Goal: Task Accomplishment & Management: Manage account settings

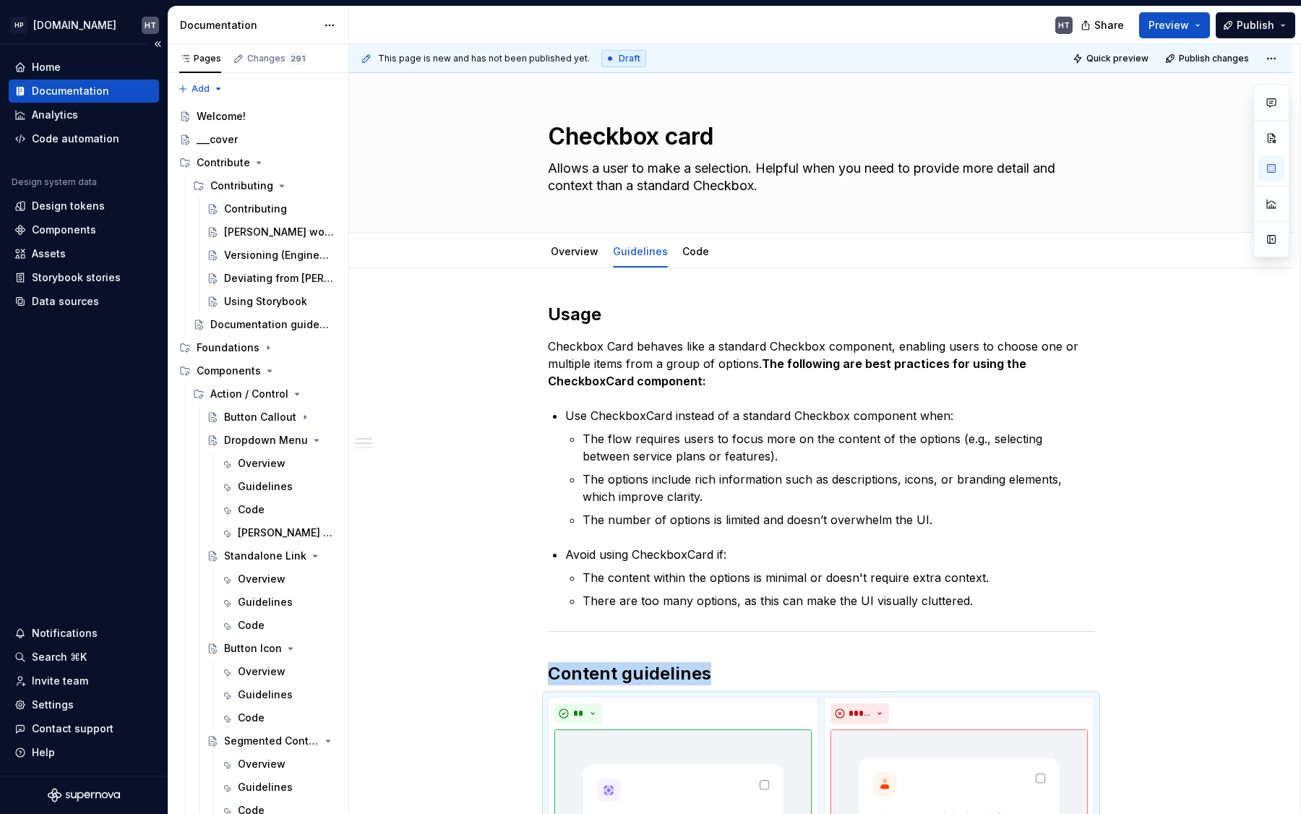
click at [155, 44] on button "Collapse sidebar" at bounding box center [157, 44] width 20 height 20
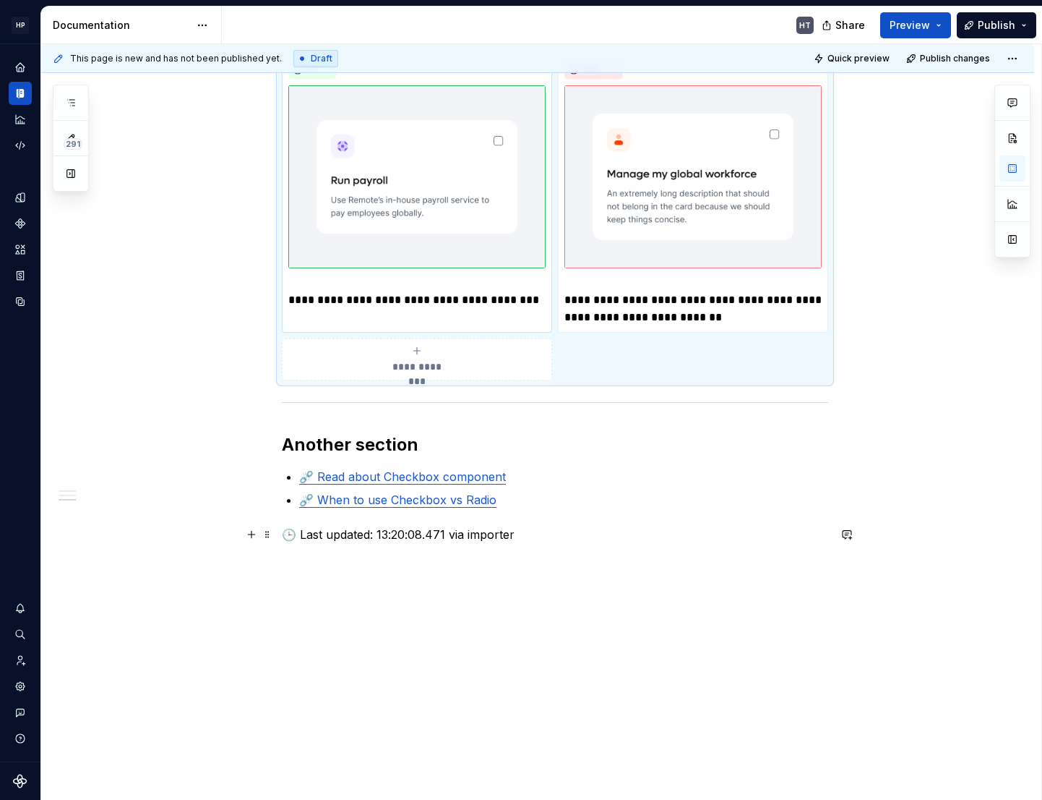
scroll to position [638, 0]
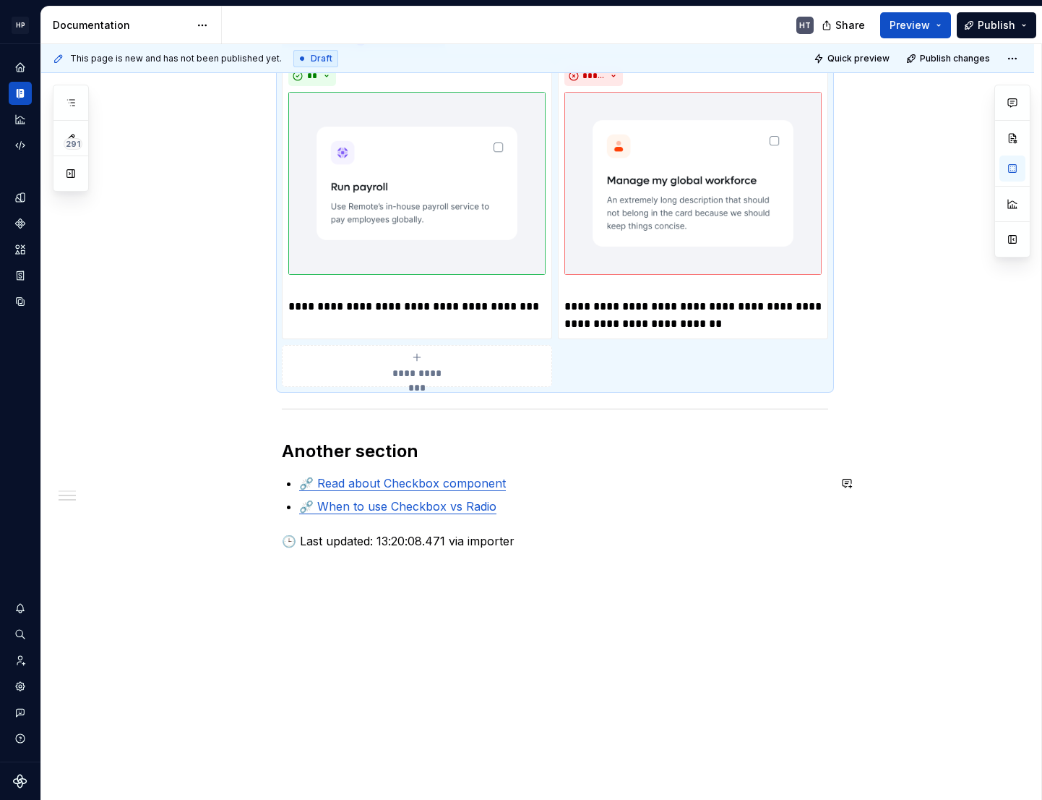
click at [399, 479] on link "⛓️‍💥 Read about Checkbox component" at bounding box center [402, 483] width 207 height 14
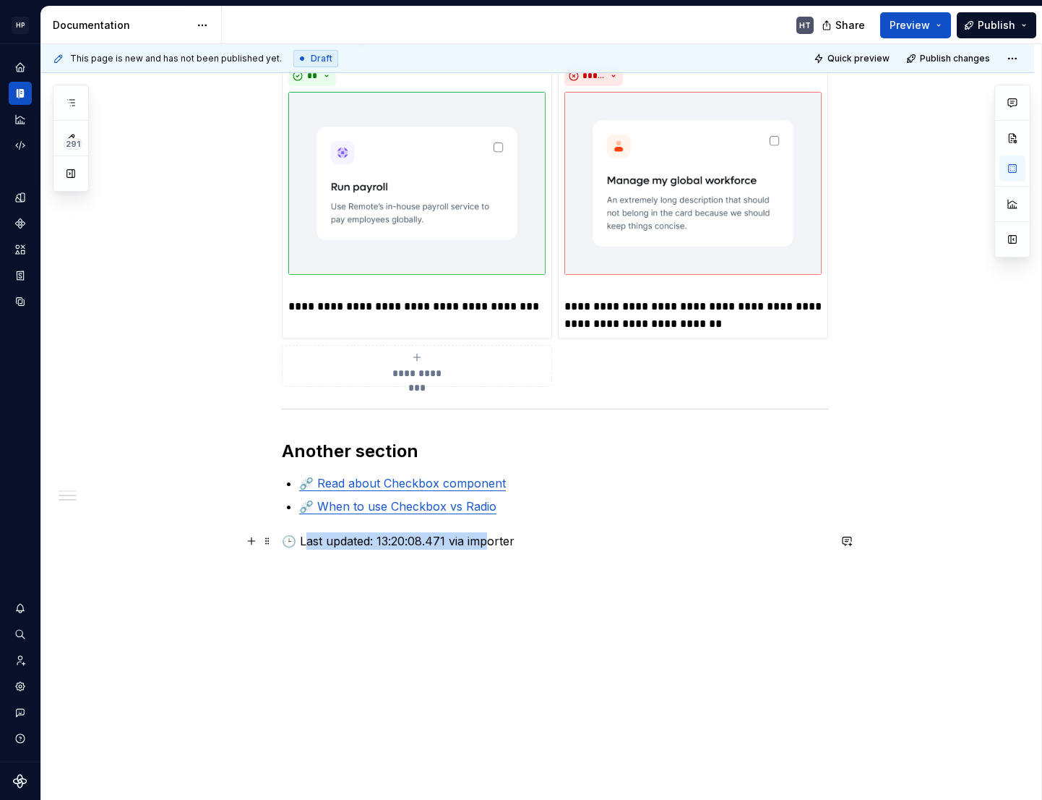
drag, startPoint x: 304, startPoint y: 533, endPoint x: 493, endPoint y: 533, distance: 188.7
click at [492, 533] on p "🕒 Last updated: 13:20:08.471 via importer" at bounding box center [555, 540] width 547 height 17
click at [493, 533] on p "🕒 Last updated: 13:20:08.471 via importer" at bounding box center [555, 540] width 547 height 17
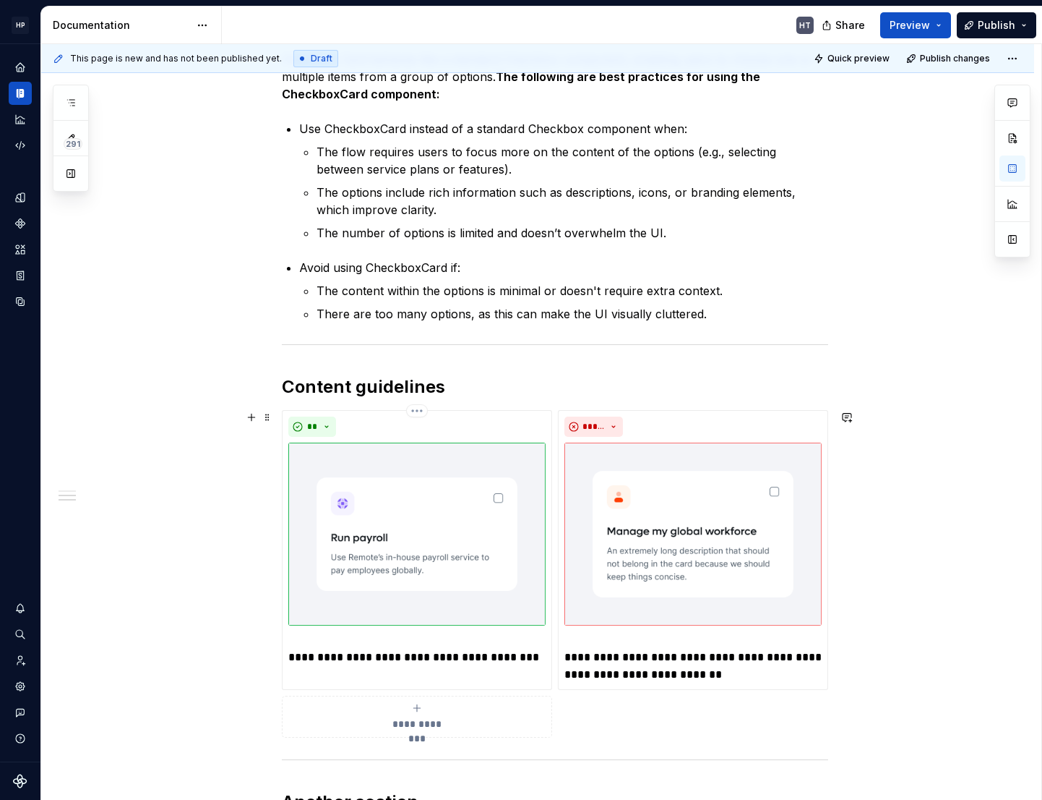
scroll to position [644, 0]
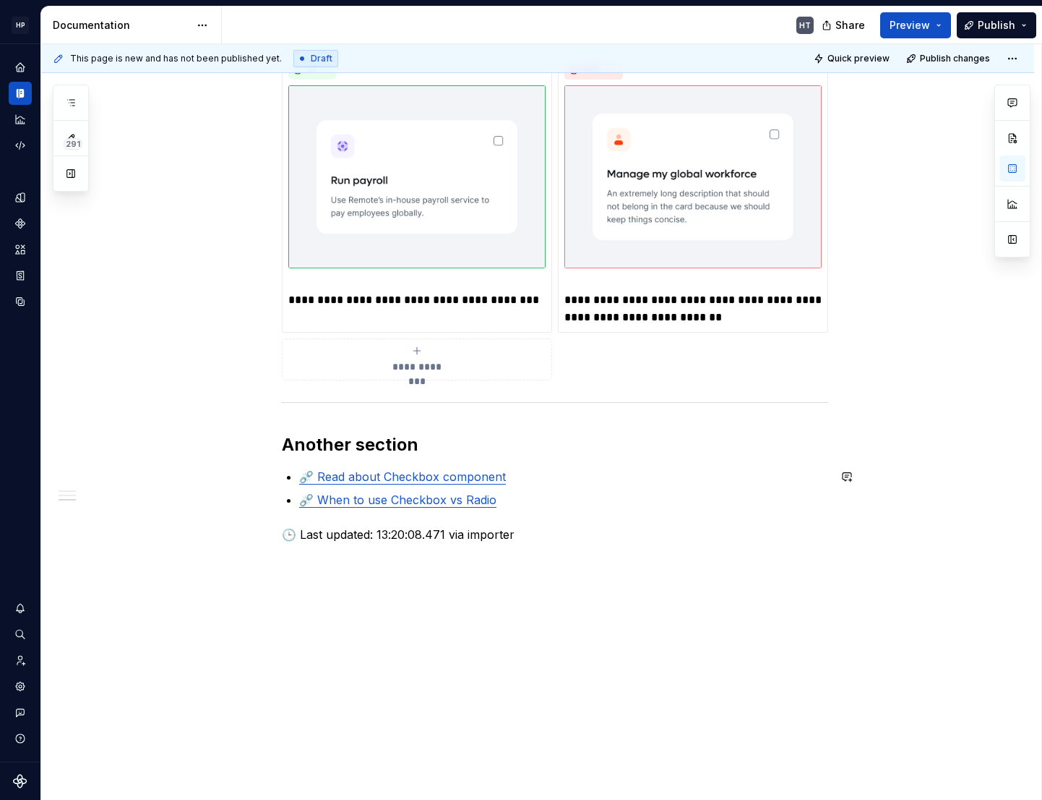
click at [346, 479] on link "⛓️‍💥 Read about Checkbox component" at bounding box center [402, 476] width 207 height 14
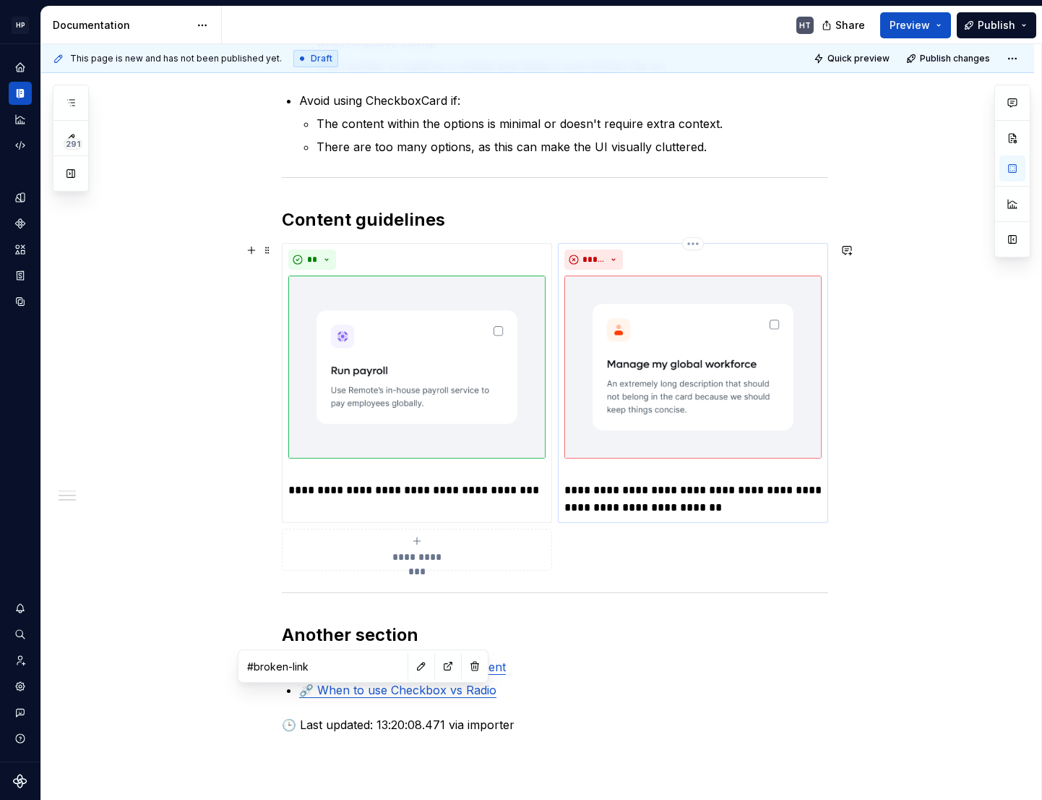
scroll to position [0, 0]
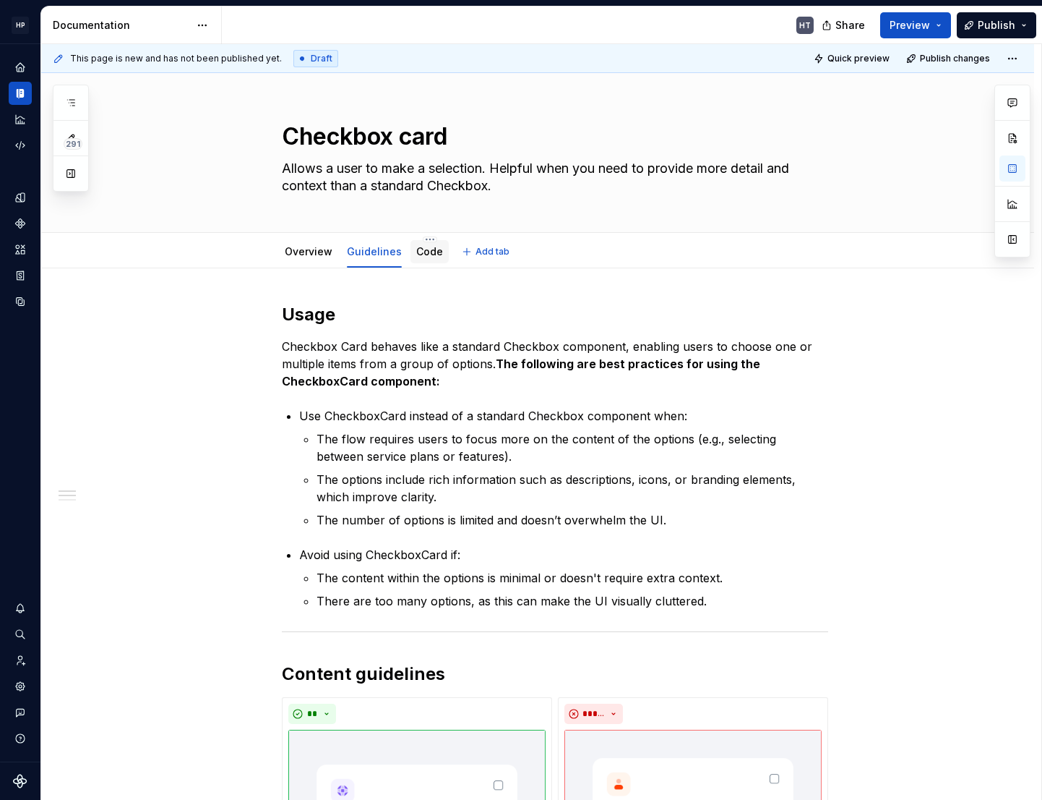
click at [427, 248] on link "Code" at bounding box center [429, 251] width 27 height 12
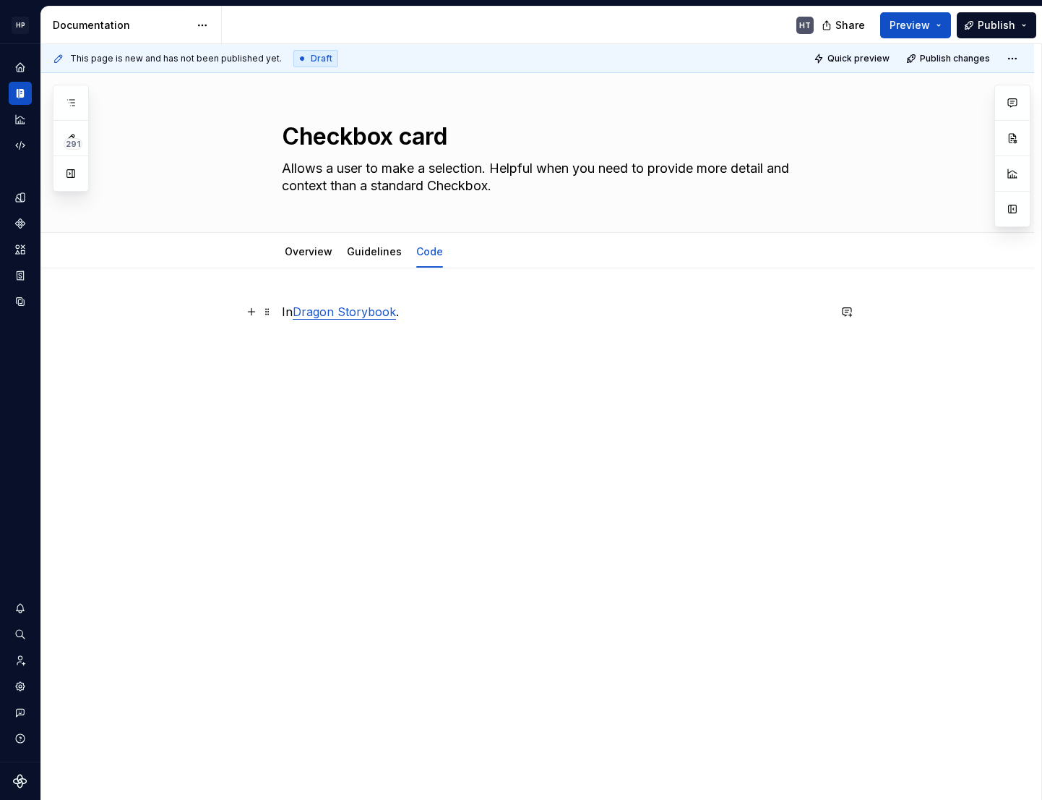
click at [339, 314] on link "Dragon Storybook" at bounding box center [344, 311] width 103 height 14
click at [301, 257] on link "Overview" at bounding box center [309, 251] width 48 height 12
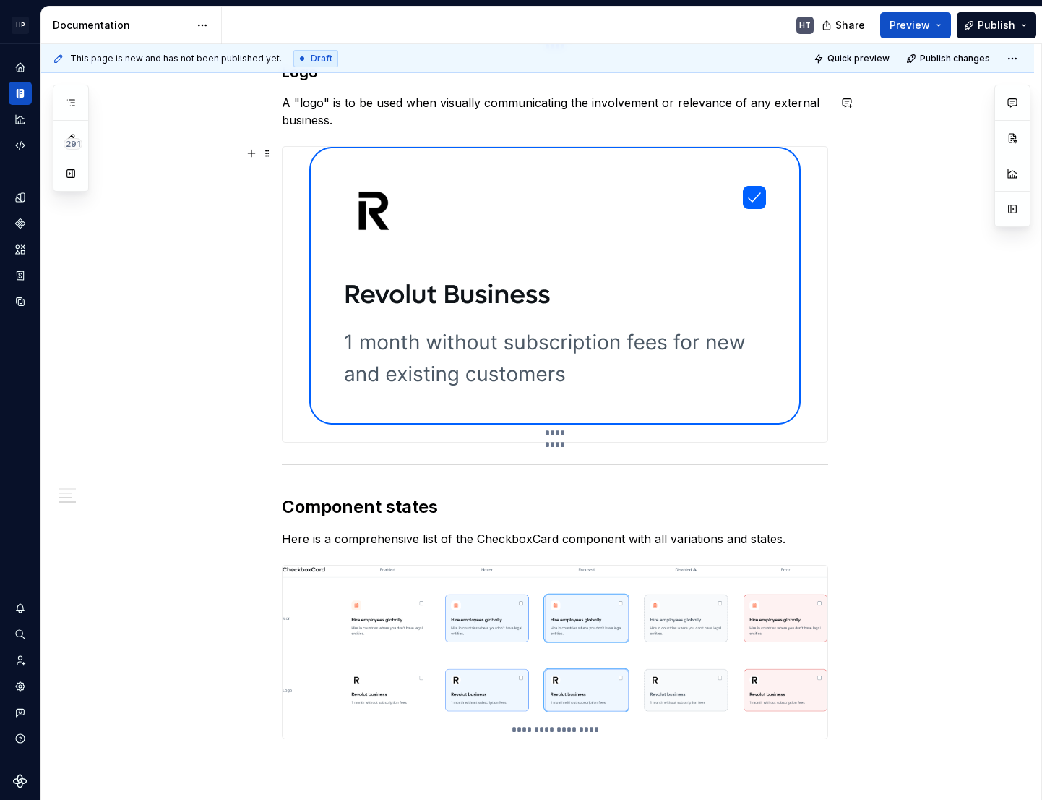
scroll to position [903, 0]
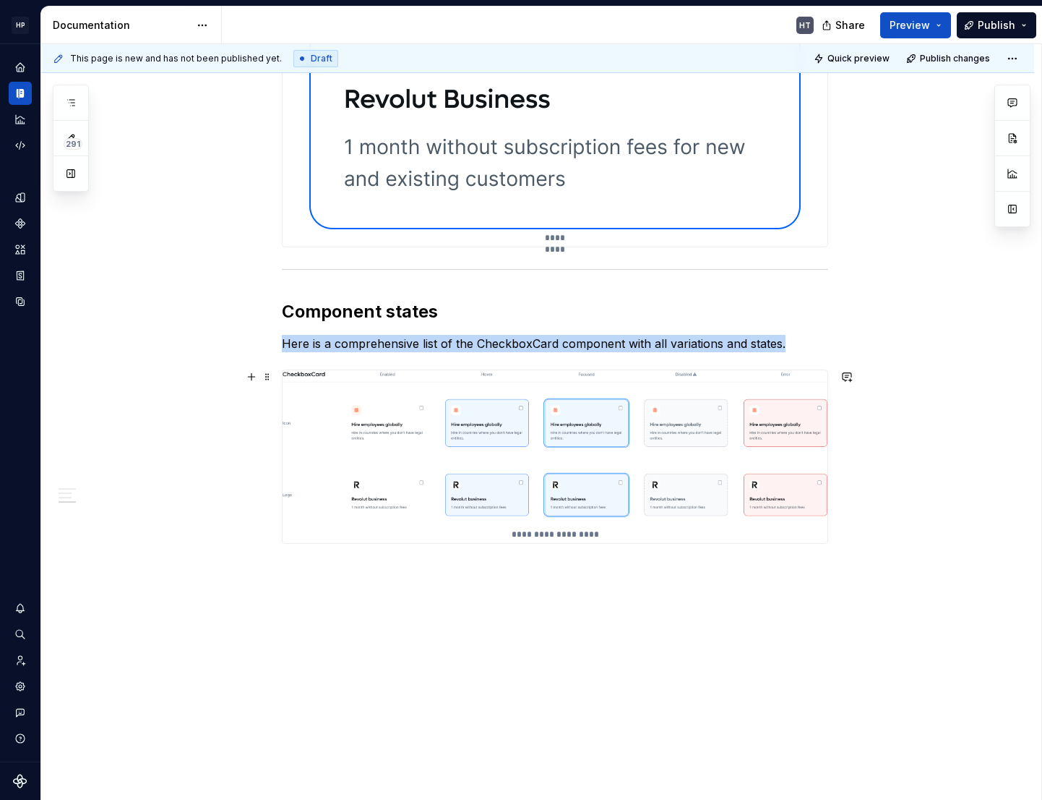
click at [500, 448] on img at bounding box center [555, 447] width 545 height 155
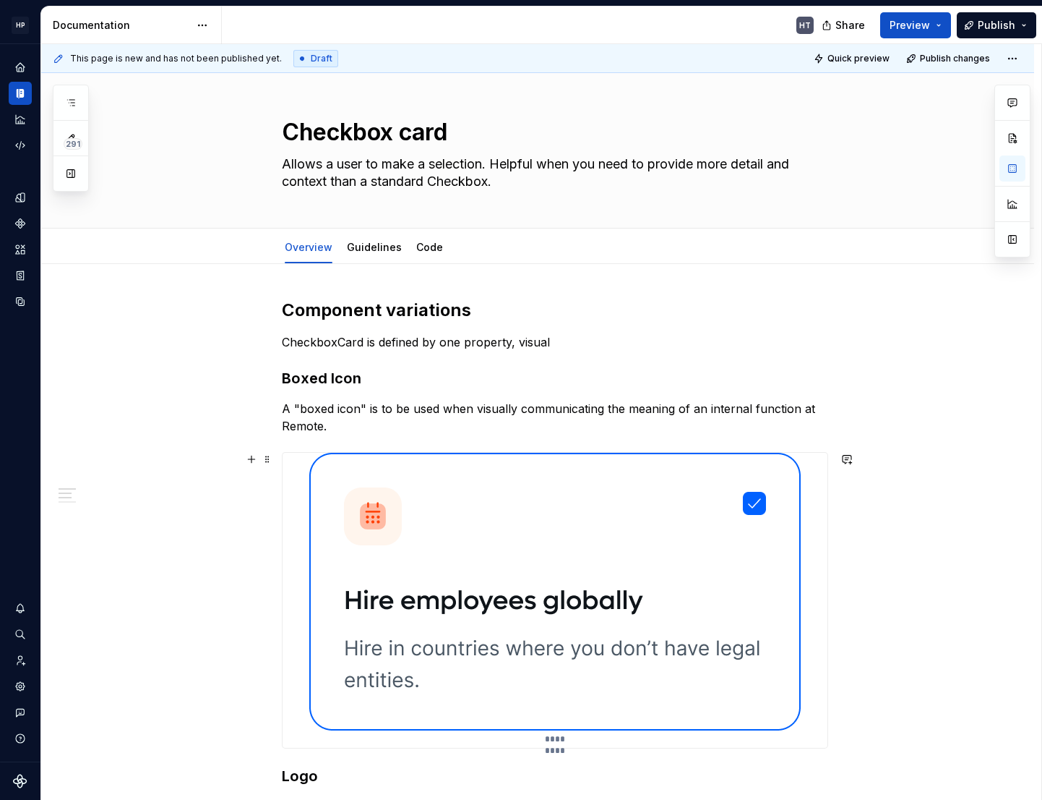
scroll to position [0, 0]
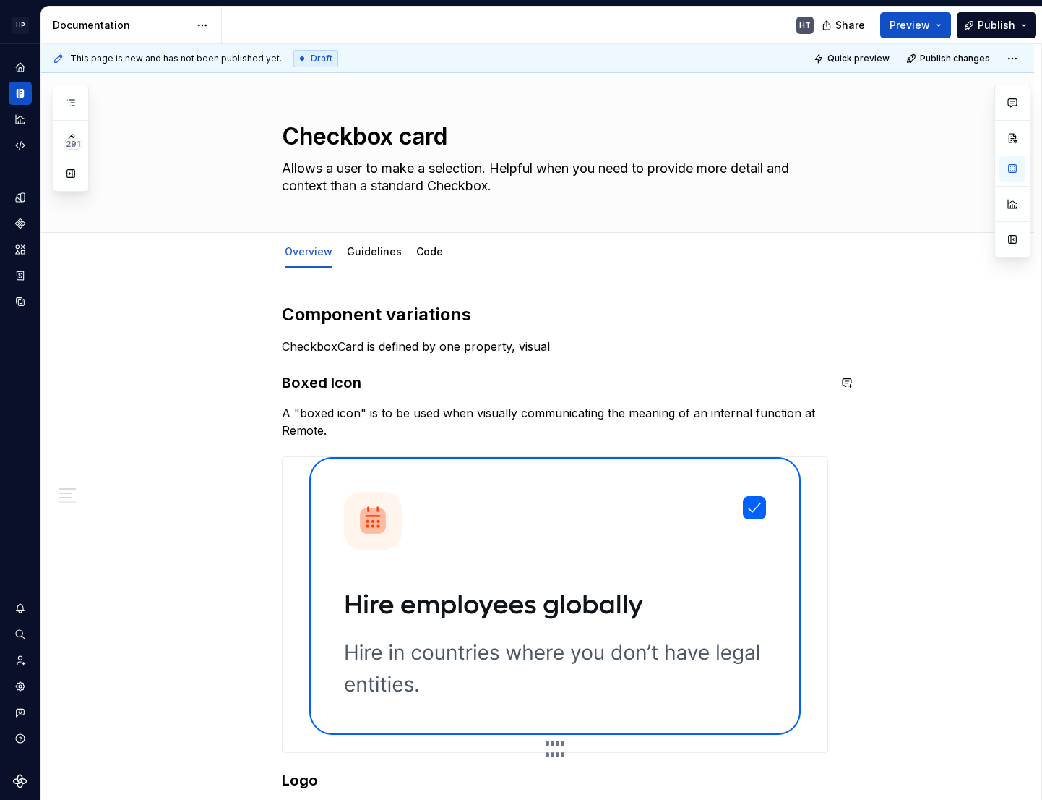
click at [202, 21] on html "HP Remote.com HT Design system data Documentation HT Share Preview Publish 291 …" at bounding box center [521, 400] width 1042 height 800
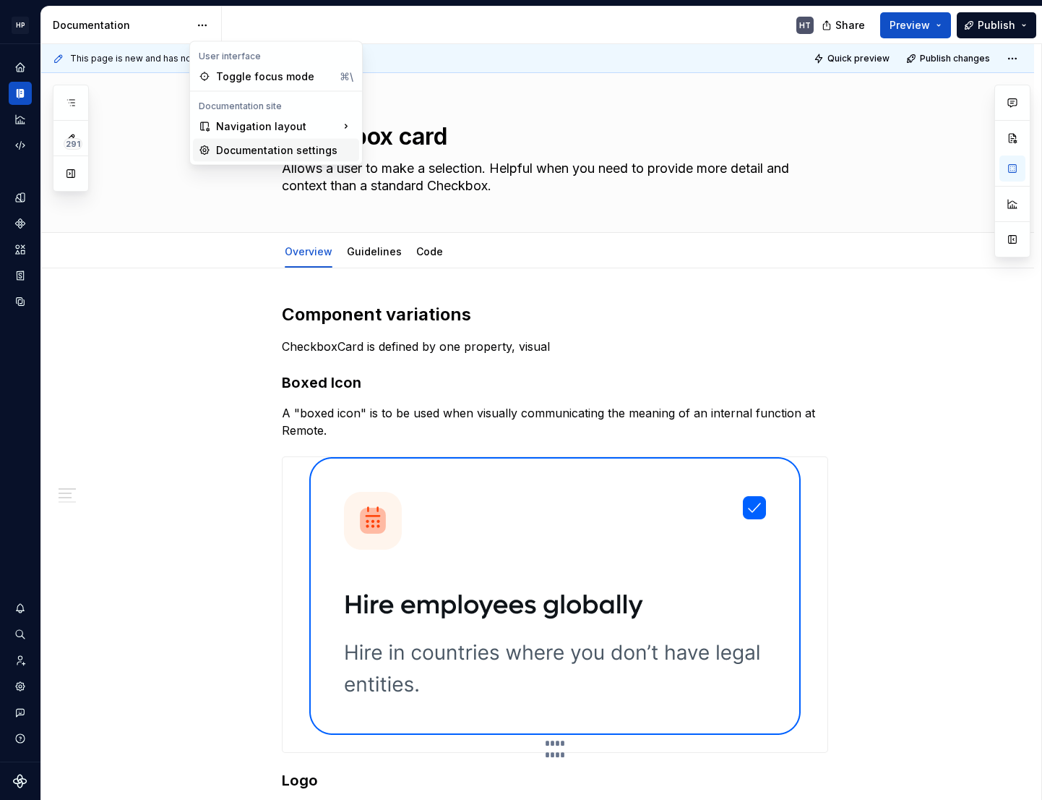
click at [220, 145] on div "Documentation settings" at bounding box center [284, 150] width 137 height 14
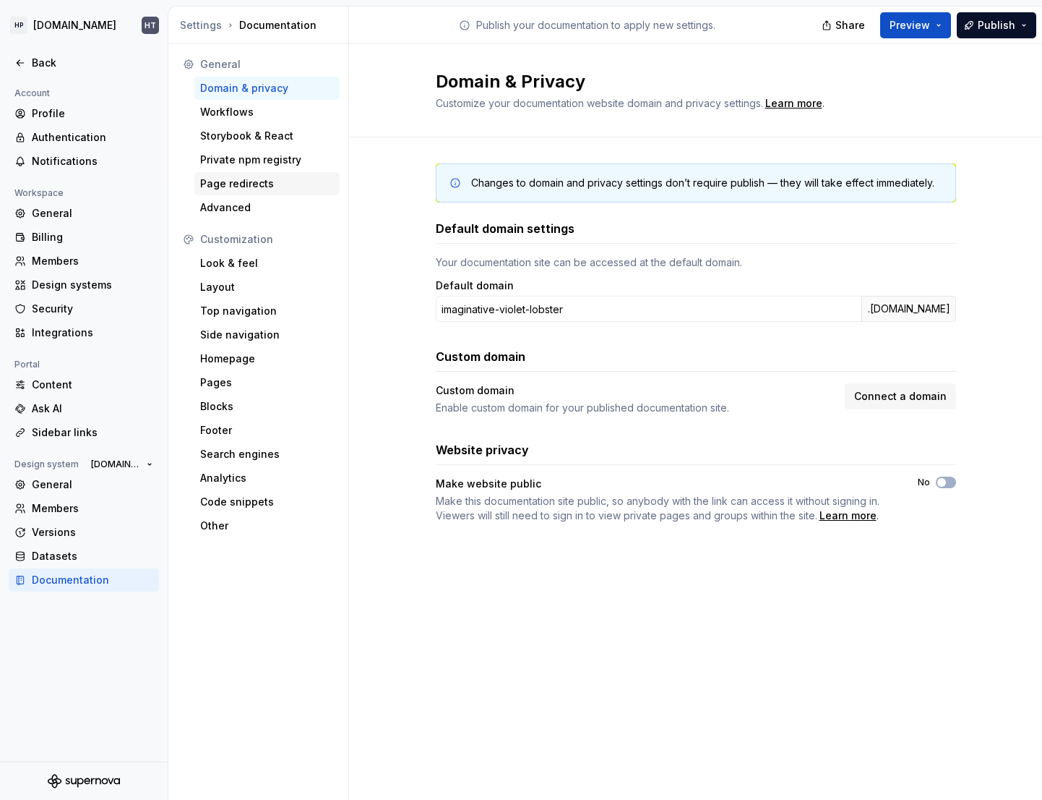
click at [259, 187] on div "Page redirects" at bounding box center [267, 183] width 134 height 14
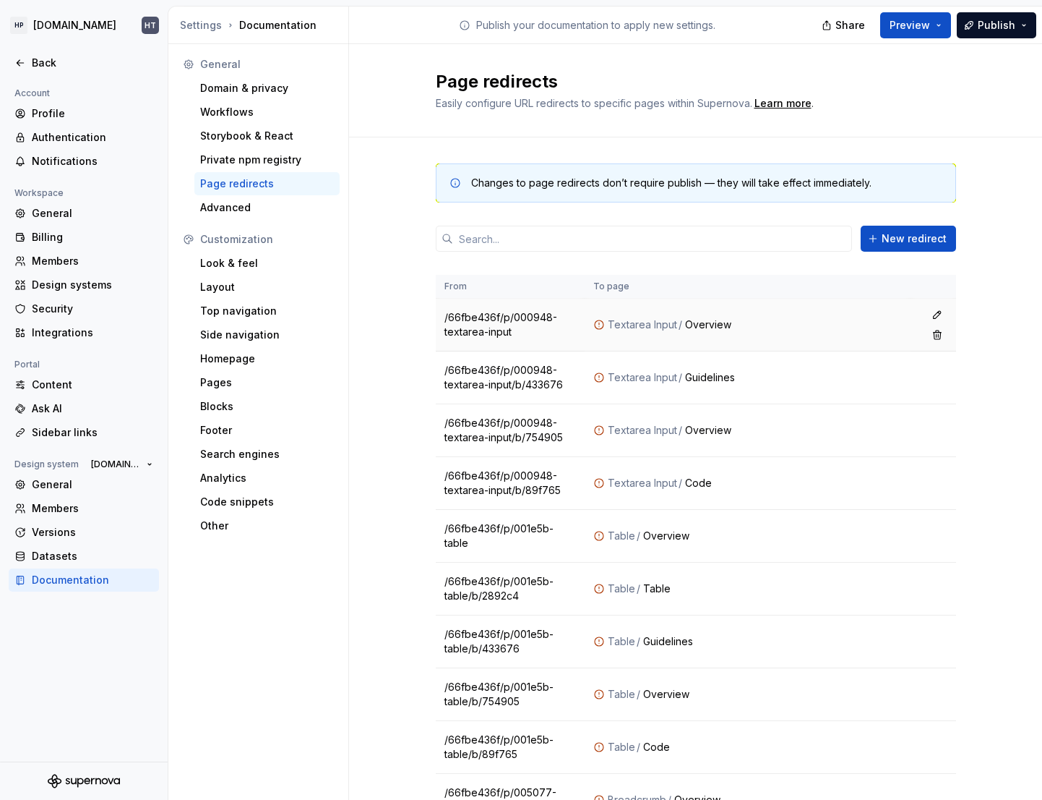
click at [494, 317] on td "/66fbe436f/p/000948-textarea-input" at bounding box center [510, 325] width 149 height 53
click at [536, 335] on td "/66fbe436f/p/000948-textarea-input" at bounding box center [510, 325] width 149 height 53
drag, startPoint x: 622, startPoint y: 324, endPoint x: 750, endPoint y: 324, distance: 127.2
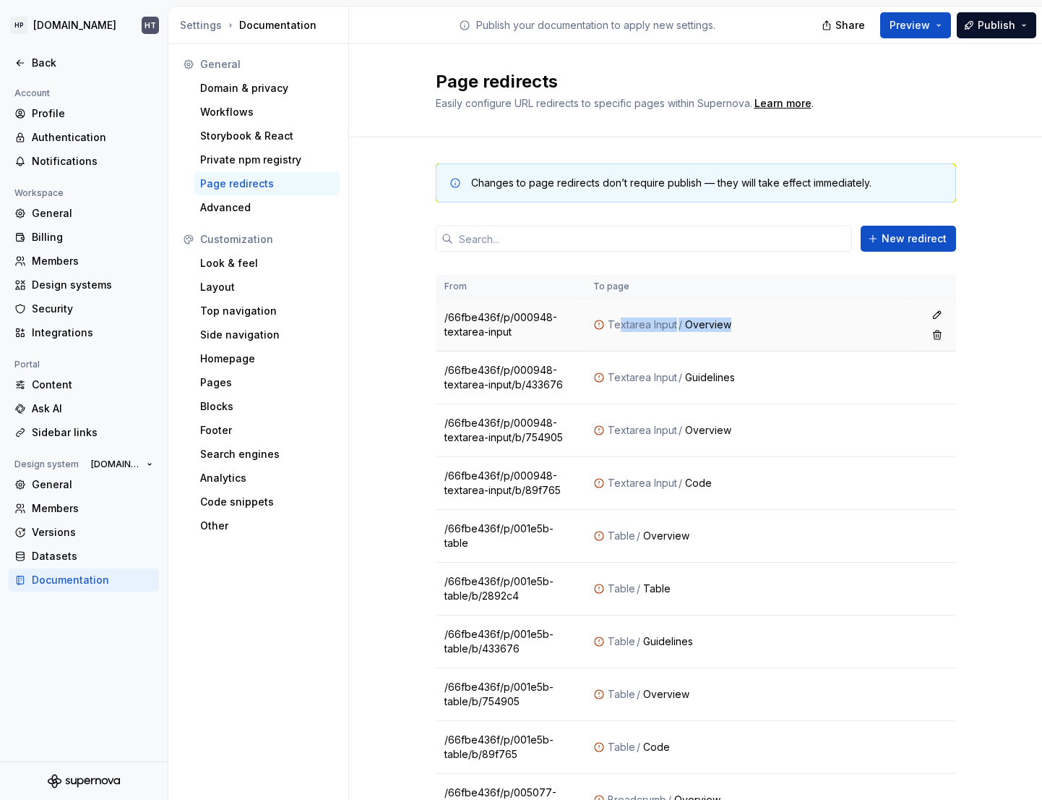
click at [750, 324] on div "Textarea Input / Overview" at bounding box center [755, 324] width 294 height 14
click at [750, 324] on div "Overview" at bounding box center [793, 324] width 217 height 14
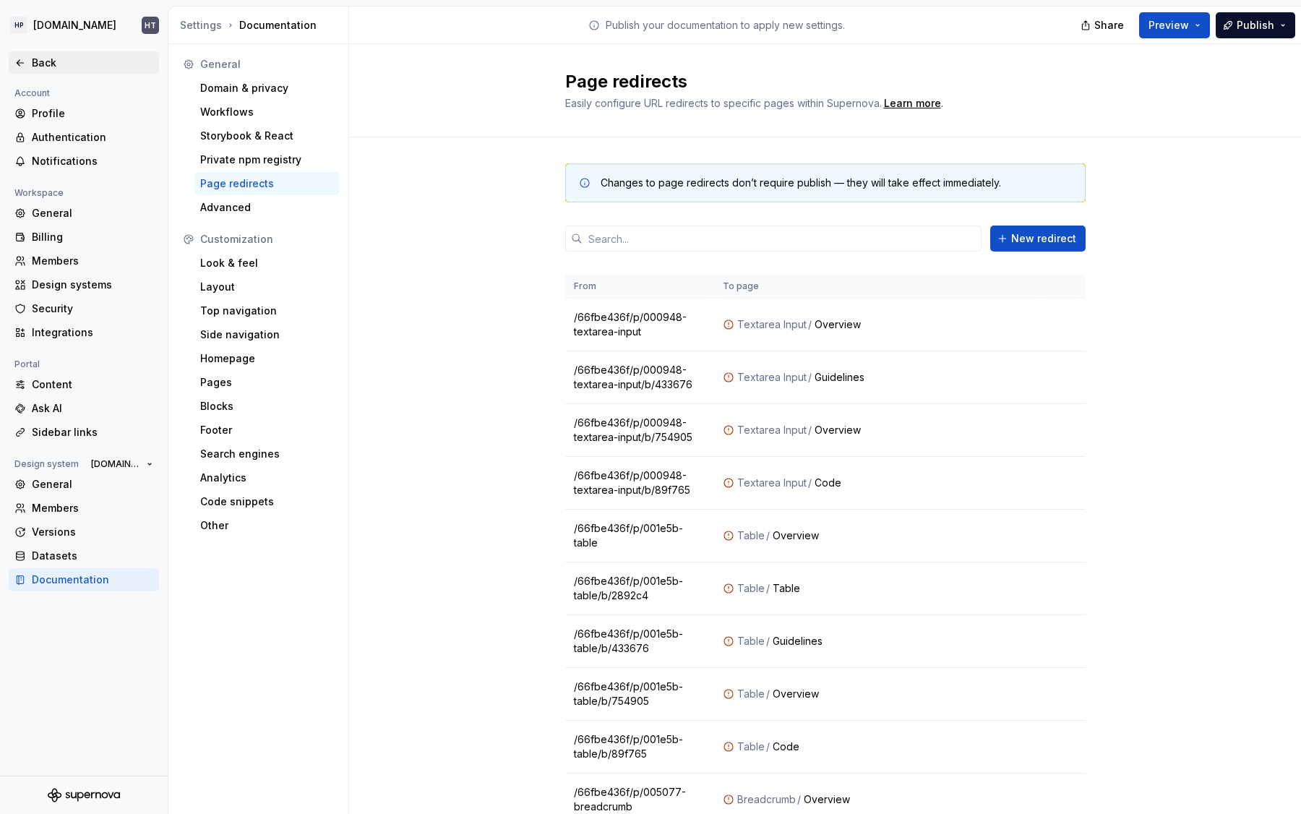
click at [46, 64] on div "Back" at bounding box center [92, 63] width 121 height 14
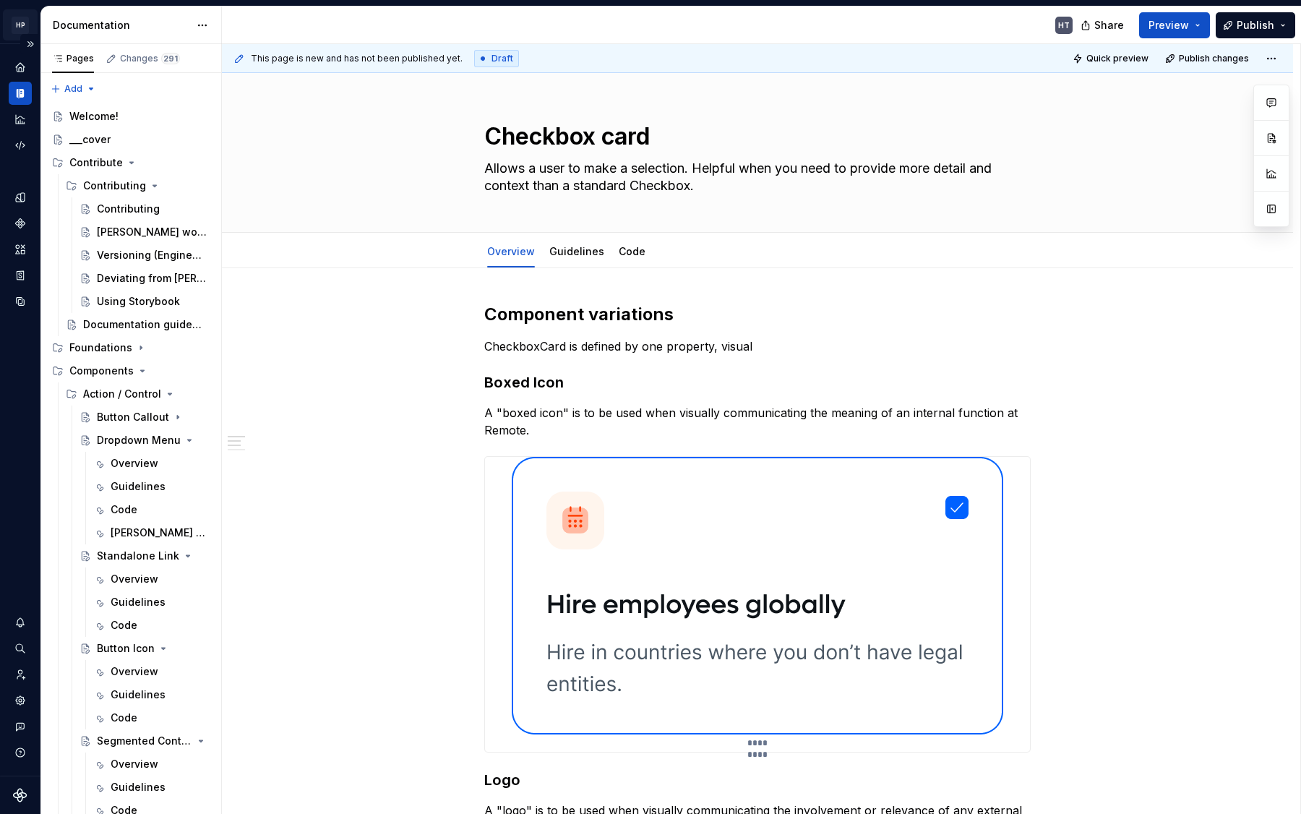
click at [19, 27] on html "HP Remote.com HT Design system data Documentation HT Share Preview Publish Page…" at bounding box center [650, 407] width 1301 height 814
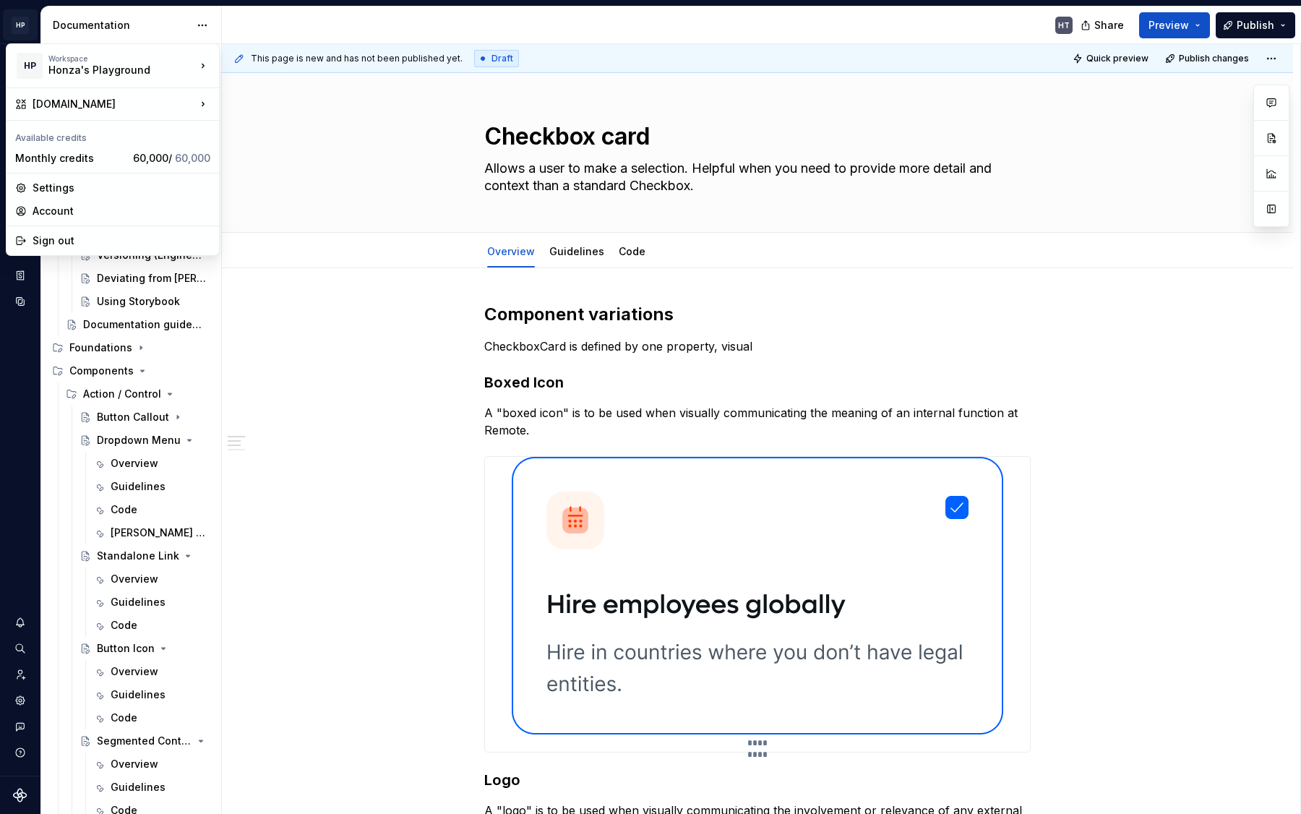
click at [11, 543] on html "HP Remote.com HT Design system data Documentation HT Share Preview Publish Page…" at bounding box center [650, 407] width 1301 height 814
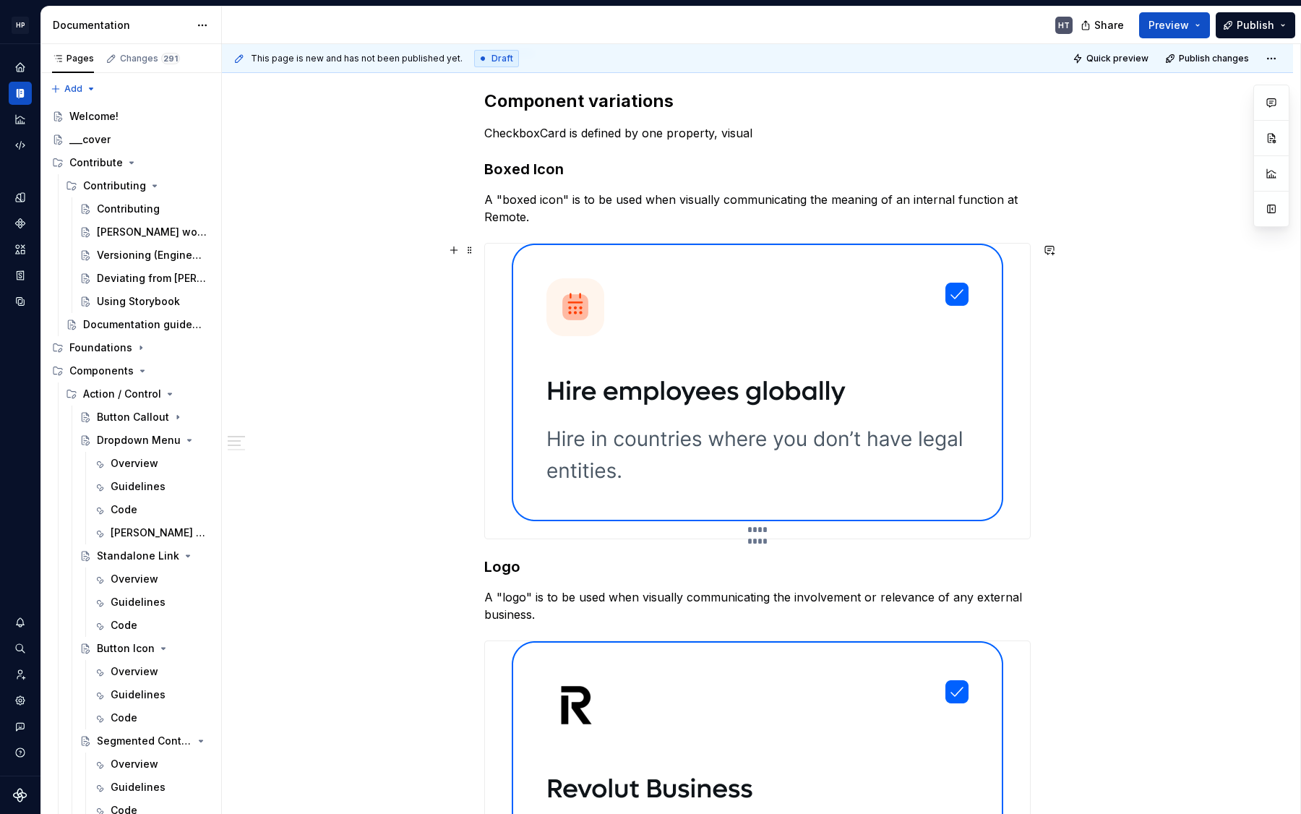
scroll to position [155, 0]
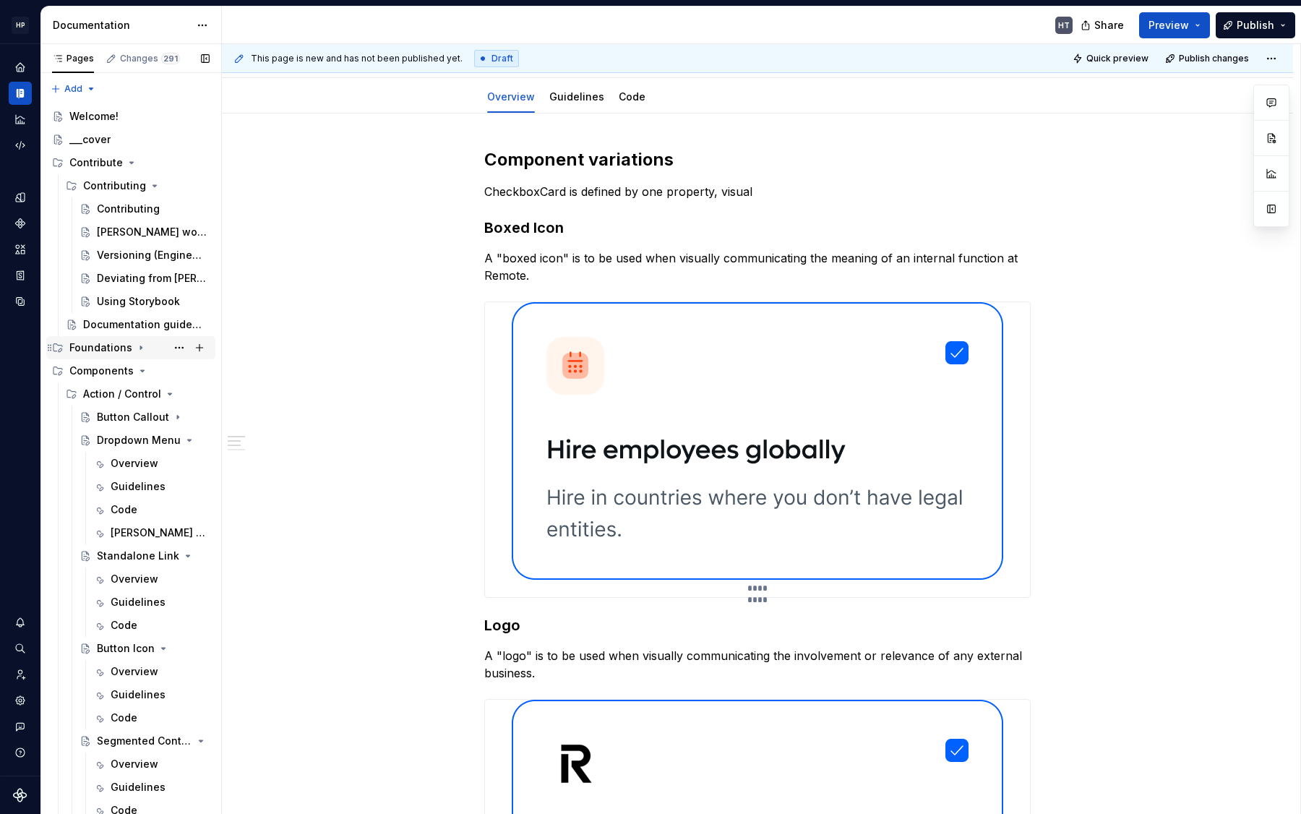
click at [106, 346] on div "Foundations" at bounding box center [100, 347] width 63 height 14
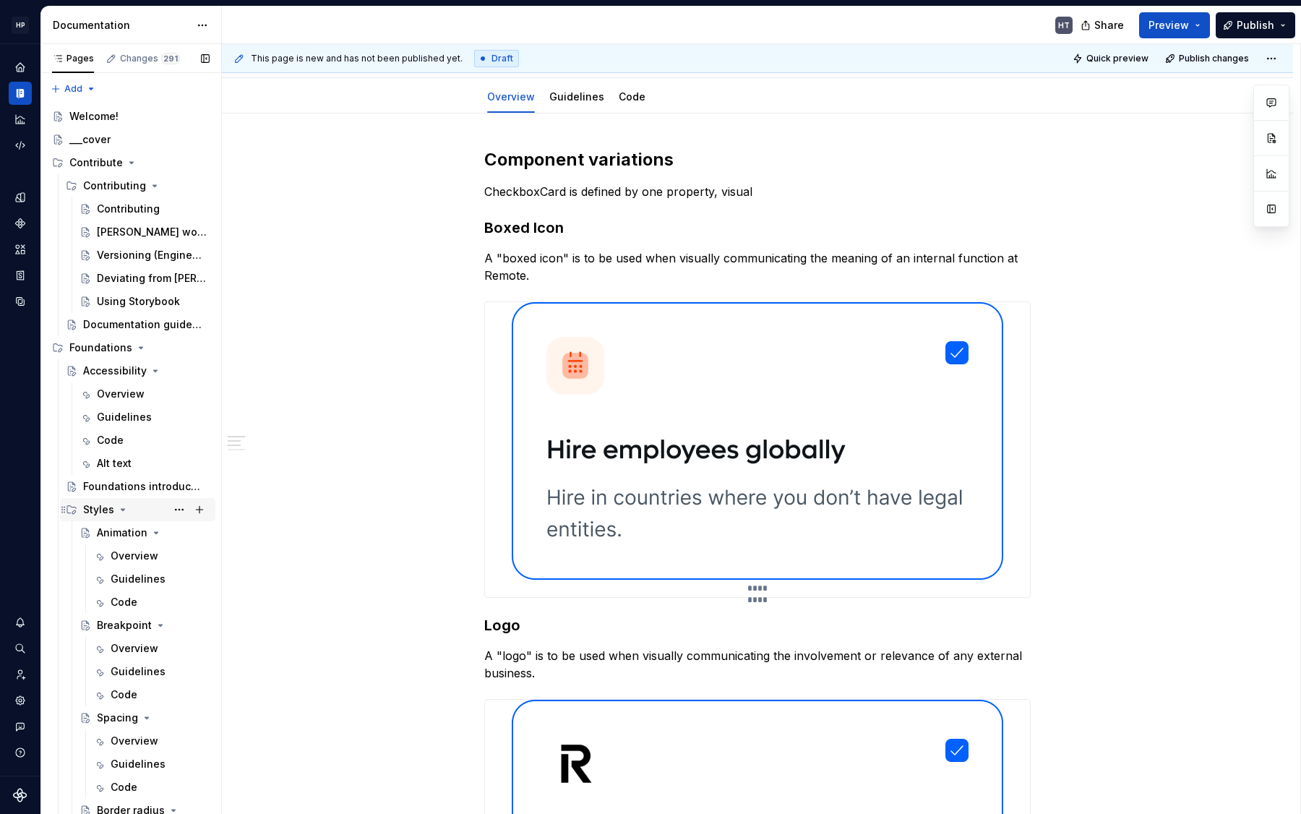
click at [105, 509] on div "Styles" at bounding box center [98, 509] width 31 height 14
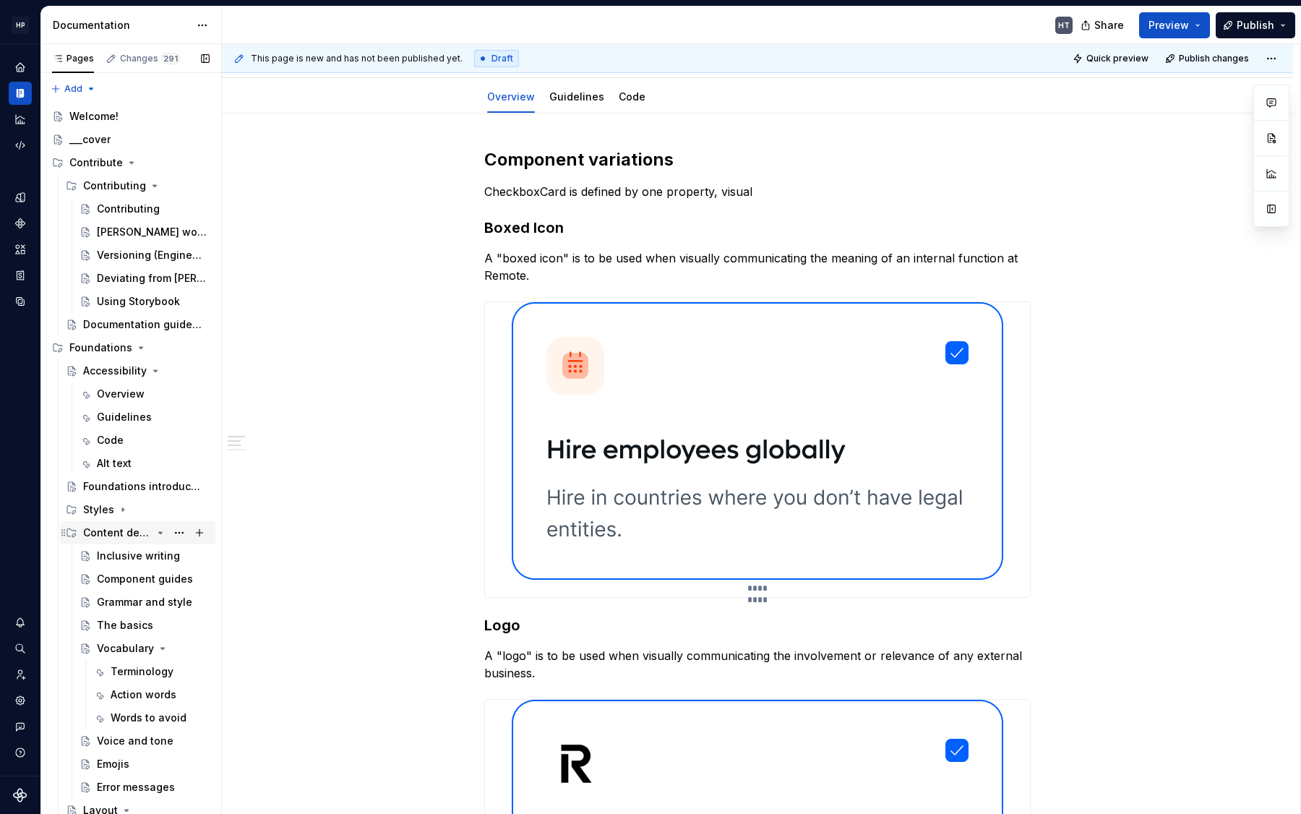
click at [116, 536] on div "Content design" at bounding box center [117, 533] width 69 height 14
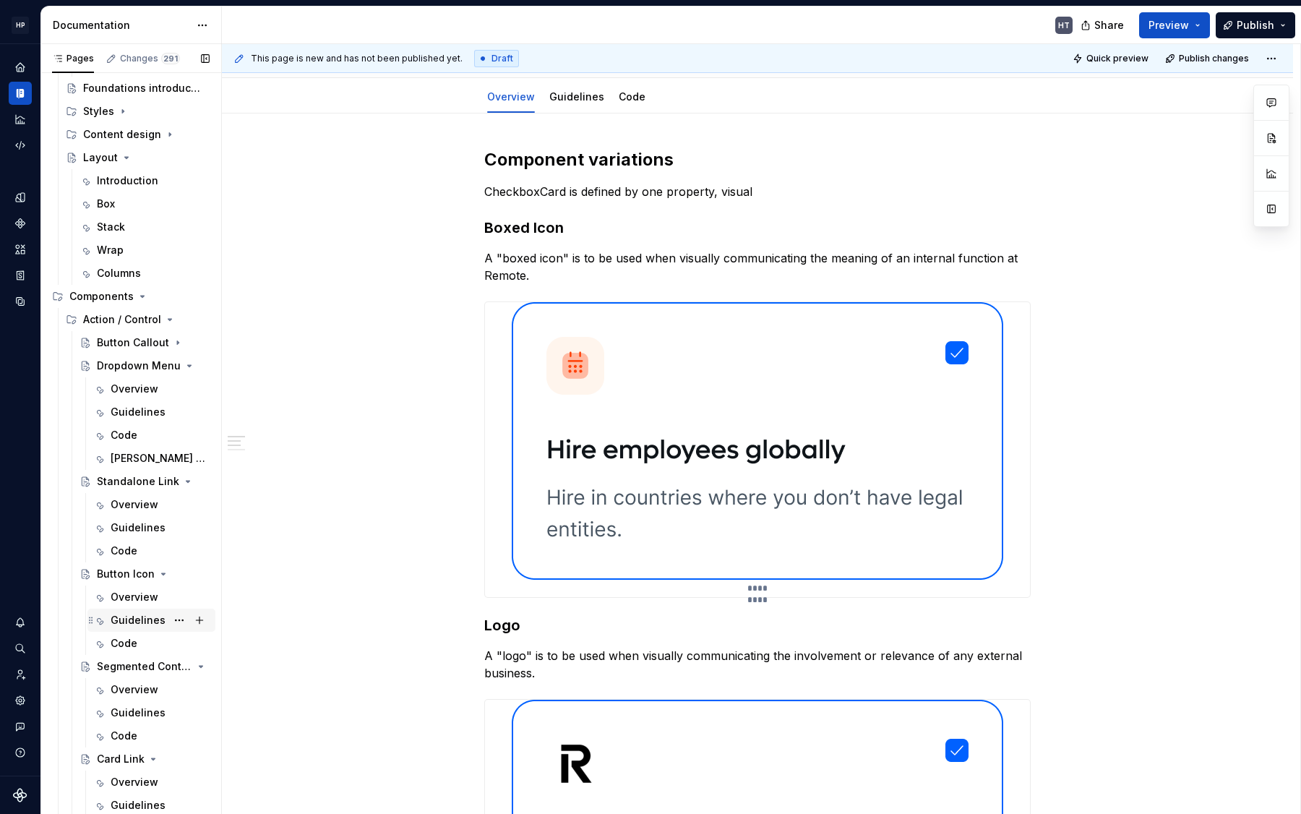
scroll to position [406, 0]
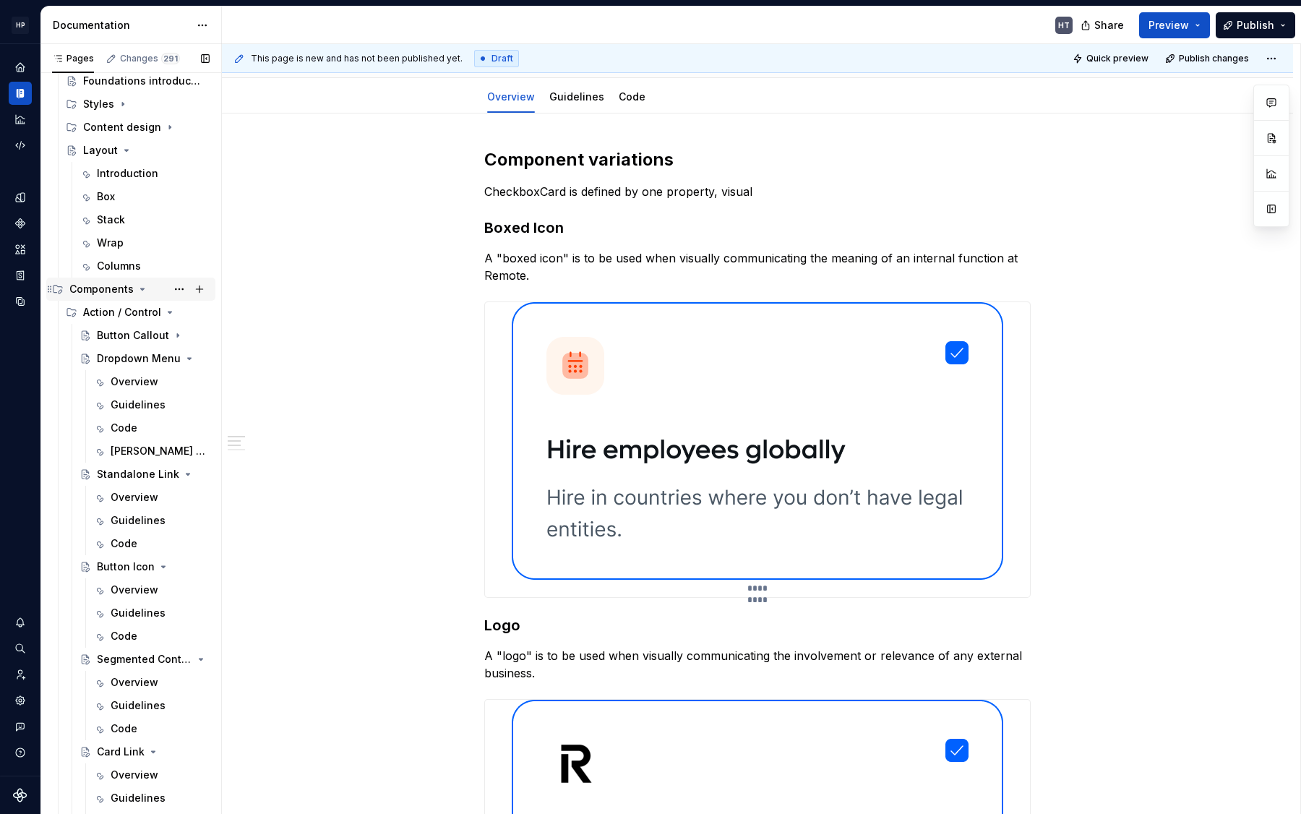
click at [108, 291] on div "Components" at bounding box center [101, 289] width 64 height 14
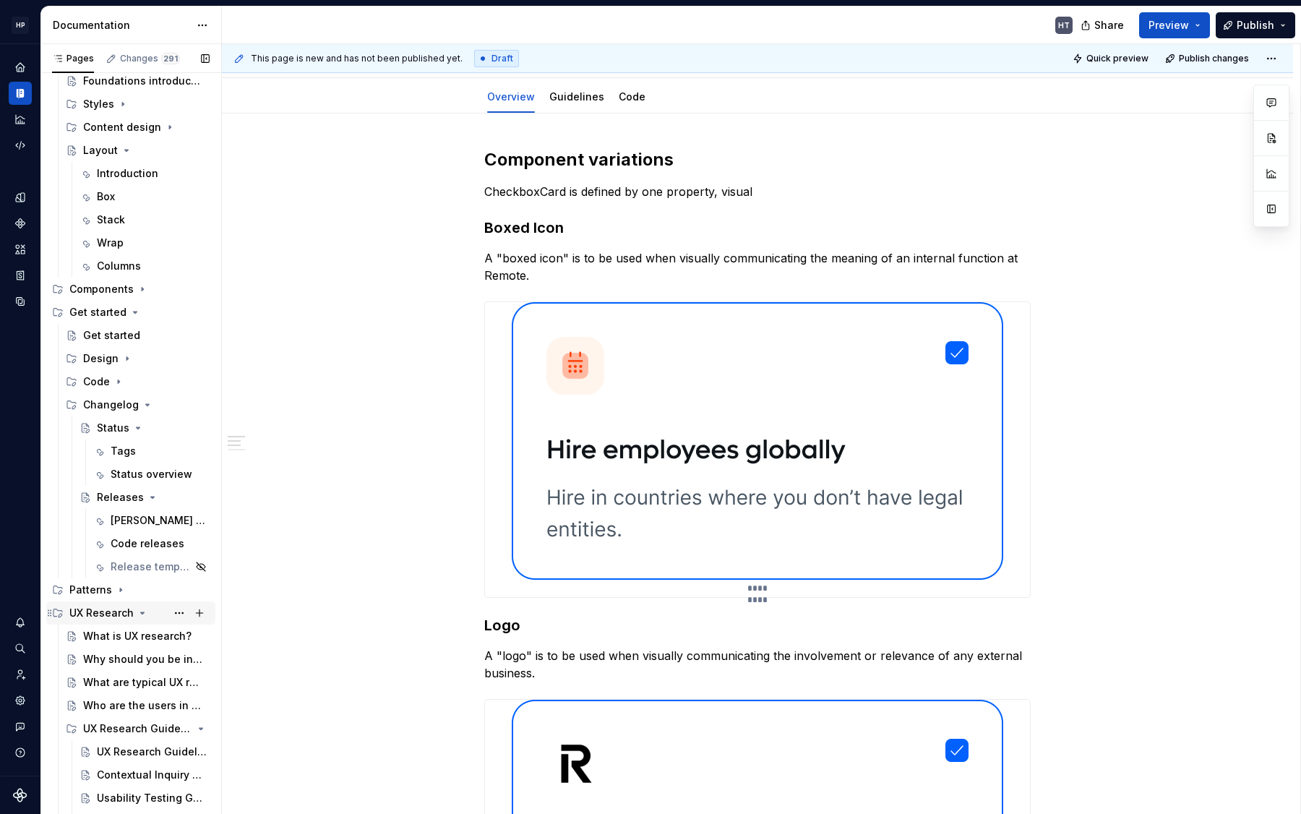
click at [99, 609] on div "UX Research" at bounding box center [101, 613] width 64 height 14
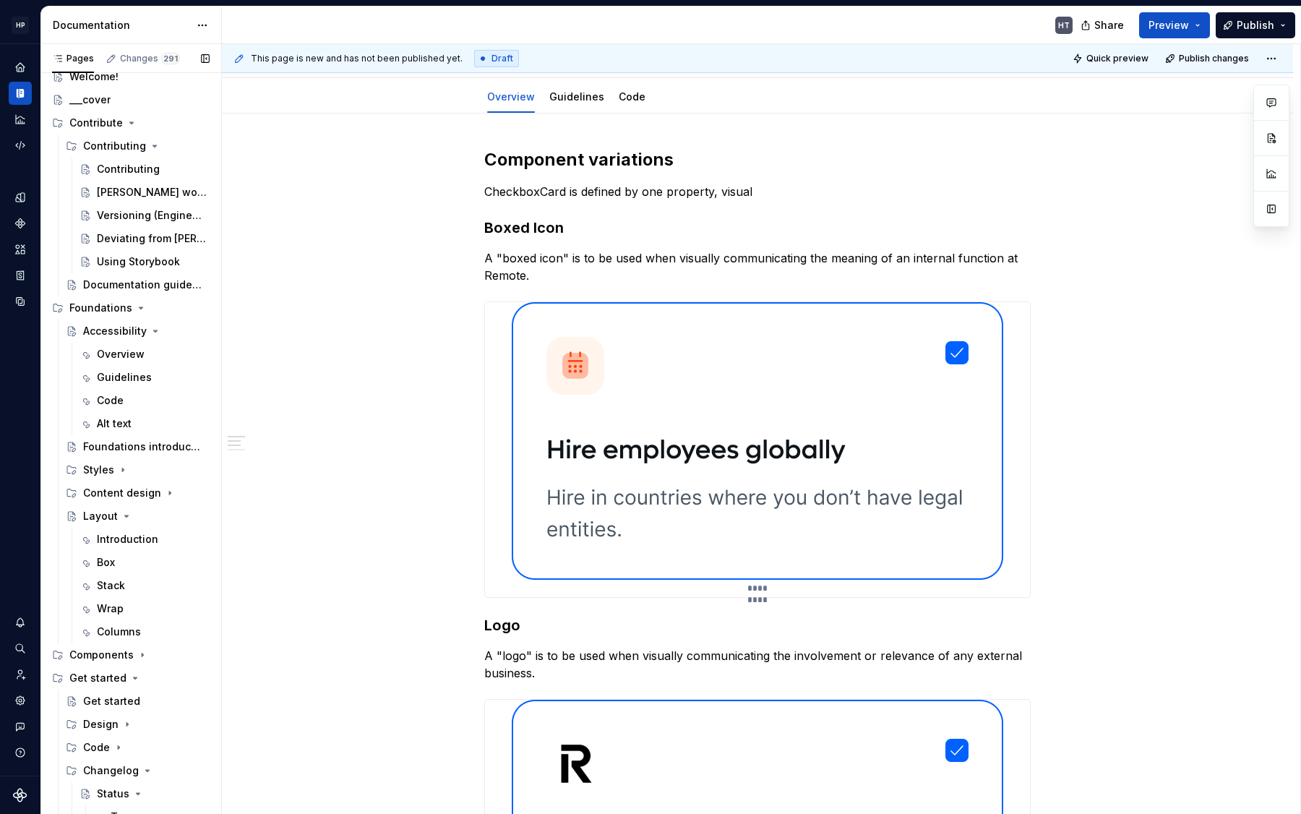
scroll to position [30, 0]
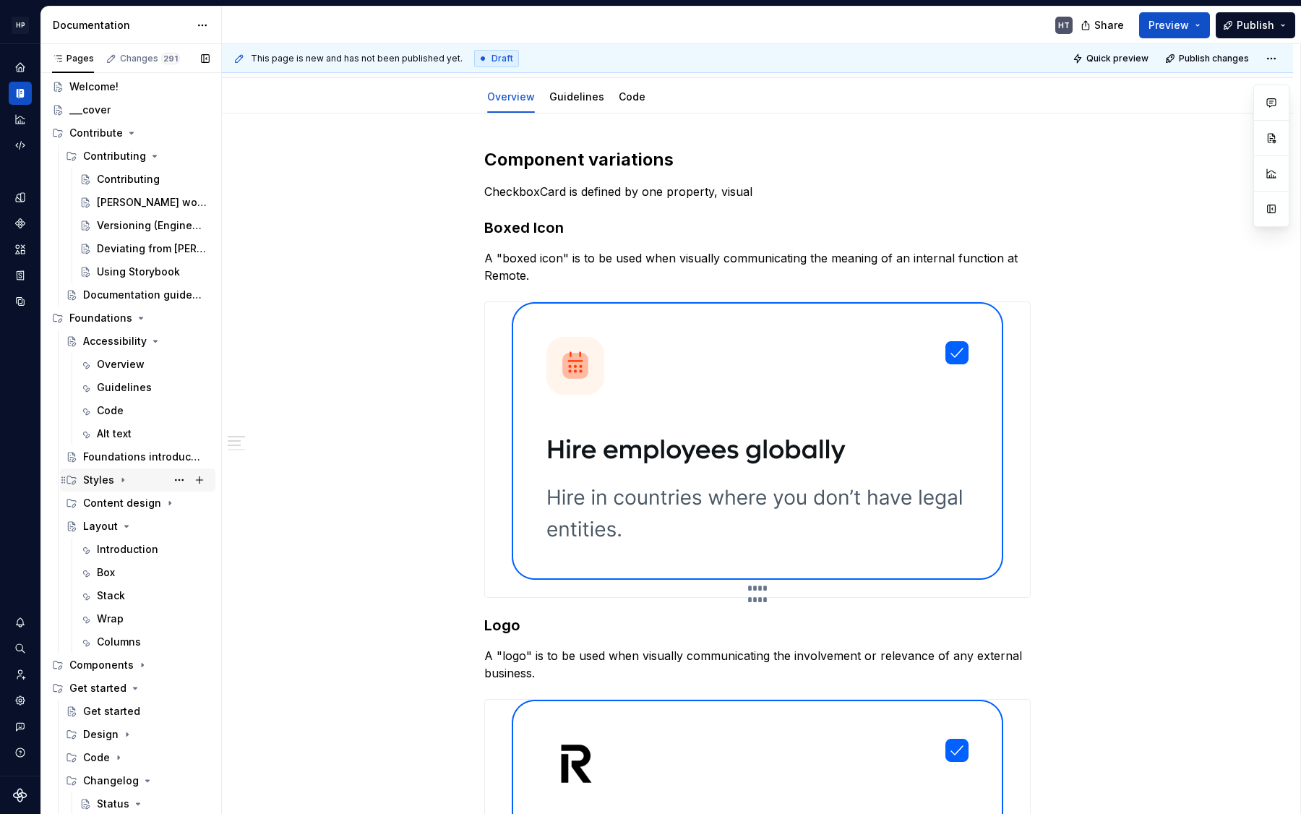
click at [111, 476] on div "Styles" at bounding box center [98, 480] width 31 height 14
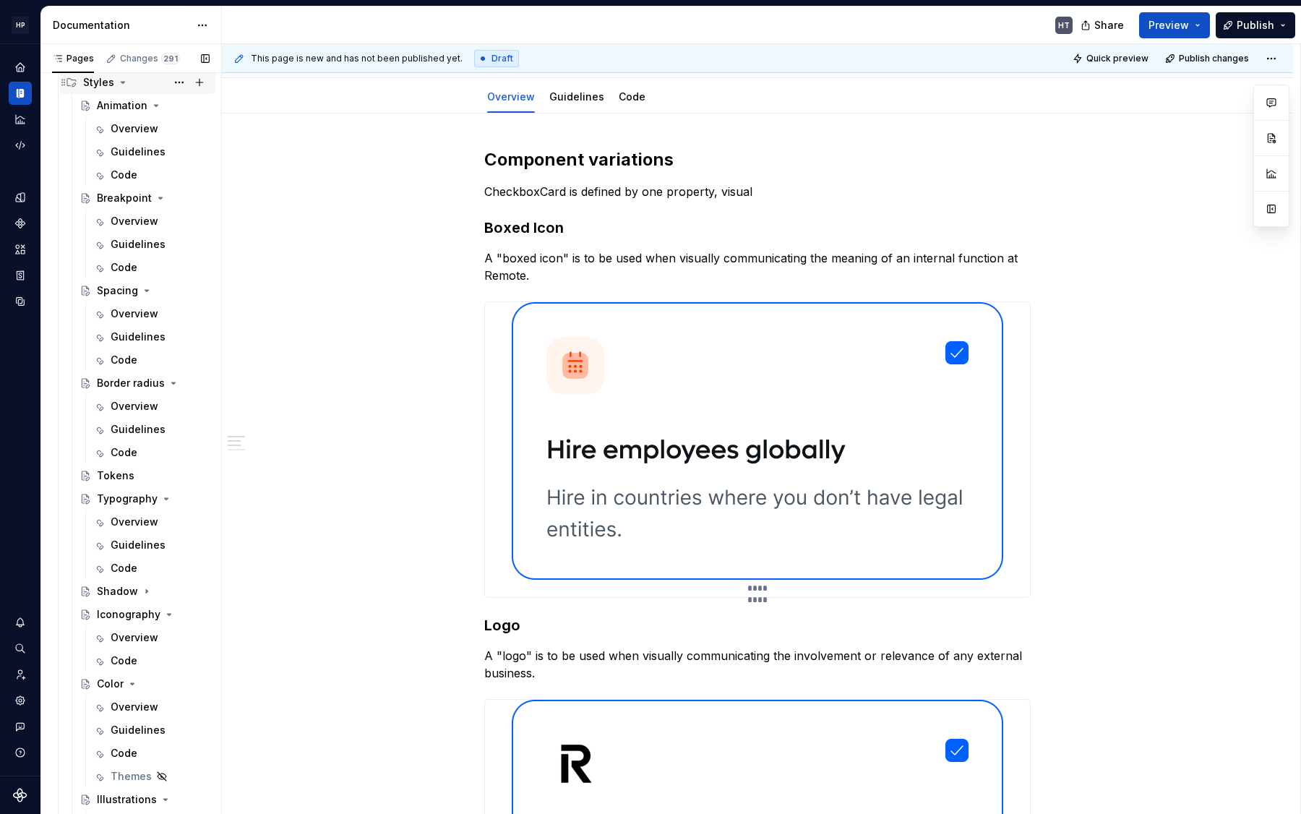
scroll to position [429, 0]
click at [117, 637] on div "Overview" at bounding box center [135, 636] width 48 height 14
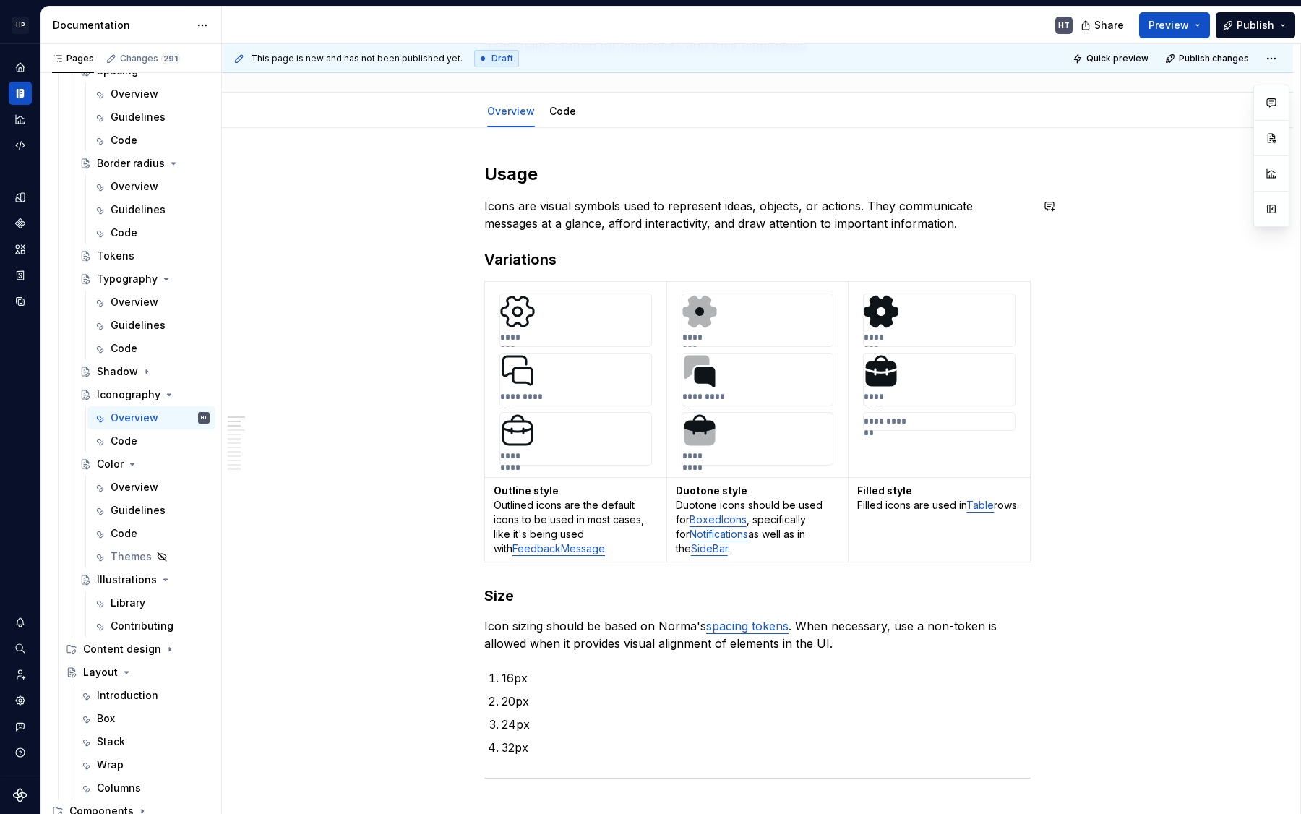
scroll to position [142, 0]
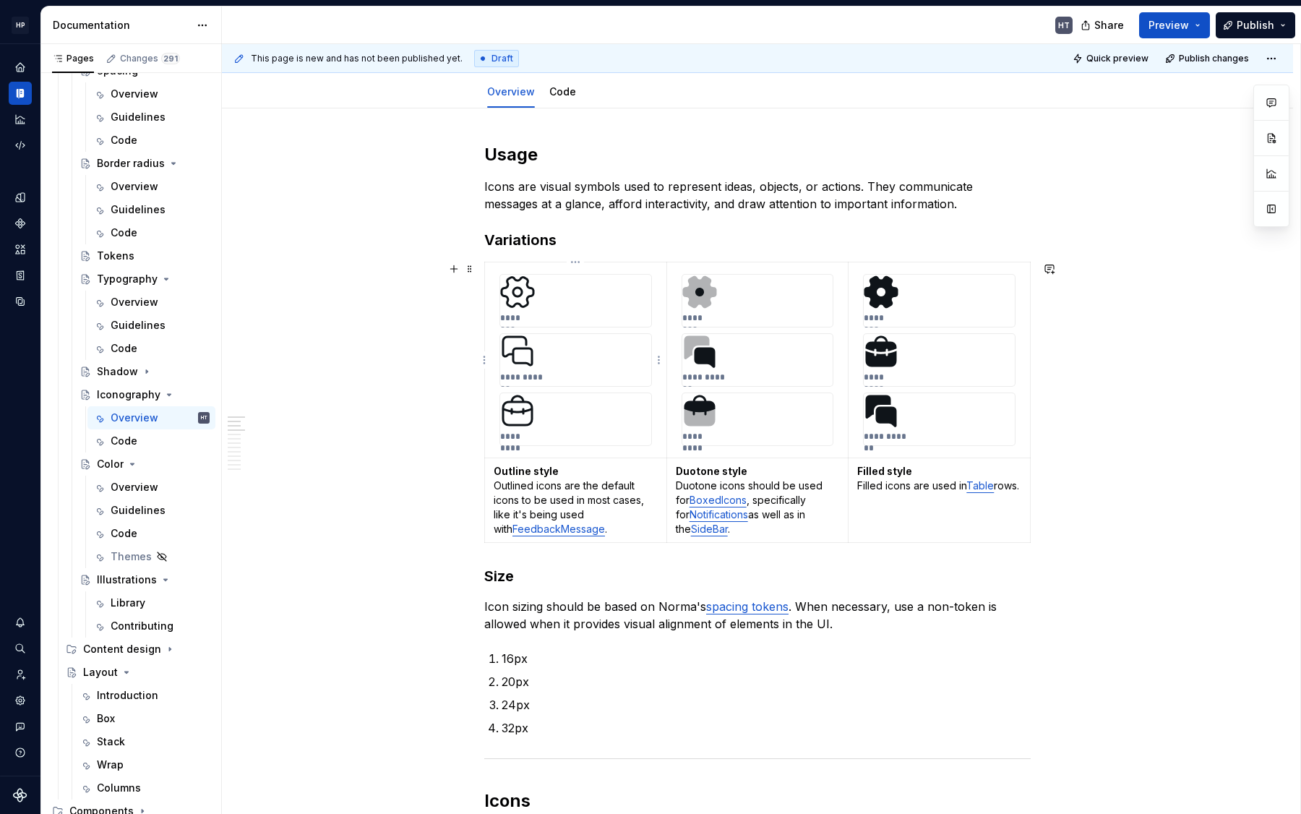
click at [578, 324] on div "********" at bounding box center [575, 301] width 151 height 52
click at [571, 363] on div "**********" at bounding box center [575, 360] width 151 height 52
click at [575, 444] on div "*********" at bounding box center [575, 419] width 151 height 52
click at [811, 503] on p "Duotone style Duotone icons should be used for BoxedIcons , specifically for No…" at bounding box center [758, 500] width 164 height 72
click at [916, 484] on p "Filled style Filled icons are used in Table rows." at bounding box center [939, 478] width 164 height 29
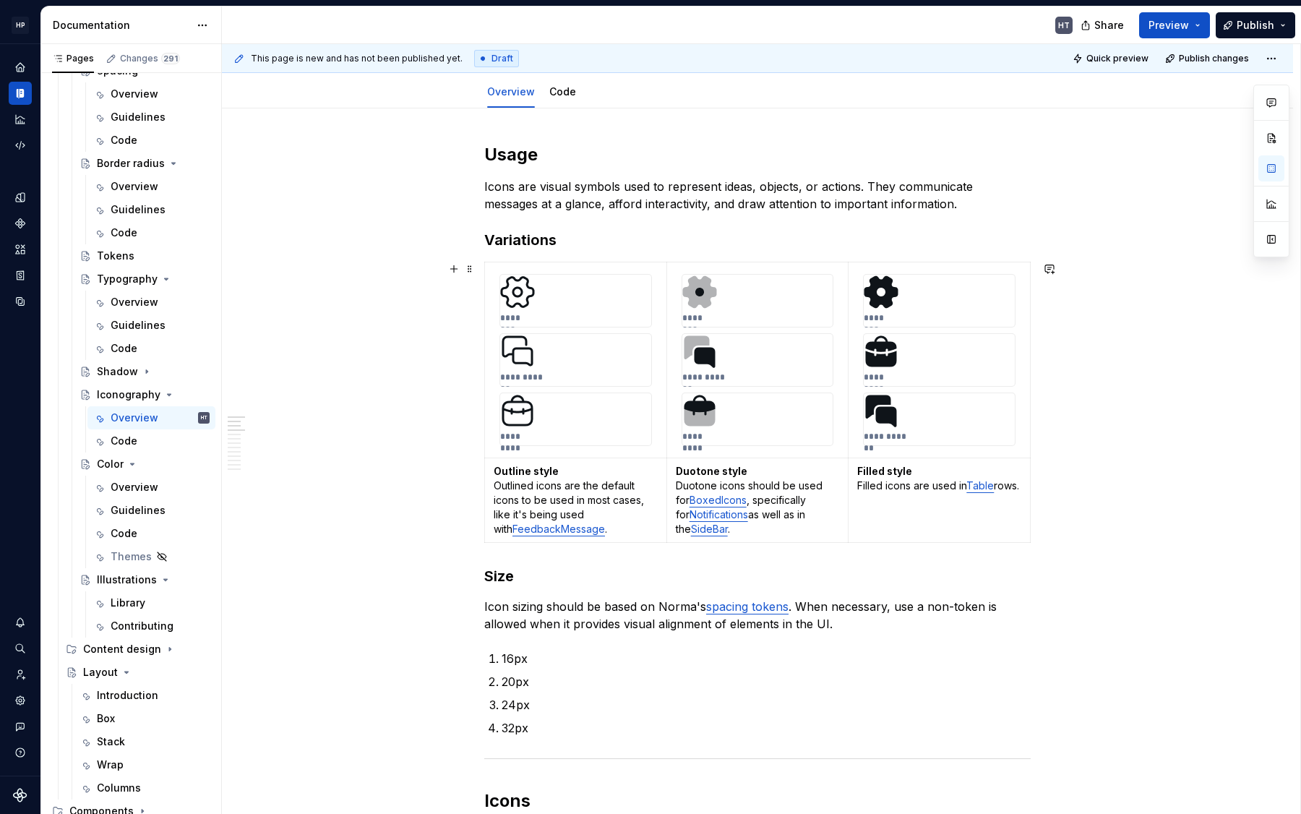
scroll to position [117, 0]
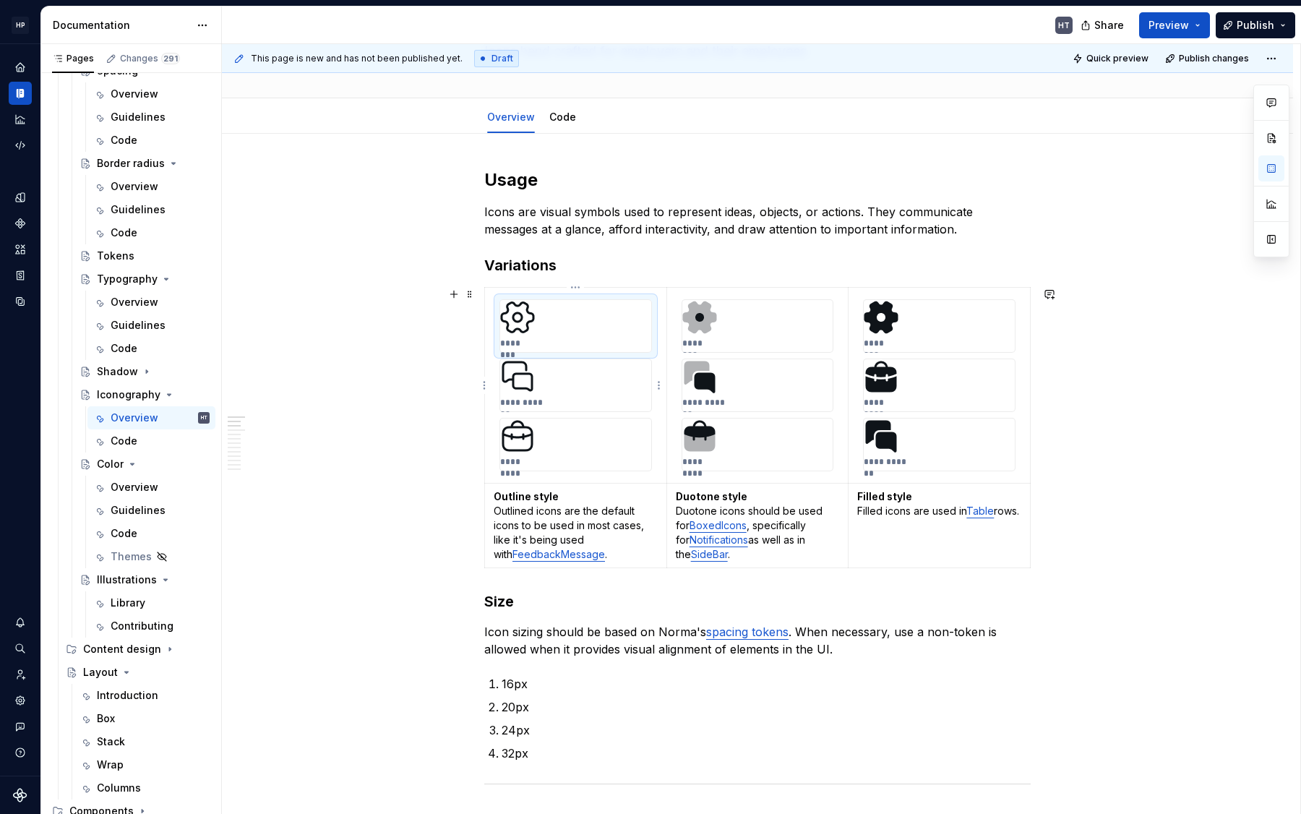
click at [591, 328] on div "********" at bounding box center [575, 326] width 151 height 52
click at [576, 397] on div "**********" at bounding box center [575, 385] width 151 height 52
click at [576, 457] on div "*********" at bounding box center [575, 445] width 151 height 52
click at [514, 498] on strong "Outline style" at bounding box center [526, 496] width 65 height 12
click at [547, 499] on strong "Outline style" at bounding box center [526, 496] width 65 height 12
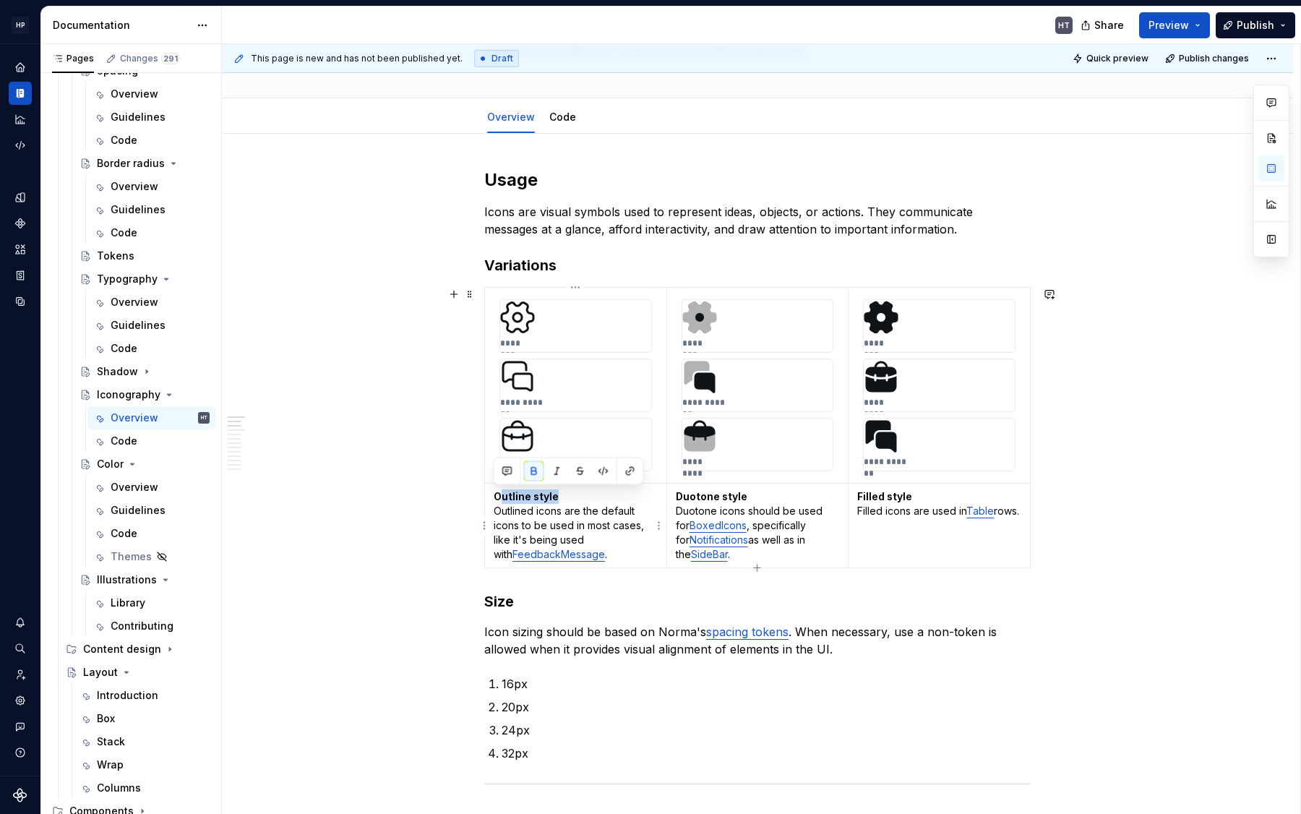
drag, startPoint x: 559, startPoint y: 494, endPoint x: 498, endPoint y: 493, distance: 60.7
click at [498, 493] on p "Outline style Outlined icons are the default icons to be used in most cases, li…" at bounding box center [576, 525] width 164 height 72
click at [514, 497] on strong "Outline style" at bounding box center [526, 496] width 65 height 12
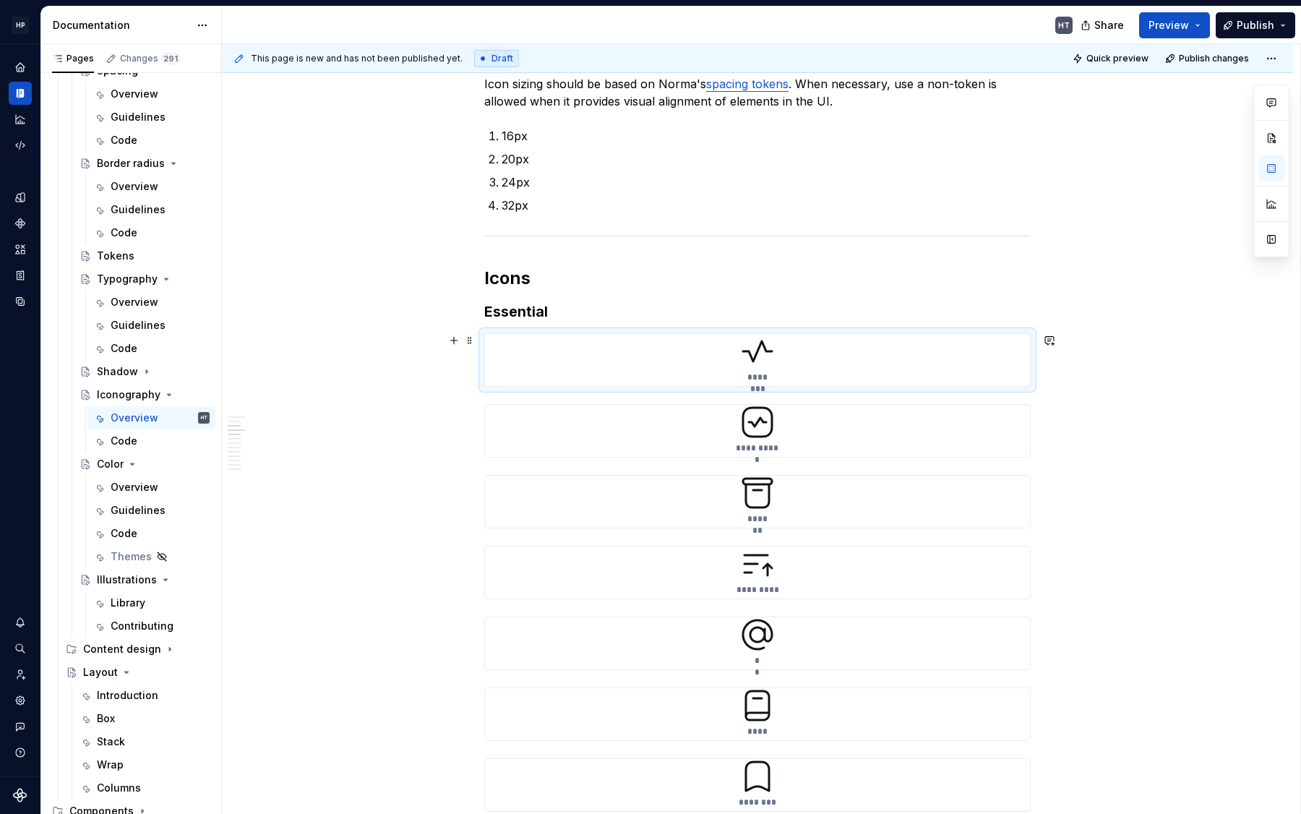
click at [700, 355] on div "********" at bounding box center [757, 360] width 545 height 52
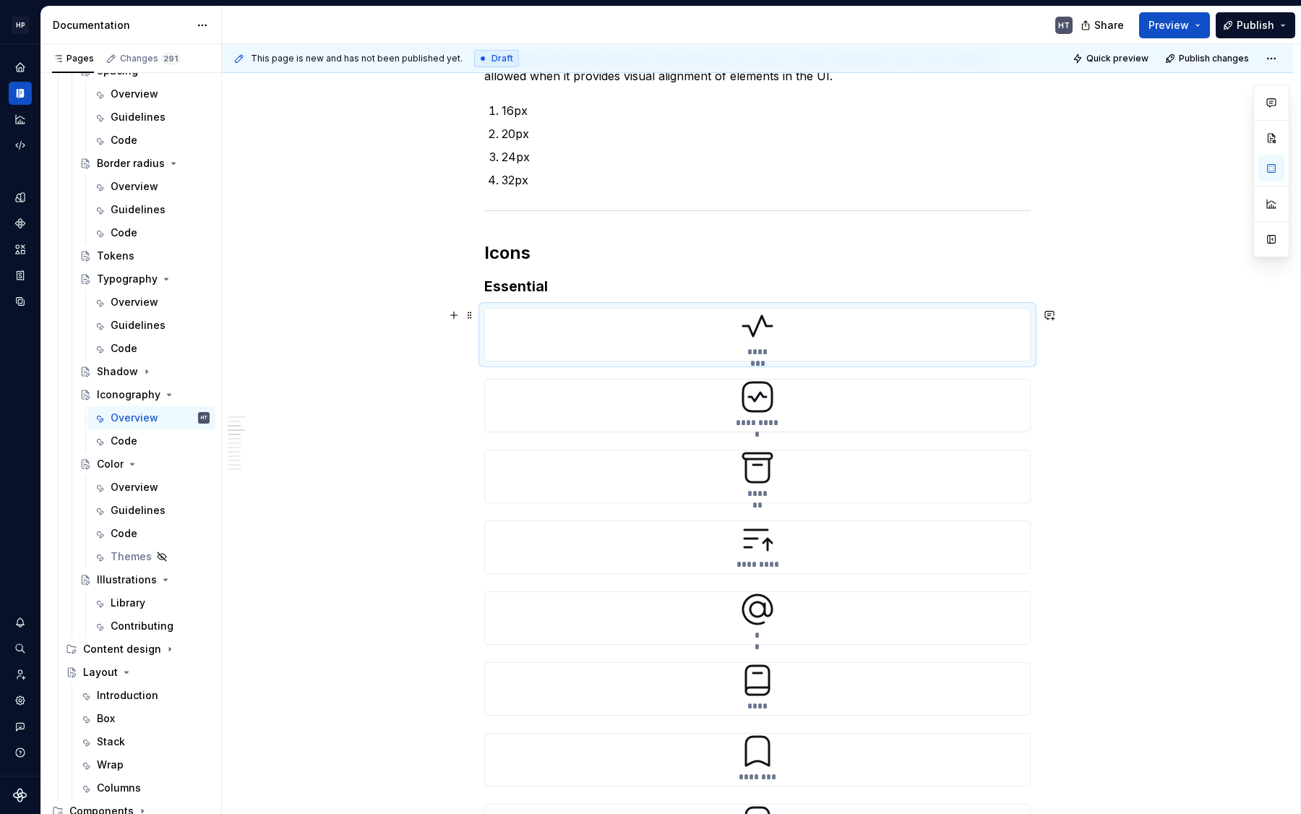
scroll to position [676, 0]
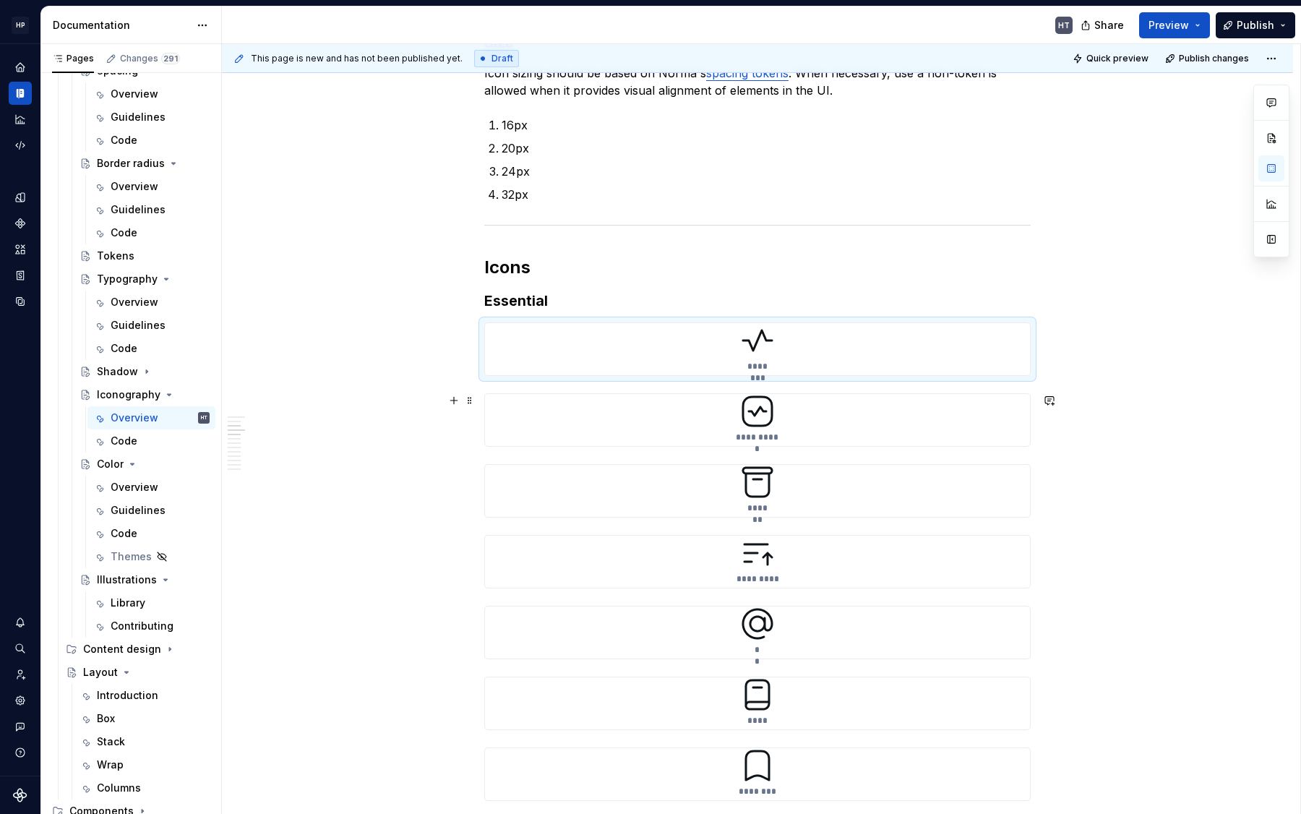
click at [611, 425] on div "**********" at bounding box center [757, 420] width 545 height 52
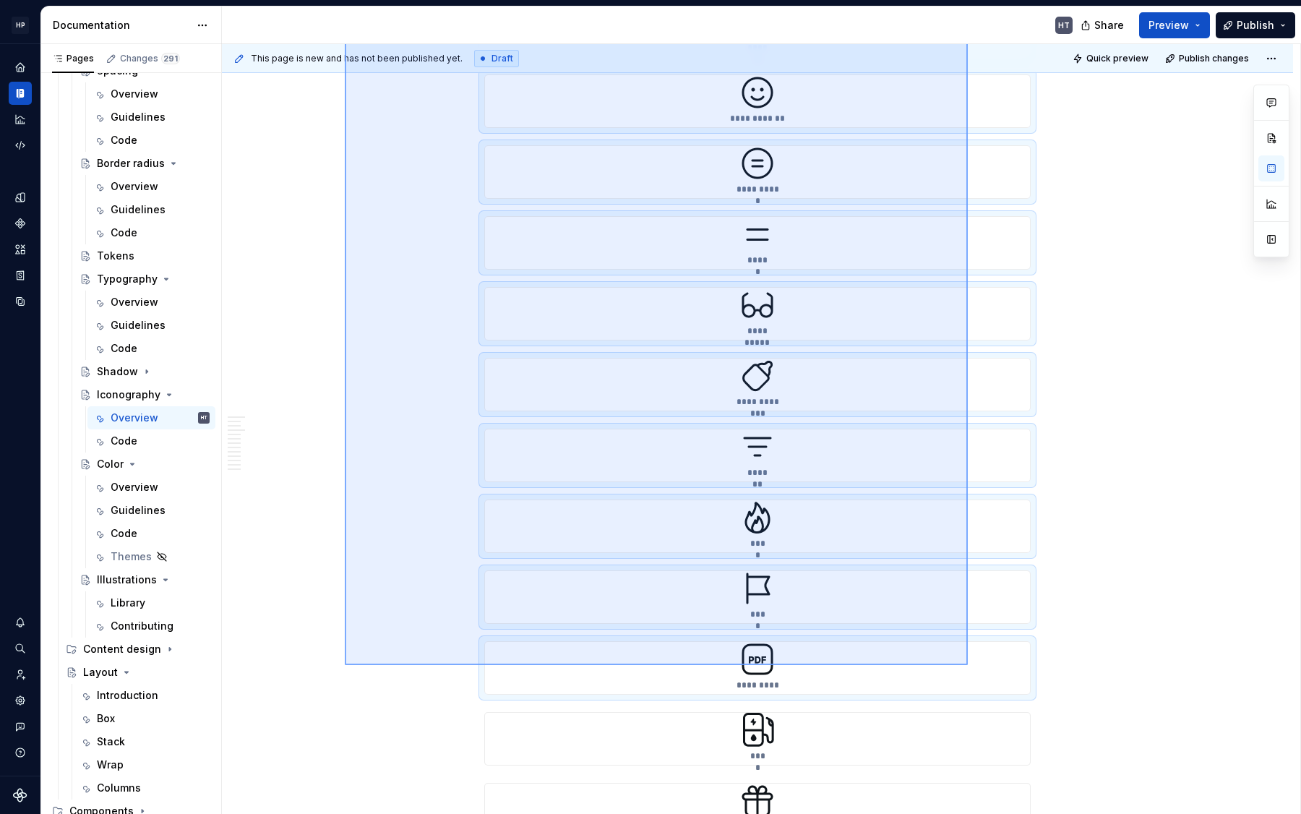
scroll to position [3441, 0]
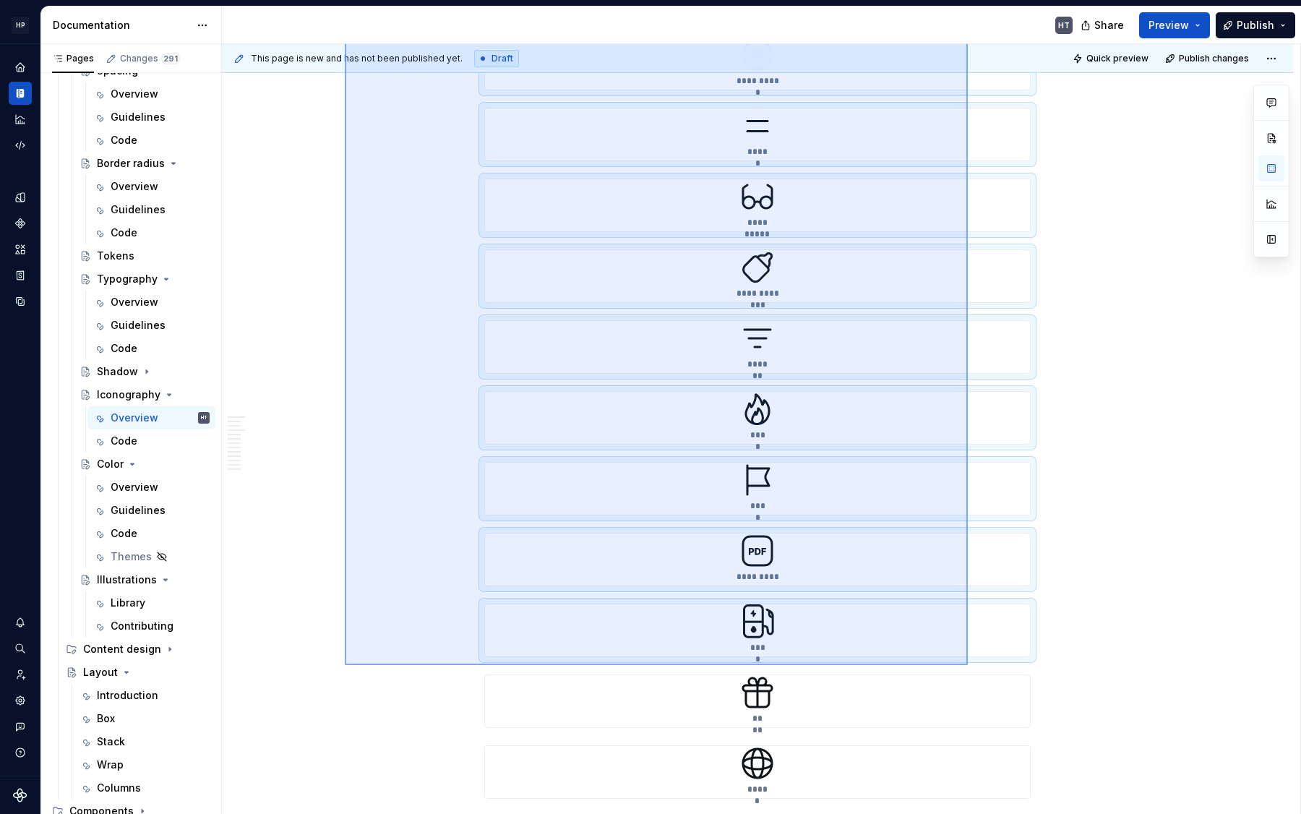
drag, startPoint x: 345, startPoint y: 327, endPoint x: 968, endPoint y: 665, distance: 708.7
click at [968, 665] on div "**********" at bounding box center [761, 429] width 1079 height 771
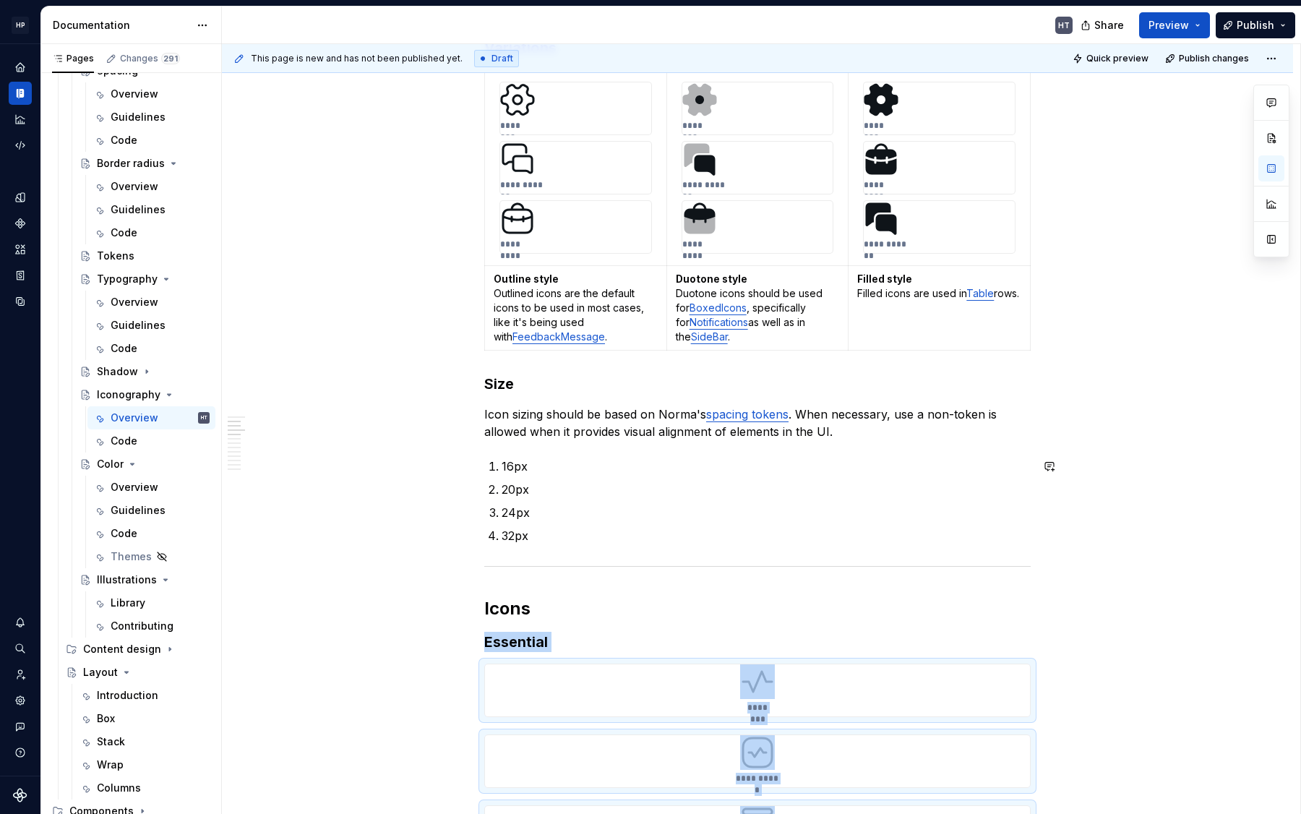
scroll to position [0, 0]
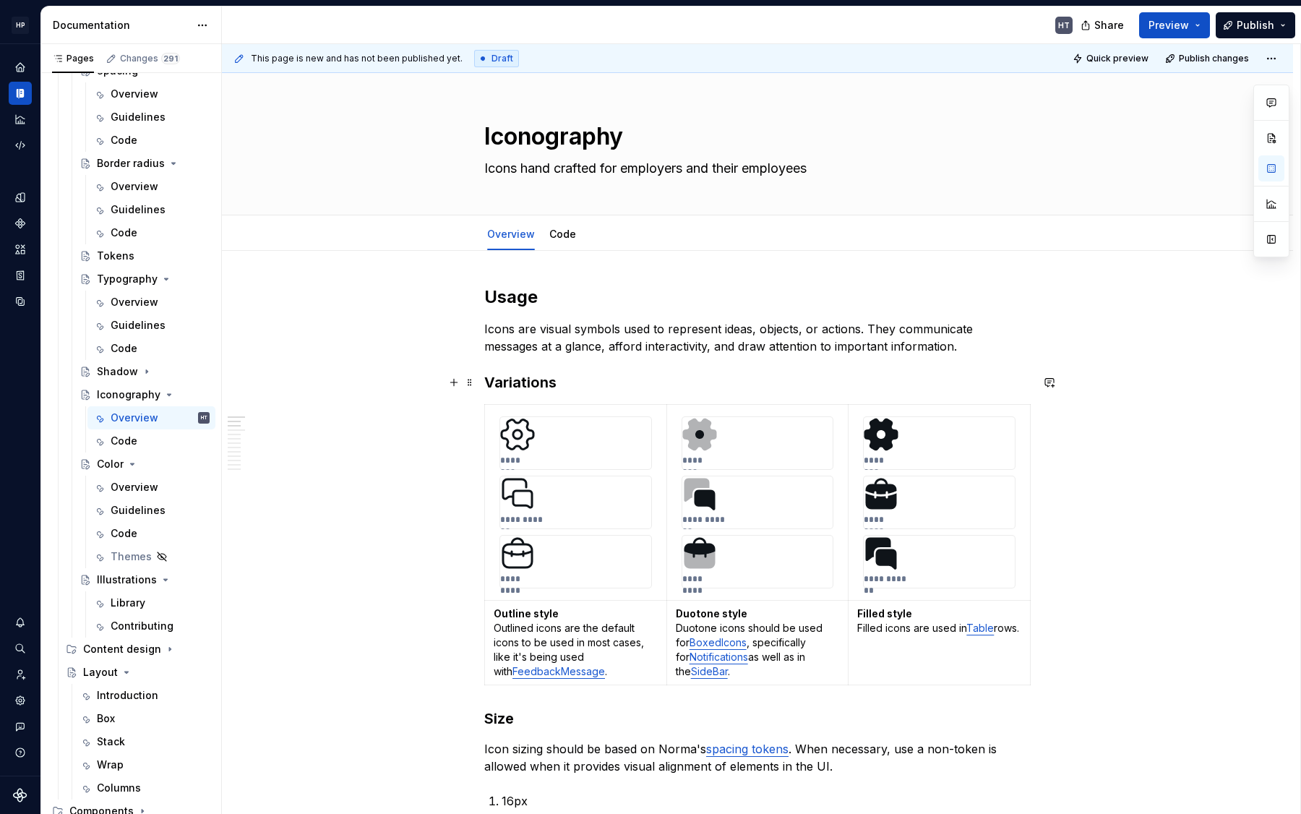
click at [782, 354] on p "Icons are visual symbols used to represent ideas, objects, or actions. They com…" at bounding box center [757, 337] width 547 height 35
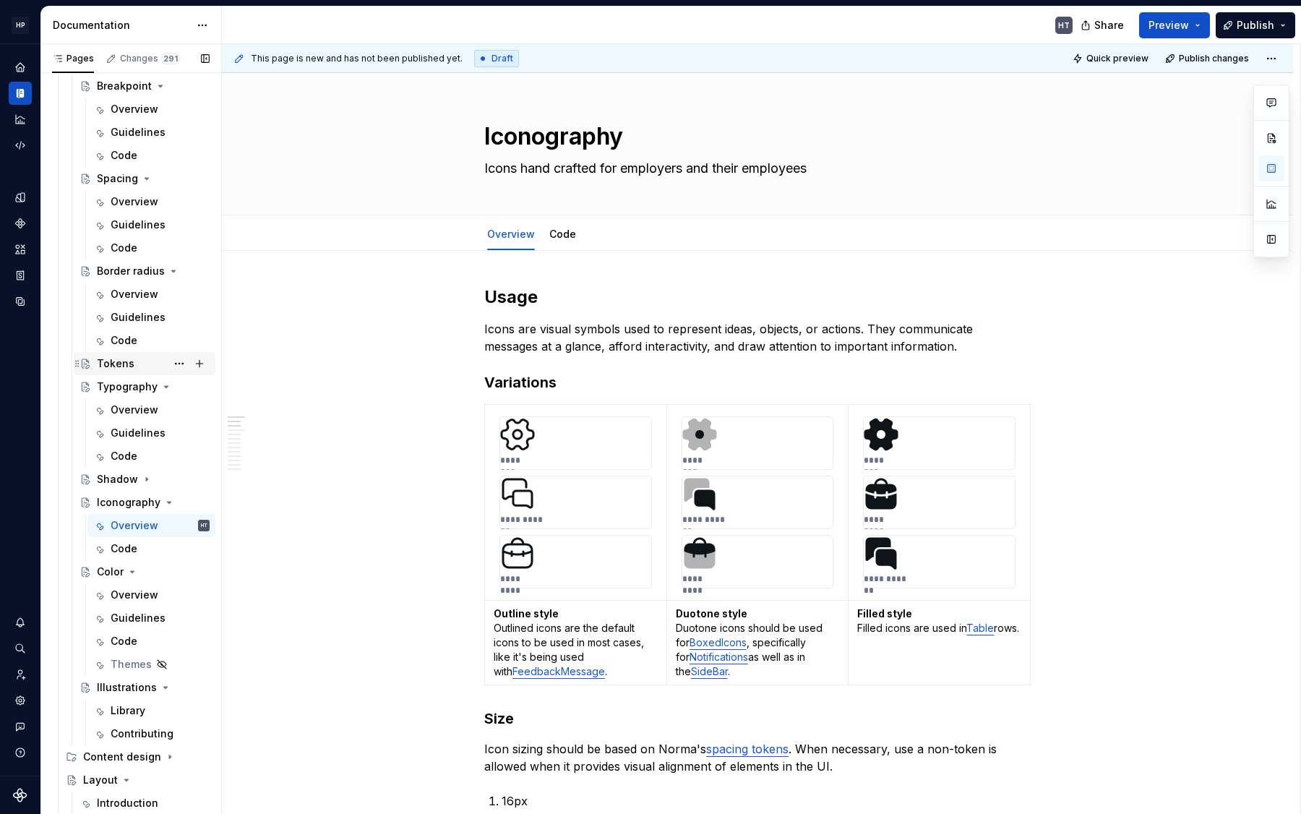
scroll to position [588, 0]
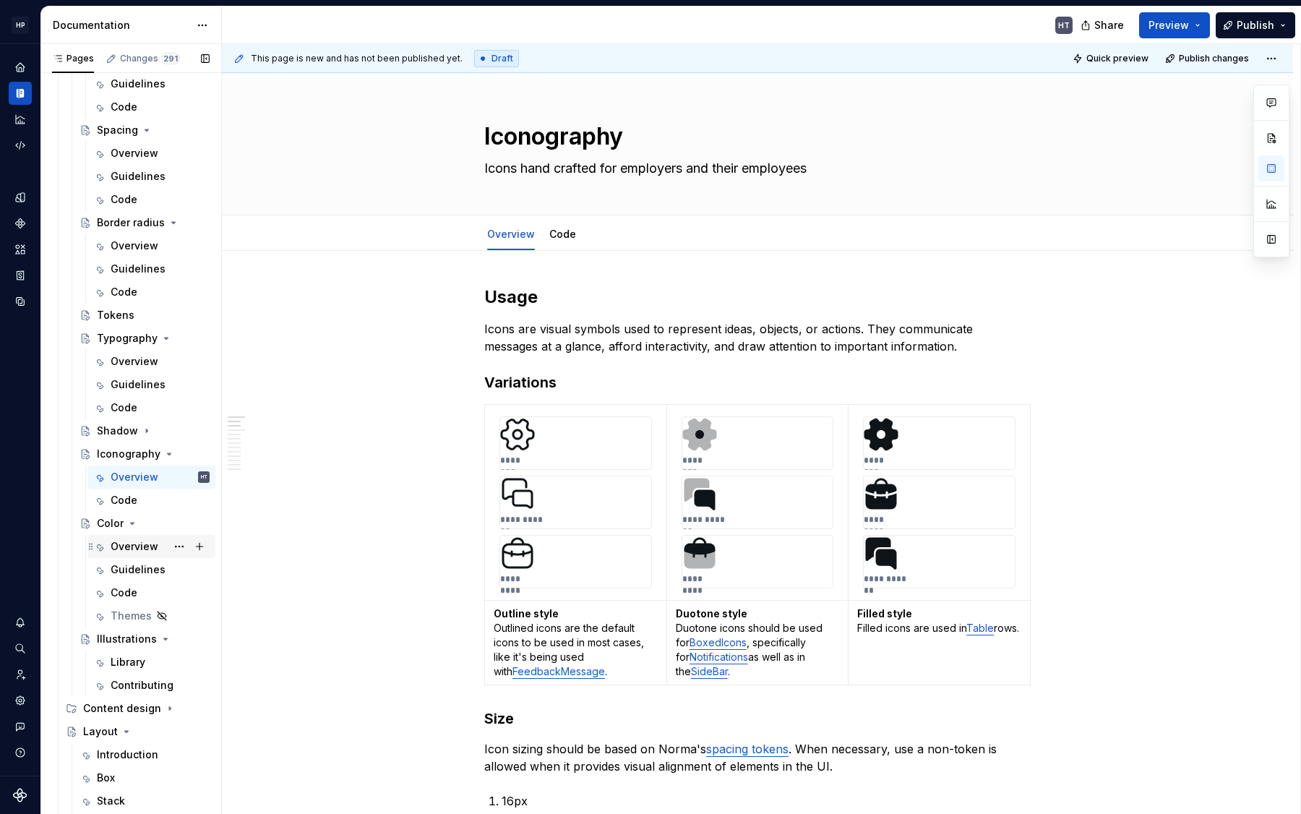
click at [121, 546] on div "Overview" at bounding box center [135, 546] width 48 height 14
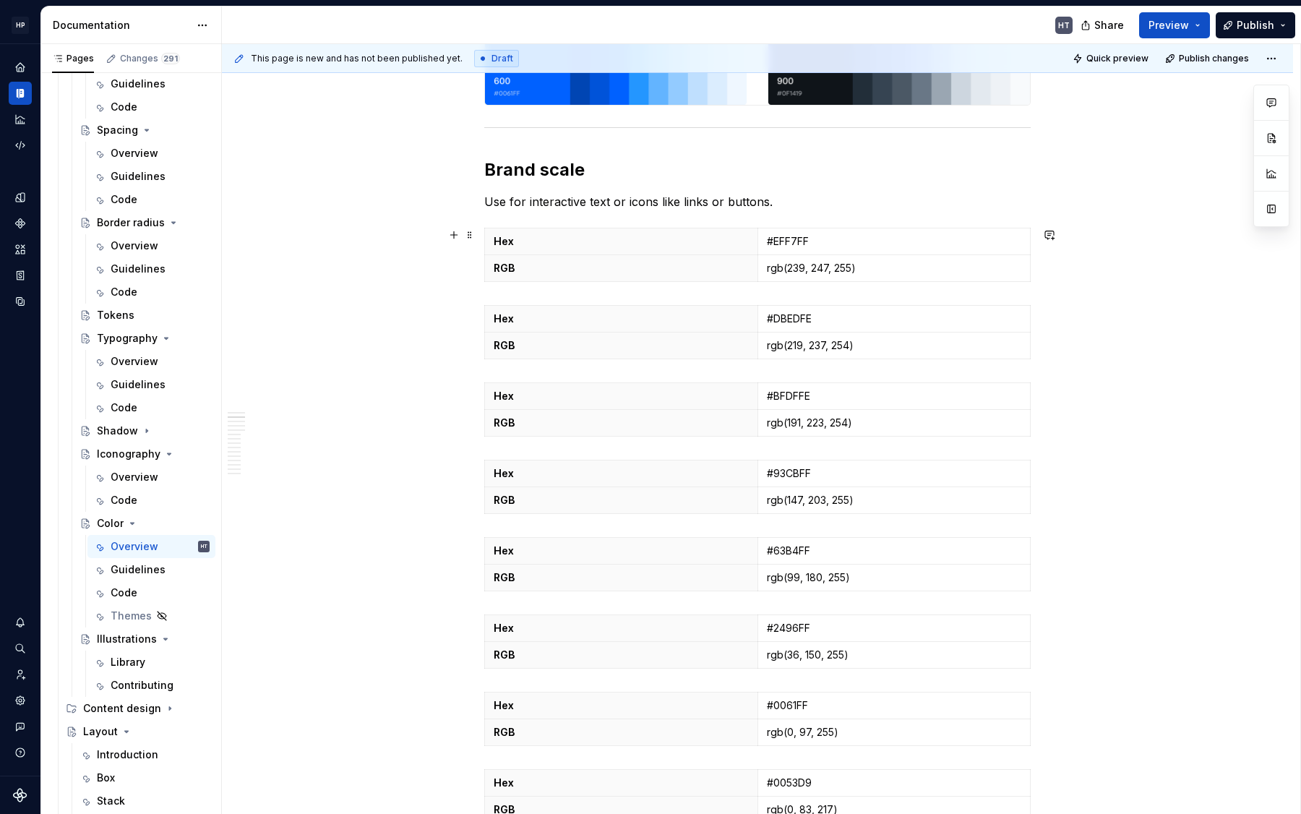
scroll to position [462, 0]
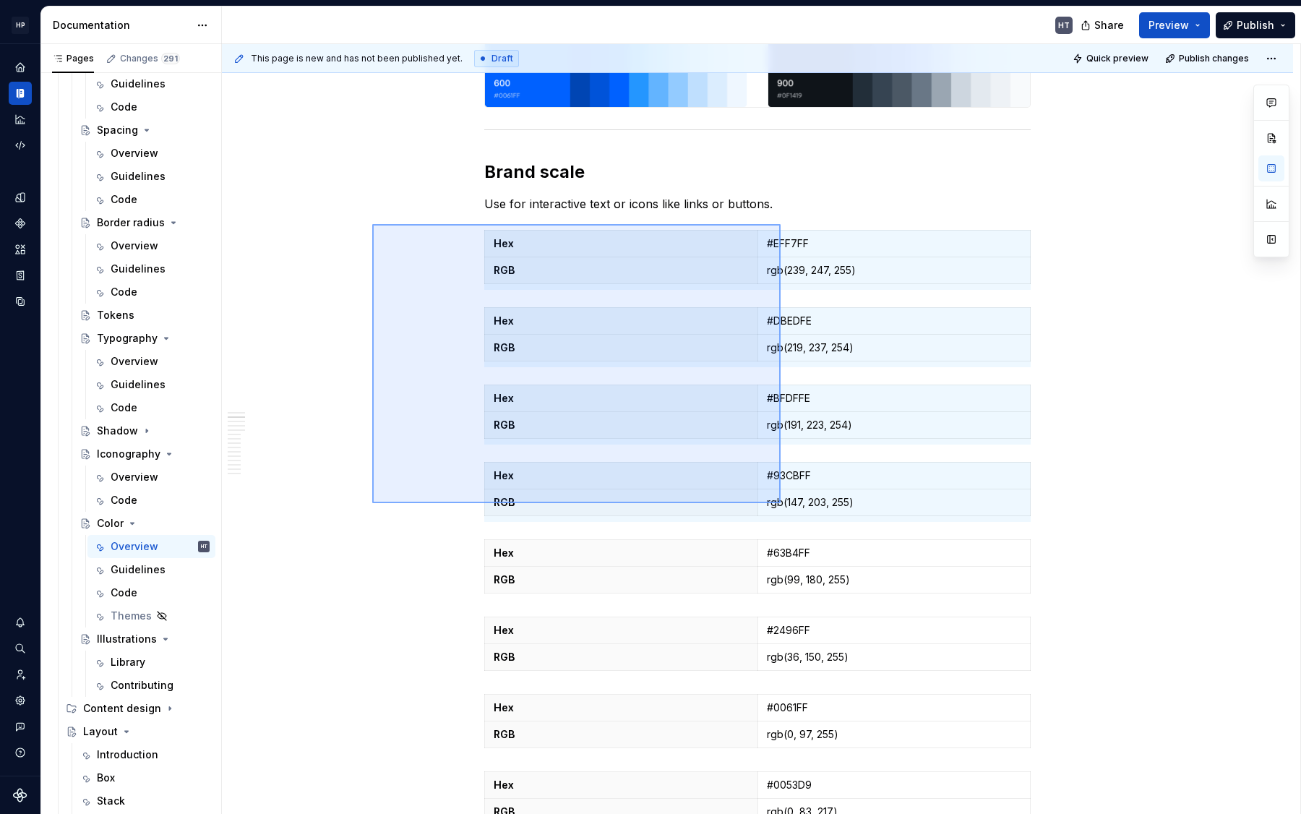
drag, startPoint x: 380, startPoint y: 226, endPoint x: 779, endPoint y: 502, distance: 485.7
click at [781, 503] on div "This page is new and has not been published yet. Draft Quick preview Publish ch…" at bounding box center [761, 429] width 1079 height 771
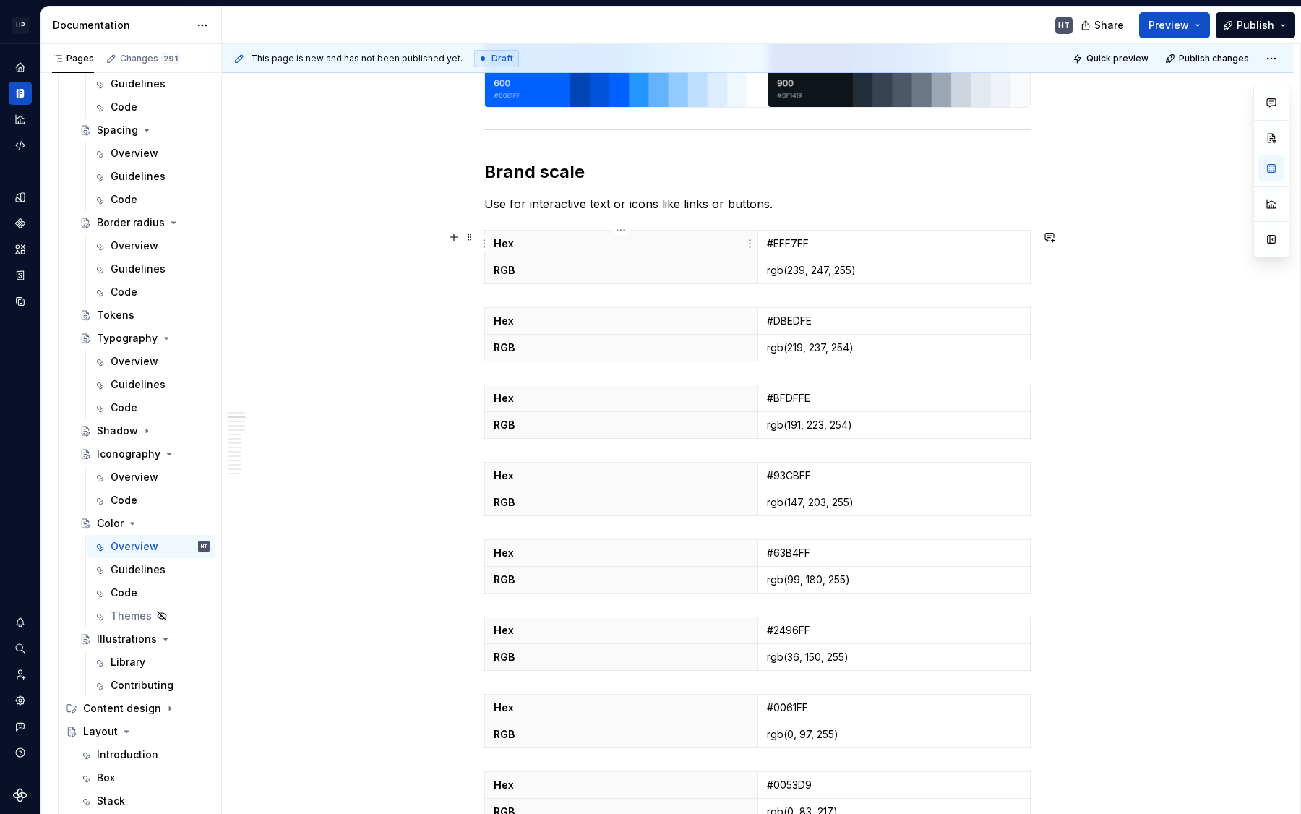
click at [690, 238] on p "Hex" at bounding box center [621, 243] width 255 height 14
click at [795, 241] on p "#EFF7FF" at bounding box center [894, 243] width 255 height 14
click at [792, 257] on td "rgb(239, 247, 255)" at bounding box center [894, 270] width 273 height 27
click at [714, 273] on p "RGB" at bounding box center [621, 270] width 255 height 14
click at [833, 280] on td "rgb(239, 247, 255)" at bounding box center [894, 270] width 273 height 27
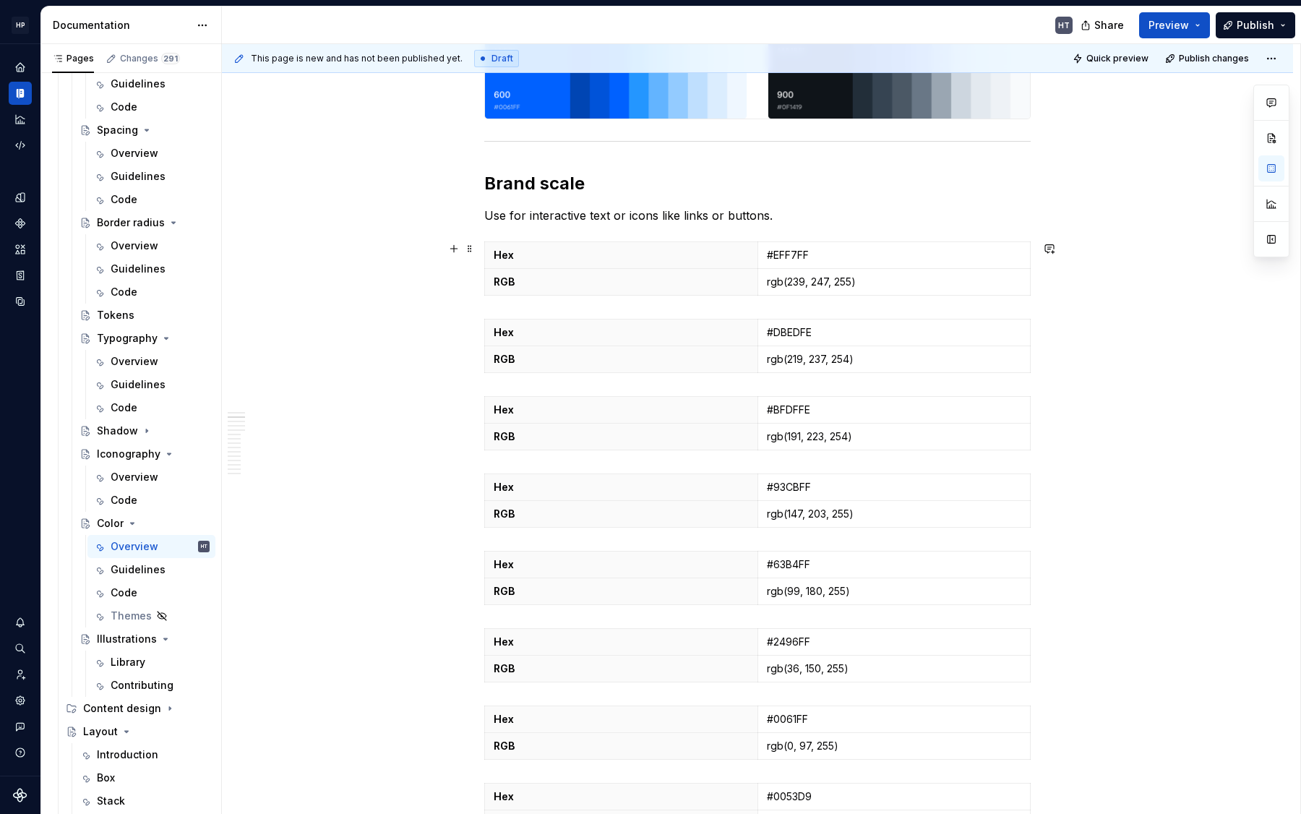
scroll to position [437, 0]
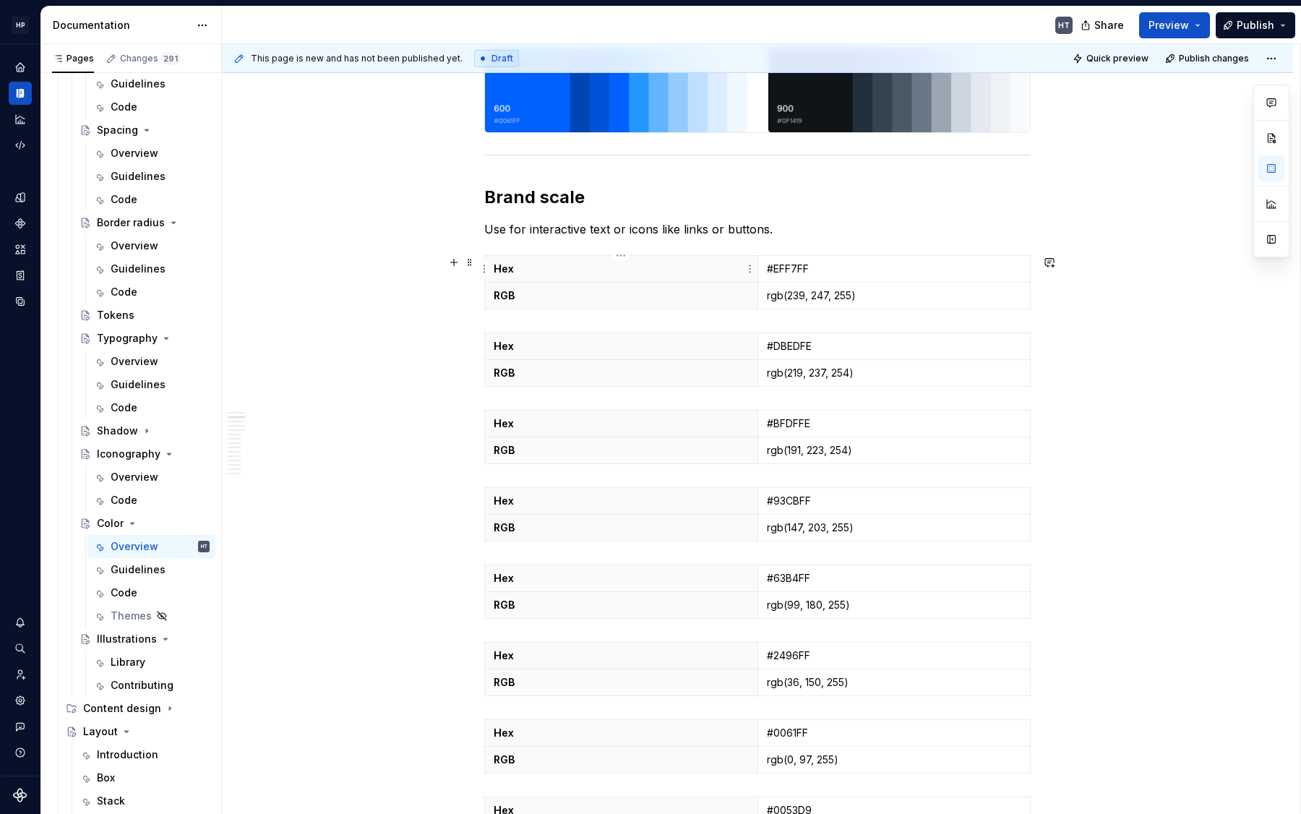
click at [668, 265] on p "Hex" at bounding box center [621, 269] width 255 height 14
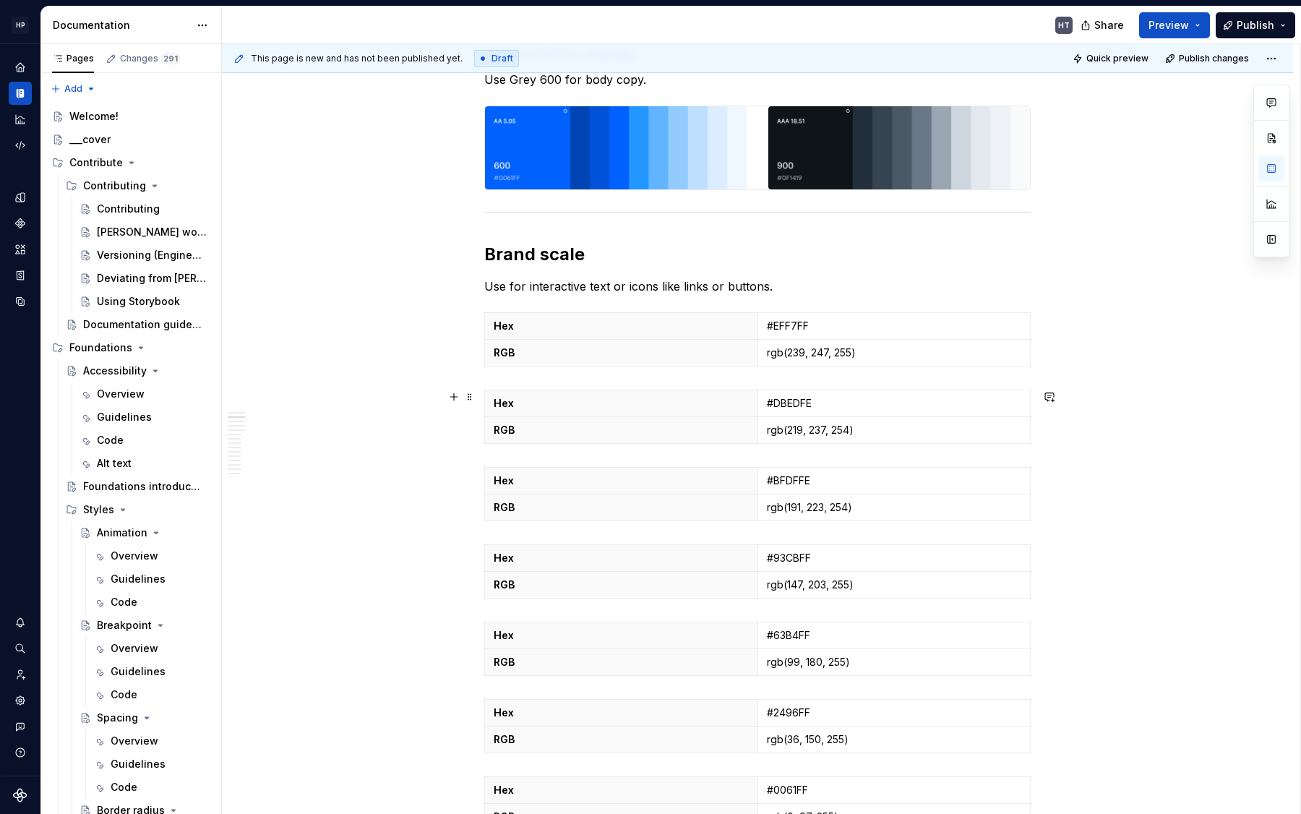
scroll to position [0, 0]
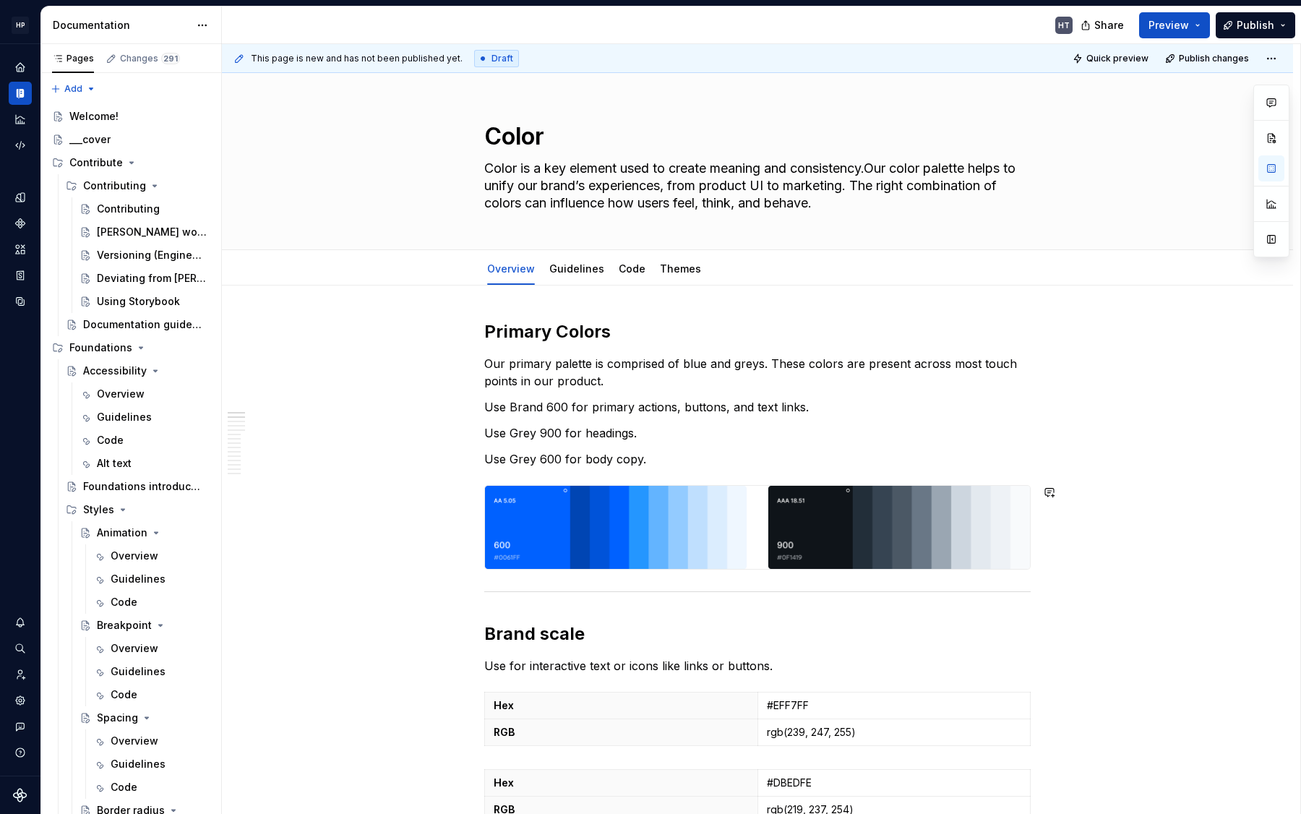
click at [669, 536] on img at bounding box center [757, 527] width 545 height 83
click at [103, 502] on div "Styles" at bounding box center [98, 509] width 31 height 14
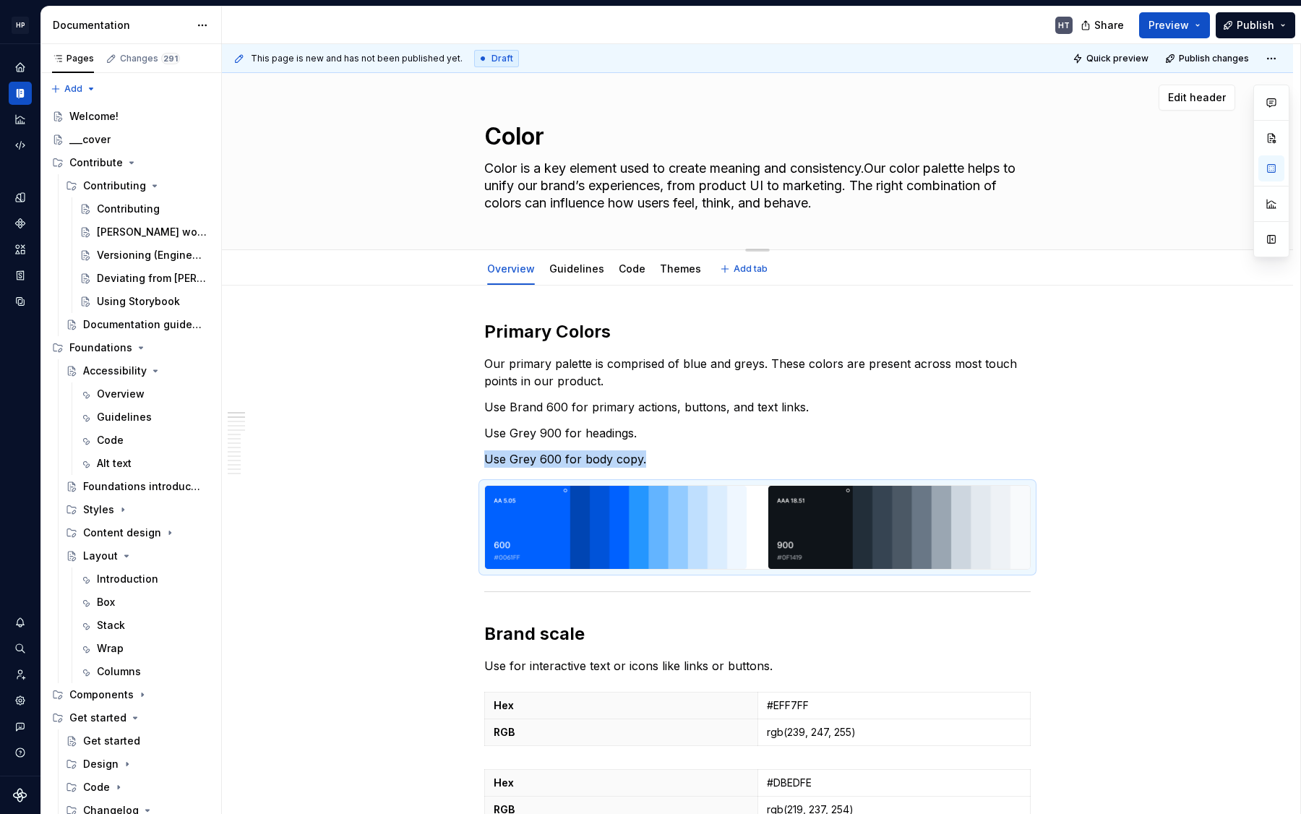
click at [554, 200] on textarea "Color is a key element used to create meaning and consistency.Our color palette…" at bounding box center [754, 186] width 547 height 58
click at [436, 235] on div "Color Color is a key element used to create meaning and consistency.Our color p…" at bounding box center [758, 161] width 956 height 176
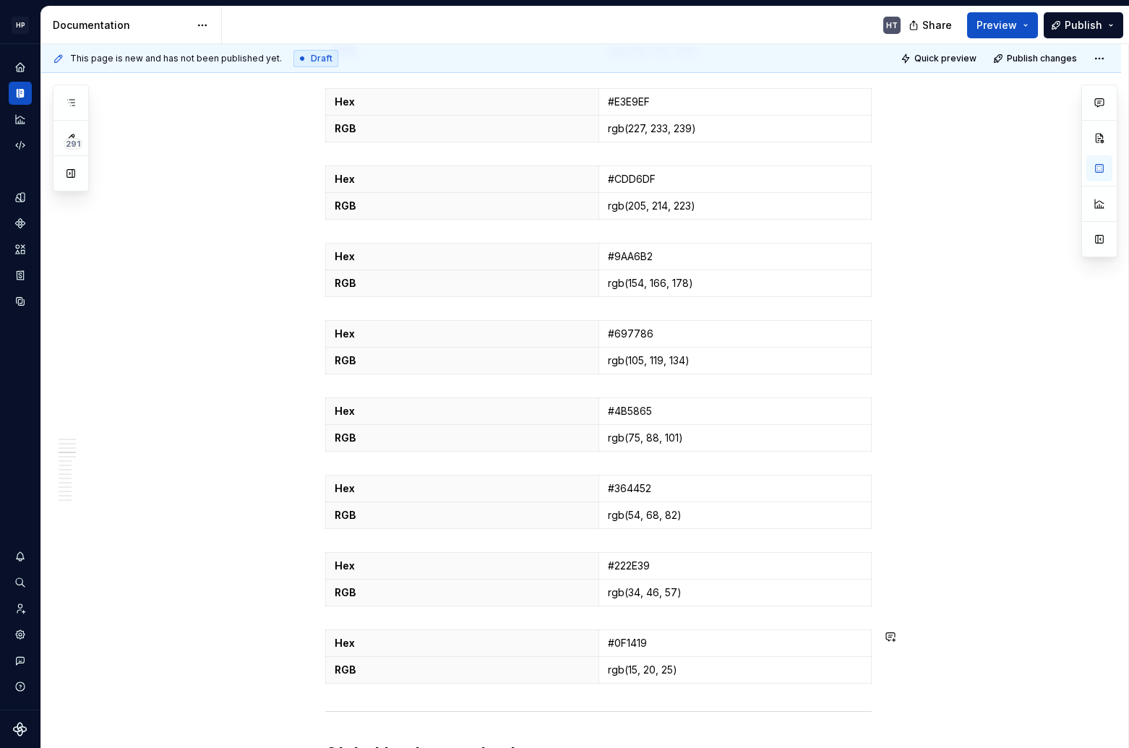
scroll to position [1376, 0]
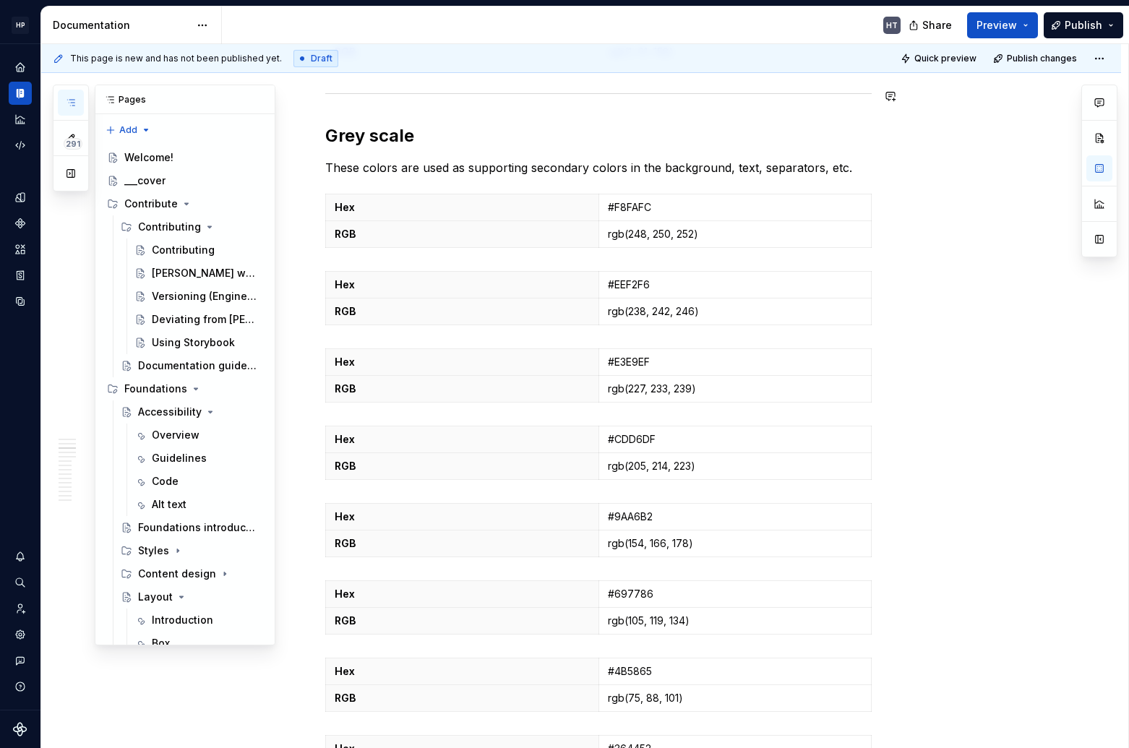
click at [72, 103] on icon "button" at bounding box center [70, 103] width 7 height 6
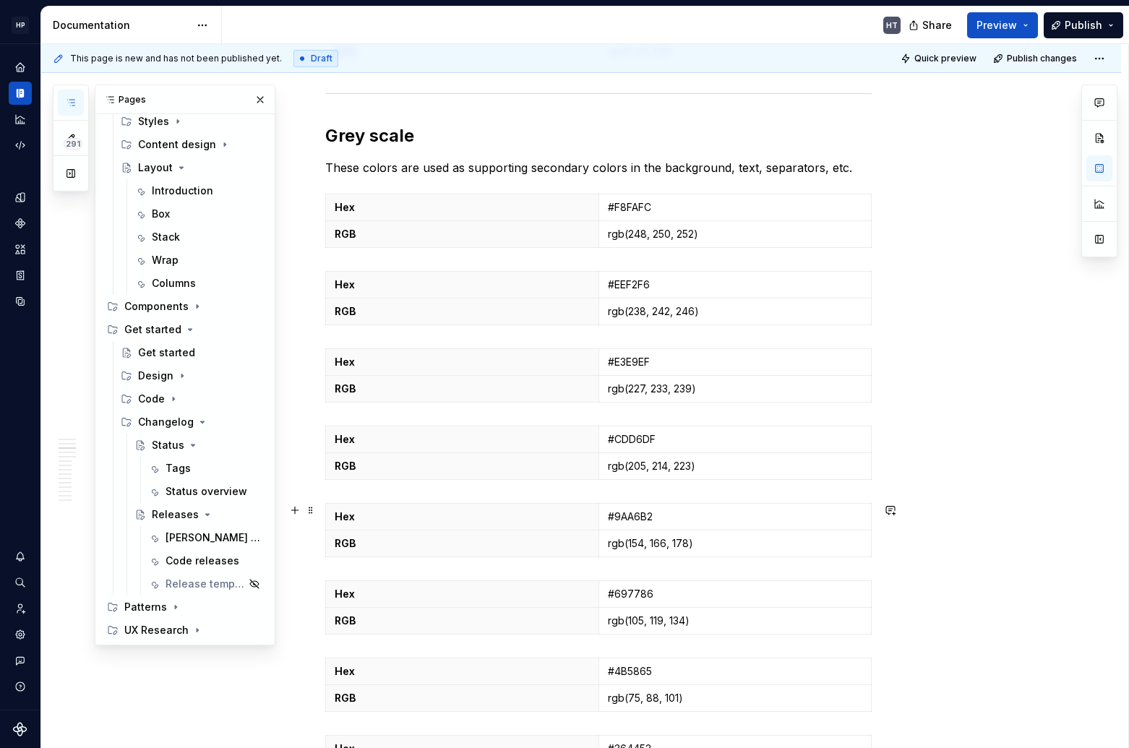
scroll to position [428, 0]
click at [68, 98] on icon "button" at bounding box center [71, 103] width 12 height 12
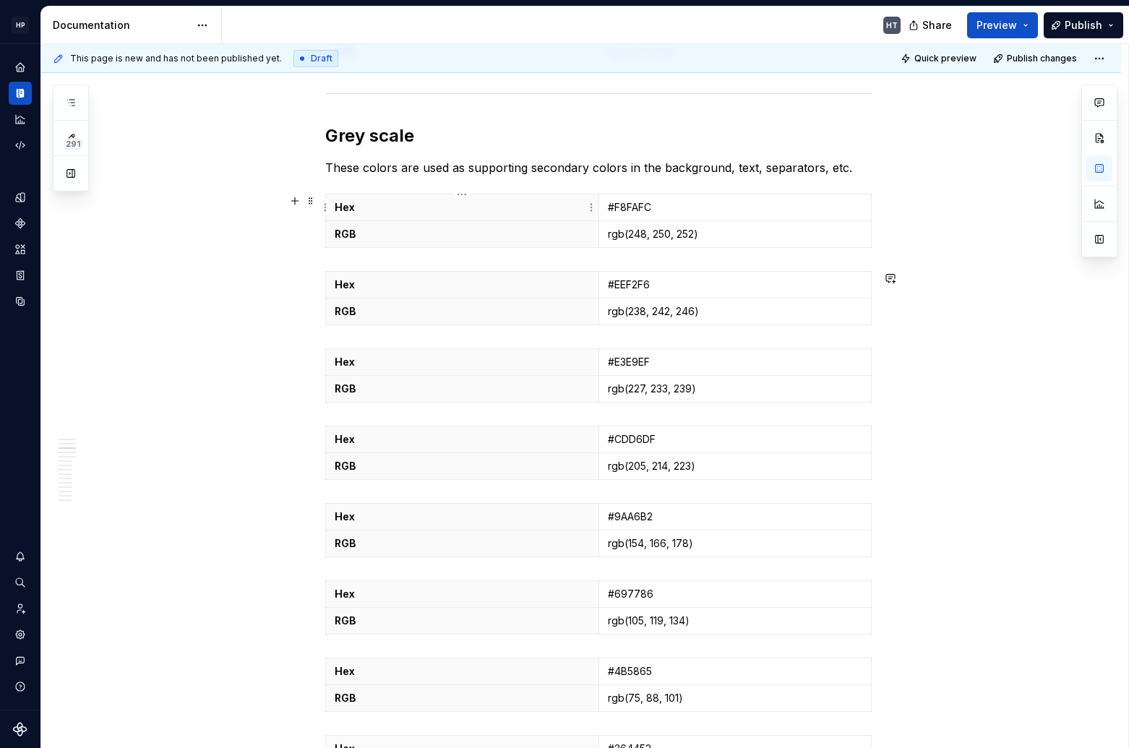
click at [395, 175] on p "These colors are used as supporting secondary colors in the background, text, s…" at bounding box center [598, 167] width 547 height 17
click at [476, 320] on th "RGB" at bounding box center [462, 312] width 273 height 27
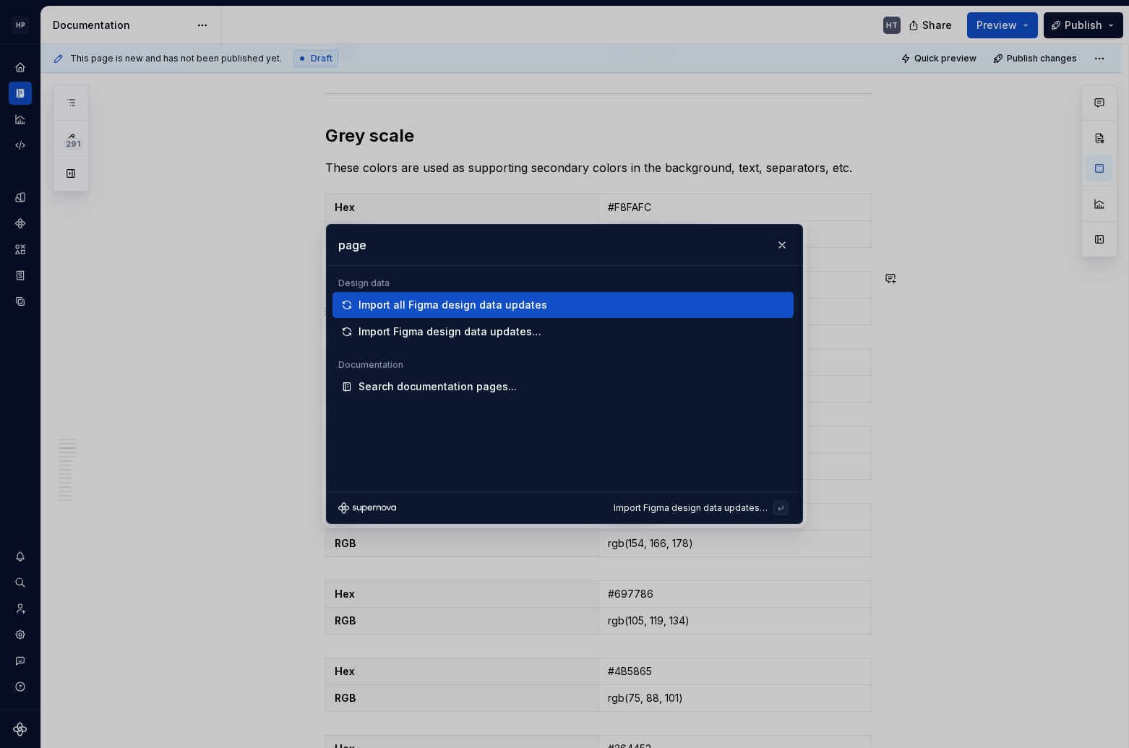
type textarea "*"
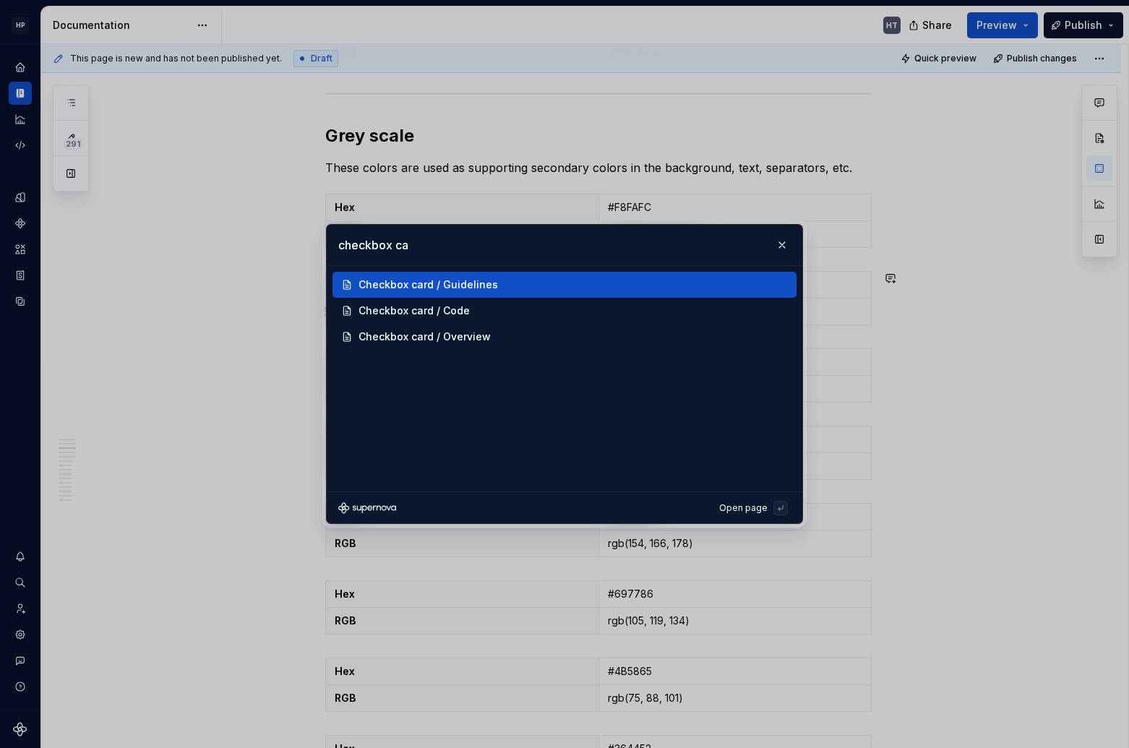
type input "checkbox car"
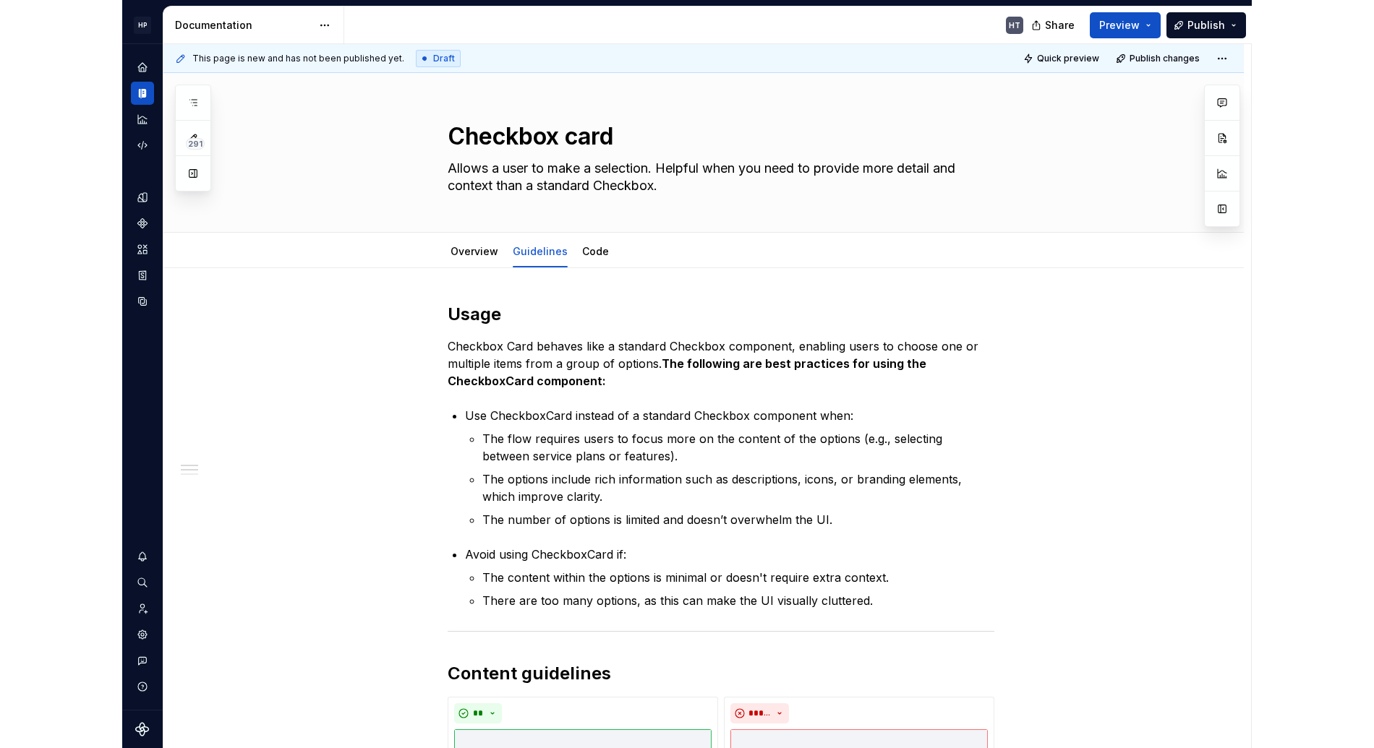
scroll to position [680, 0]
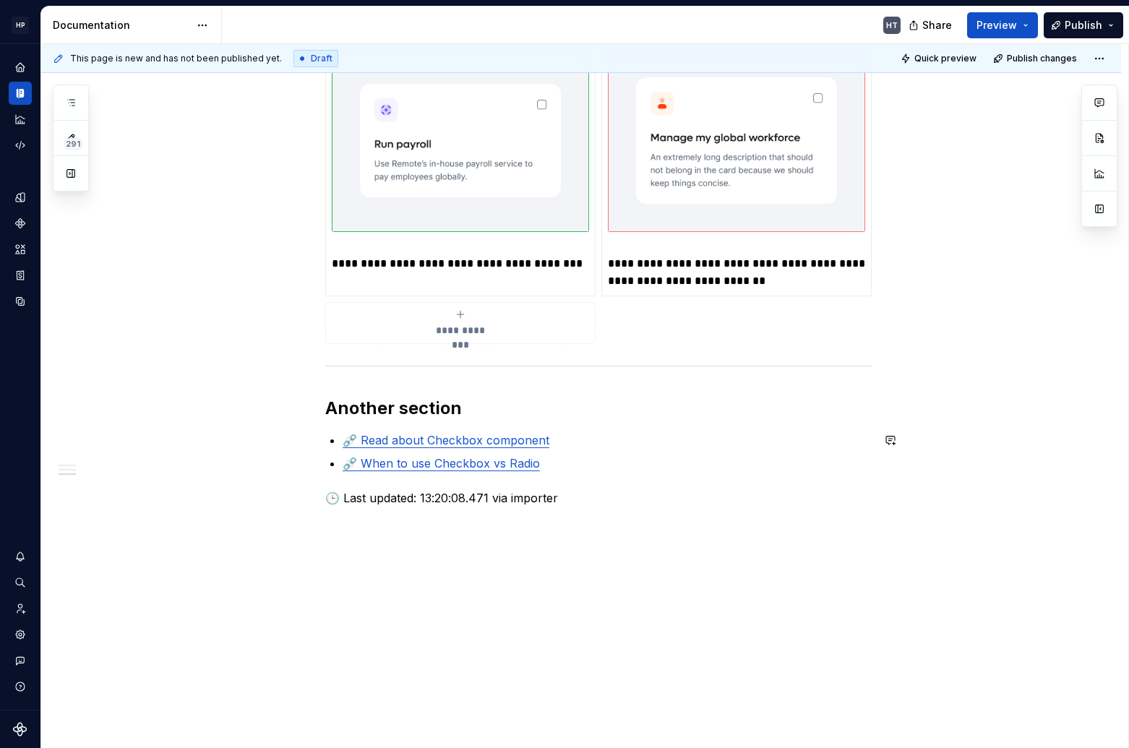
click at [444, 443] on link "⛓️‍💥 Read about Checkbox component" at bounding box center [446, 440] width 207 height 14
click at [445, 463] on link "⛓️‍💥 When to use Checkbox vs Radio" at bounding box center [441, 463] width 197 height 14
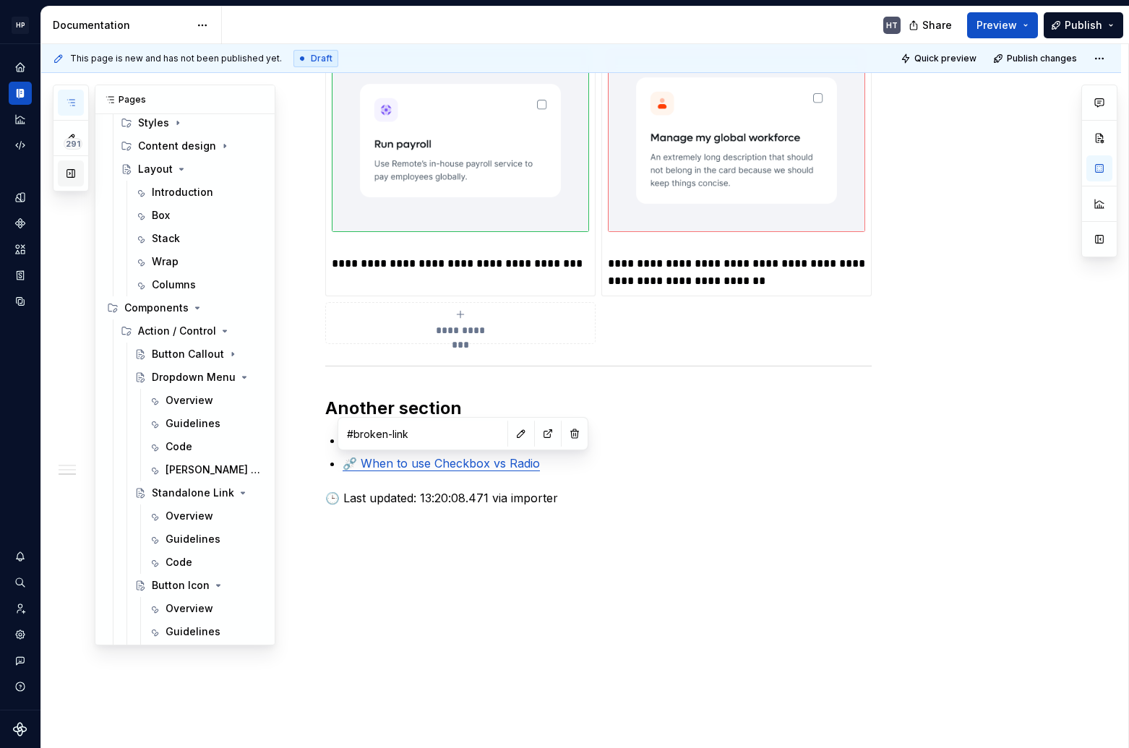
click at [72, 179] on button "button" at bounding box center [71, 173] width 26 height 26
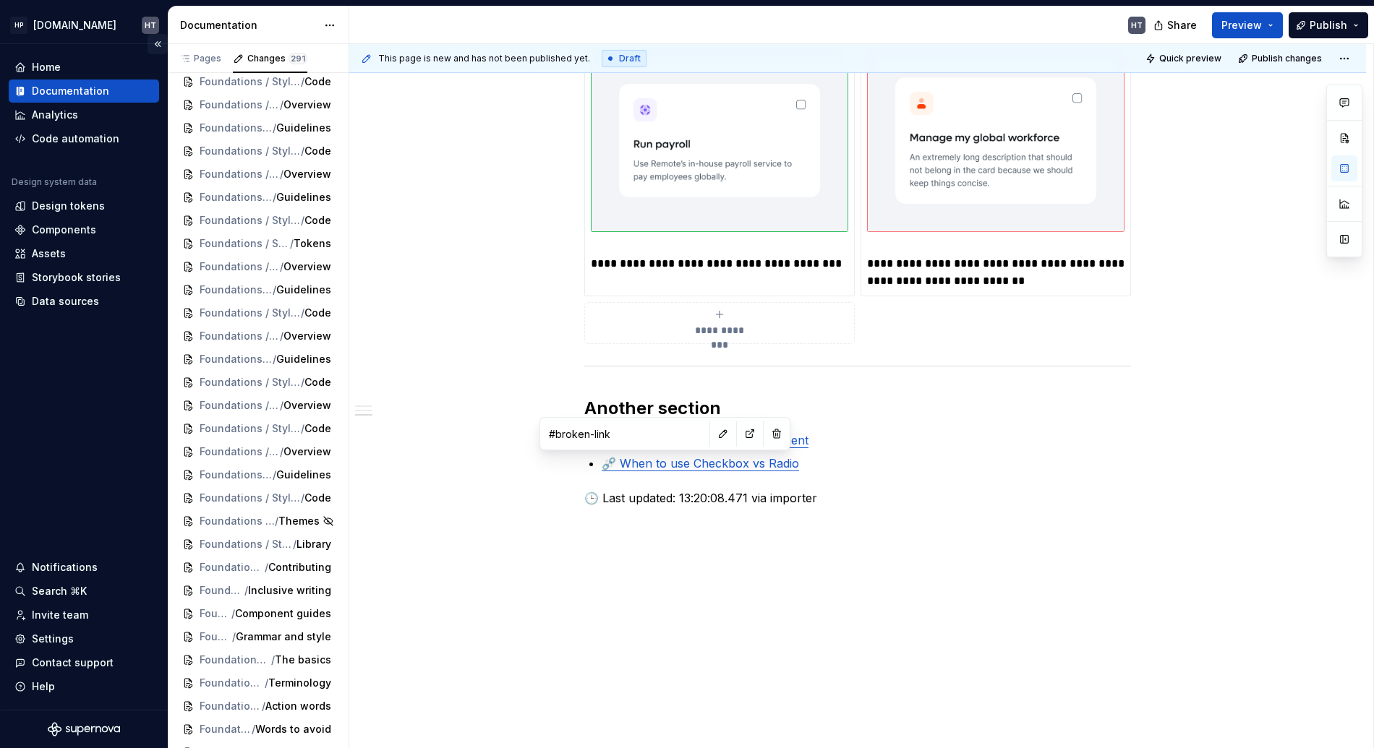
click at [158, 42] on button "Collapse sidebar" at bounding box center [157, 44] width 20 height 20
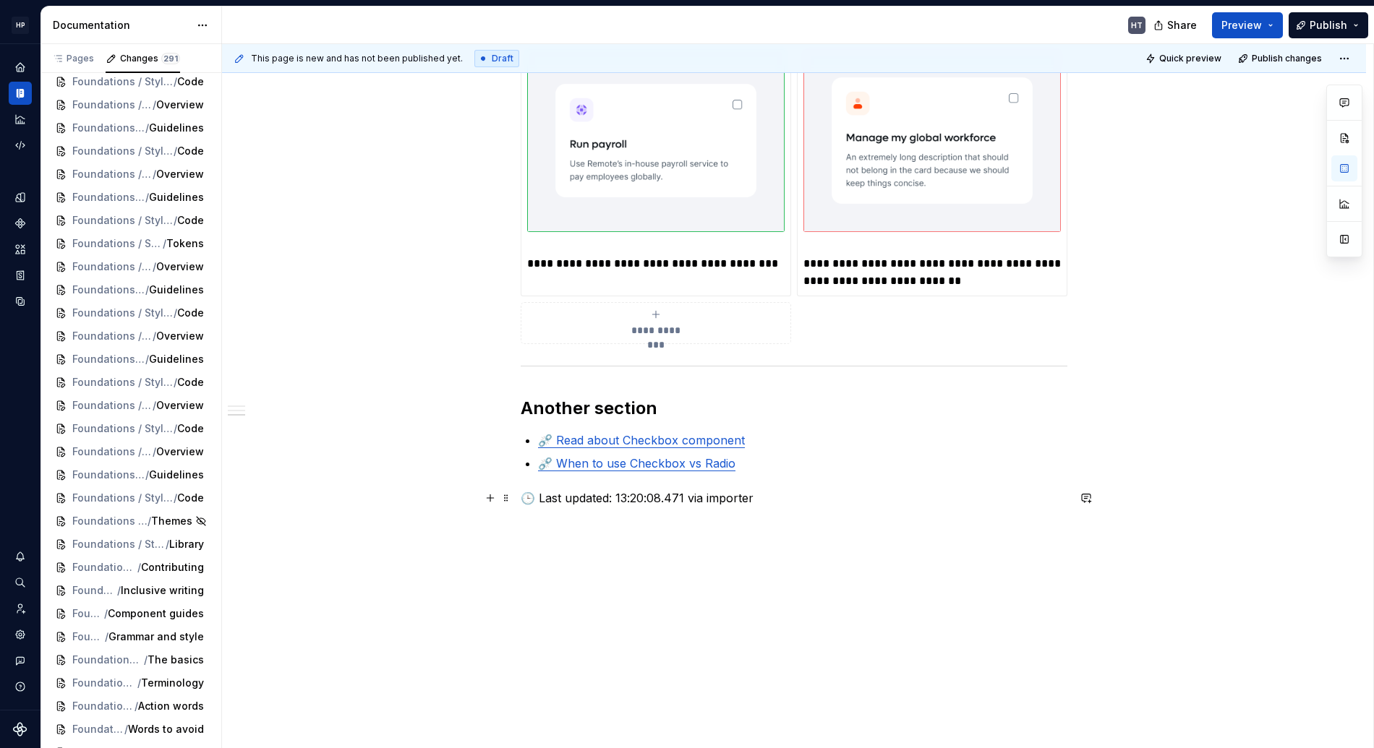
click at [599, 490] on p "🕒 Last updated: 13:20:08.471 via importer" at bounding box center [794, 497] width 547 height 17
click at [624, 495] on p "🕒 Last updated: 13:20:08.471 via importer" at bounding box center [794, 497] width 547 height 17
drag, startPoint x: 558, startPoint y: 494, endPoint x: 774, endPoint y: 498, distance: 216.2
click at [771, 498] on p "🕒 Last updated: 13:20:08.471 via importer" at bounding box center [794, 497] width 547 height 17
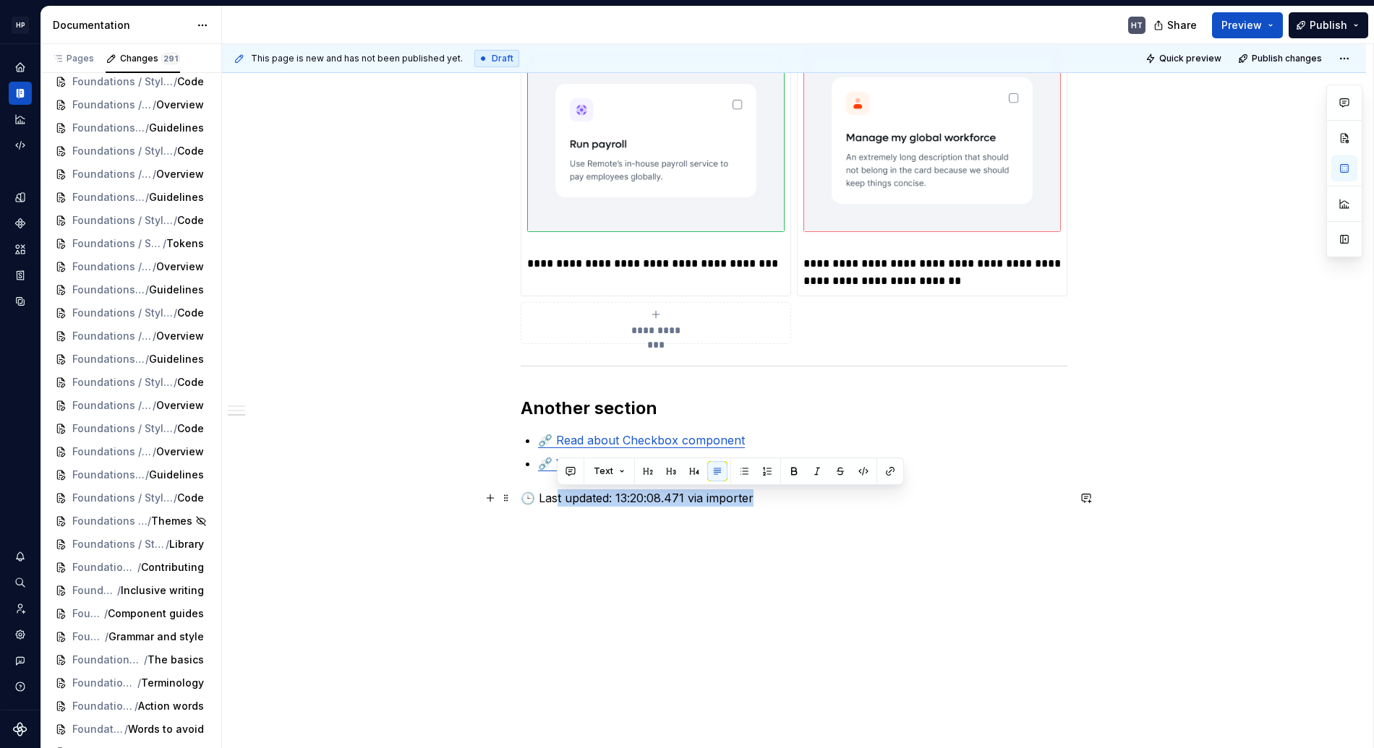
click at [774, 498] on p "🕒 Last updated: 13:20:08.471 via importer" at bounding box center [794, 497] width 547 height 17
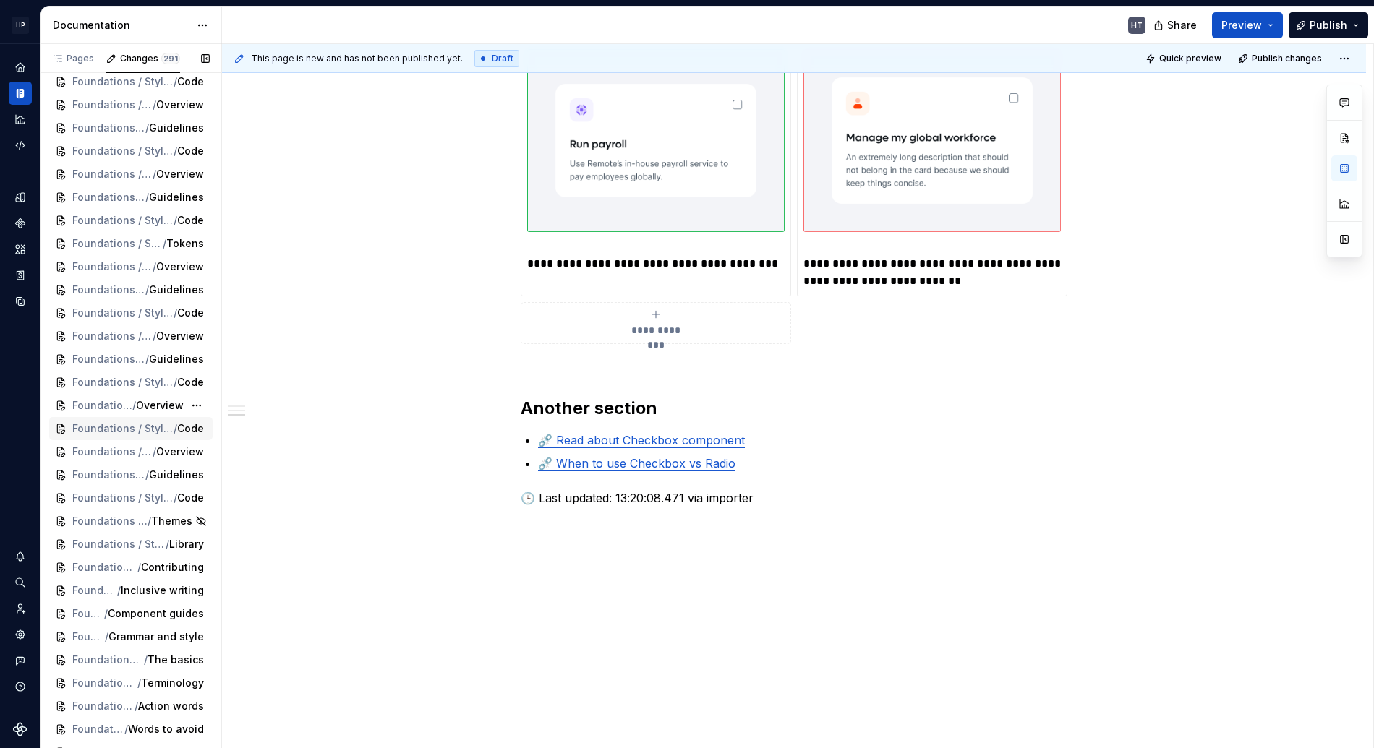
scroll to position [17, 0]
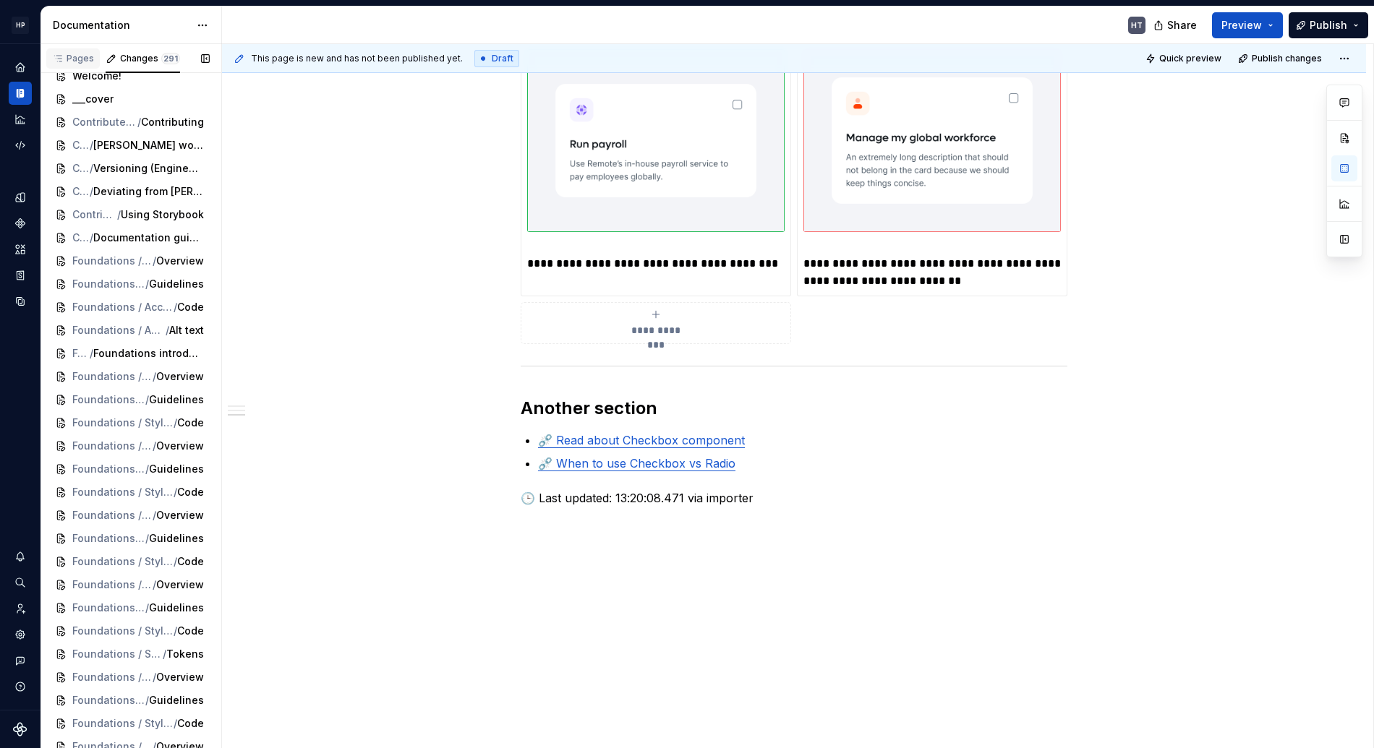
click at [72, 60] on div "Pages" at bounding box center [73, 59] width 42 height 12
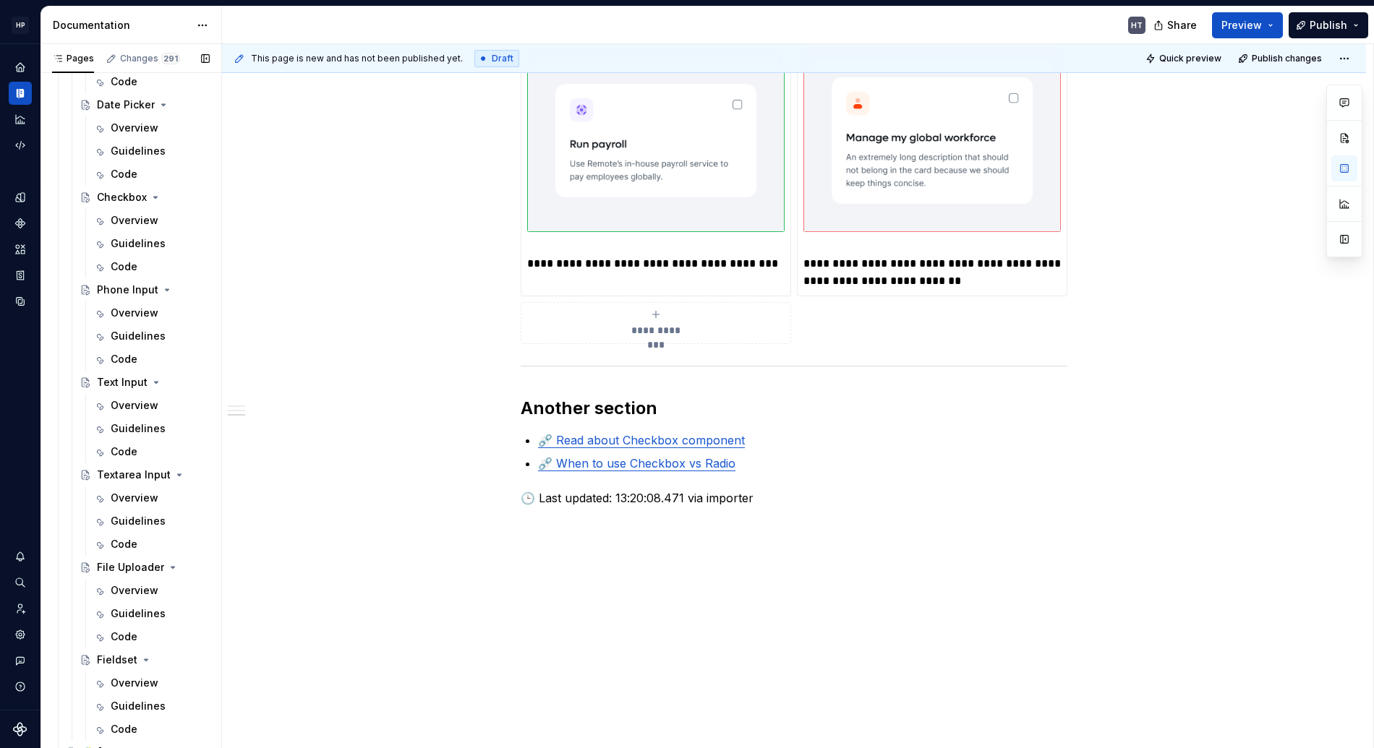
scroll to position [2835, 0]
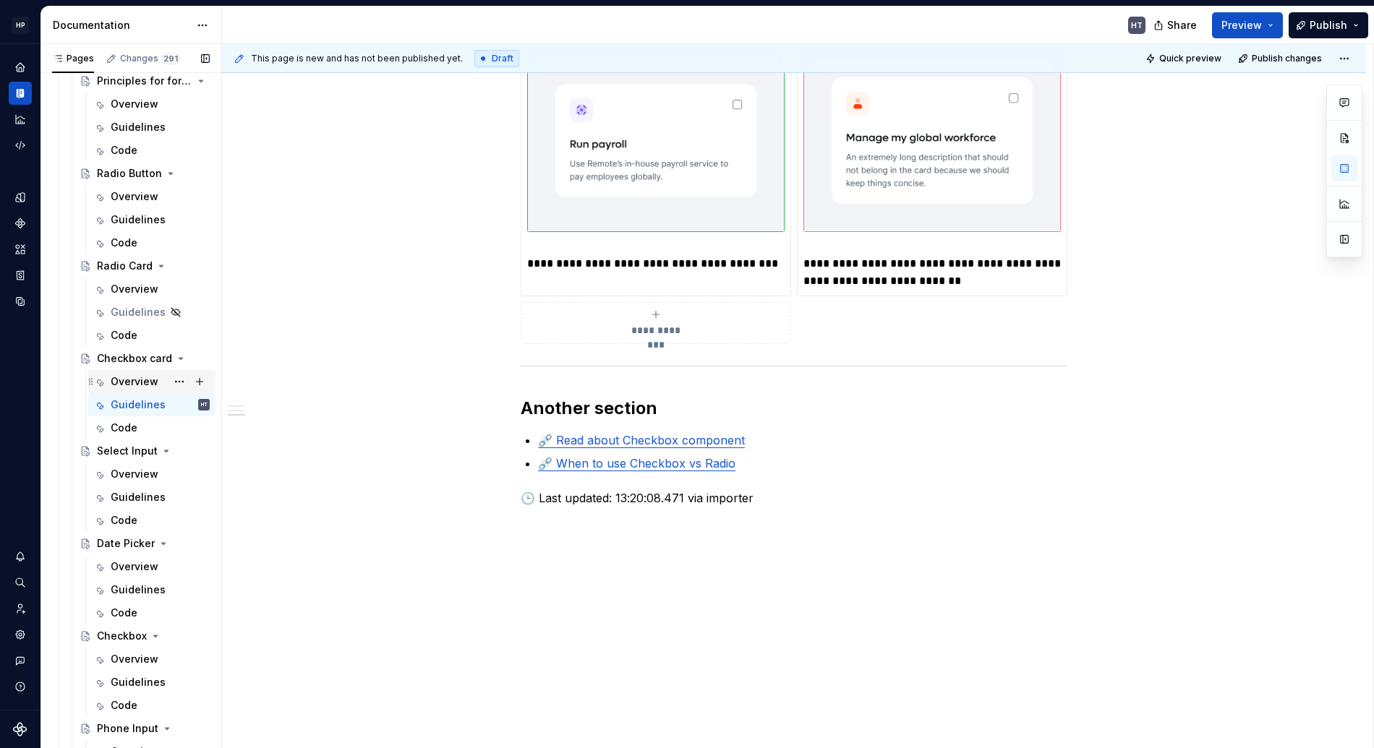
click at [119, 377] on div "Overview" at bounding box center [135, 381] width 48 height 14
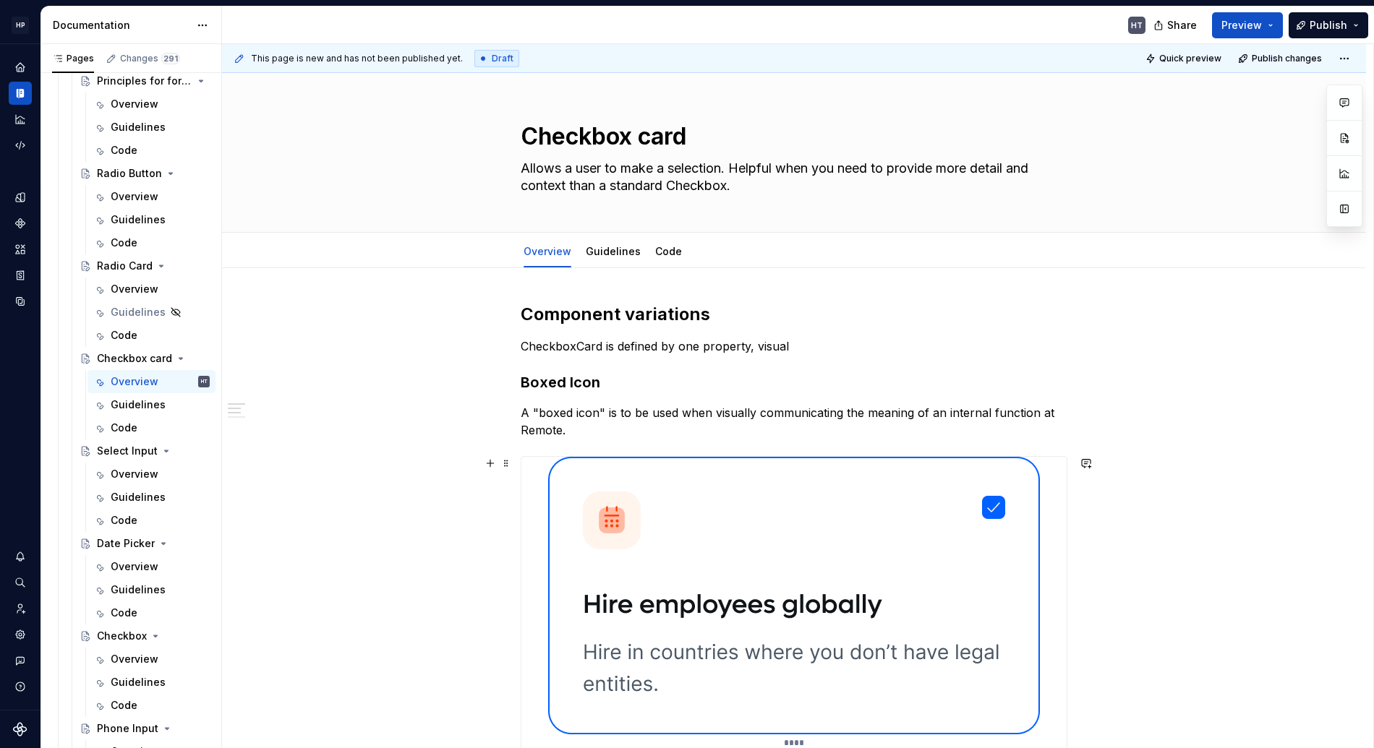
scroll to position [939, 0]
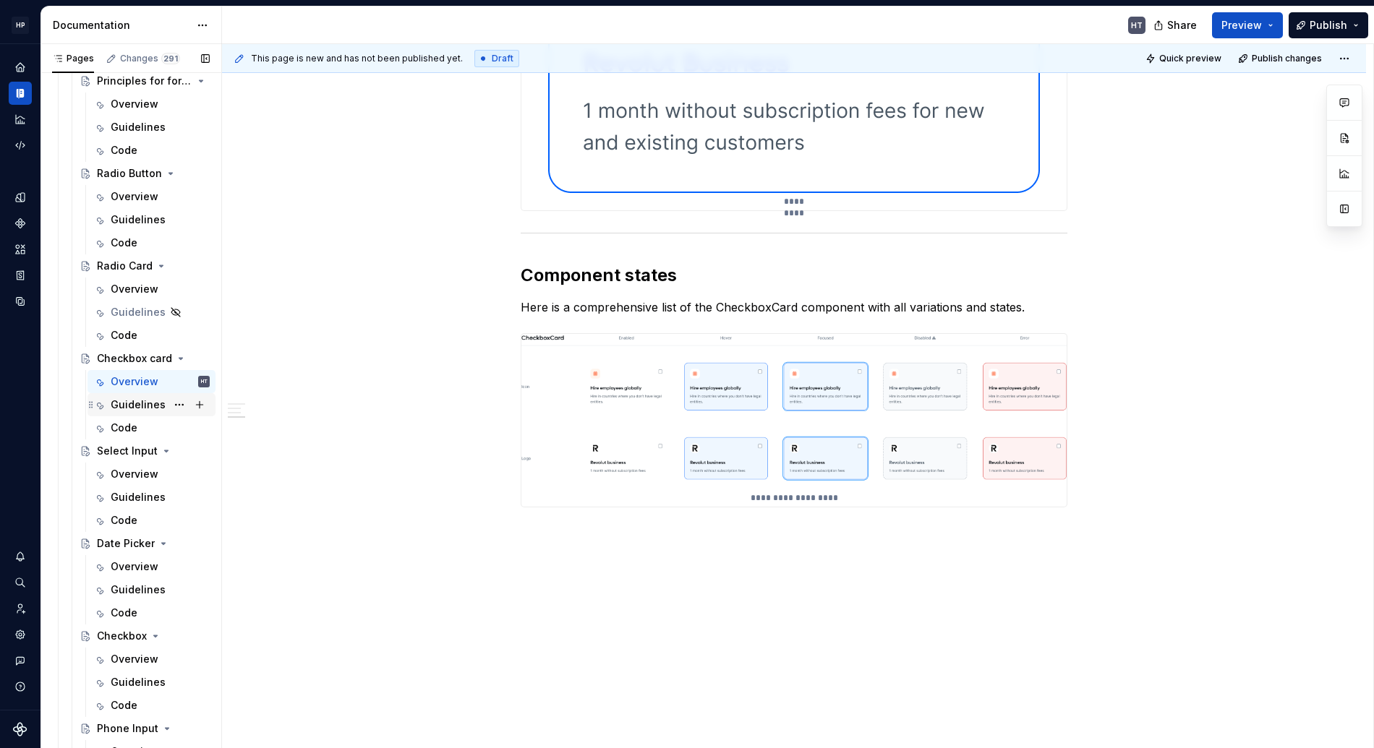
click at [134, 409] on div "Guidelines" at bounding box center [138, 405] width 55 height 14
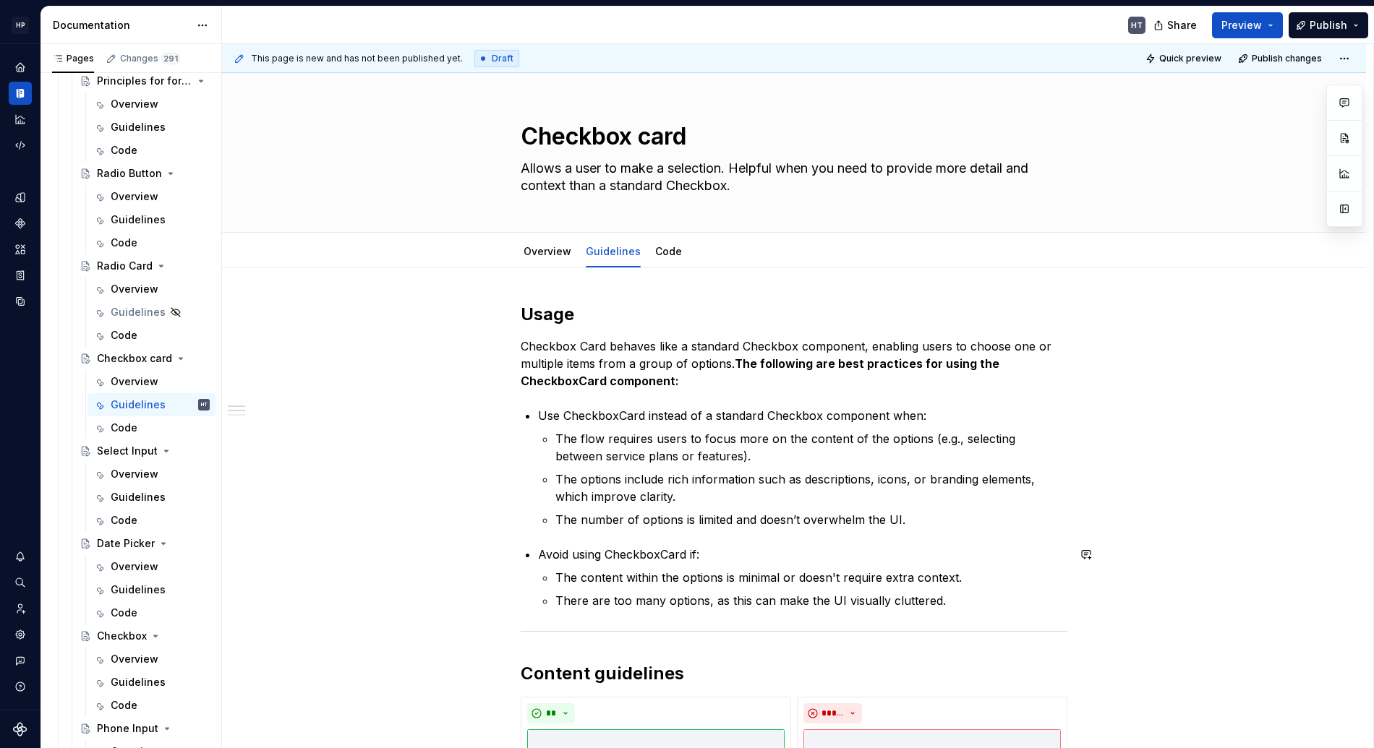
scroll to position [646, 0]
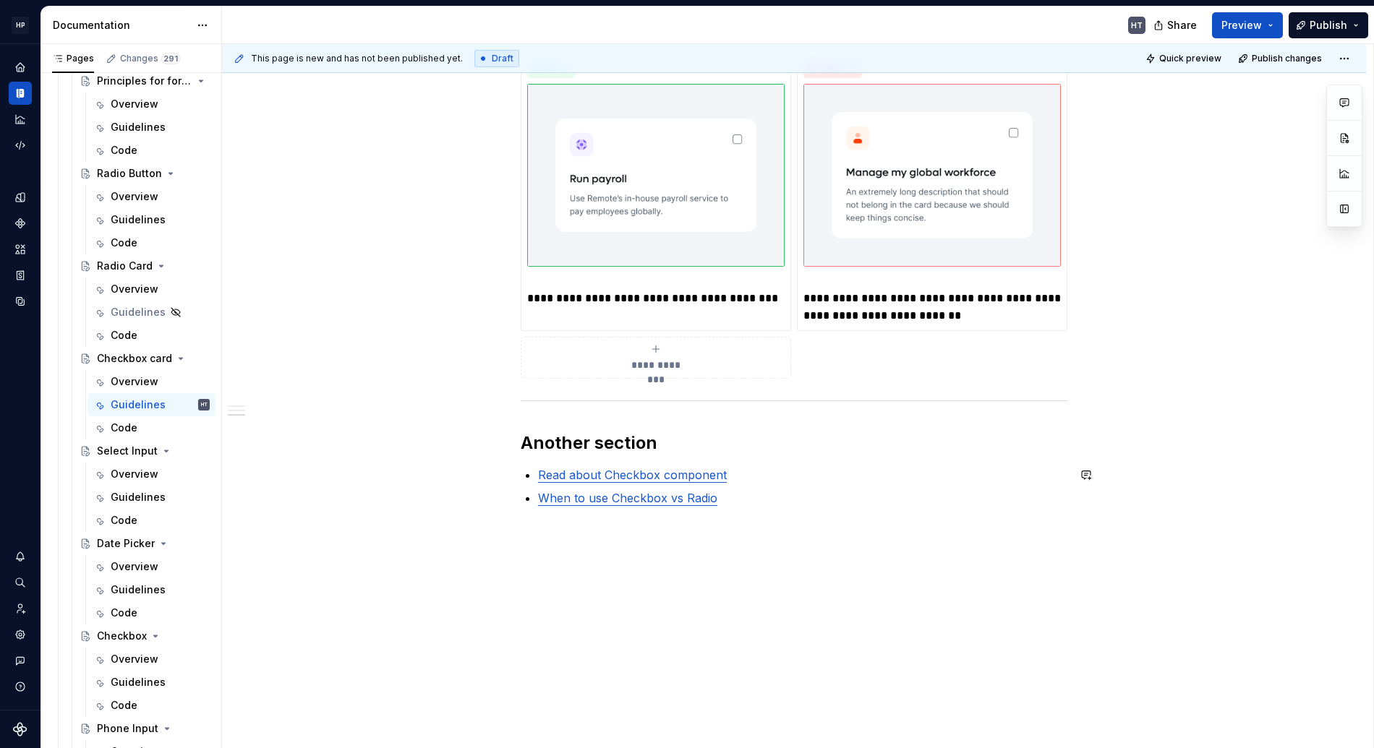
click at [613, 476] on link "Read about Checkbox component" at bounding box center [632, 475] width 189 height 14
click at [603, 501] on link "When to use Checkbox vs Radio" at bounding box center [627, 498] width 179 height 14
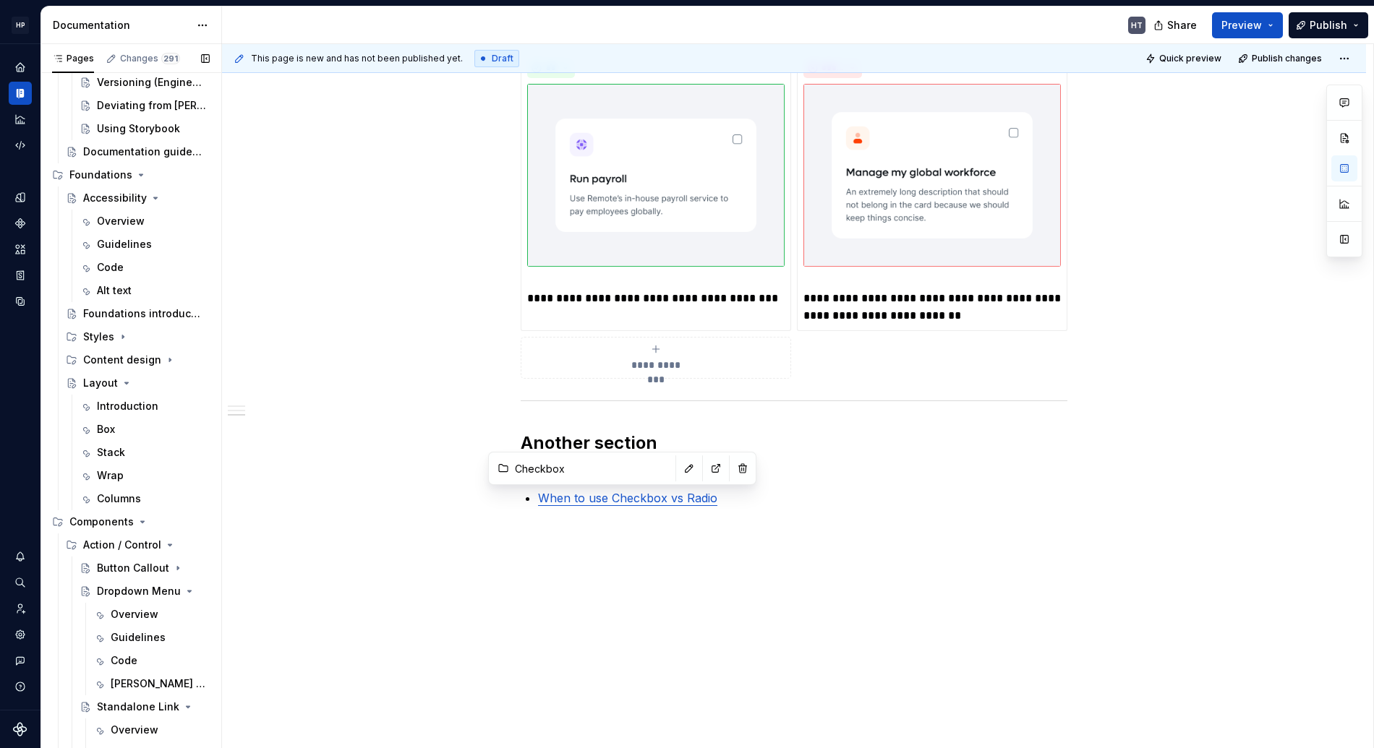
scroll to position [0, 0]
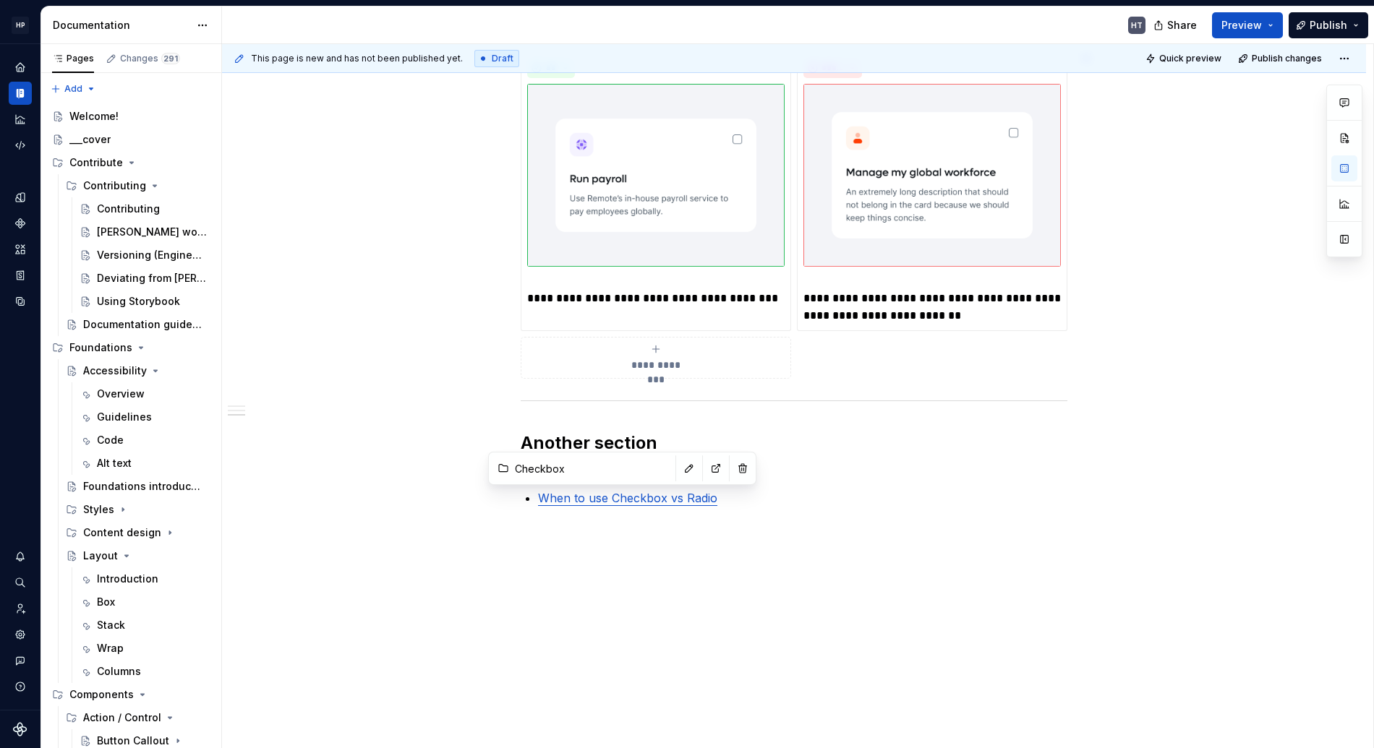
click at [252, 236] on div "**********" at bounding box center [794, 186] width 1144 height 1126
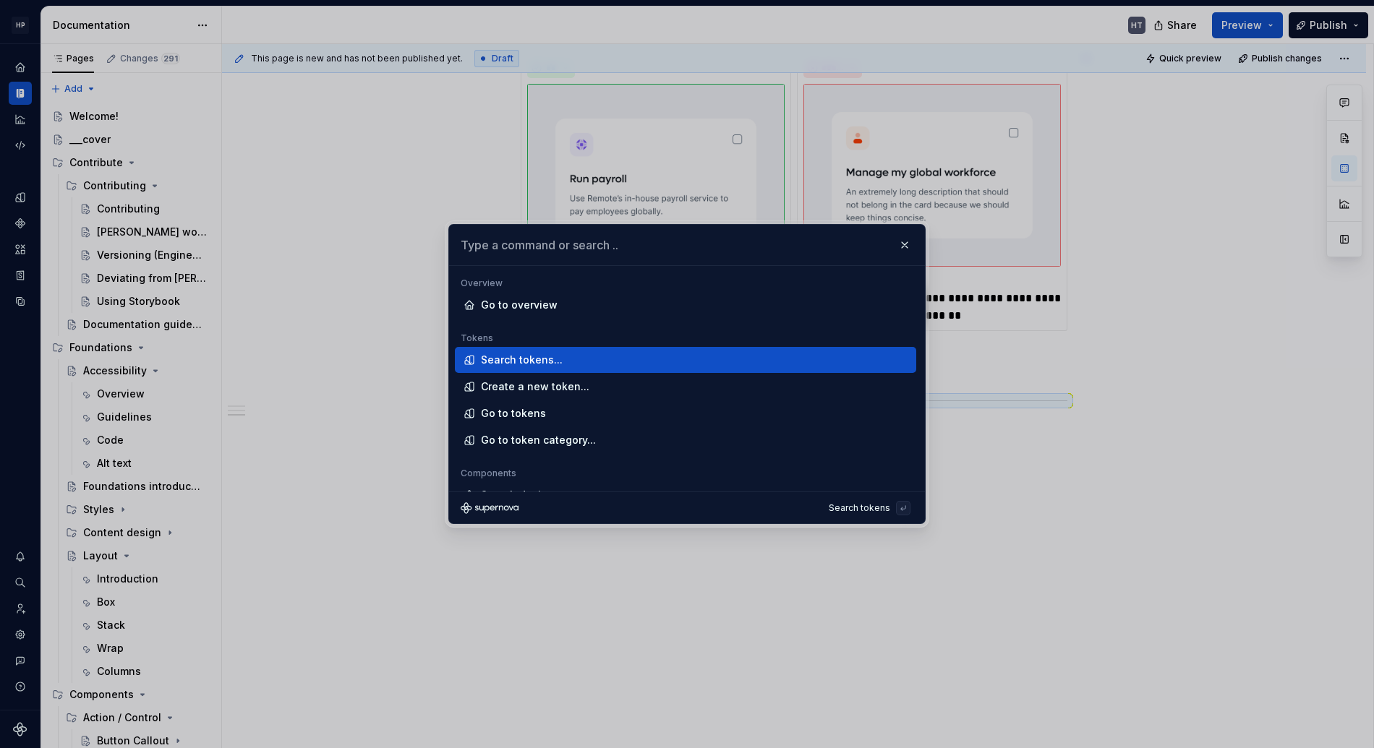
type textarea "*"
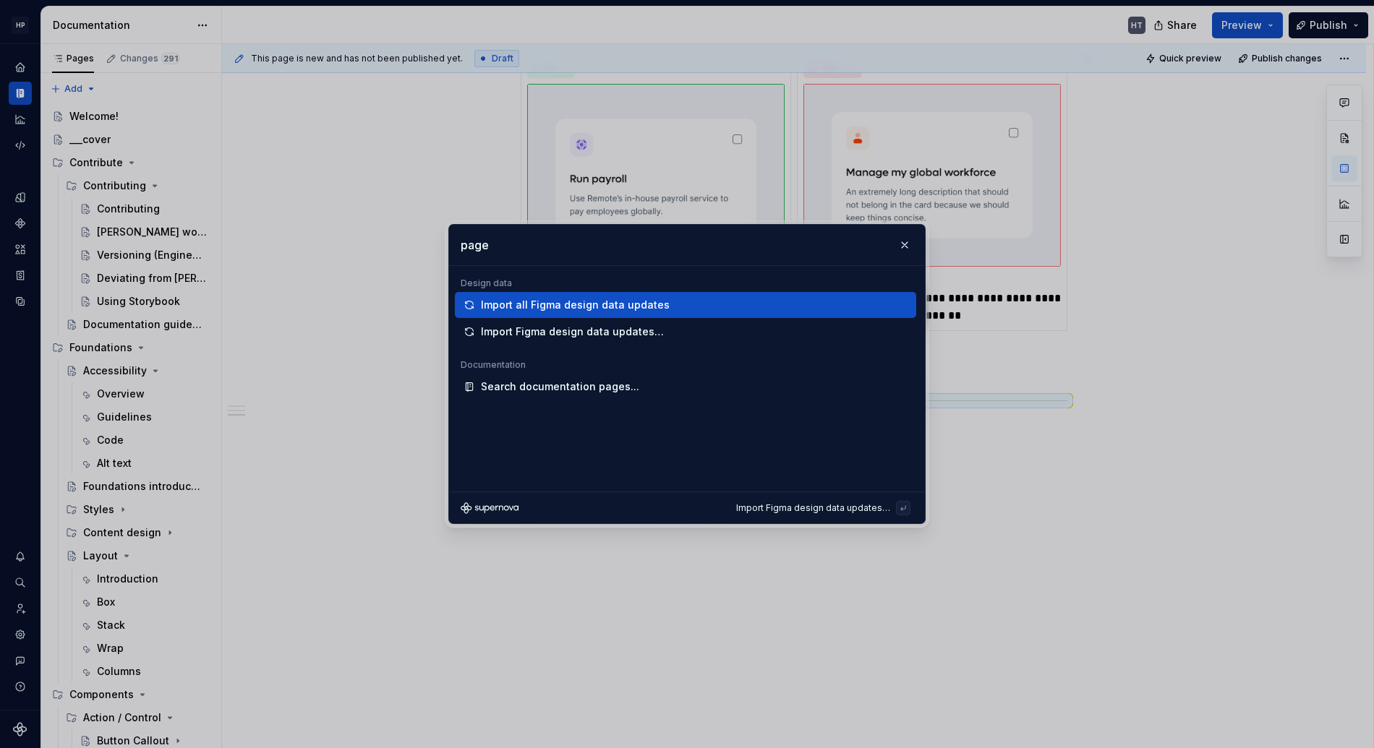
type input "pages"
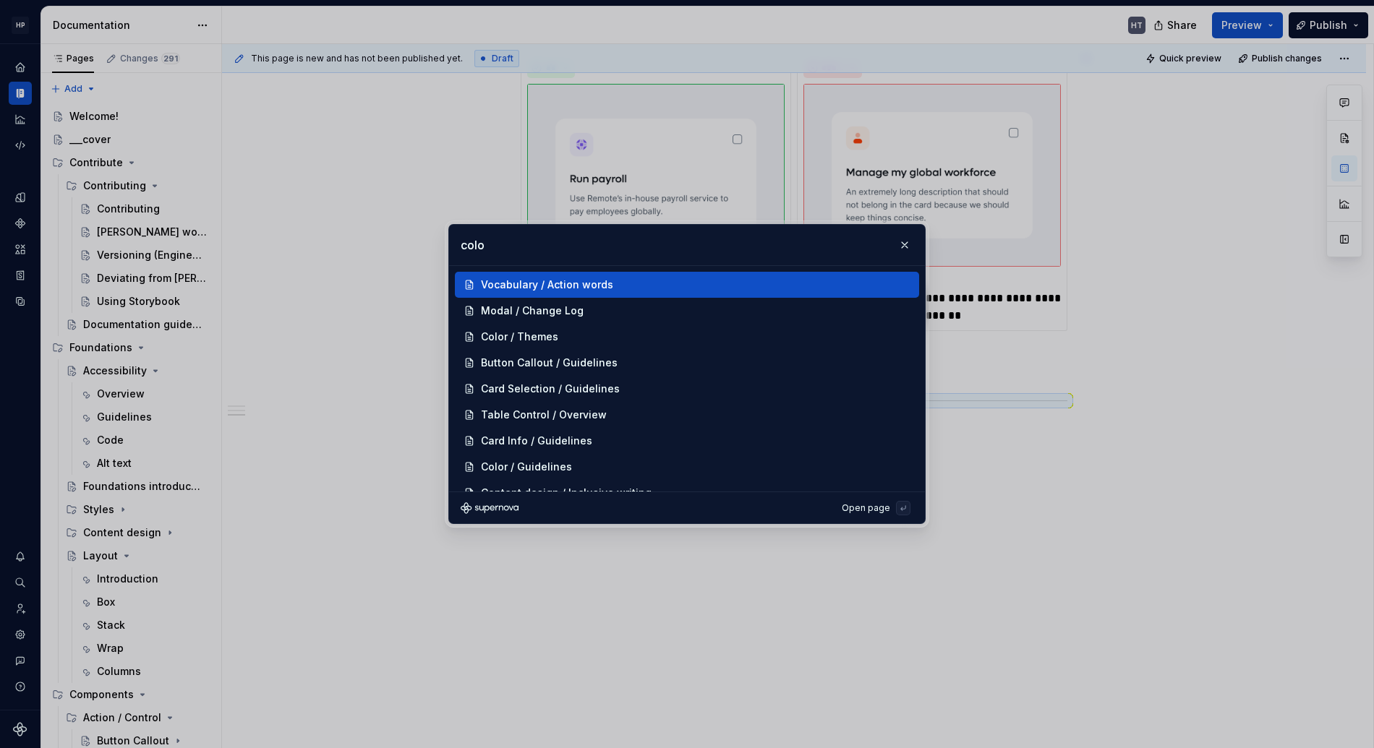
type input "color"
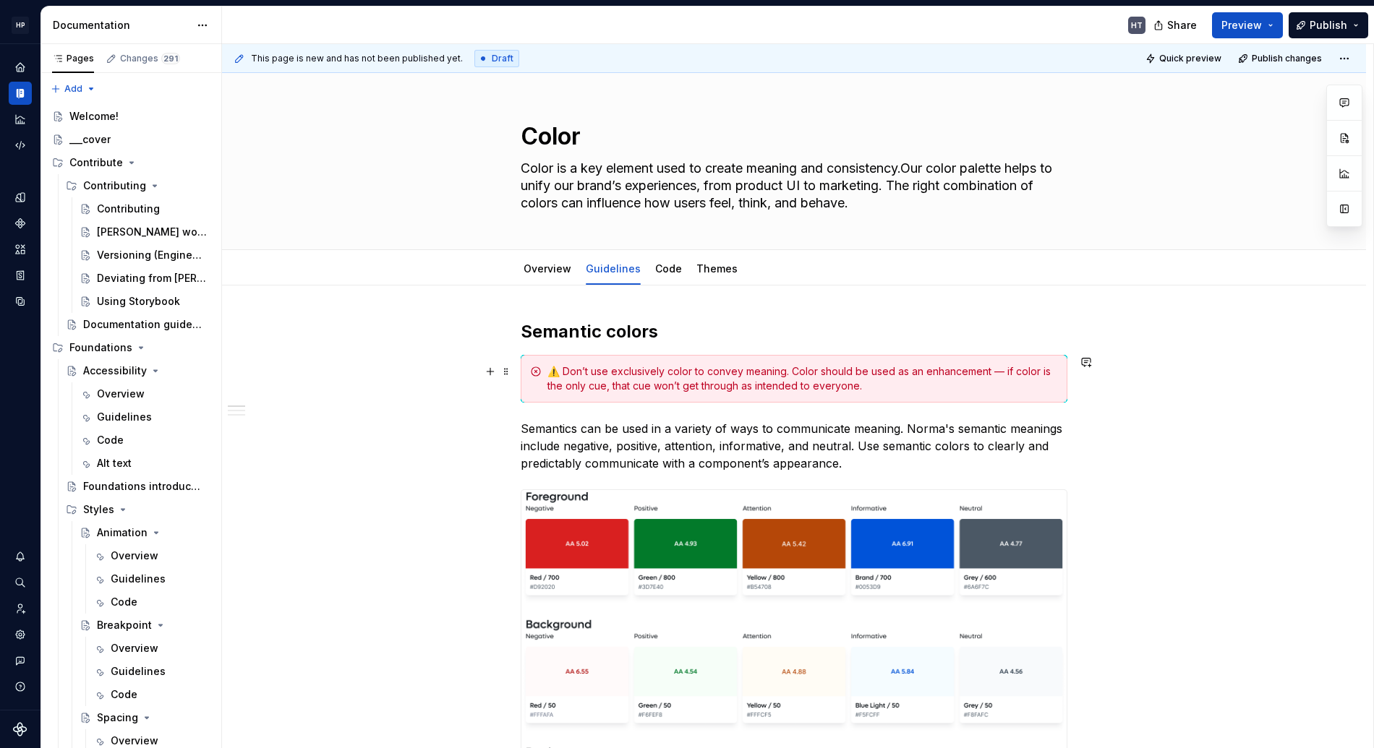
click at [694, 373] on div "⚠️ Don’t use exclusively color to convey meaning. Color should be used as an en…" at bounding box center [802, 378] width 510 height 29
click at [539, 269] on link "Overview" at bounding box center [547, 268] width 48 height 12
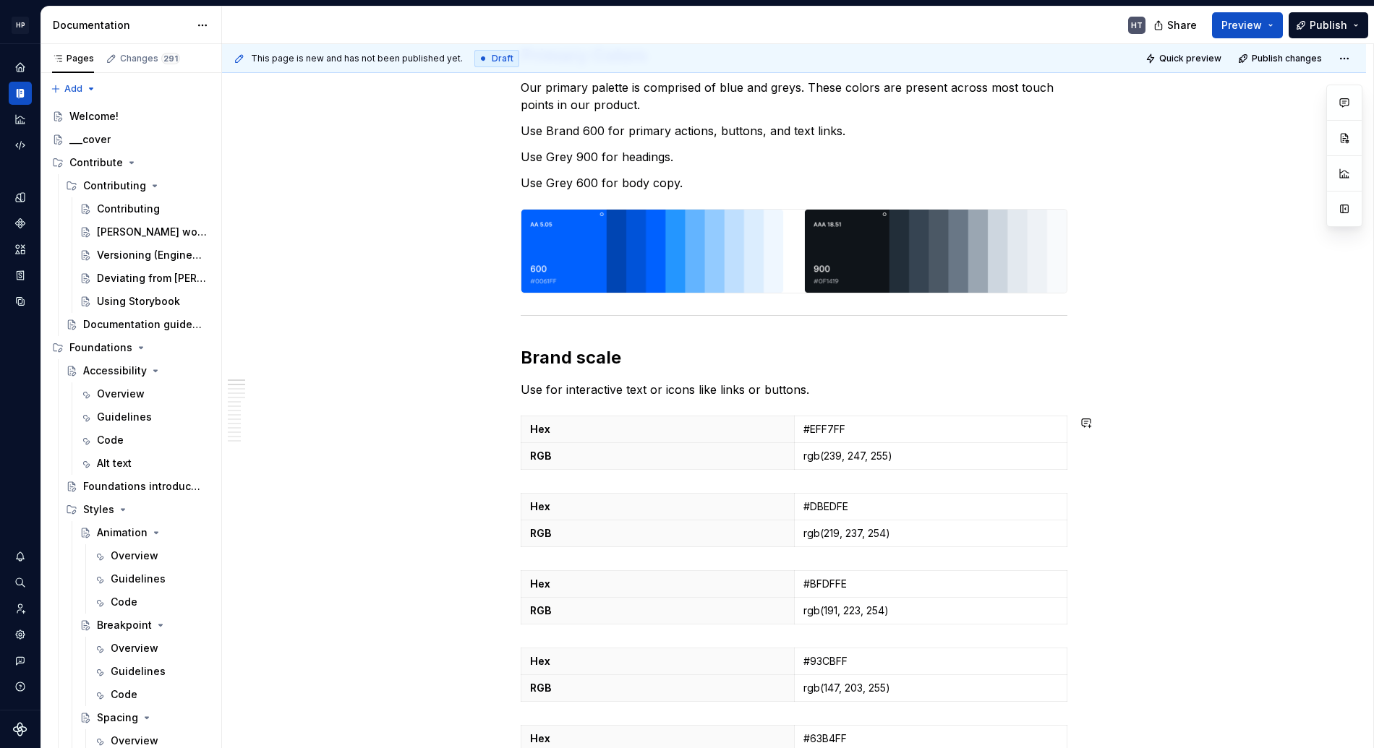
scroll to position [275, 0]
click at [862, 452] on p "rgb(239, 247, 255)" at bounding box center [930, 457] width 255 height 14
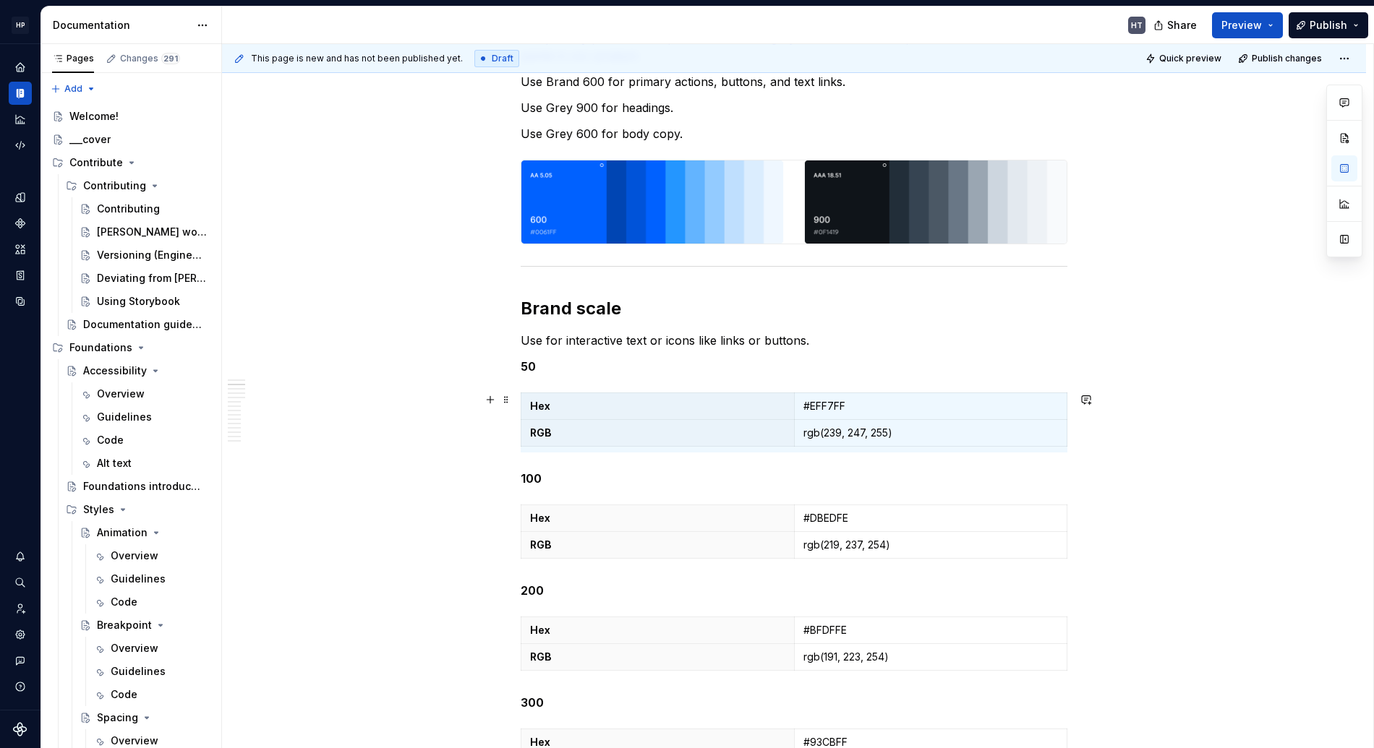
scroll to position [343, 0]
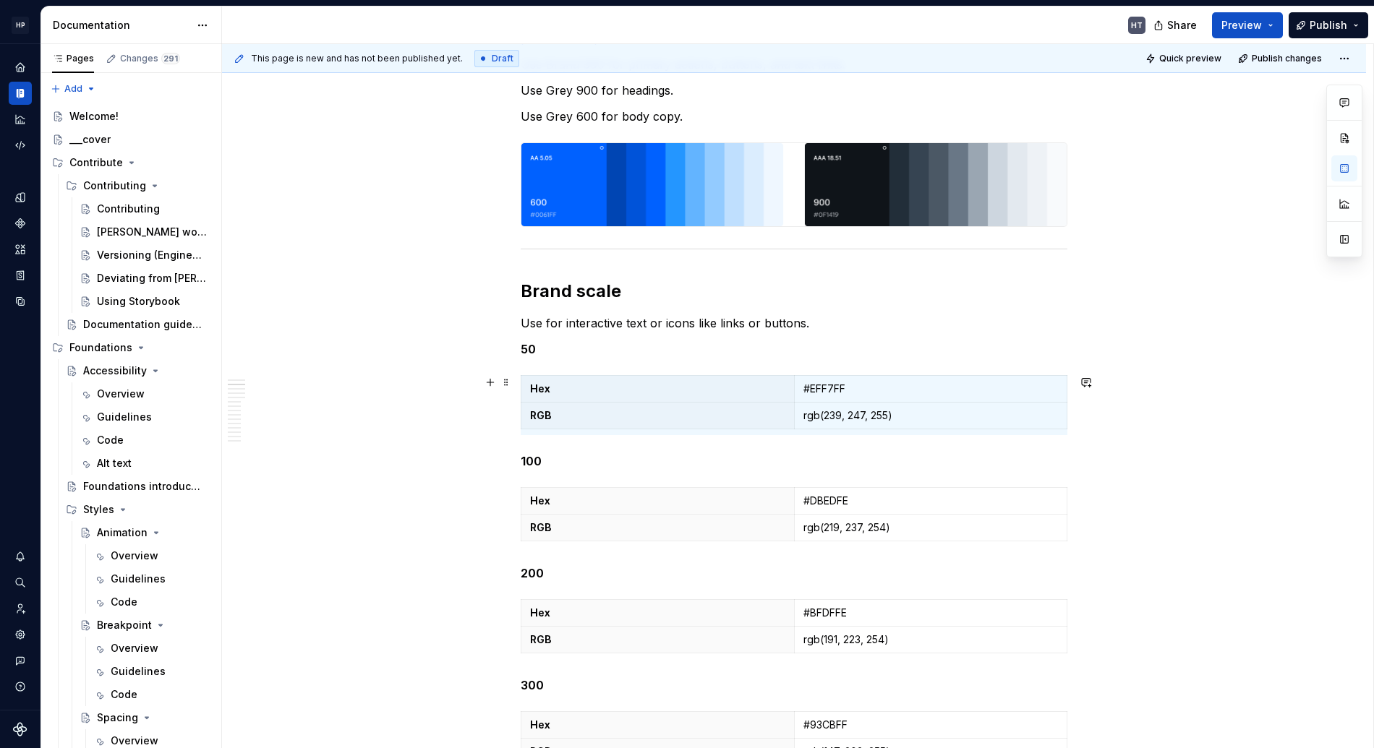
click at [854, 525] on div "This page is new and has not been published yet. Draft Quick preview Publish ch…" at bounding box center [797, 396] width 1151 height 705
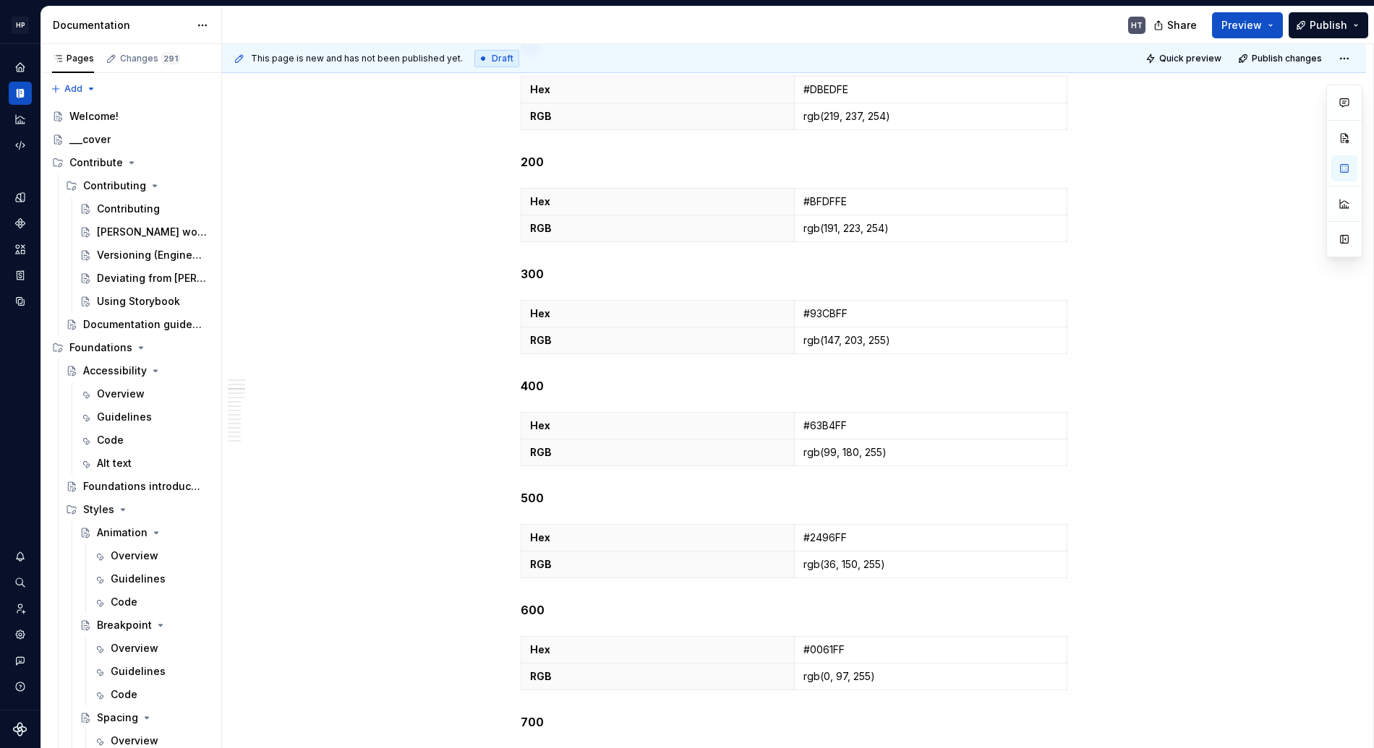
scroll to position [1954, 0]
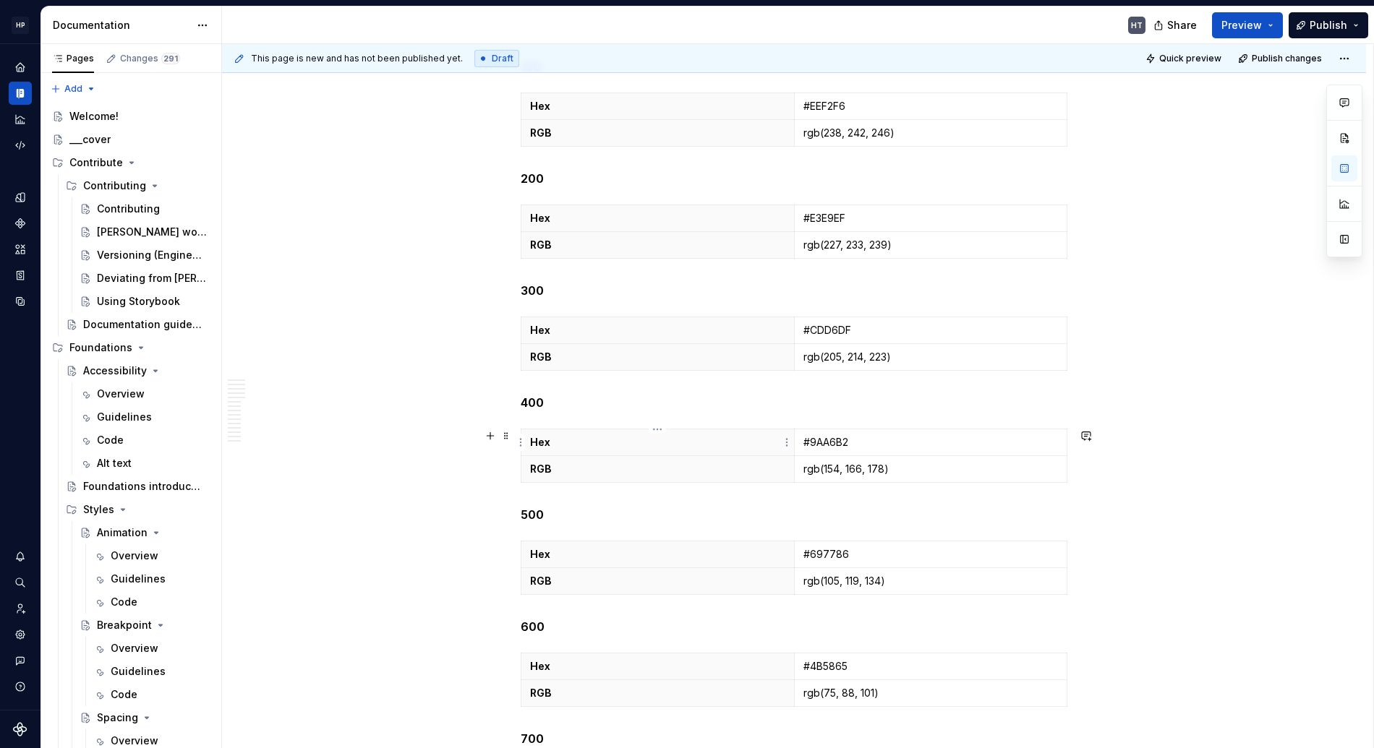
click at [641, 441] on p "Hex" at bounding box center [657, 442] width 255 height 14
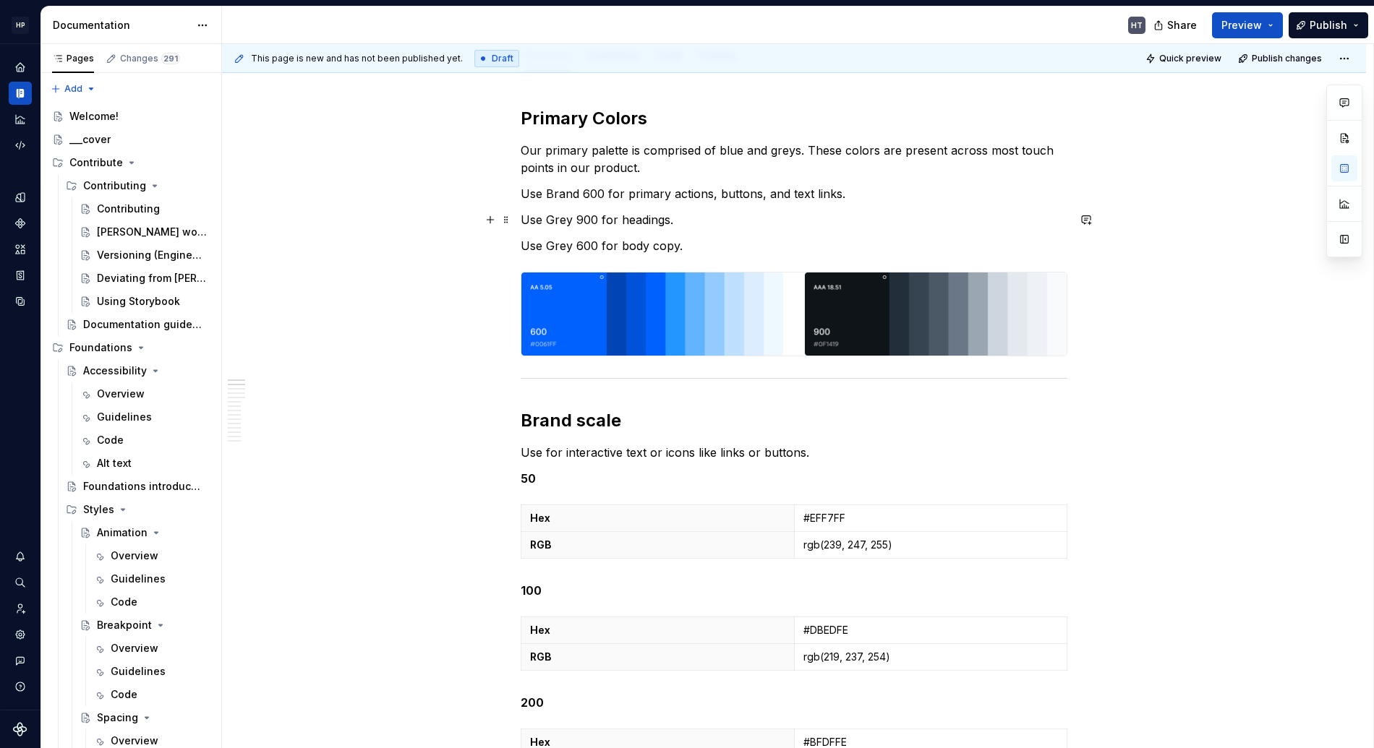
scroll to position [0, 0]
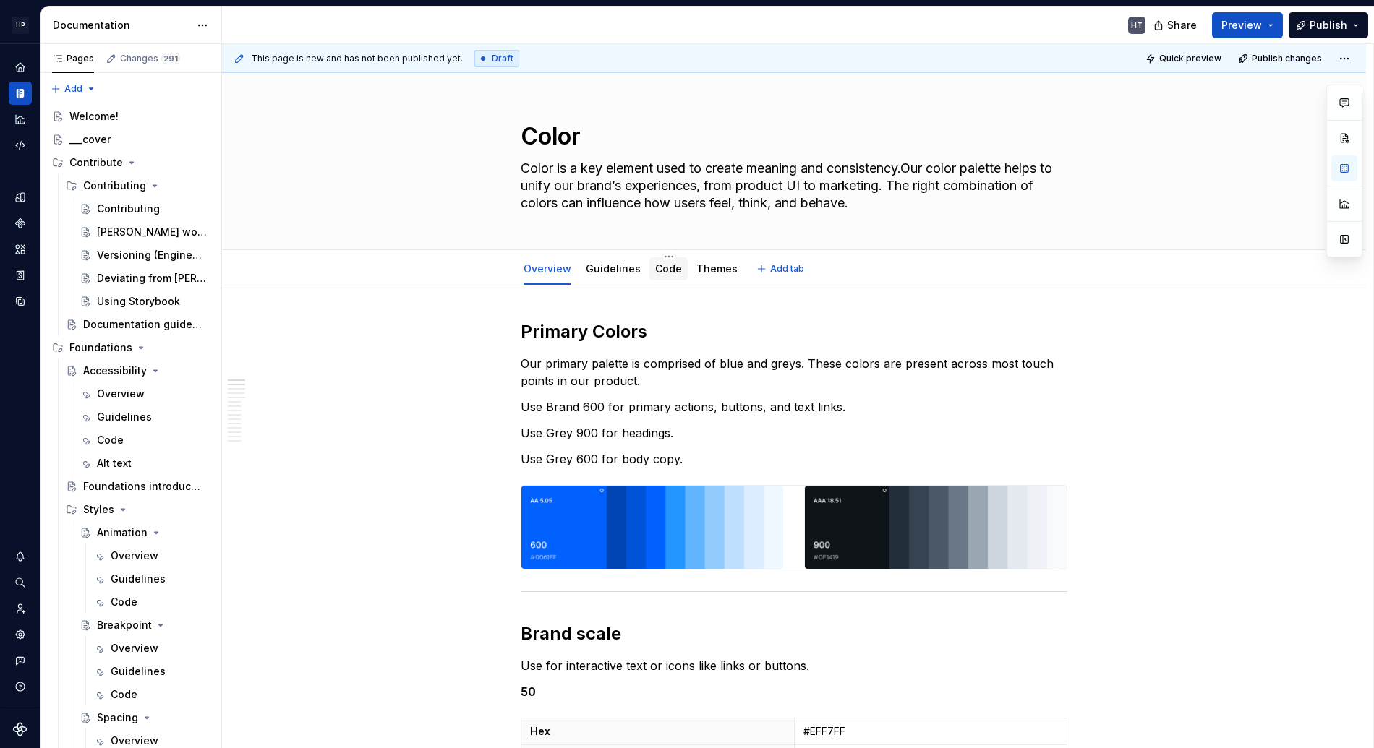
click at [652, 282] on div at bounding box center [668, 282] width 38 height 1
click at [616, 270] on link "Guidelines" at bounding box center [613, 268] width 55 height 12
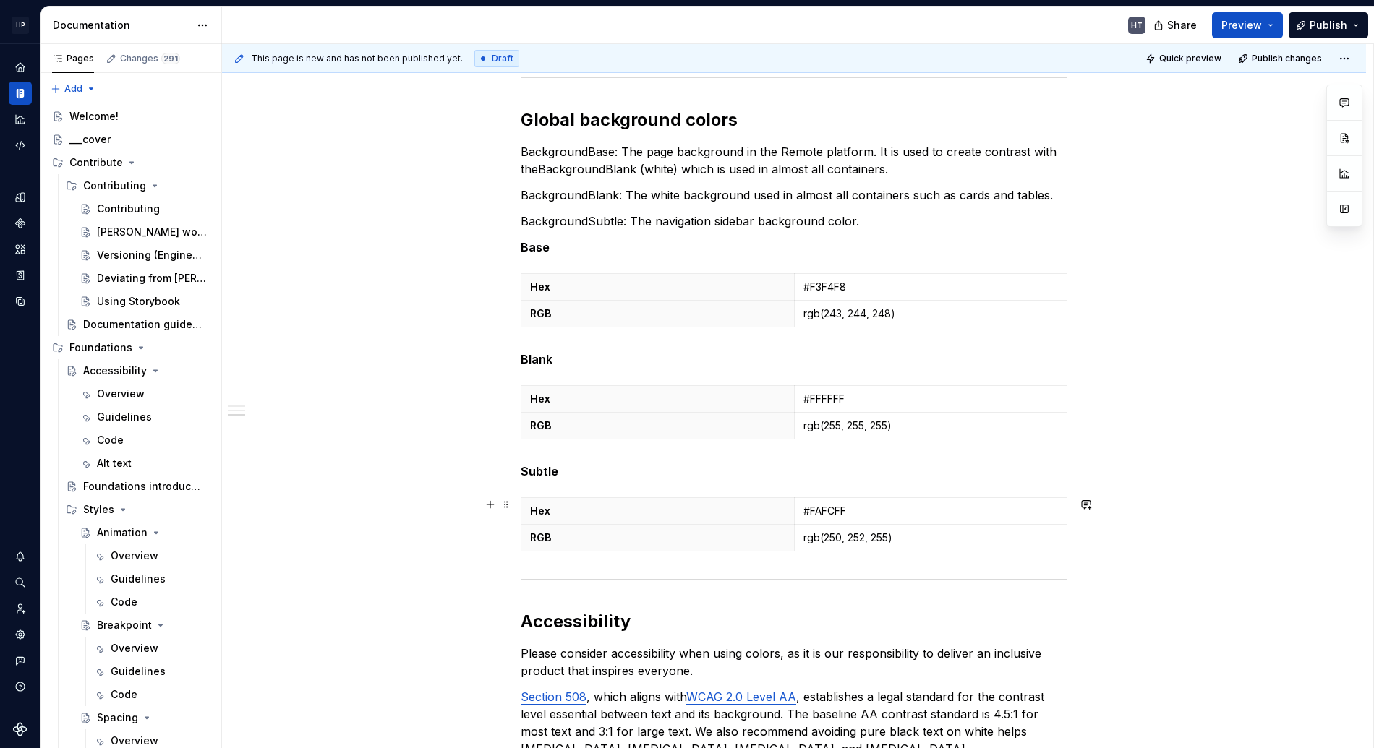
scroll to position [797, 0]
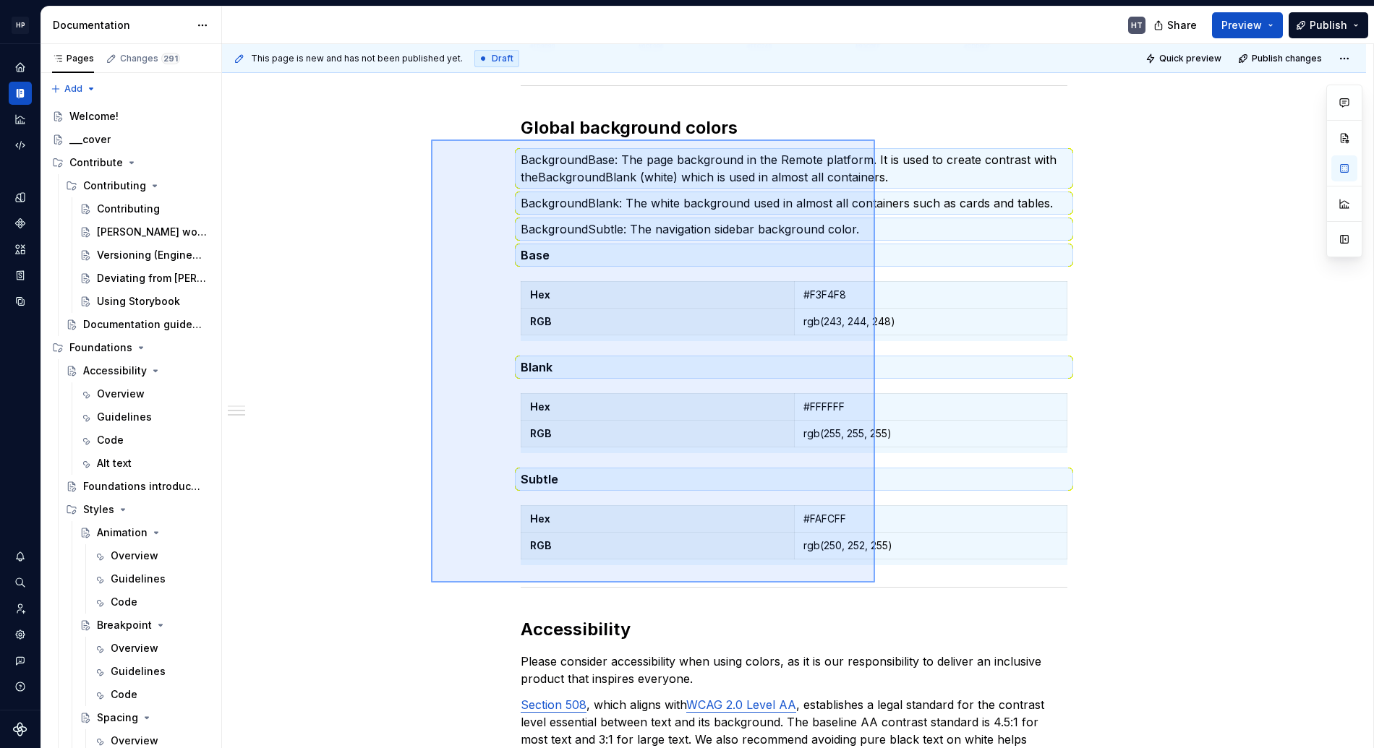
drag, startPoint x: 621, startPoint y: 353, endPoint x: 875, endPoint y: 583, distance: 342.4
click at [875, 583] on div "This page is new and has not been published yet. Draft Quick preview Publish ch…" at bounding box center [797, 396] width 1151 height 705
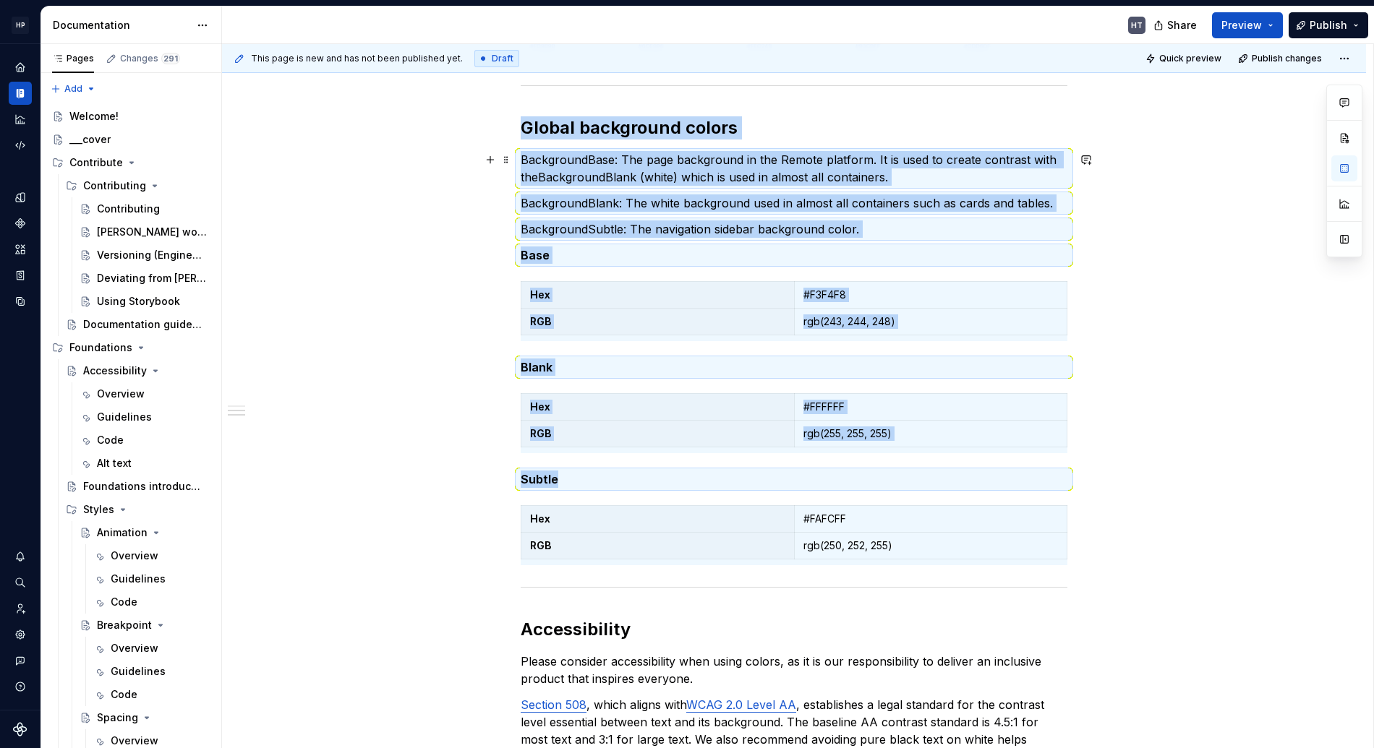
click at [702, 184] on p "BackgroundBase: The page background in the Remote platform. It is used to creat…" at bounding box center [794, 168] width 547 height 35
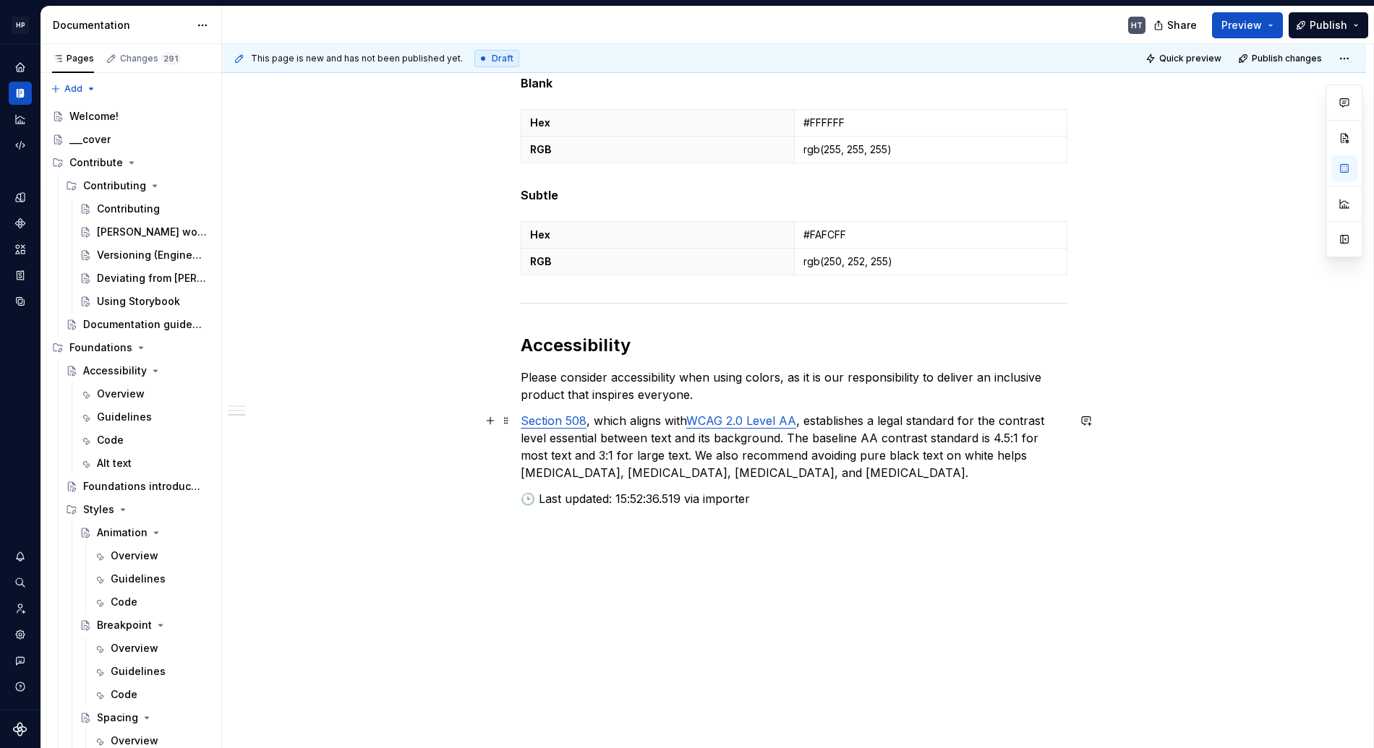
scroll to position [0, 0]
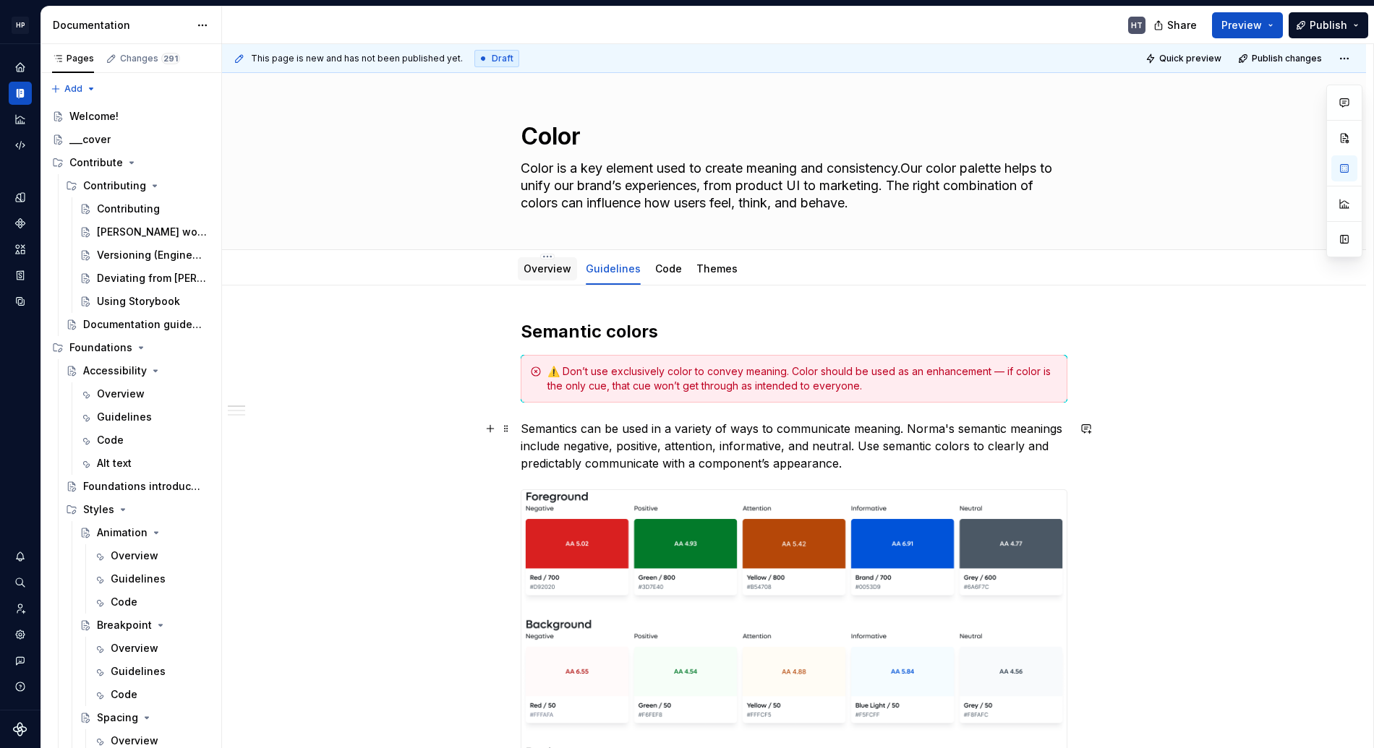
click at [551, 274] on link "Overview" at bounding box center [547, 268] width 48 height 12
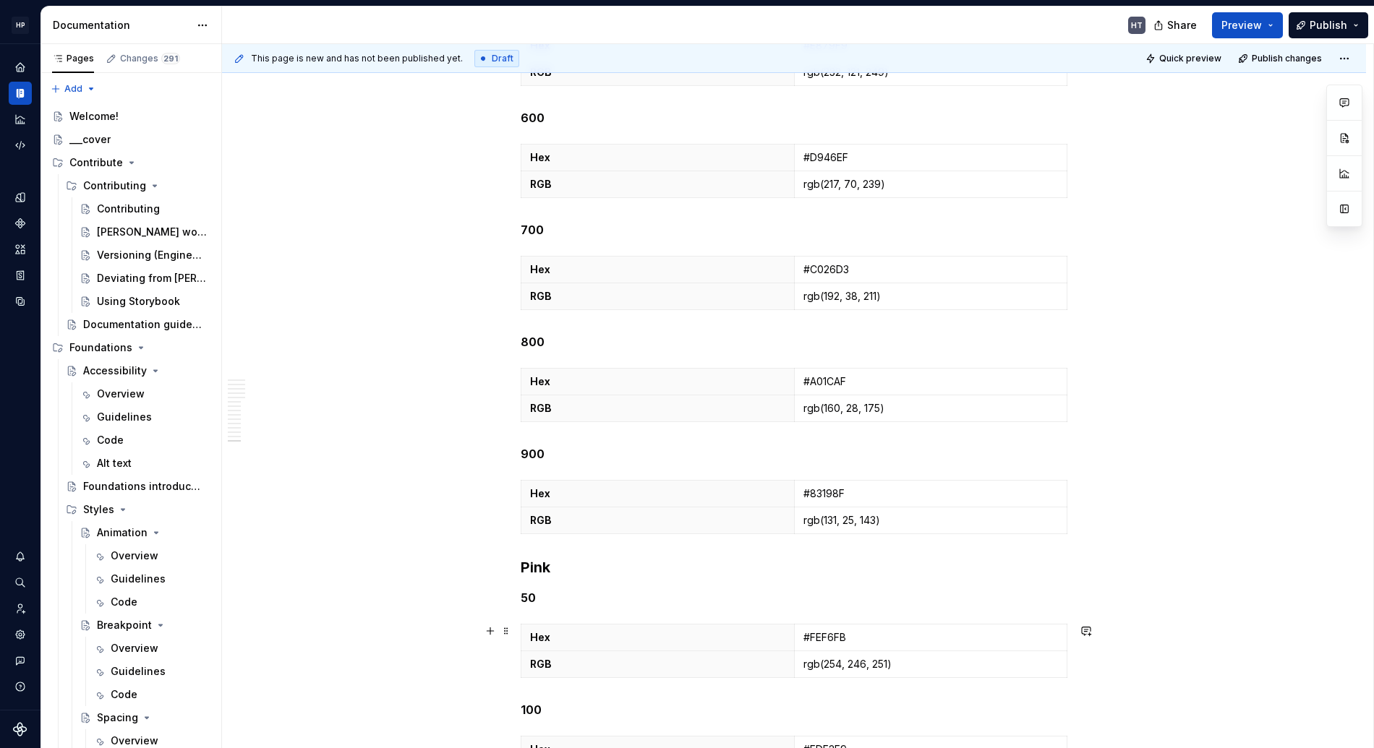
scroll to position [14678, 0]
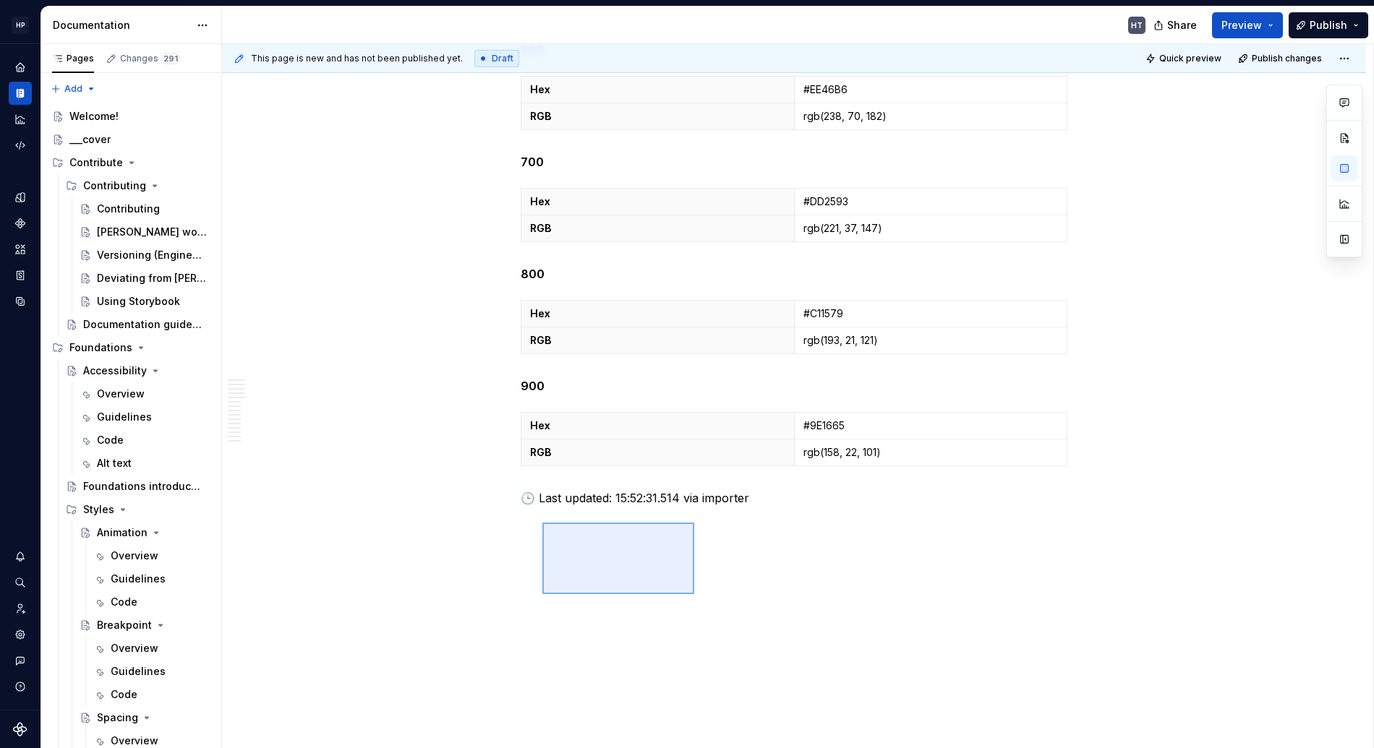
drag, startPoint x: 722, startPoint y: 297, endPoint x: 695, endPoint y: 604, distance: 307.8
click at [695, 603] on div "This page is new and has not been published yet. Draft Quick preview Publish ch…" at bounding box center [797, 396] width 1151 height 705
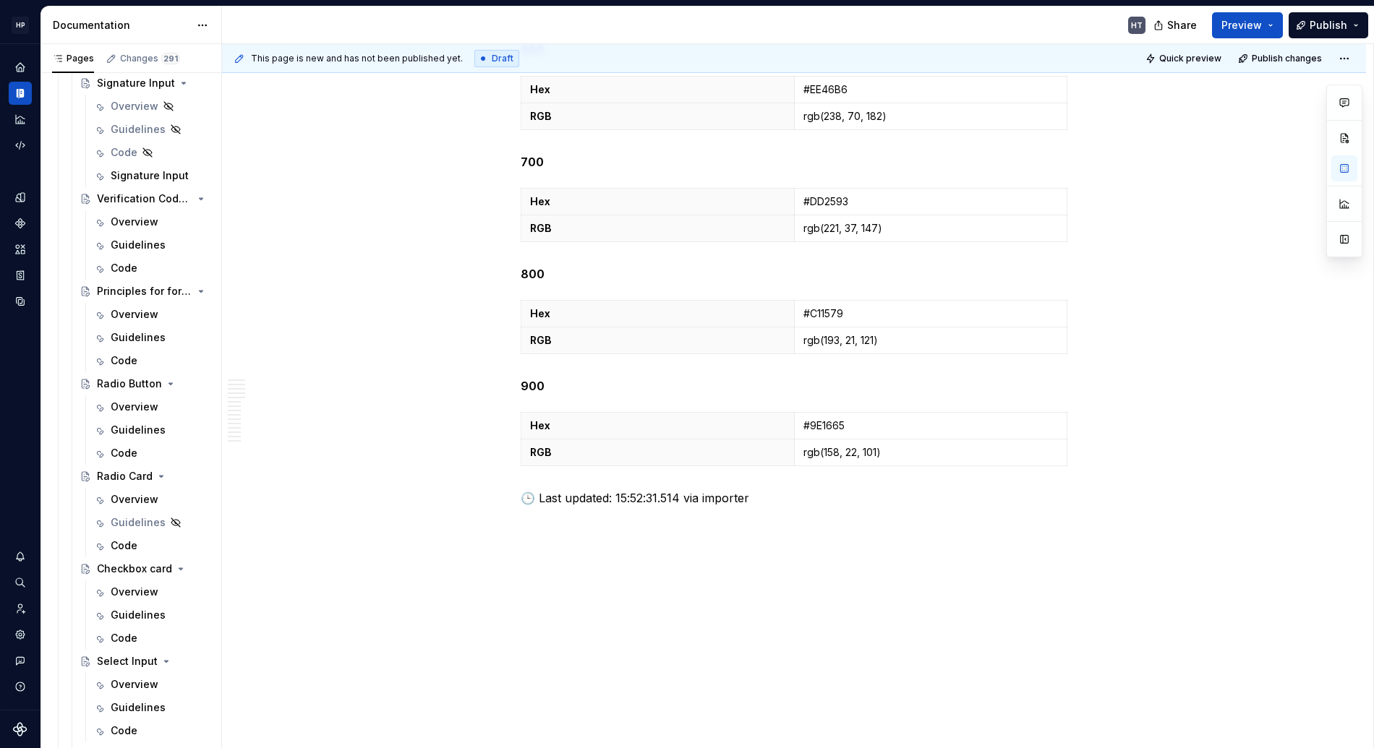
scroll to position [4512, 0]
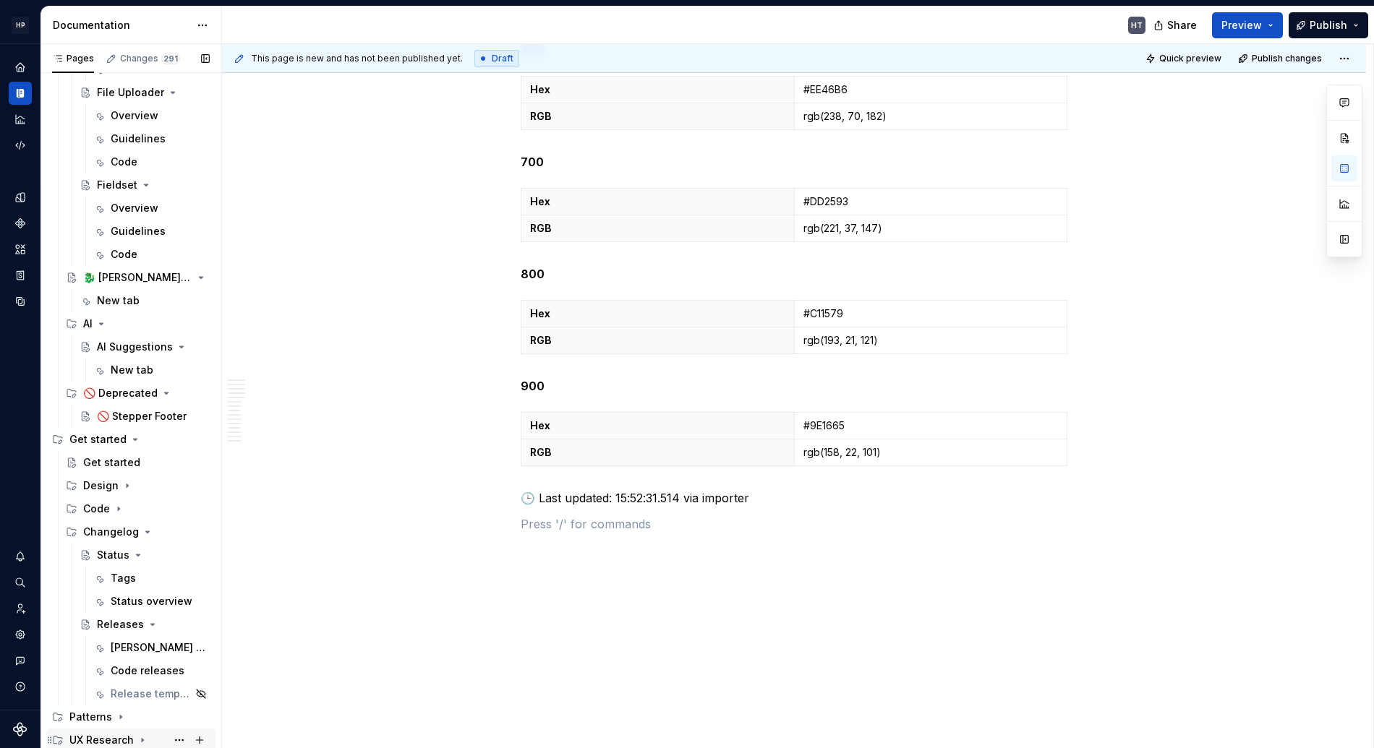
click at [127, 739] on div "UX Research" at bounding box center [101, 740] width 64 height 14
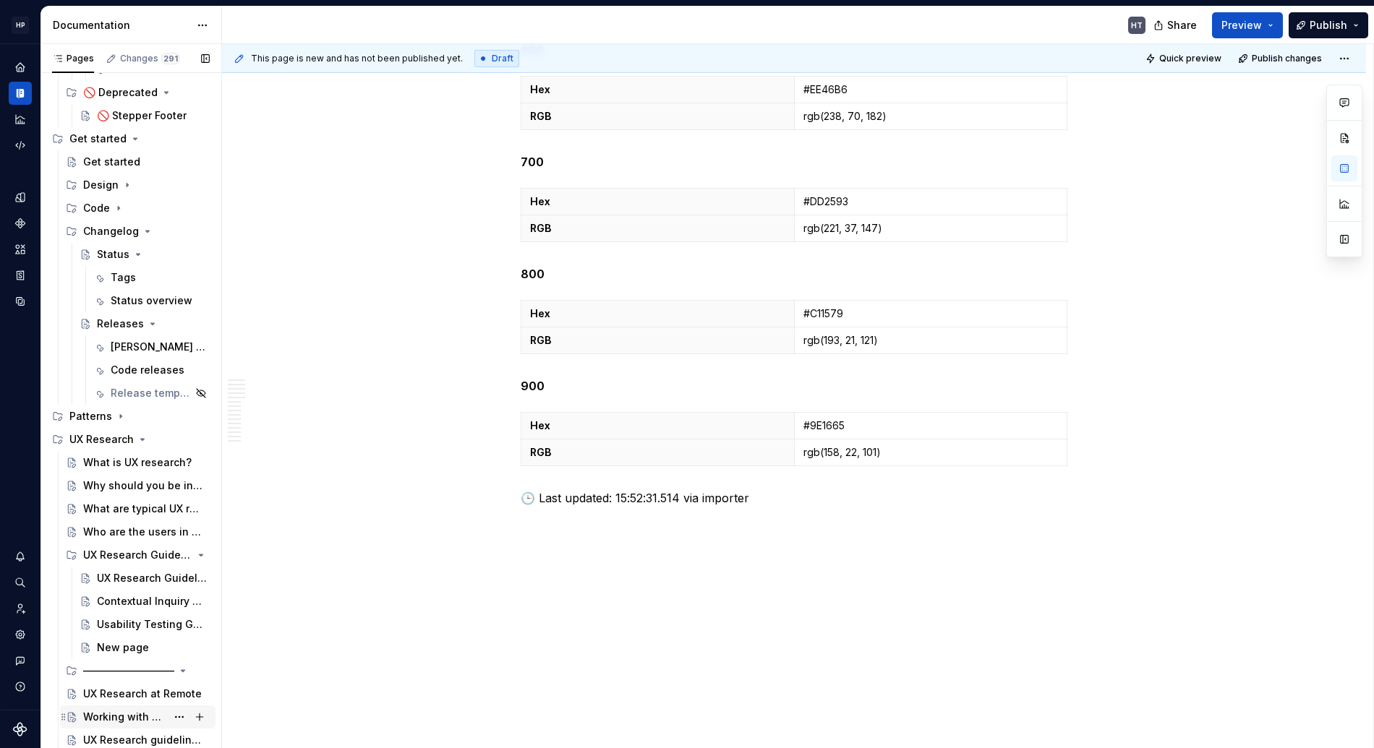
click at [118, 716] on div "Working with UX Research team" at bounding box center [124, 717] width 83 height 14
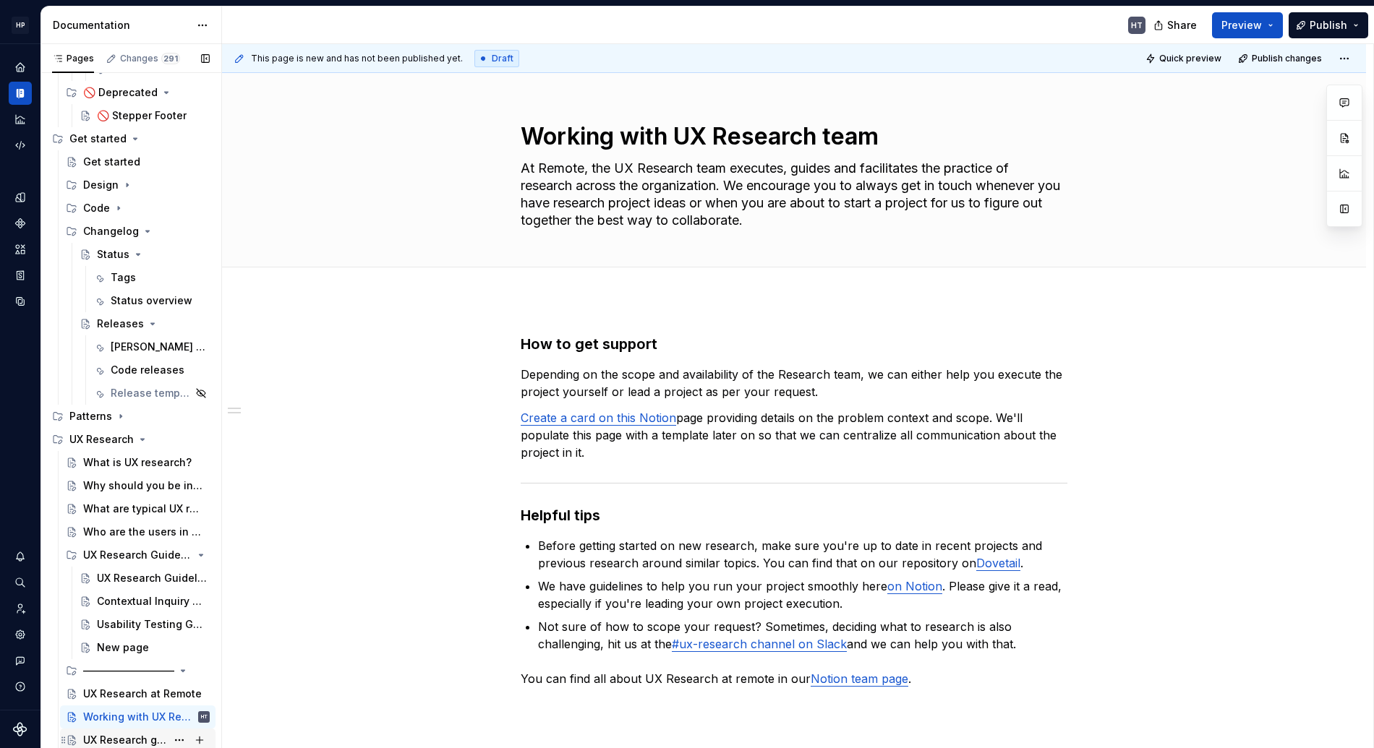
click at [108, 737] on div "UX Research guidelines" at bounding box center [124, 740] width 83 height 14
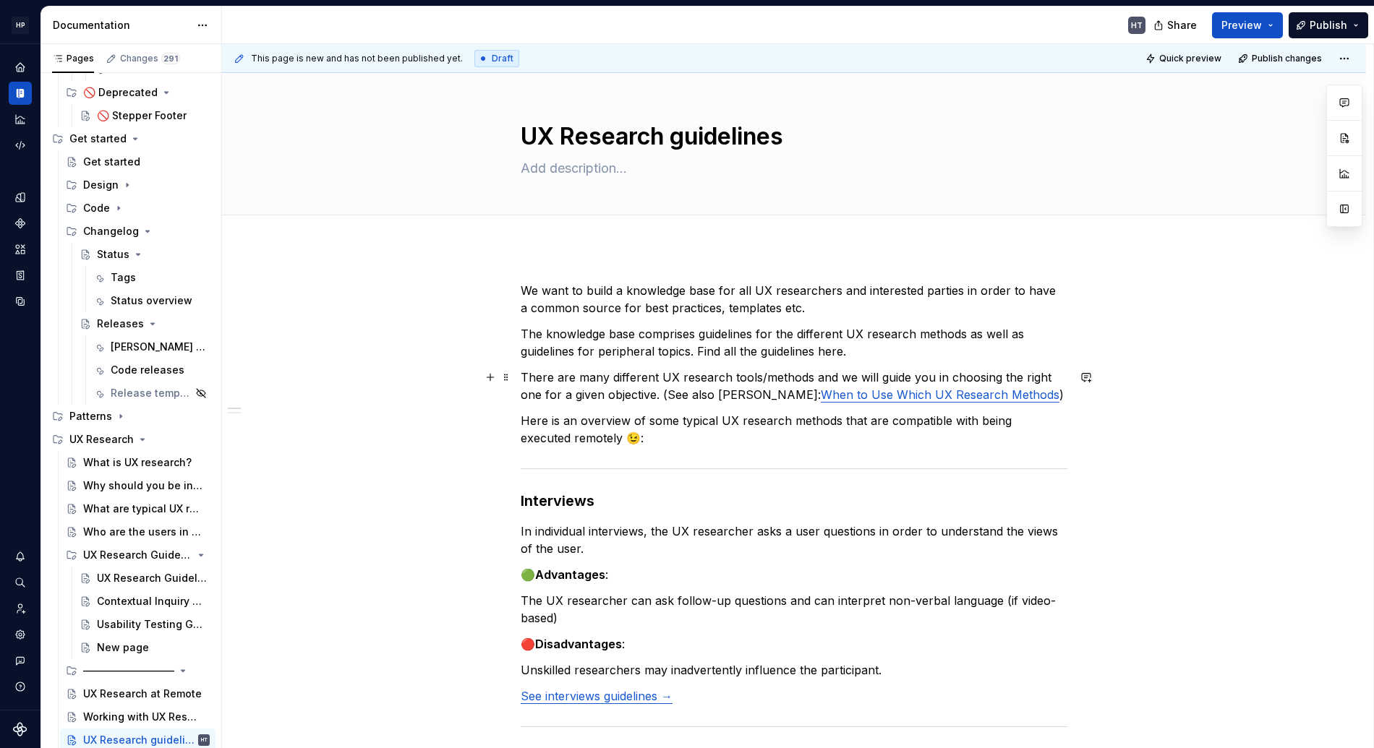
scroll to position [570, 0]
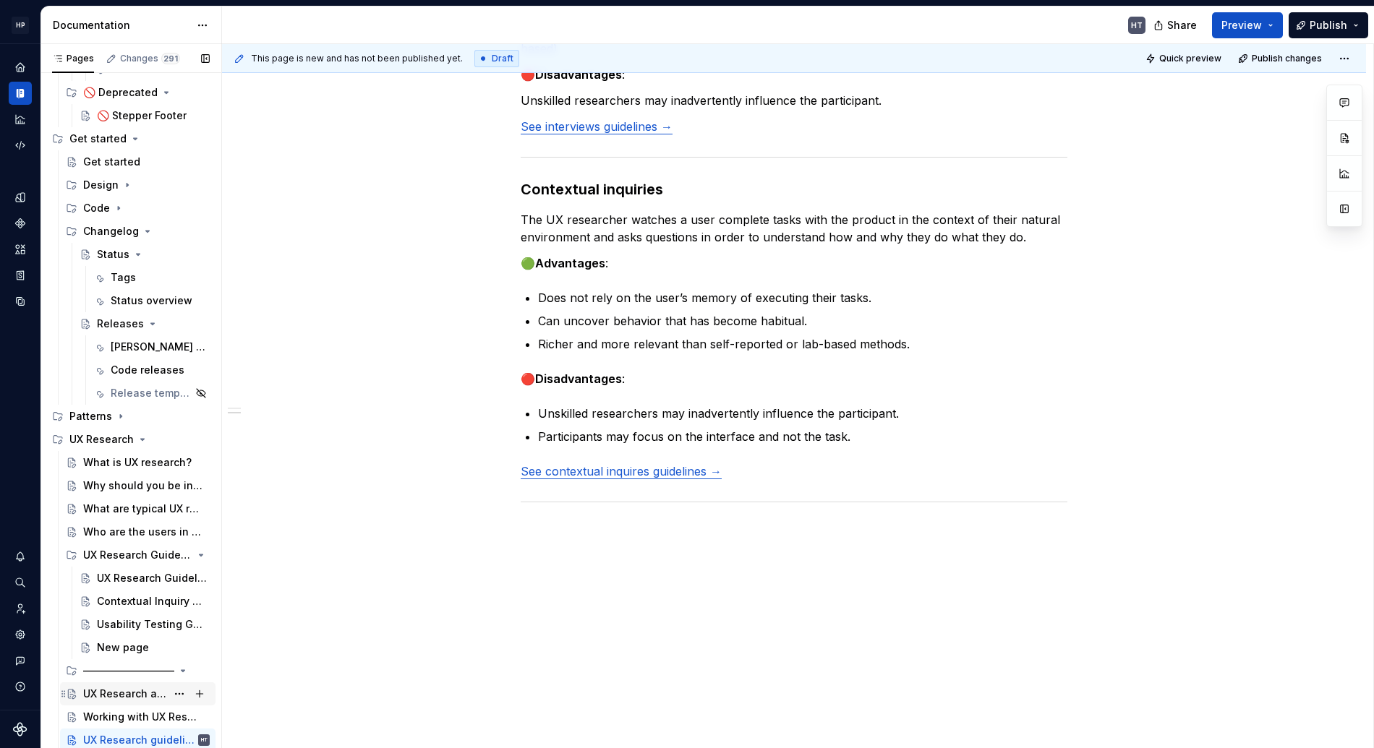
click at [125, 694] on div "UX Research at Remote" at bounding box center [124, 694] width 83 height 14
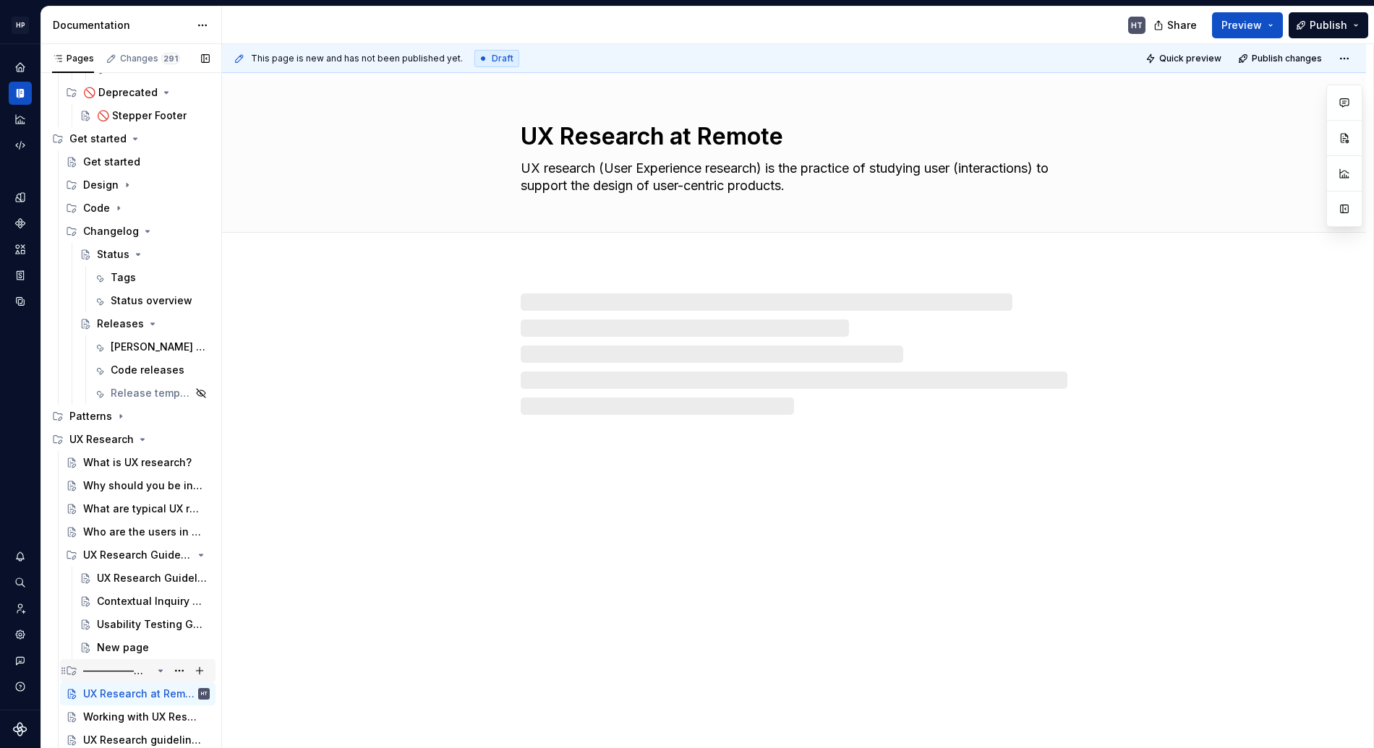
click at [143, 667] on div "—————————" at bounding box center [117, 671] width 69 height 14
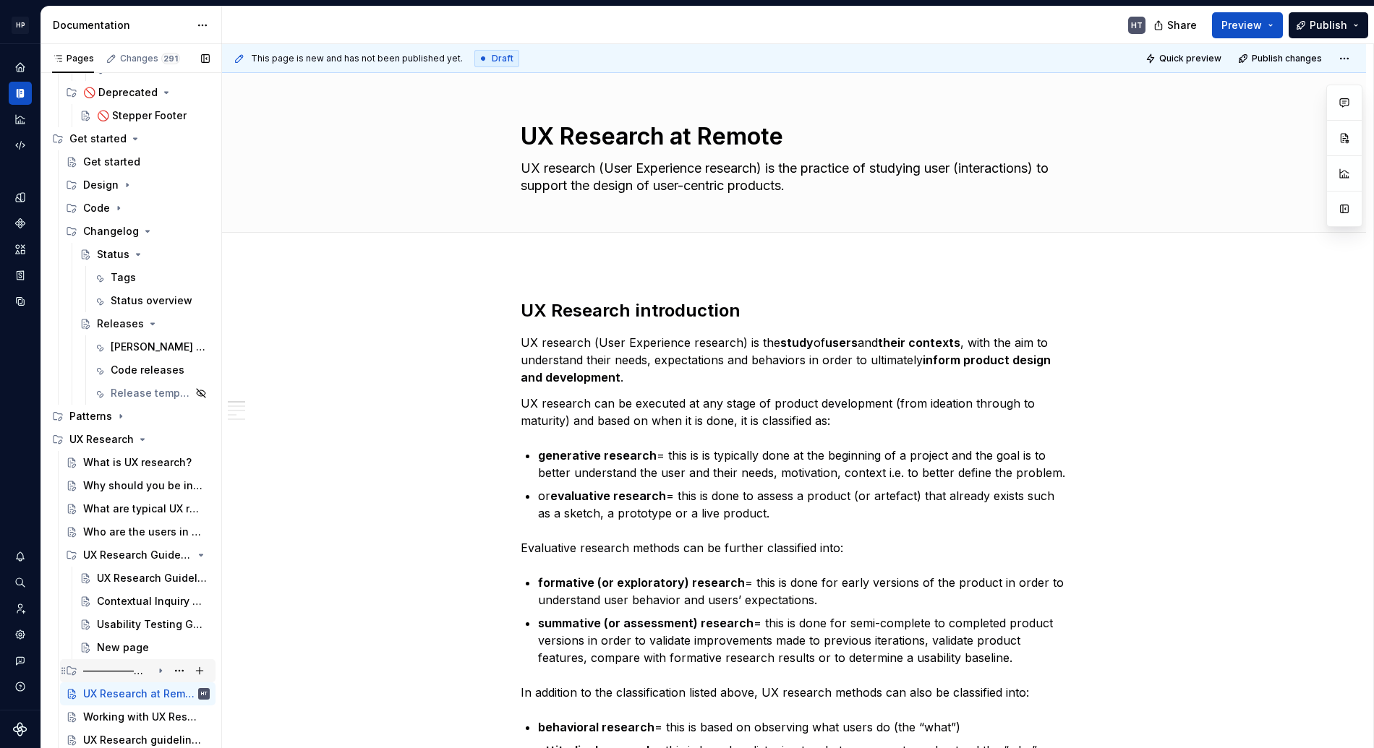
click at [101, 669] on div "—————————" at bounding box center [117, 671] width 69 height 14
click at [0, 0] on button "Page tree" at bounding box center [0, 0] width 0 height 0
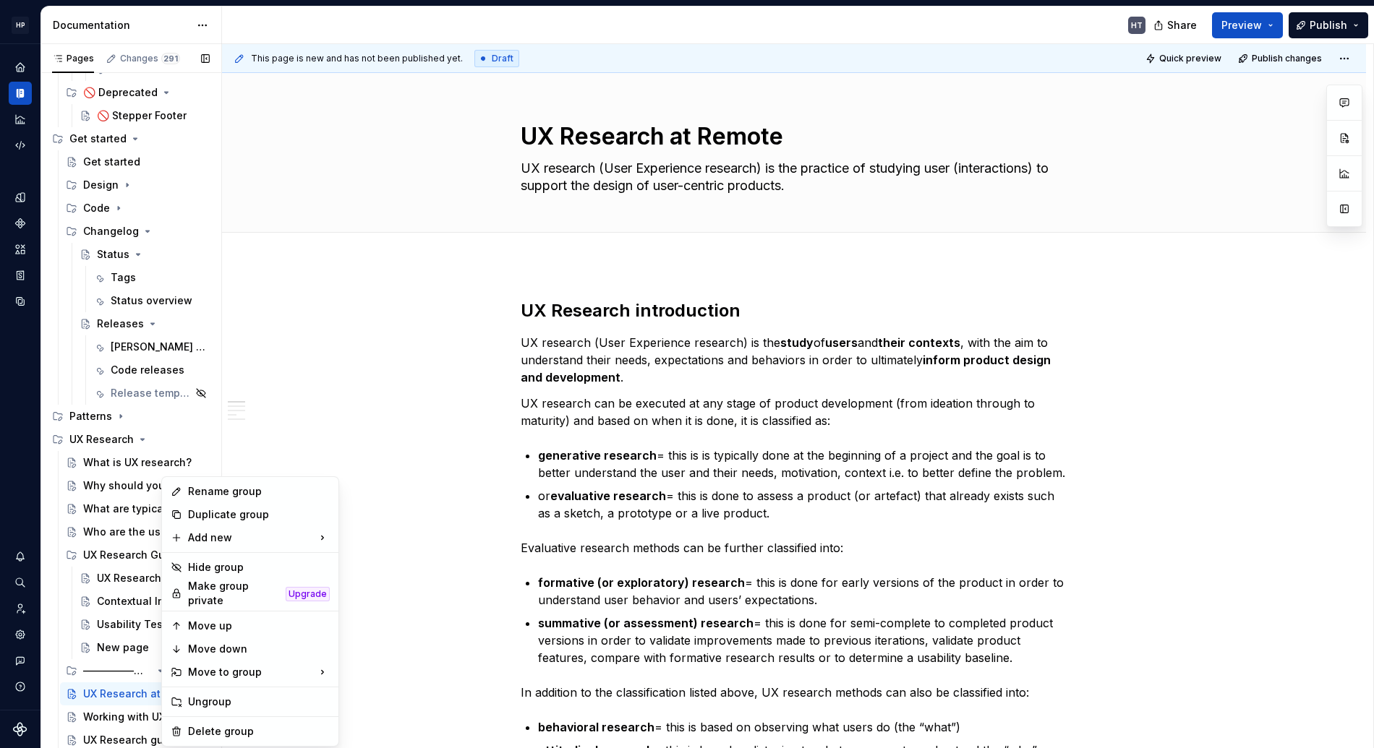
click at [153, 672] on div "Pages Changes 291 Add Accessibility guide for tree Page tree. Navigate the tree…" at bounding box center [130, 399] width 181 height 711
click at [140, 669] on div "Pages Changes 291 Add Accessibility guide for tree Page tree. Navigate the tree…" at bounding box center [130, 399] width 181 height 711
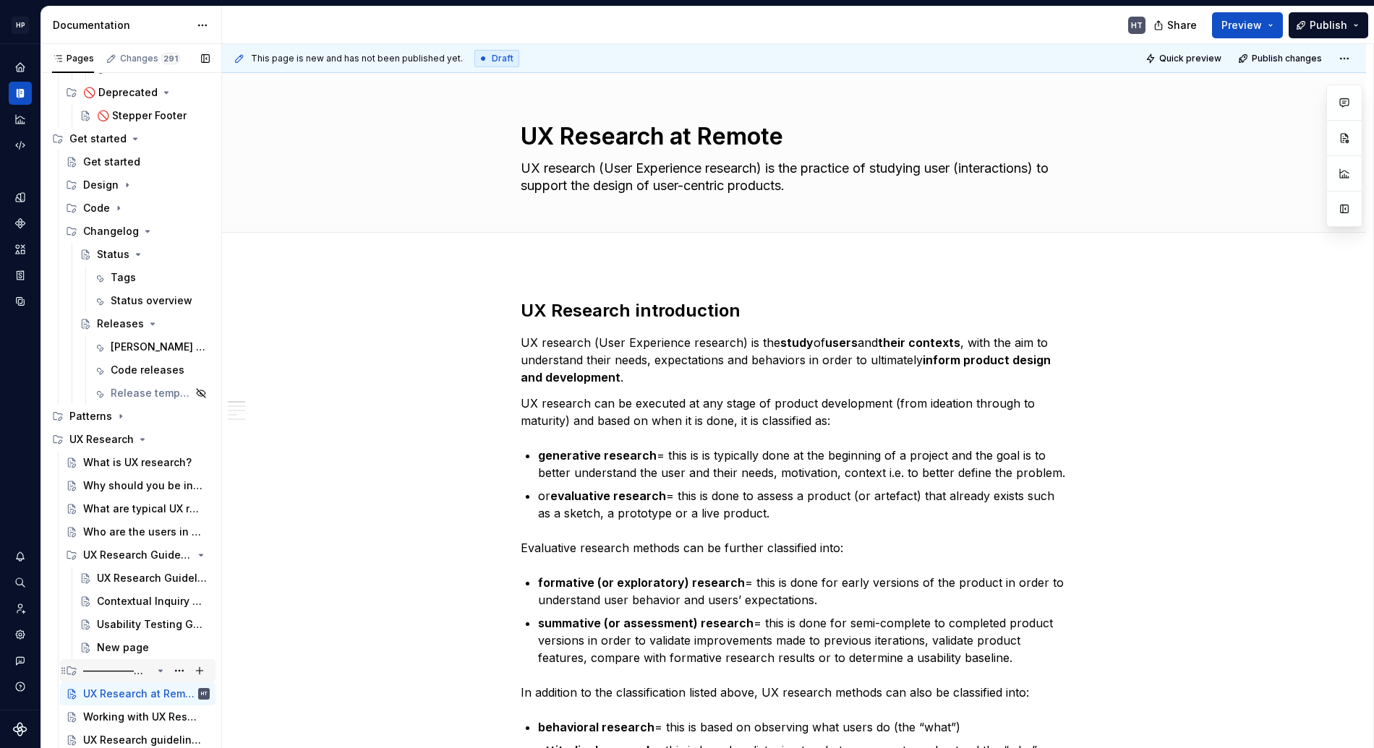
click at [156, 673] on icon "Page tree" at bounding box center [161, 671] width 12 height 12
click at [155, 672] on icon "Page tree" at bounding box center [161, 671] width 12 height 12
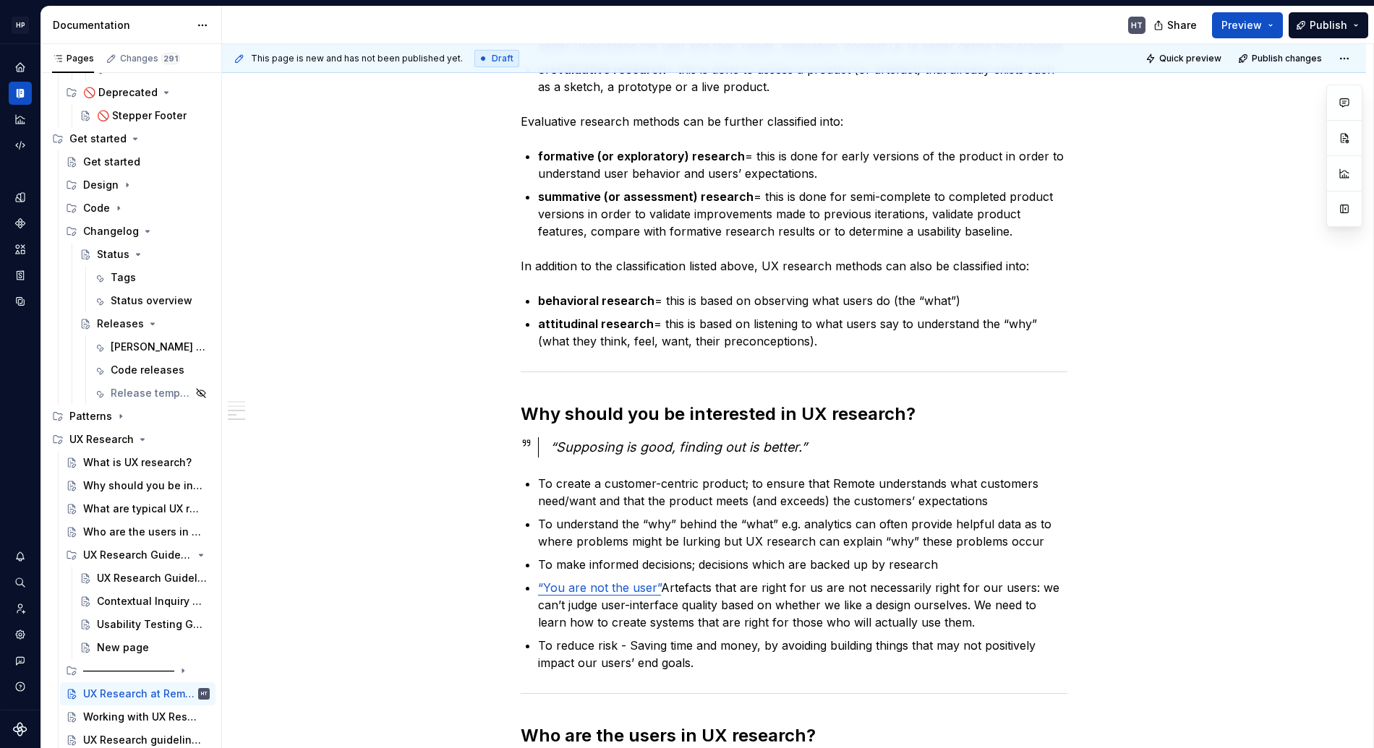
scroll to position [1055, 0]
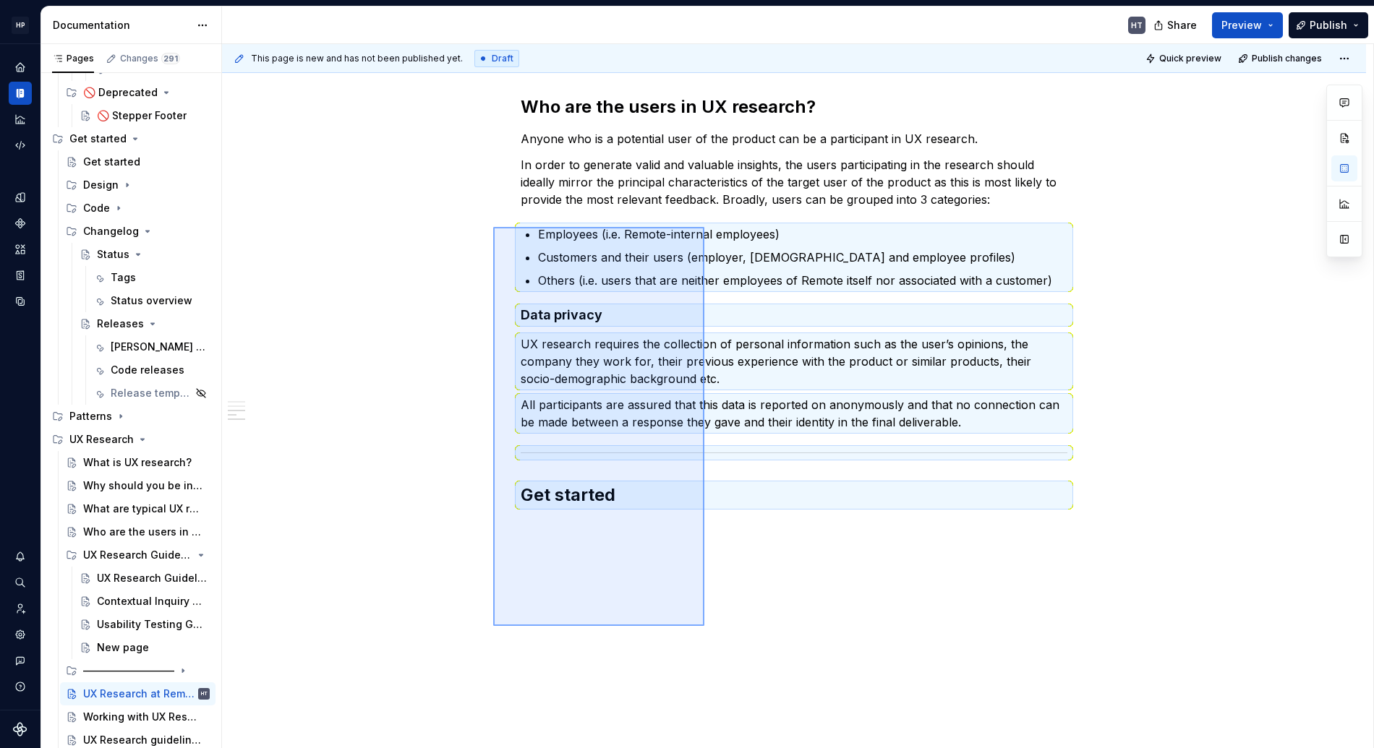
drag, startPoint x: 493, startPoint y: 626, endPoint x: 704, endPoint y: 227, distance: 451.5
click at [704, 227] on div "This page is new and has not been published yet. Draft Quick preview Publish ch…" at bounding box center [797, 396] width 1151 height 705
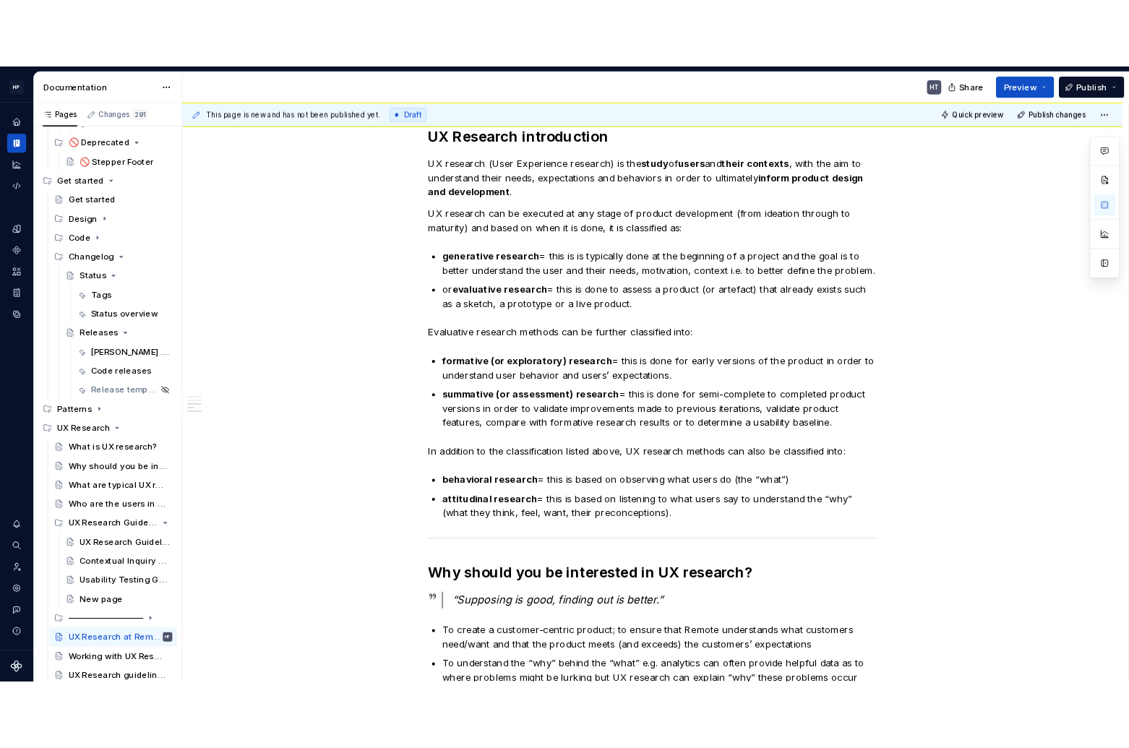
scroll to position [0, 0]
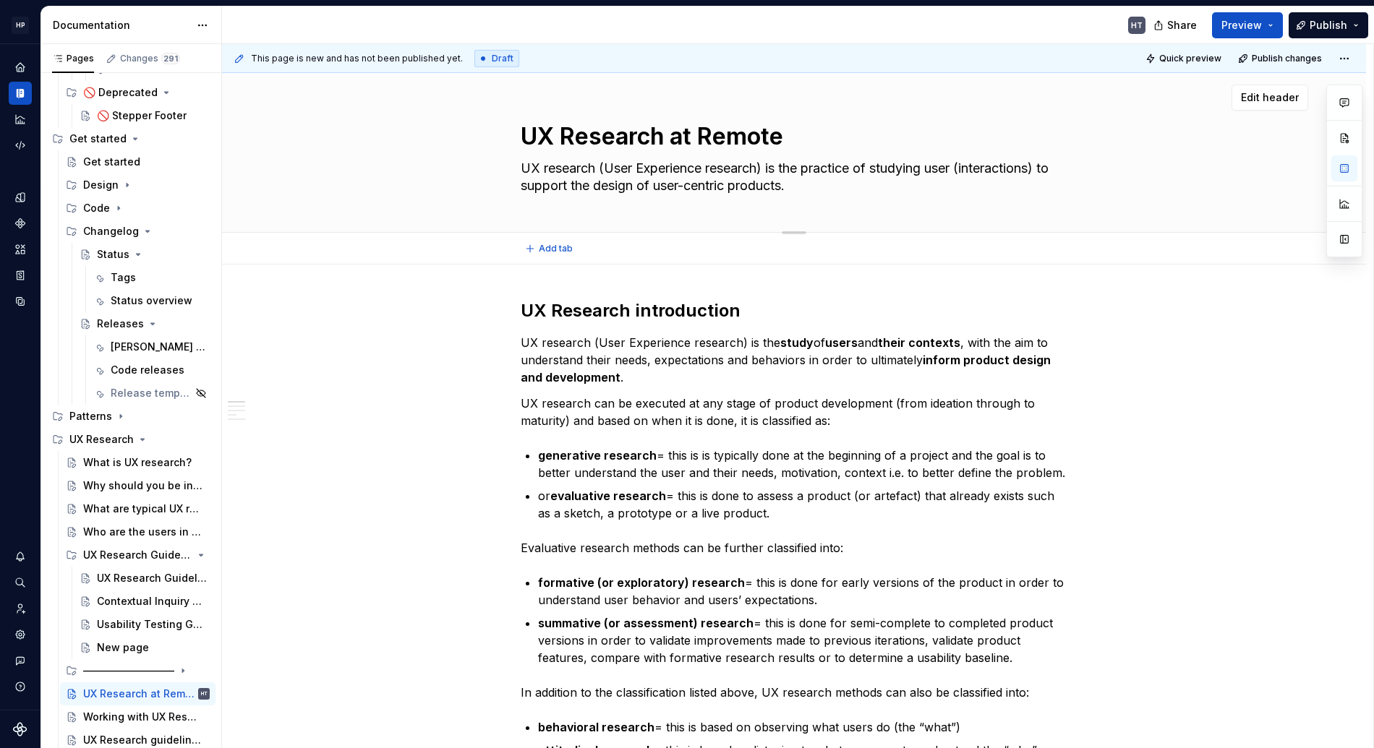
click at [671, 143] on textarea "UX Research at Remote" at bounding box center [791, 136] width 547 height 35
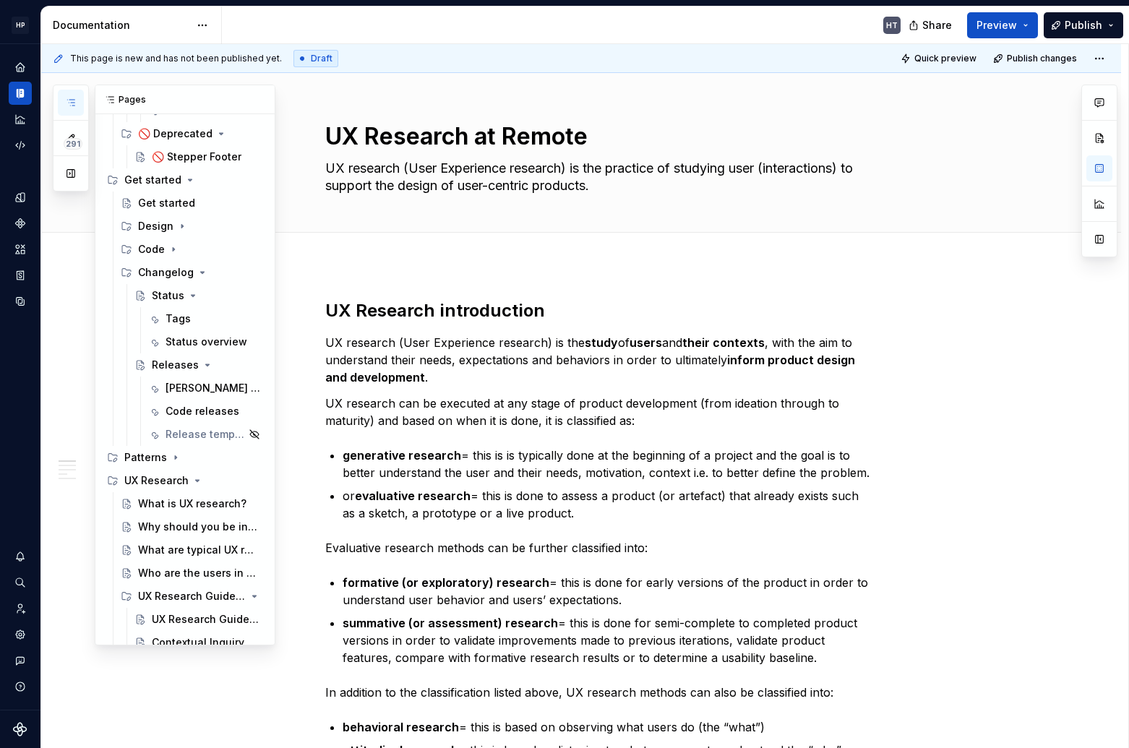
click at [73, 104] on icon "button" at bounding box center [71, 103] width 12 height 12
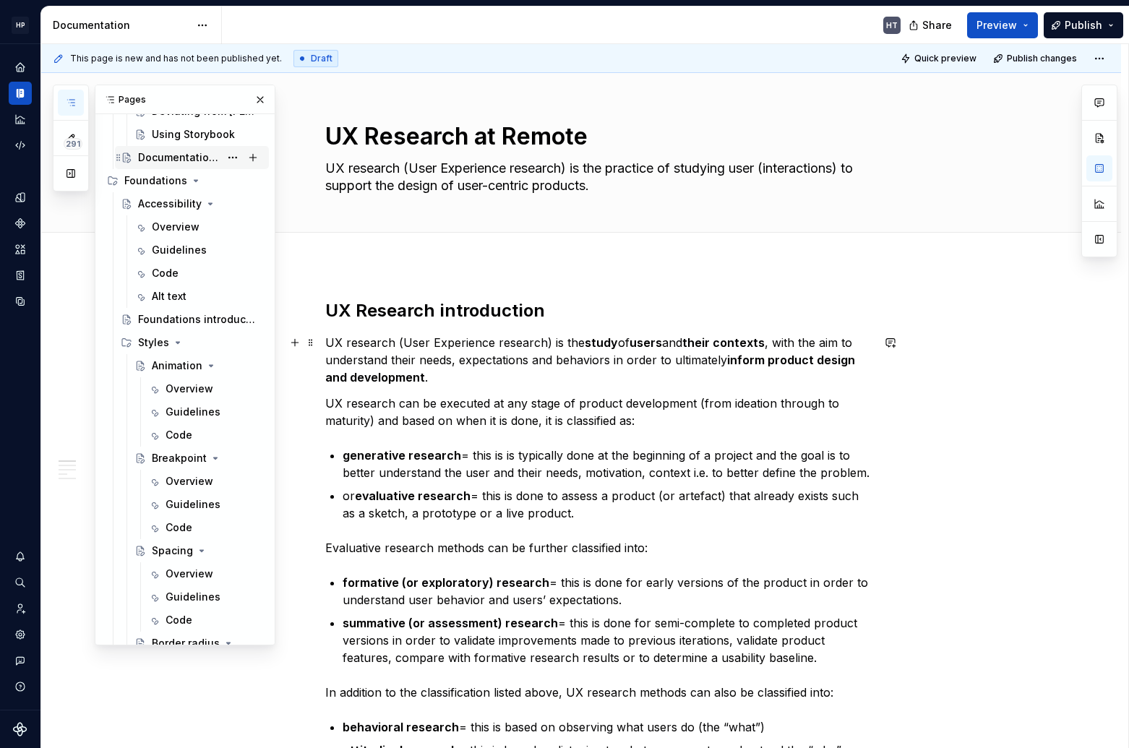
scroll to position [231, 0]
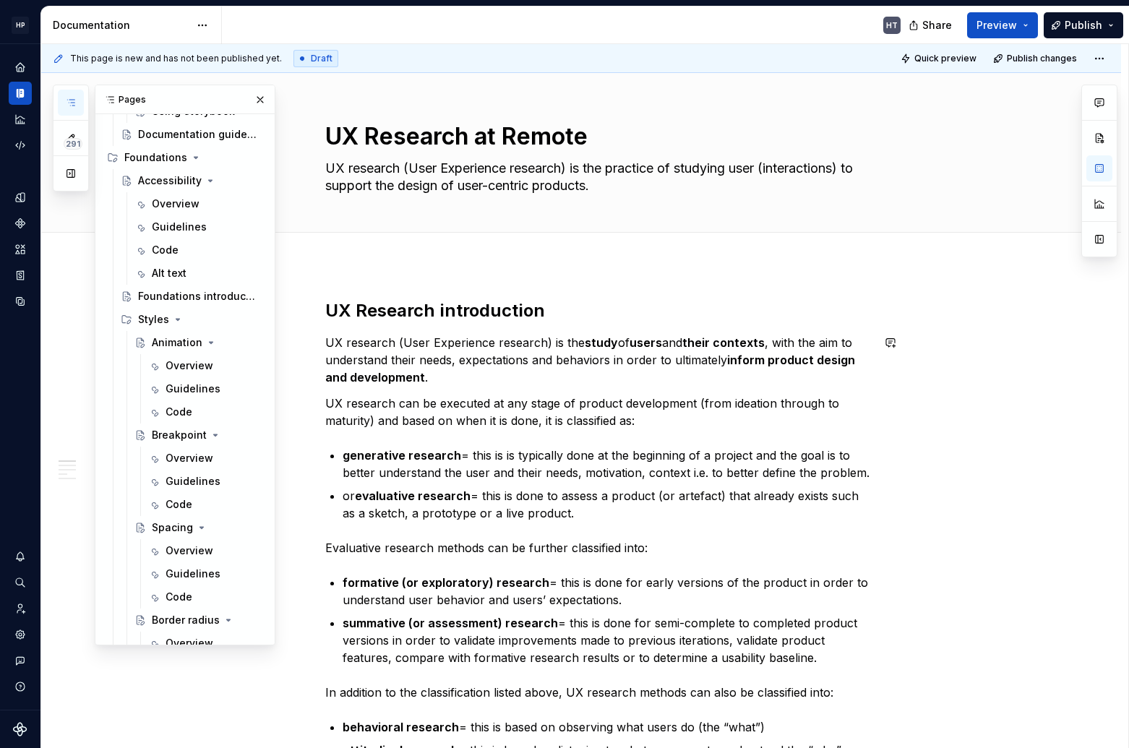
click at [492, 306] on h2 "UX Research introduction" at bounding box center [598, 310] width 547 height 23
click at [479, 357] on p "UX research (User Experience research) is the study of users and their contexts…" at bounding box center [598, 360] width 547 height 52
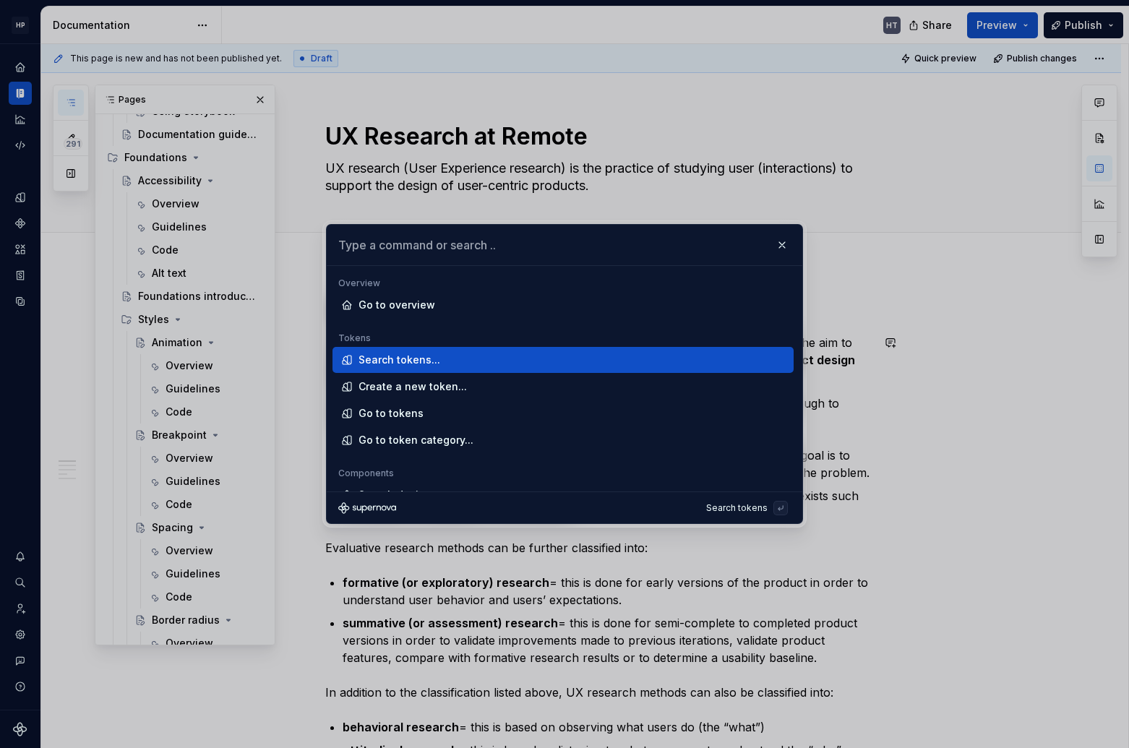
type textarea "*"
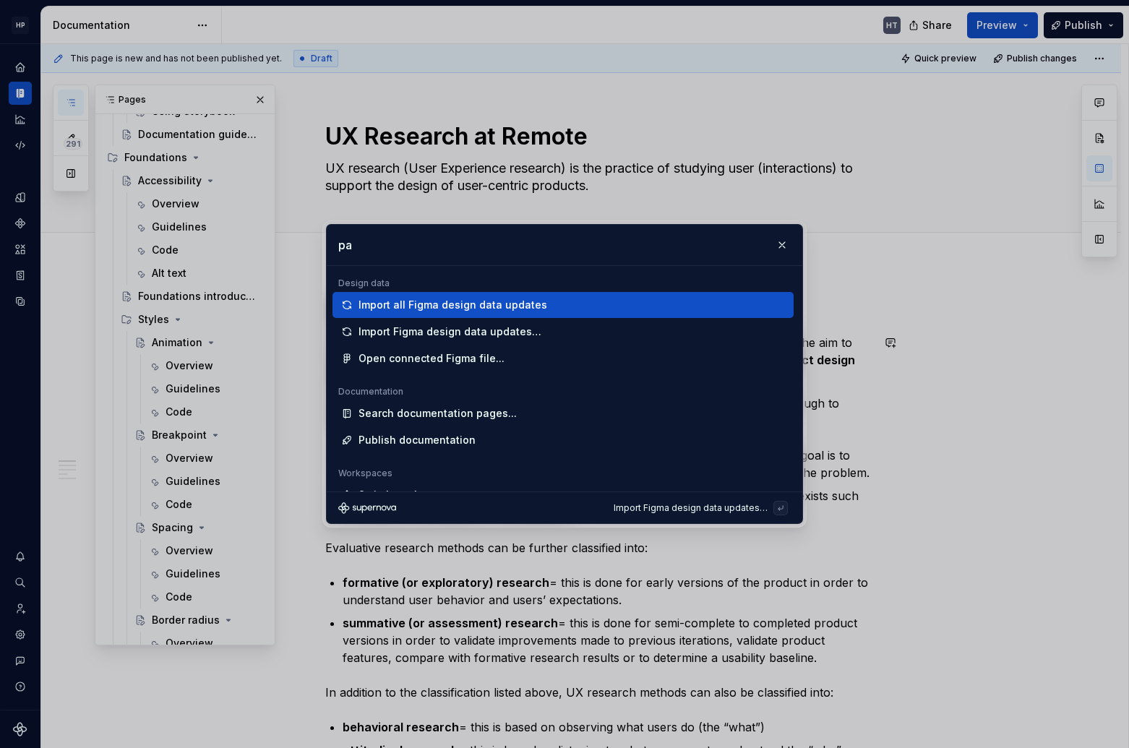
type input "pag"
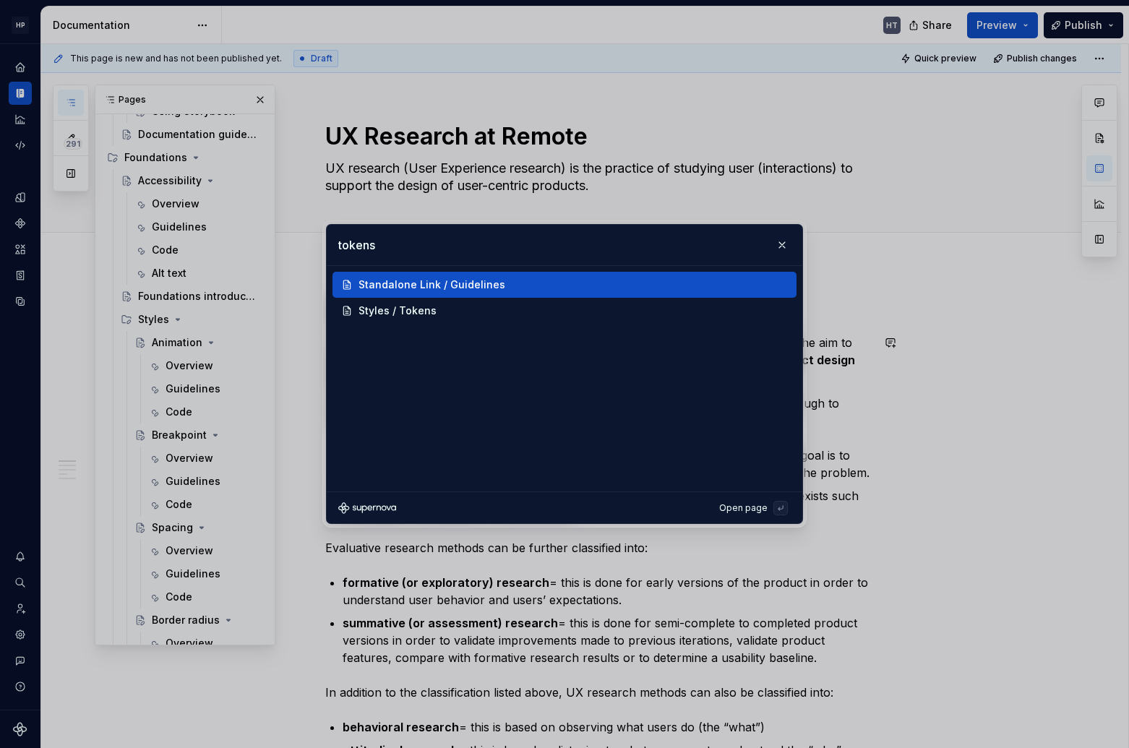
type input "tokens"
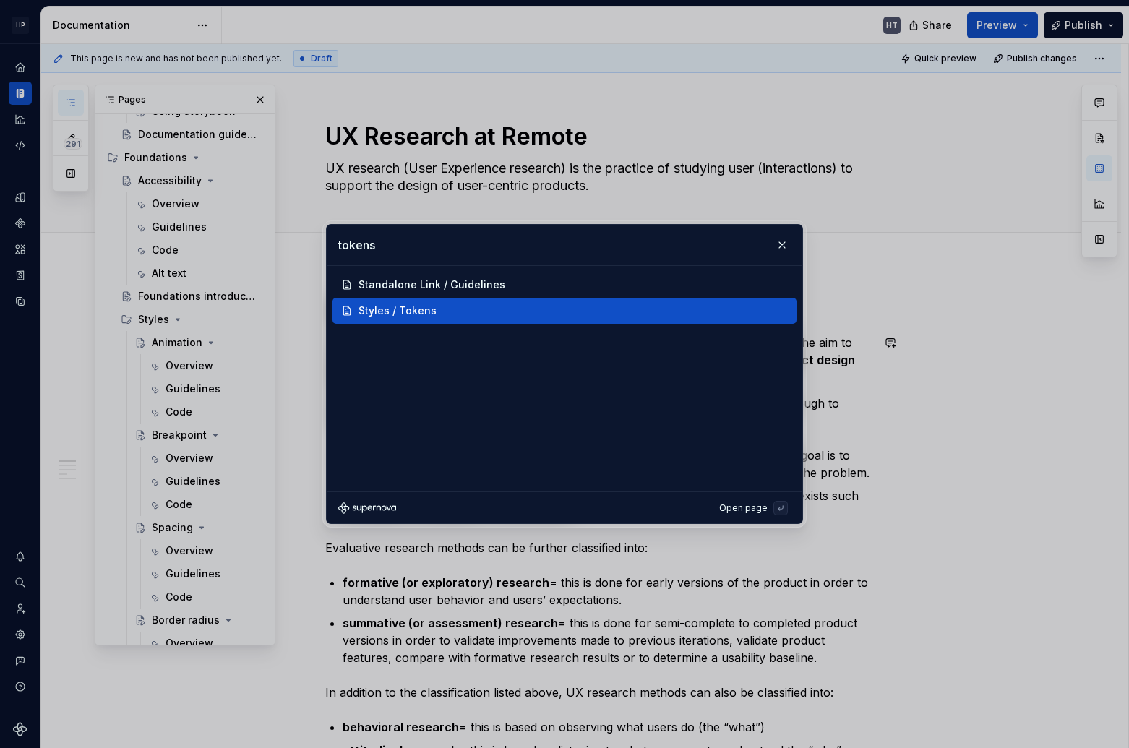
click at [440, 311] on div "Styles / Tokens" at bounding box center [571, 311] width 424 height 14
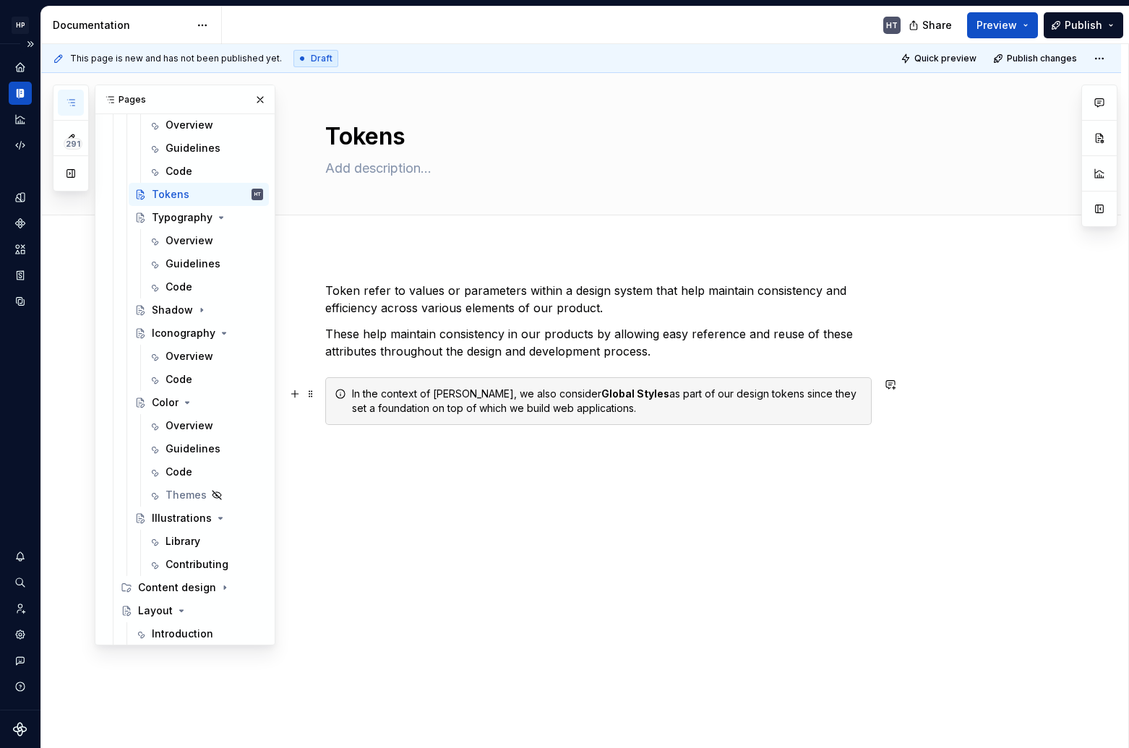
scroll to position [758, 0]
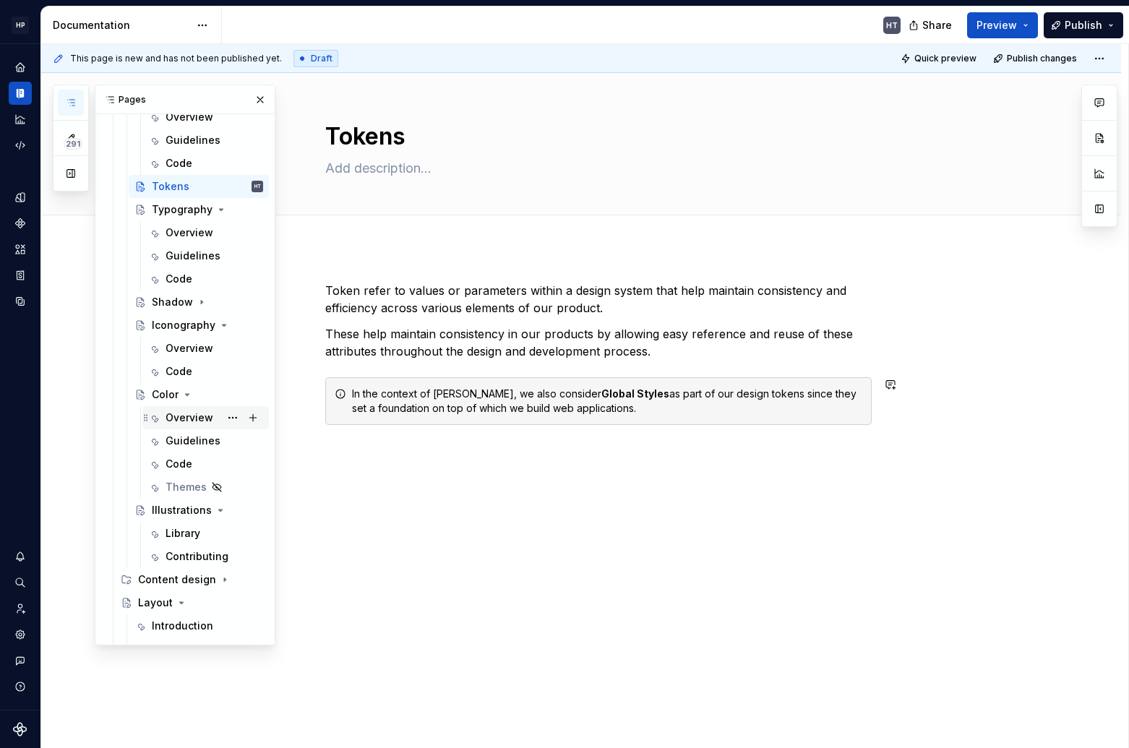
click at [184, 420] on div "Overview" at bounding box center [190, 418] width 48 height 14
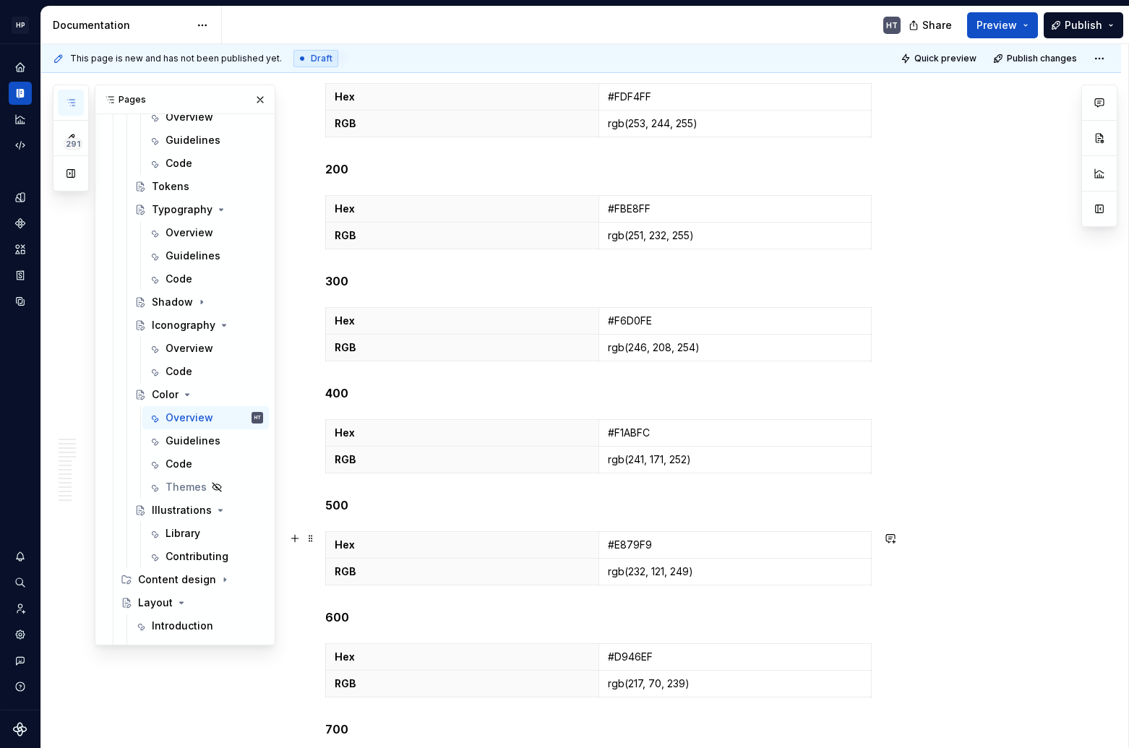
scroll to position [14704, 0]
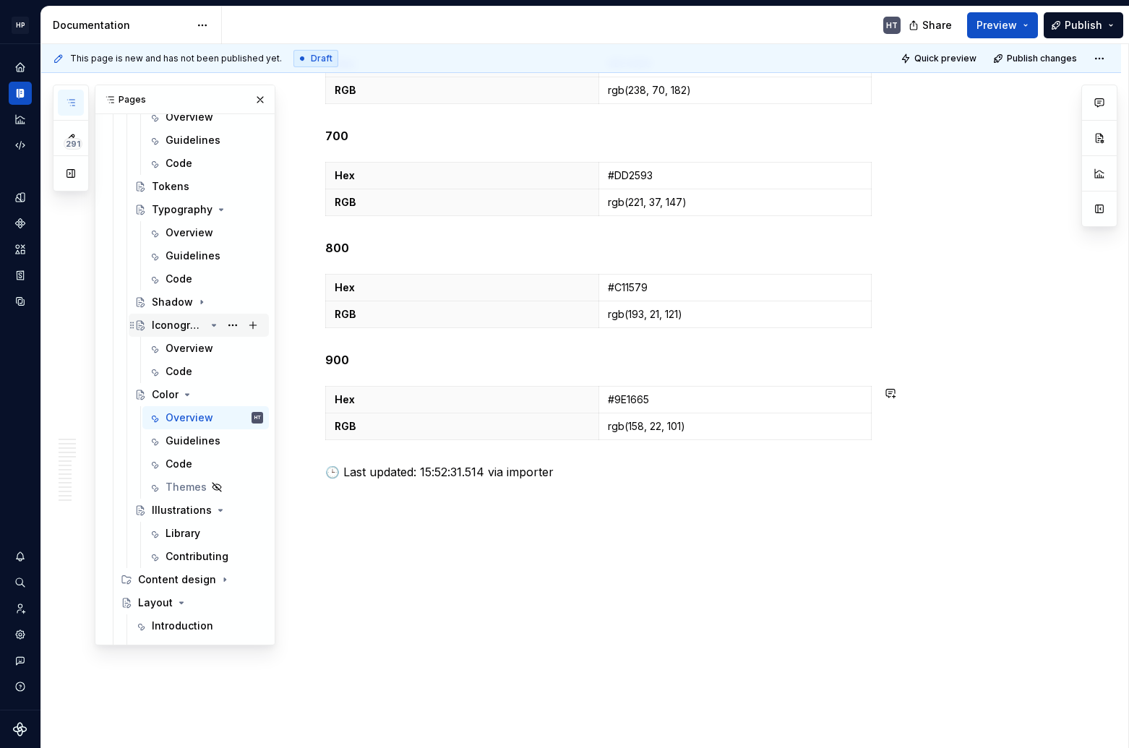
type textarea "*"
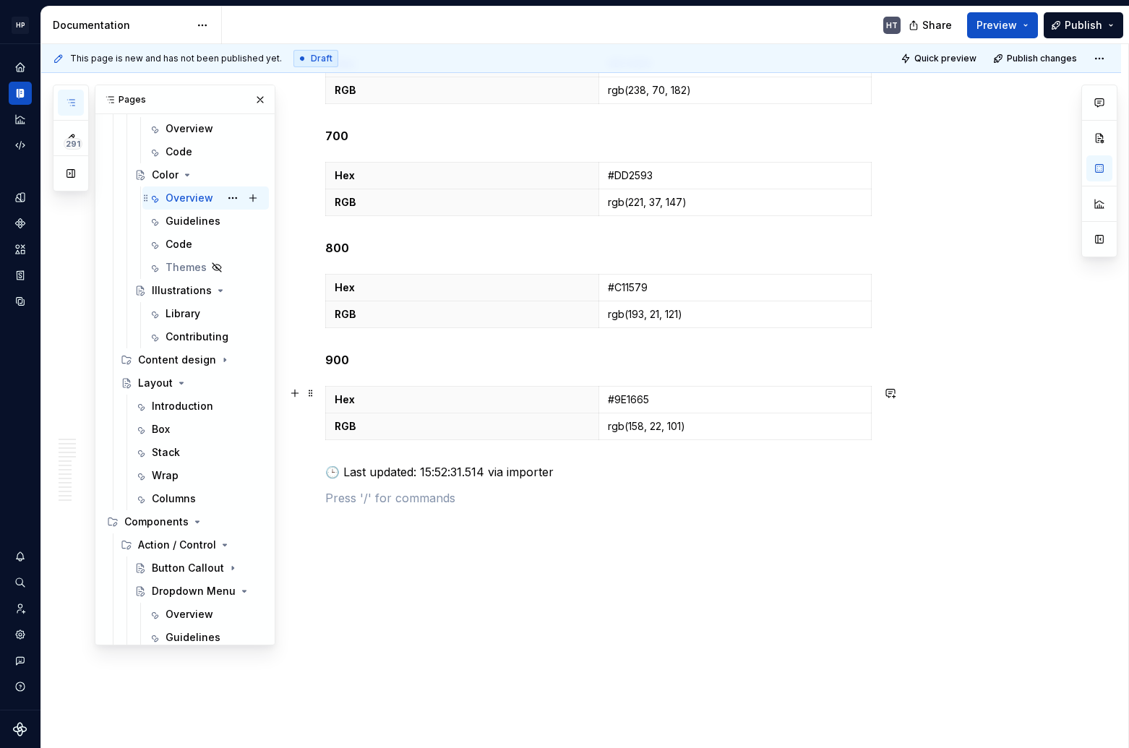
scroll to position [1758, 0]
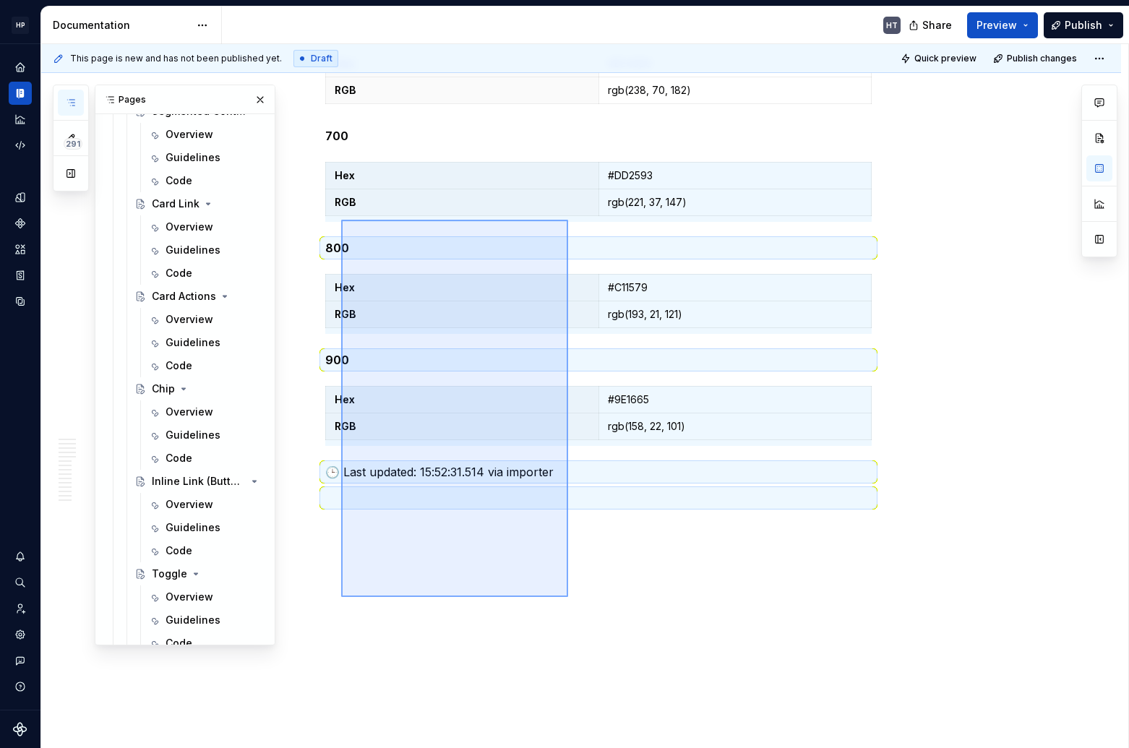
drag, startPoint x: 559, startPoint y: 240, endPoint x: 570, endPoint y: 217, distance: 25.5
click at [570, 217] on div "This page is new and has not been published yet. Draft Quick preview Publish ch…" at bounding box center [584, 396] width 1087 height 705
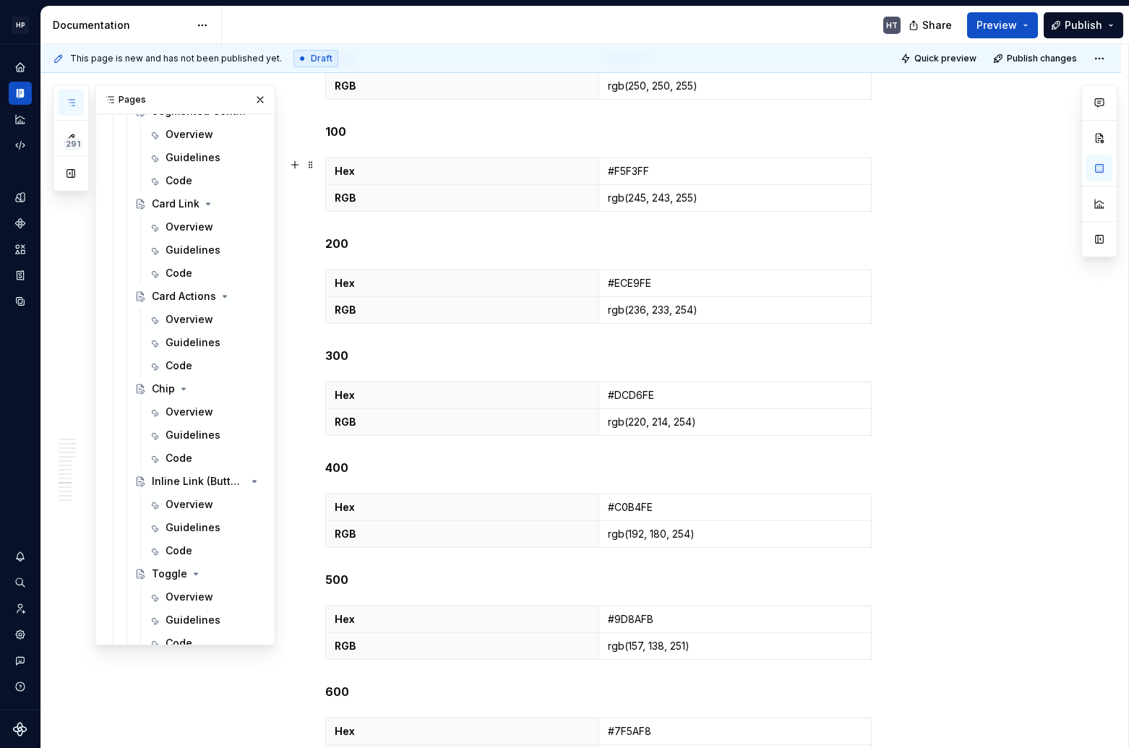
scroll to position [9778, 0]
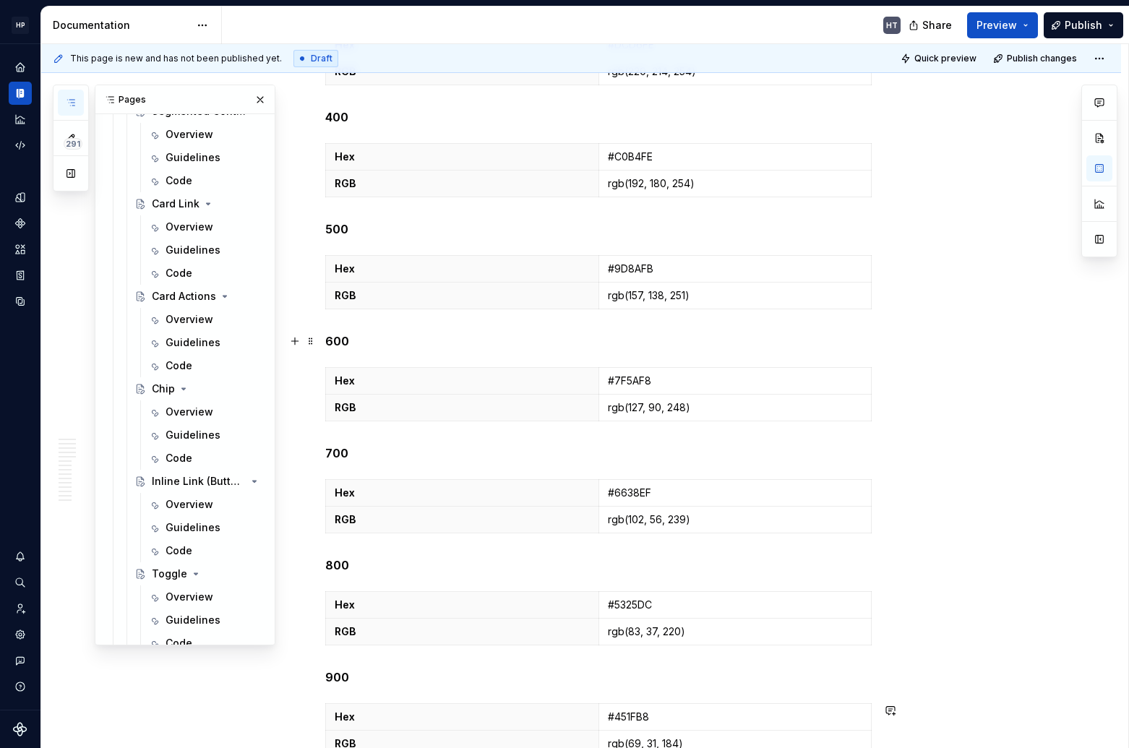
click at [534, 339] on p "600" at bounding box center [598, 341] width 547 height 17
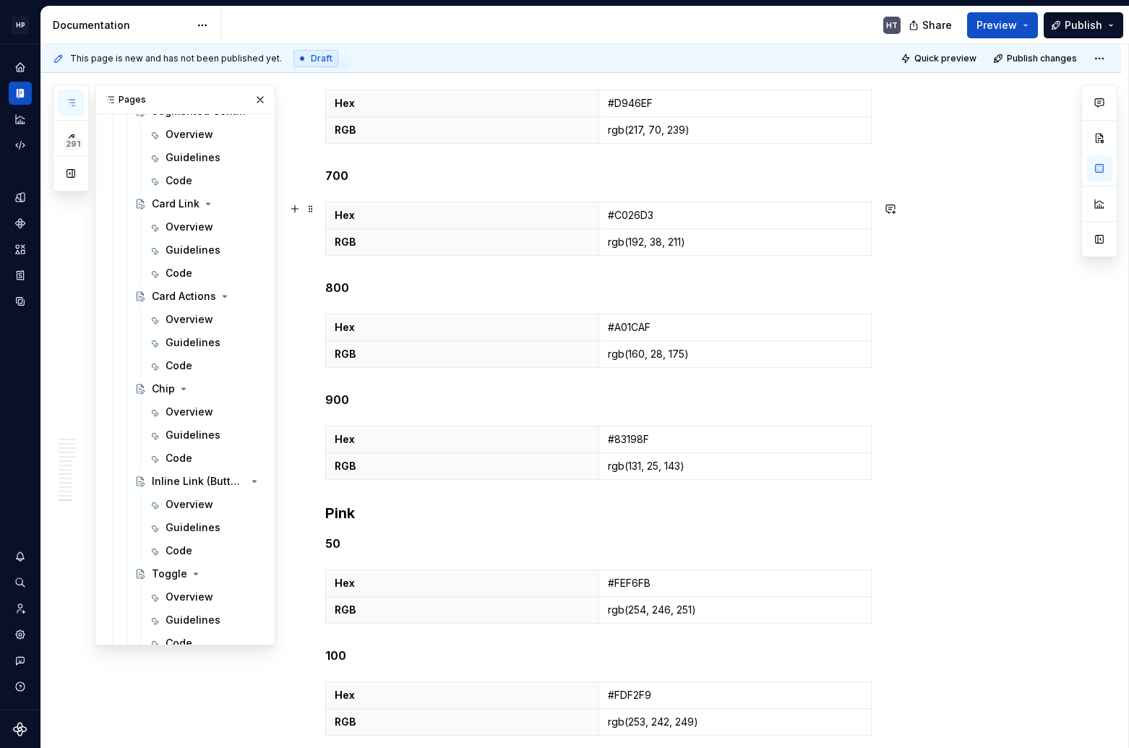
scroll to position [14704, 0]
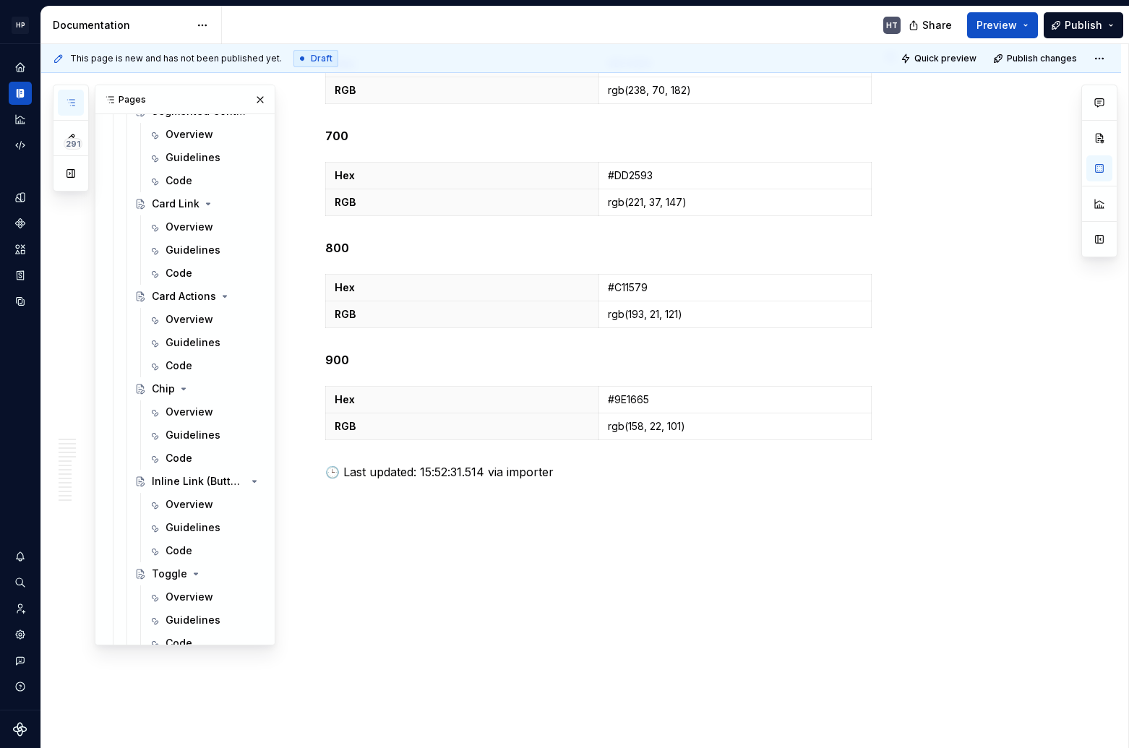
click at [220, 48] on div "This page is new and has not been published yet. Draft Quick preview Publish ch…" at bounding box center [581, 58] width 1080 height 29
click at [238, 51] on div "This page is new and has not been published yet. Draft" at bounding box center [196, 58] width 286 height 17
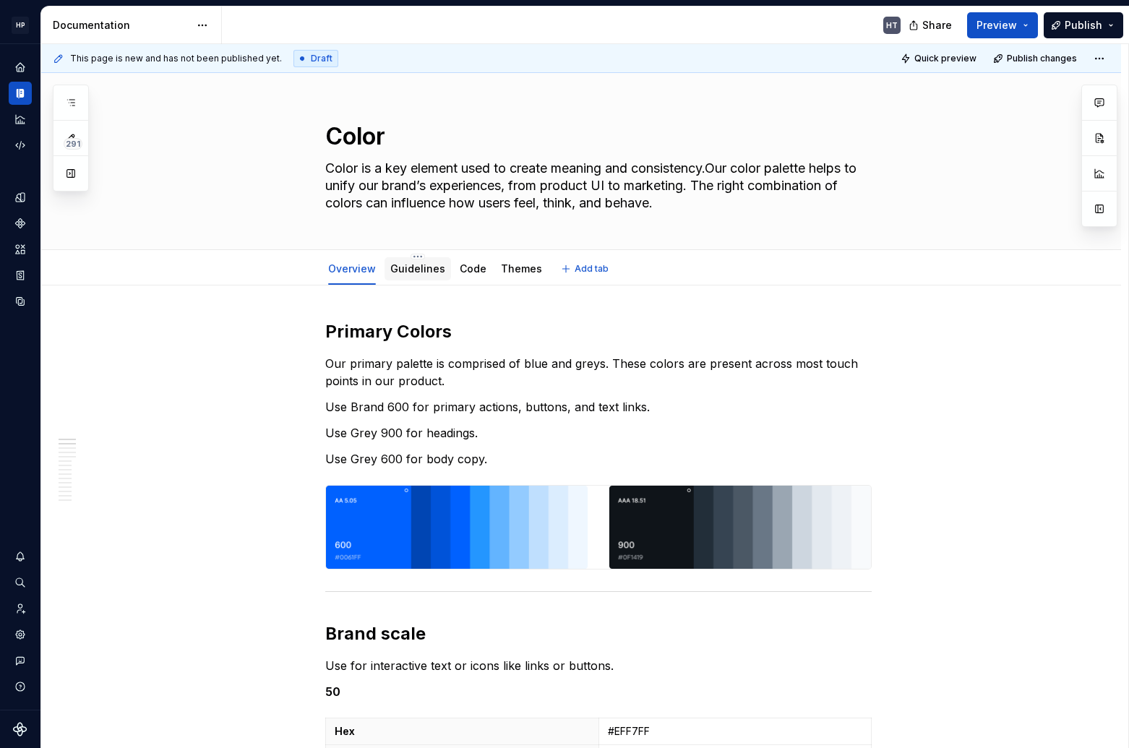
click at [421, 272] on link "Guidelines" at bounding box center [417, 268] width 55 height 12
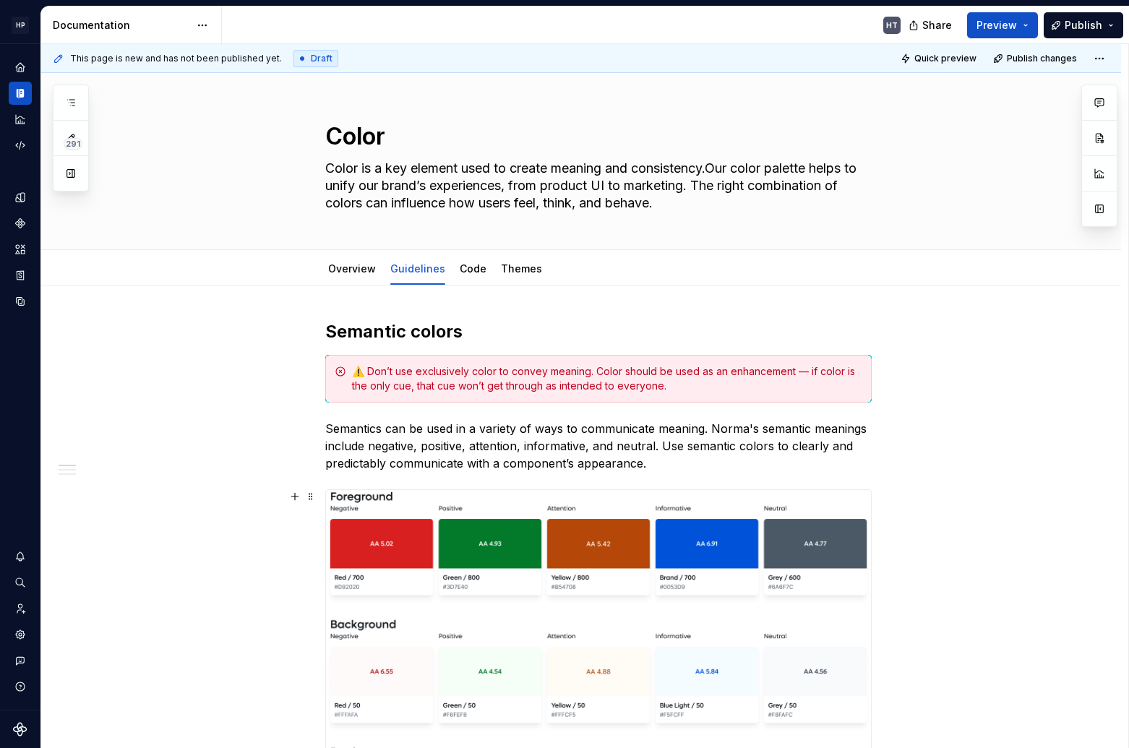
scroll to position [1081, 0]
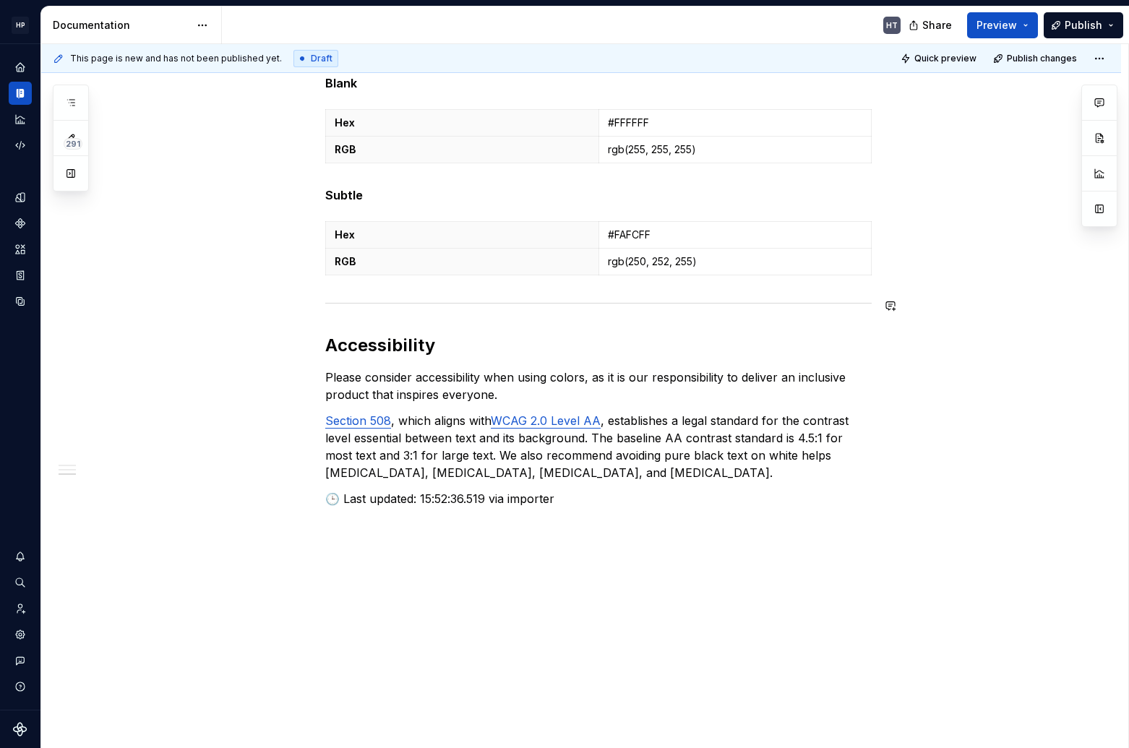
type textarea "*"
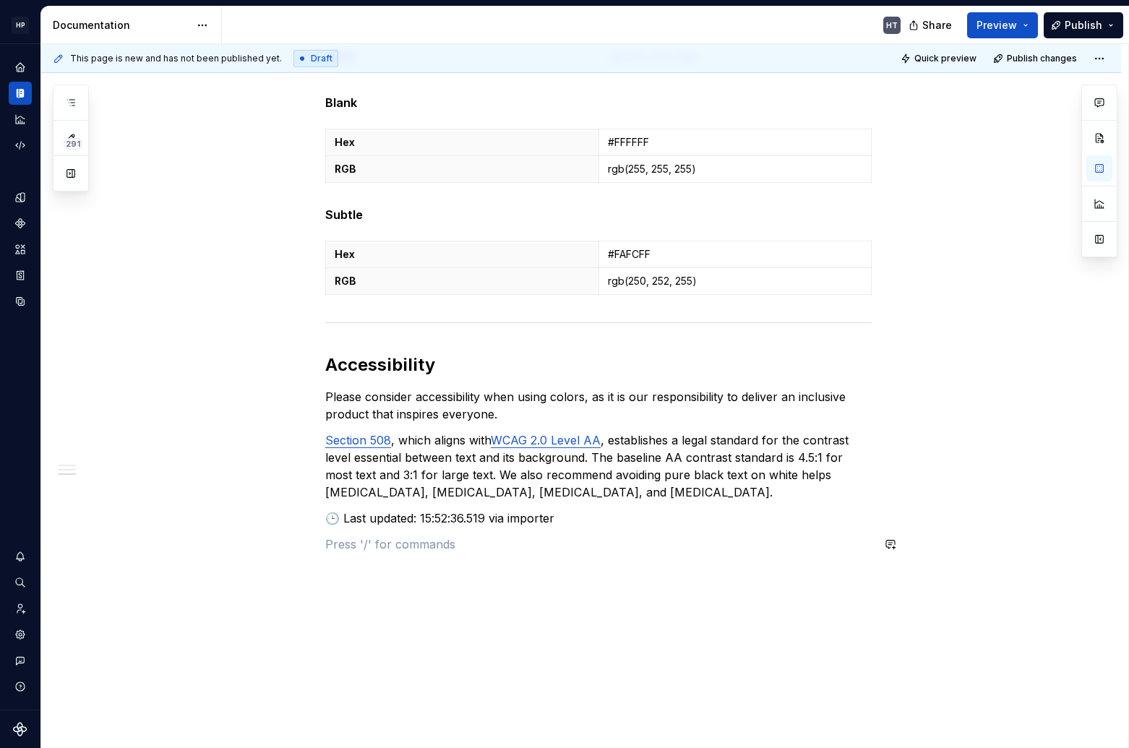
click at [441, 615] on div "This page is new and has not been published yet. Draft Quick preview Publish ch…" at bounding box center [584, 396] width 1087 height 705
click at [441, 615] on div "Semantic colors ⚠️ Don’t use exclusively color to convey meaning. Color should …" at bounding box center [581, 9] width 1080 height 1570
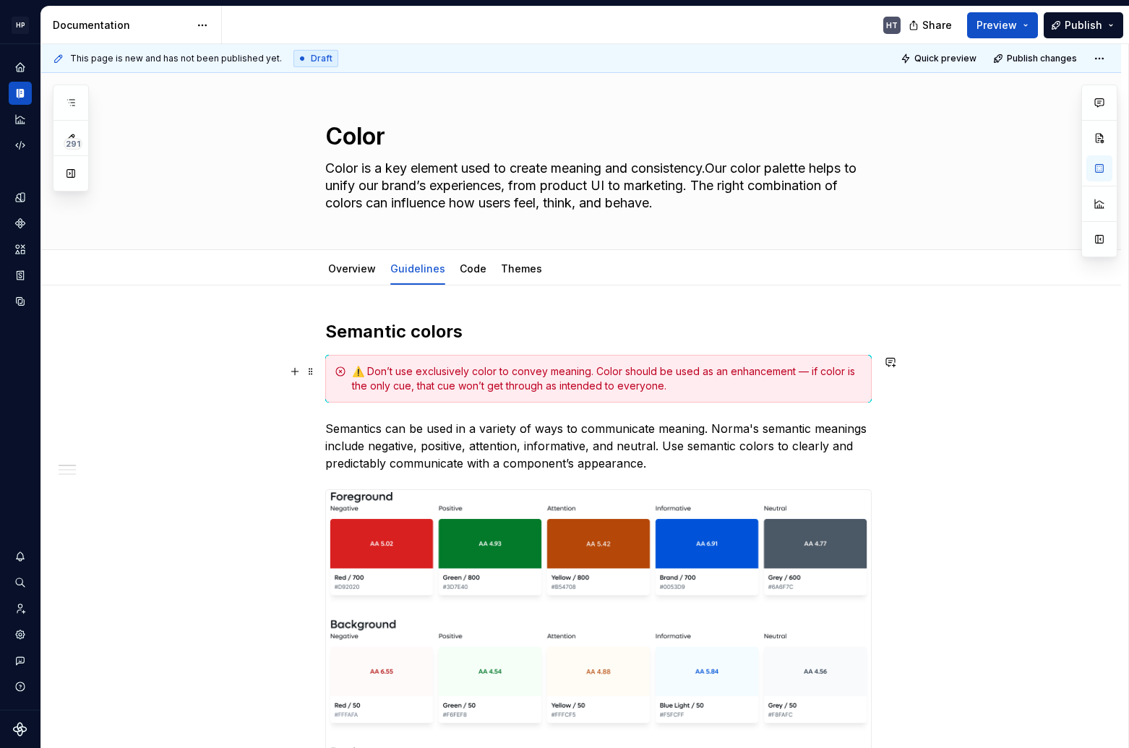
click at [389, 372] on div "⚠️ Don’t use exclusively color to convey meaning. Color should be used as an en…" at bounding box center [607, 378] width 510 height 29
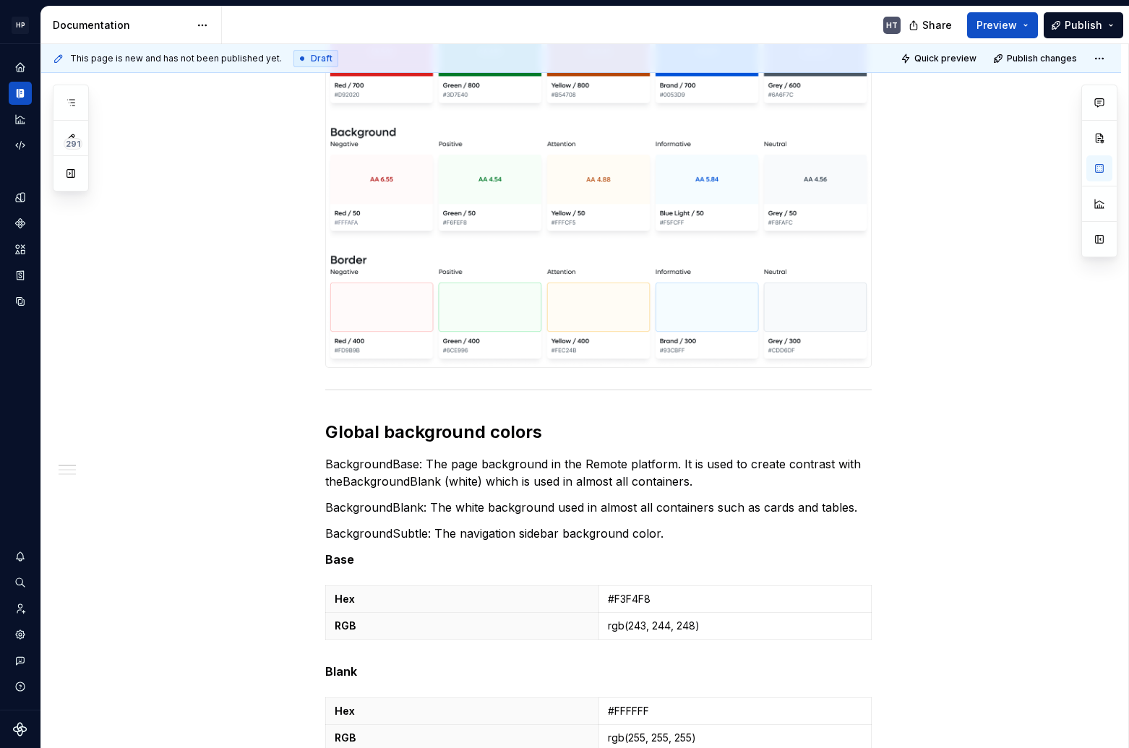
scroll to position [838, 0]
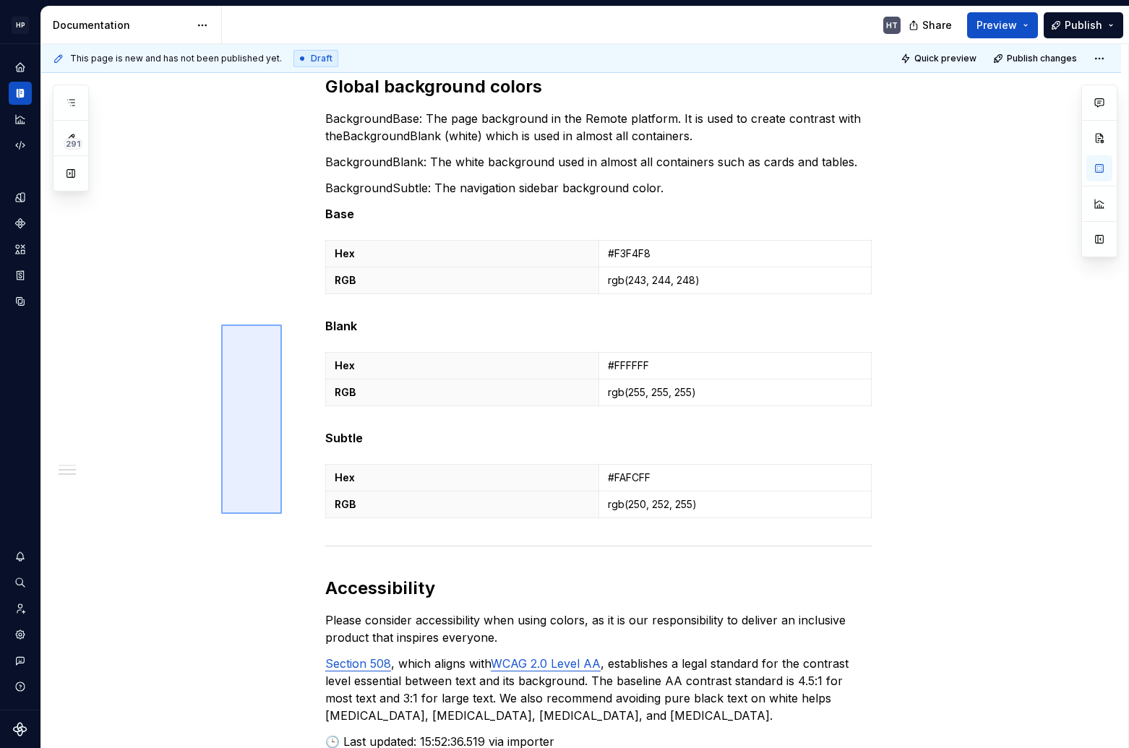
drag, startPoint x: 282, startPoint y: 514, endPoint x: 213, endPoint y: 335, distance: 192.3
click at [213, 335] on div "This page is new and has not been published yet. Draft Quick preview Publish ch…" at bounding box center [584, 396] width 1087 height 705
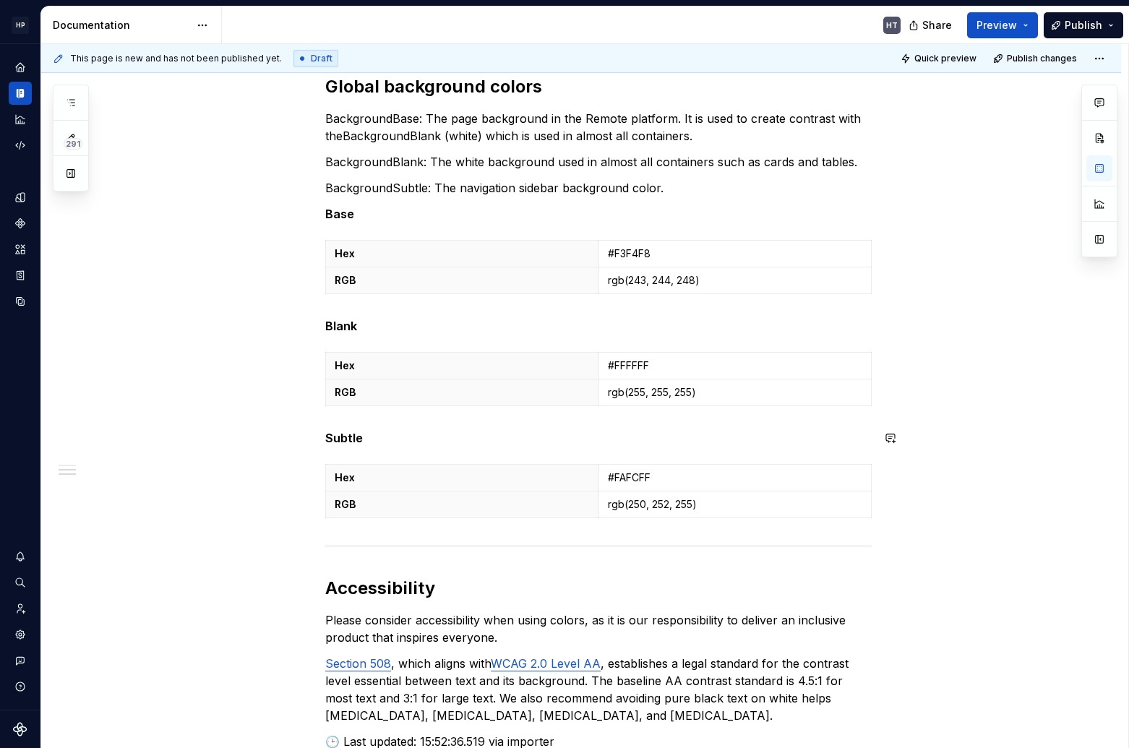
scroll to position [1107, 0]
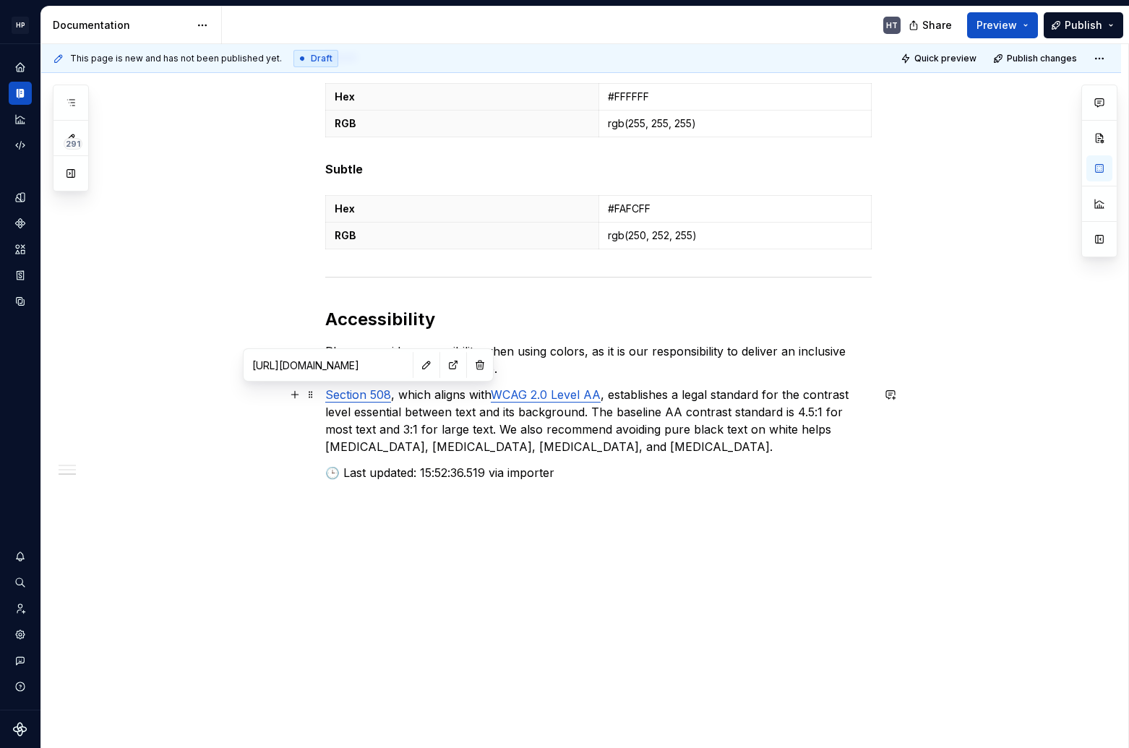
click at [353, 394] on link "Section 508" at bounding box center [358, 394] width 66 height 14
click at [369, 474] on p "🕒 Last updated: 15:52:36.519 via importer" at bounding box center [598, 472] width 547 height 17
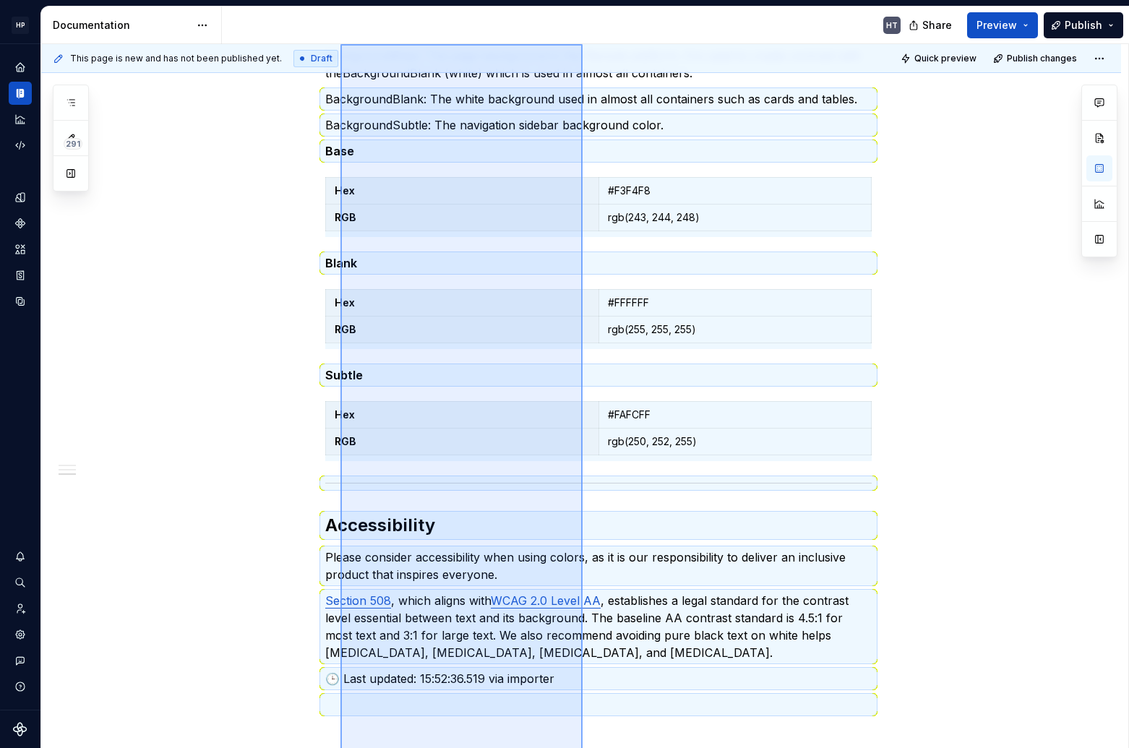
scroll to position [895, 0]
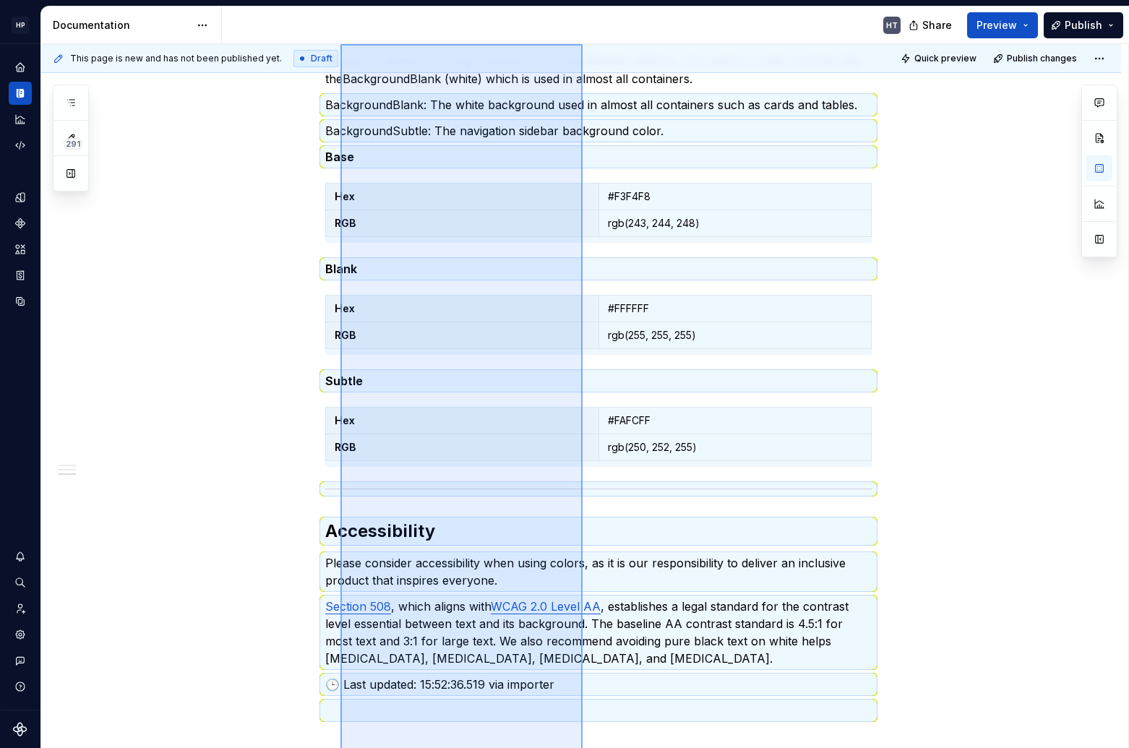
drag, startPoint x: 340, startPoint y: 578, endPoint x: 485, endPoint y: 423, distance: 212.3
click at [485, 423] on div "This page is new and has not been published yet. Draft Quick preview Publish ch…" at bounding box center [584, 396] width 1087 height 705
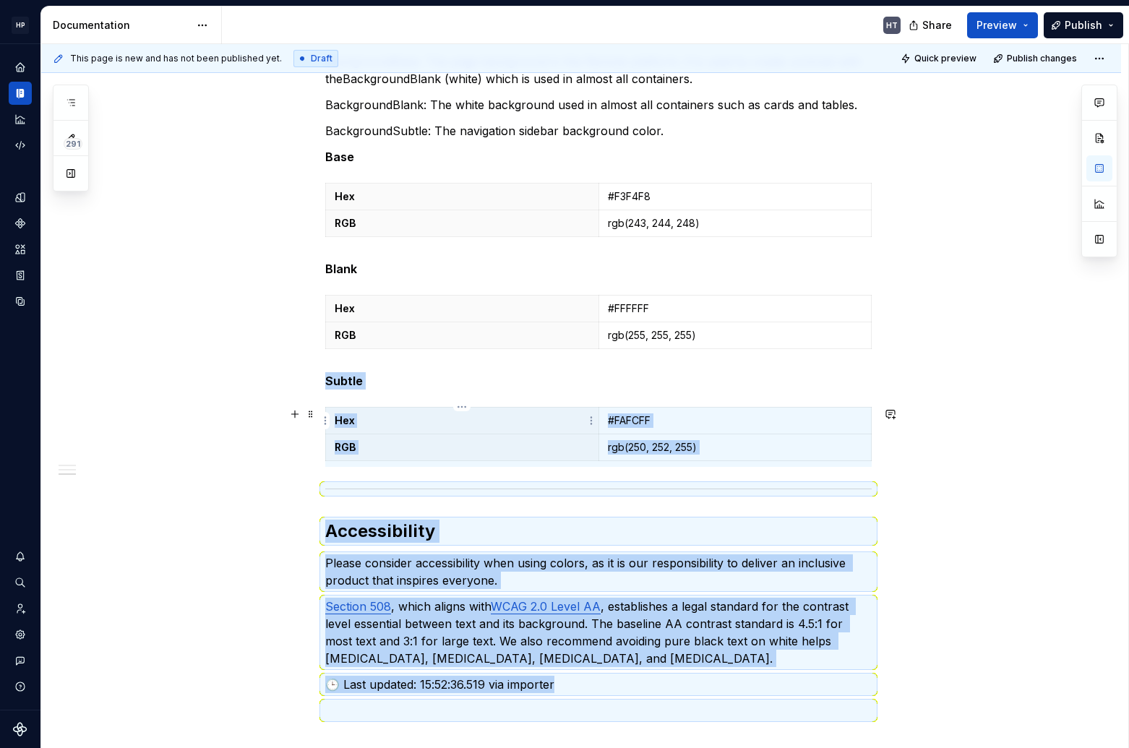
scroll to position [0, 0]
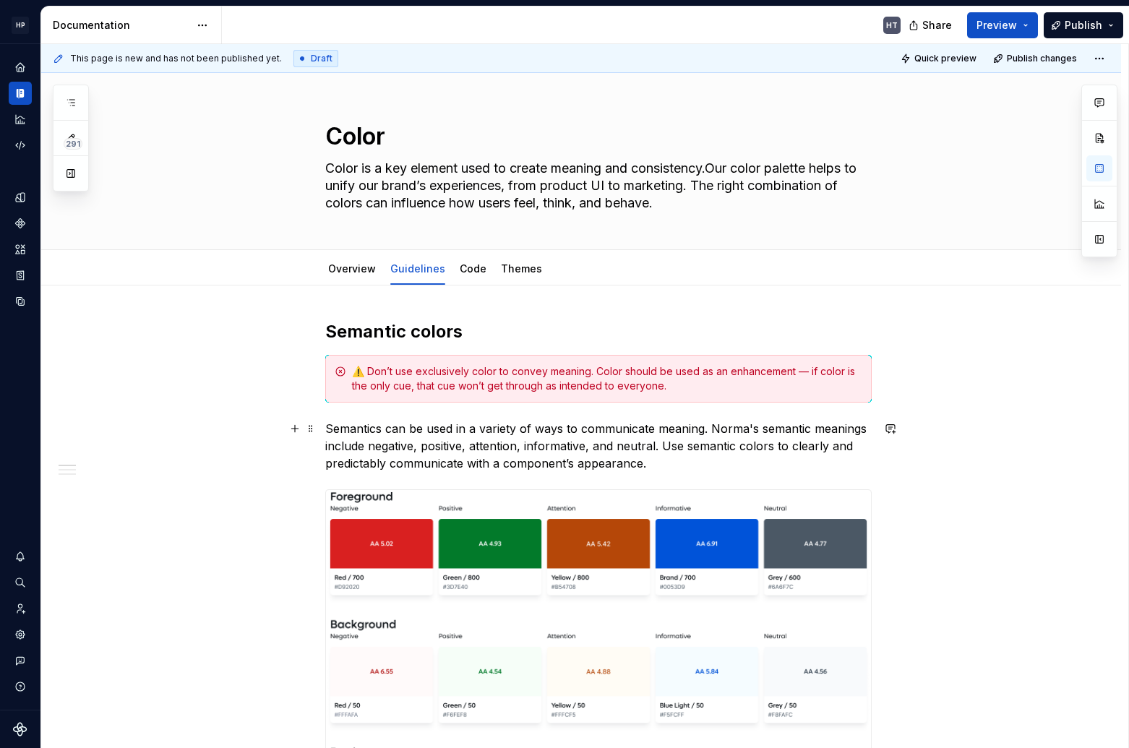
click at [454, 423] on p "Semantics can be used in a variety of ways to communicate meaning. Norma's sema…" at bounding box center [598, 446] width 547 height 52
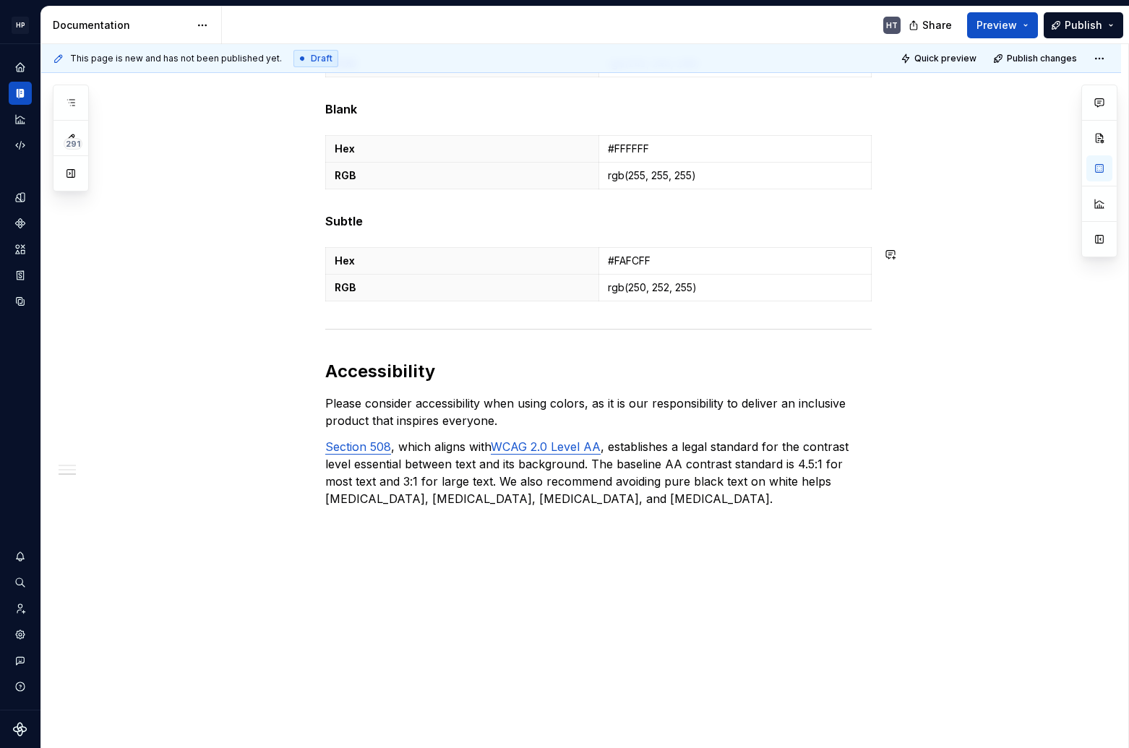
click at [417, 192] on div "This page is new and has not been published yet. Draft Quick preview Publish ch…" at bounding box center [584, 396] width 1087 height 705
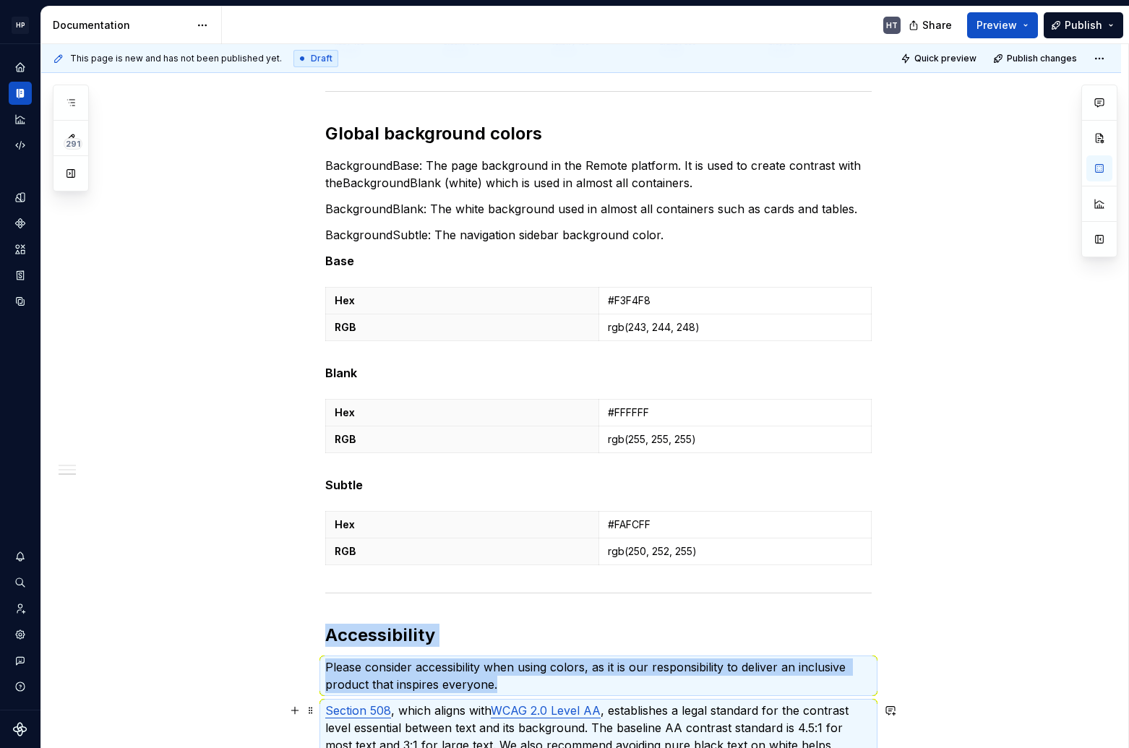
scroll to position [0, 0]
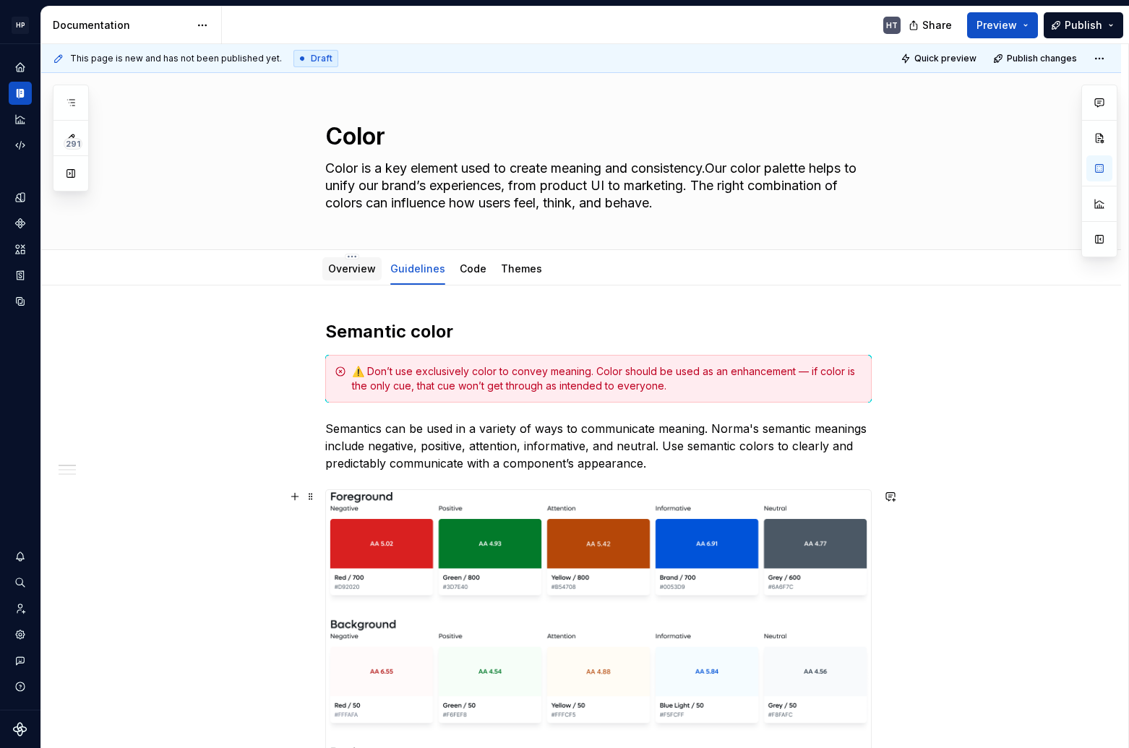
click at [340, 272] on link "Overview" at bounding box center [352, 268] width 48 height 12
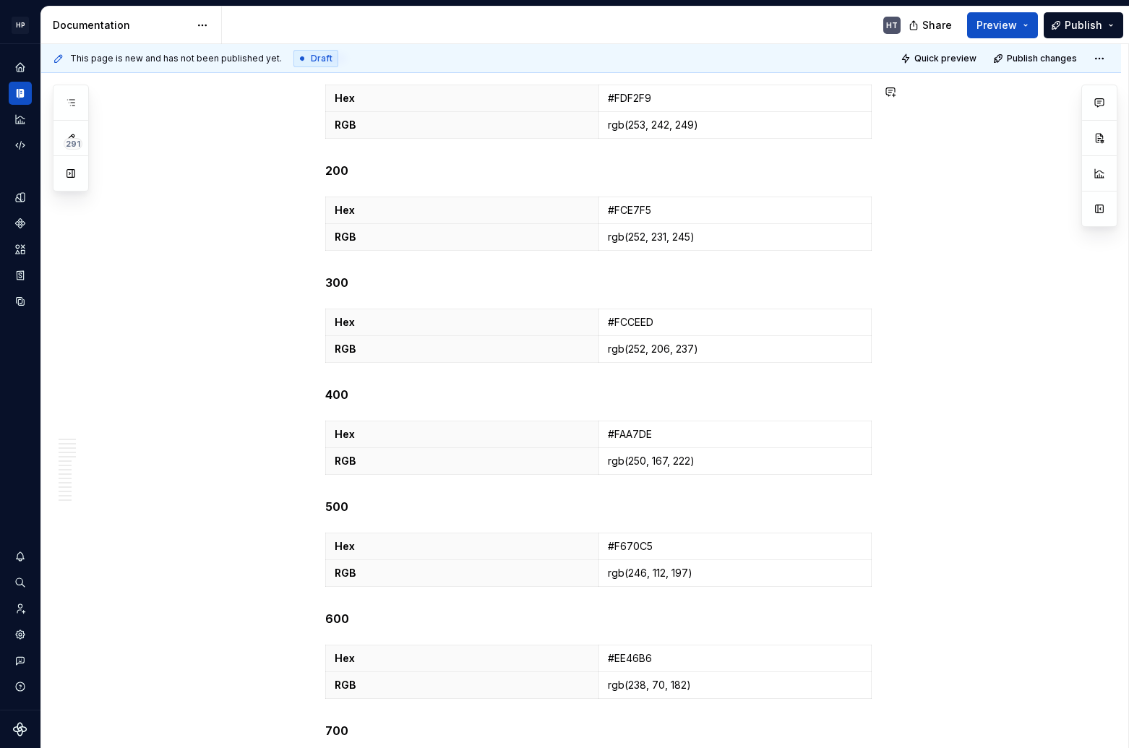
scroll to position [14704, 0]
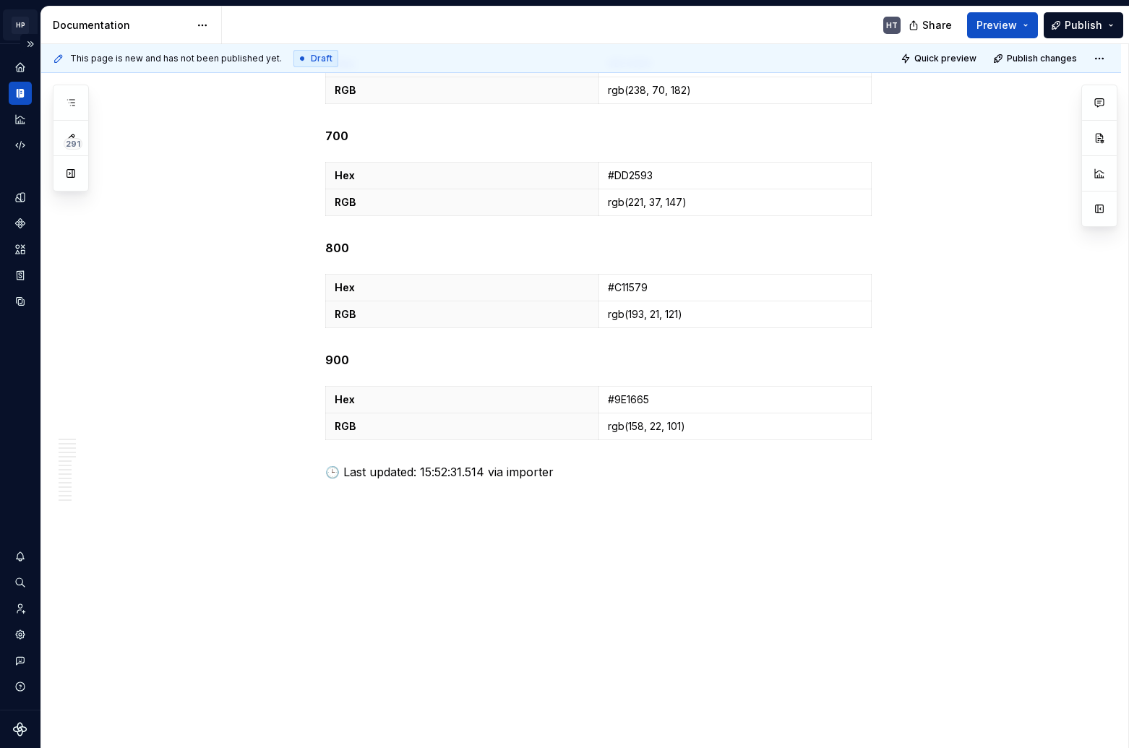
click at [13, 27] on html "HP Remote.com HT Design system data Documentation HT Share Preview Publish 291 …" at bounding box center [564, 374] width 1129 height 748
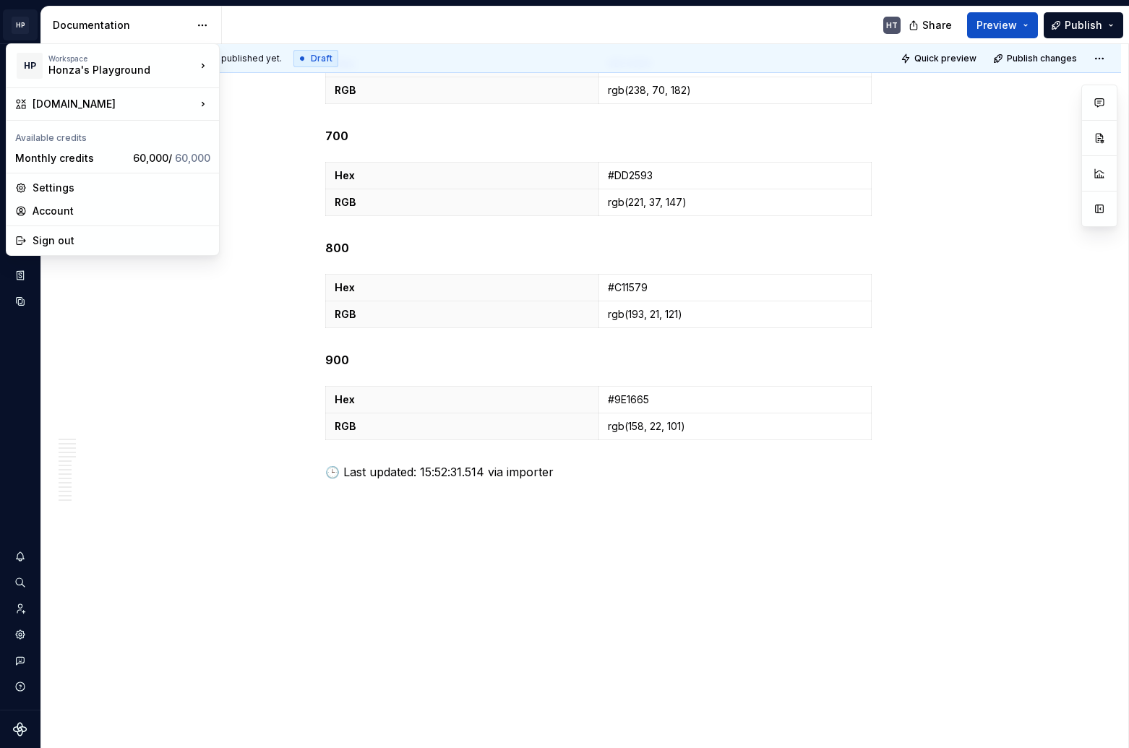
click at [22, 434] on html "HP Remote.com HT Design system data Documentation HT Share Preview Publish 291 …" at bounding box center [564, 374] width 1129 height 748
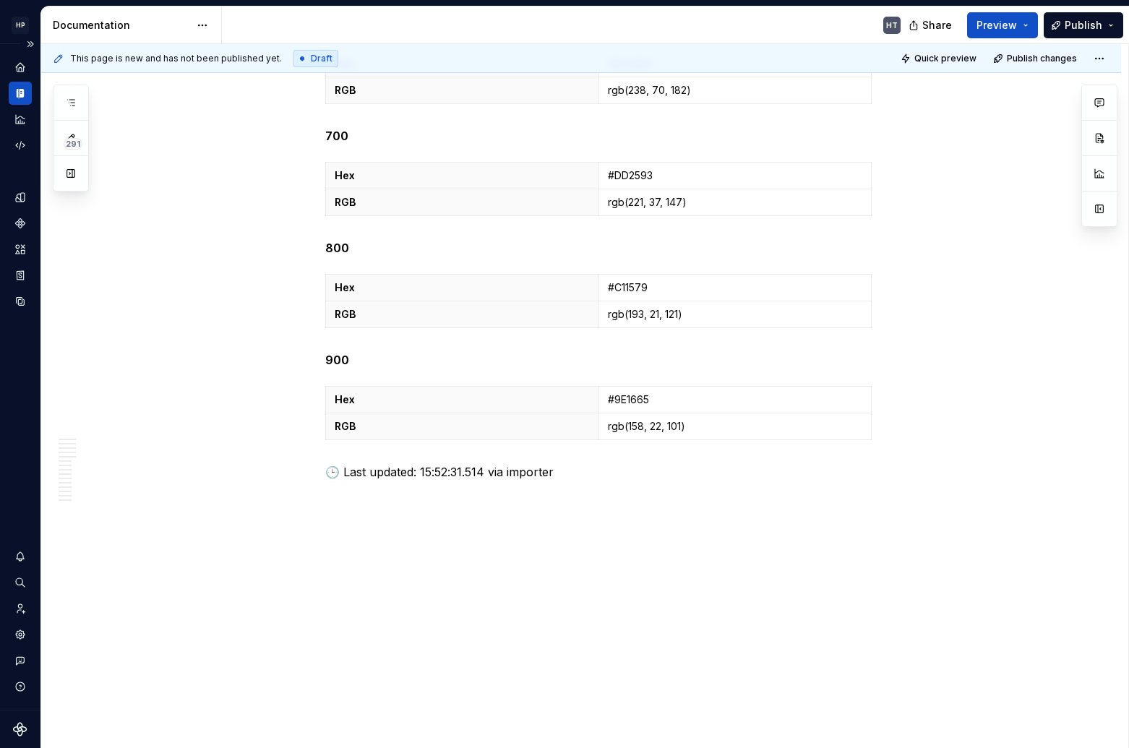
click at [40, 458] on div "Design system data" at bounding box center [20, 377] width 40 height 666
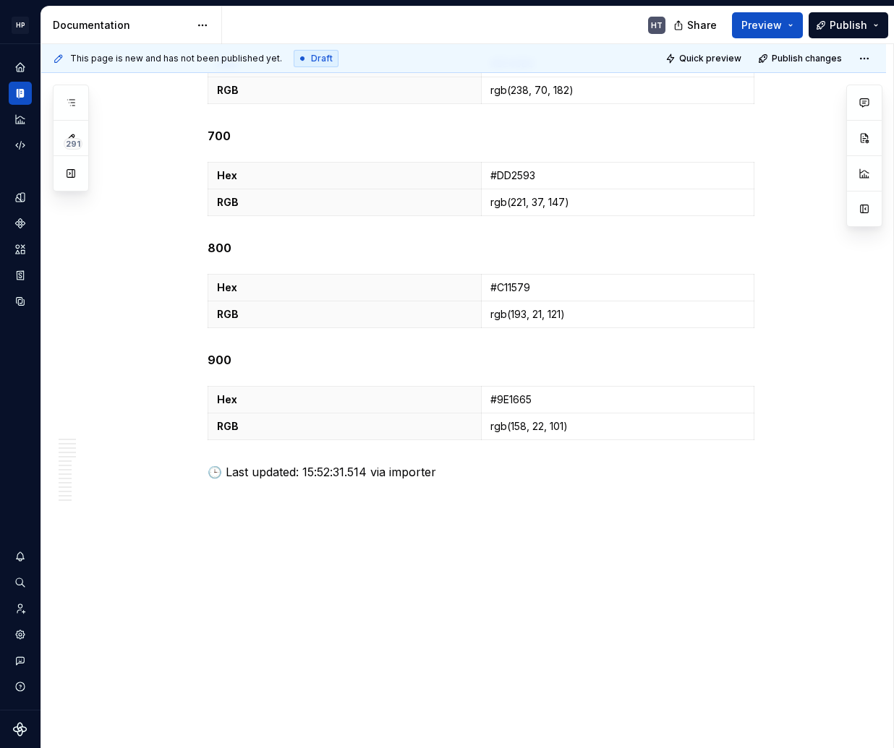
type textarea "*"
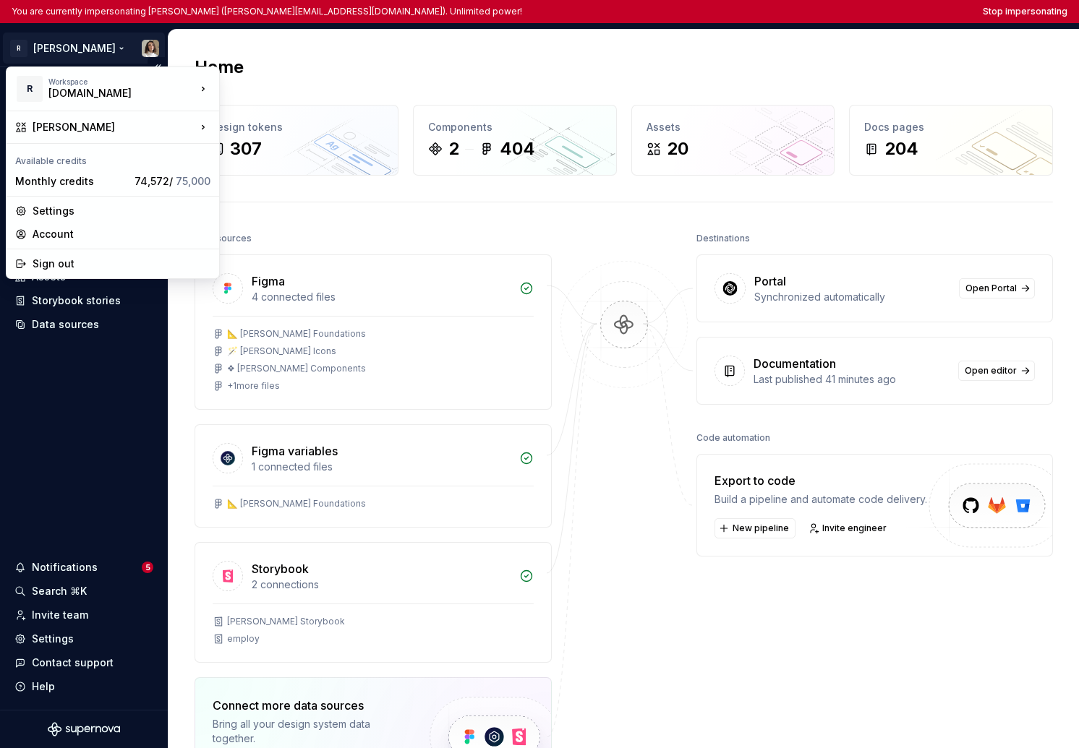
click at [45, 54] on html "You are currently impersonating [PERSON_NAME] ([PERSON_NAME][EMAIL_ADDRESS][DOM…" at bounding box center [539, 374] width 1079 height 748
click at [550, 231] on html "You are currently impersonating [PERSON_NAME] ([PERSON_NAME][EMAIL_ADDRESS][DOM…" at bounding box center [539, 374] width 1079 height 748
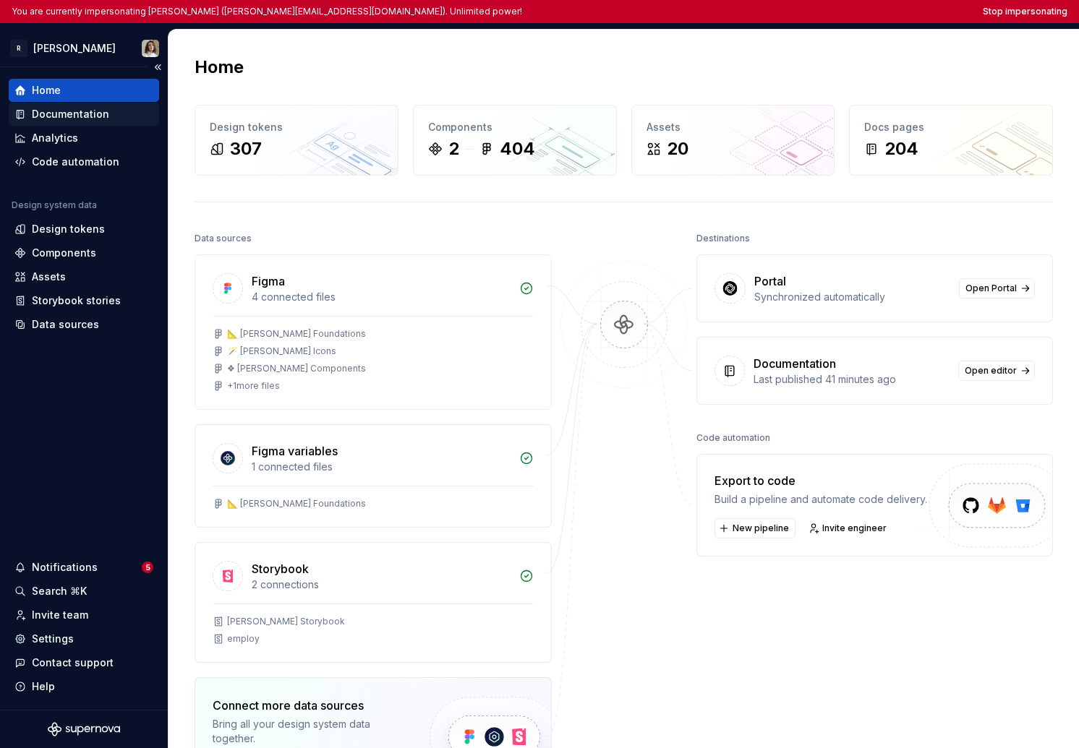
click at [71, 114] on div "Documentation" at bounding box center [70, 114] width 77 height 14
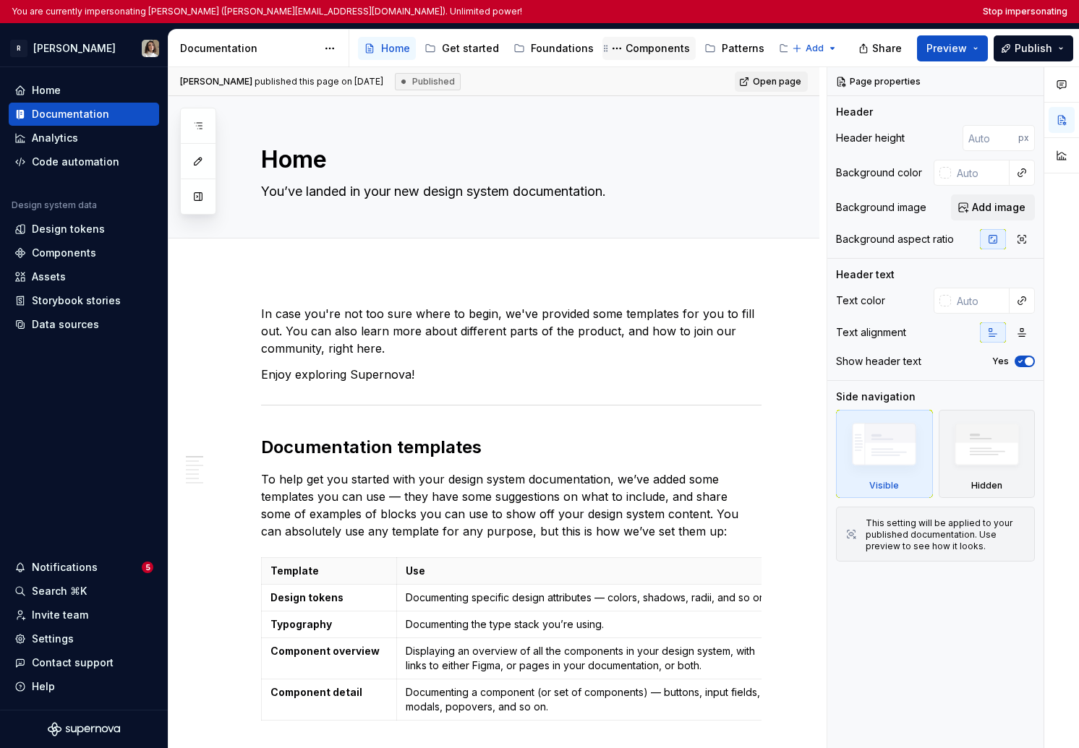
click at [651, 53] on div "Components" at bounding box center [657, 48] width 64 height 14
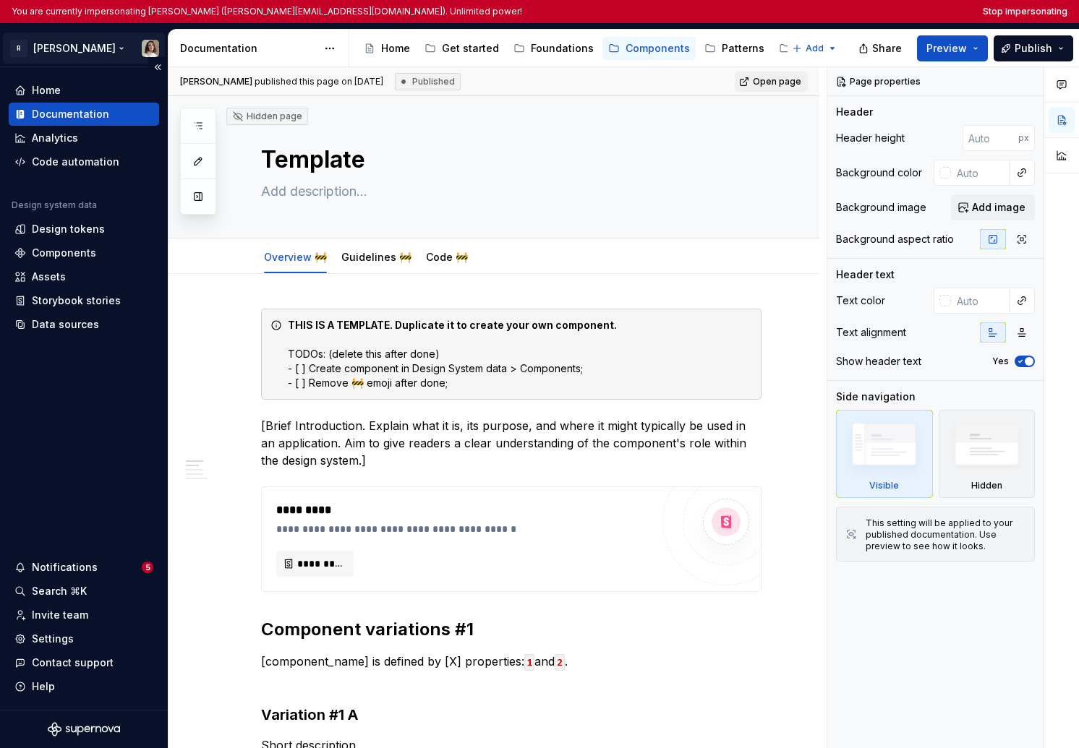
click at [59, 47] on html "You are currently impersonating Sandrina pereira (sandrina@remote.com). Unlimit…" at bounding box center [539, 374] width 1079 height 748
type textarea "*"
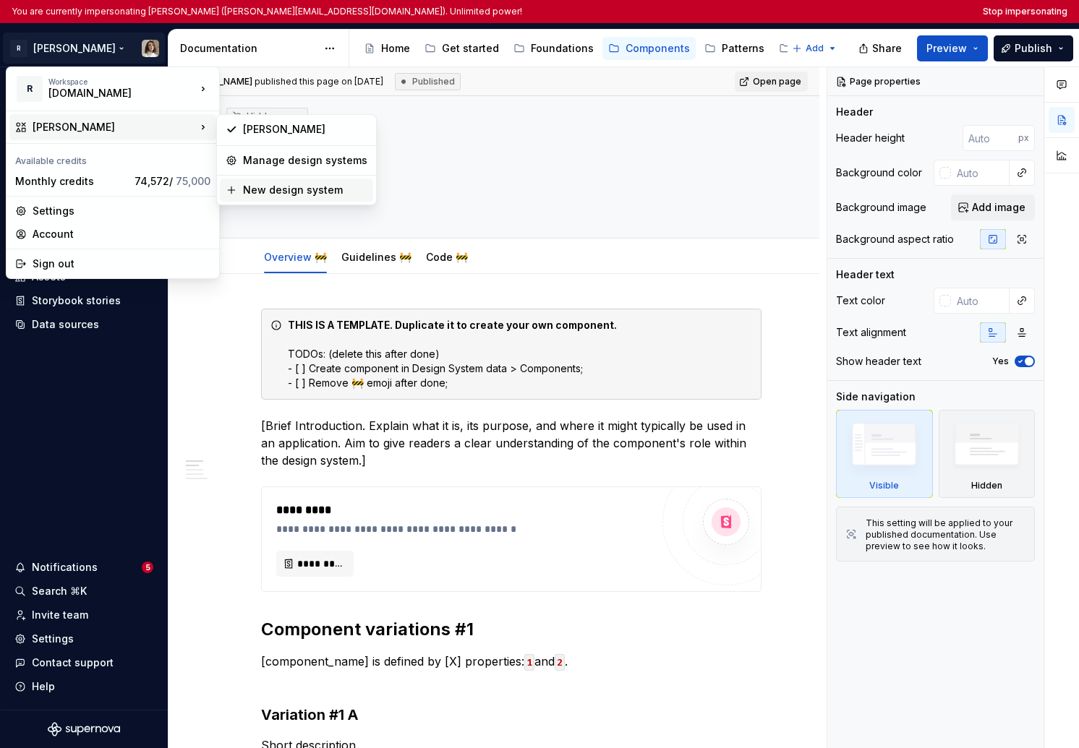
click at [285, 195] on div "New design system" at bounding box center [305, 190] width 124 height 14
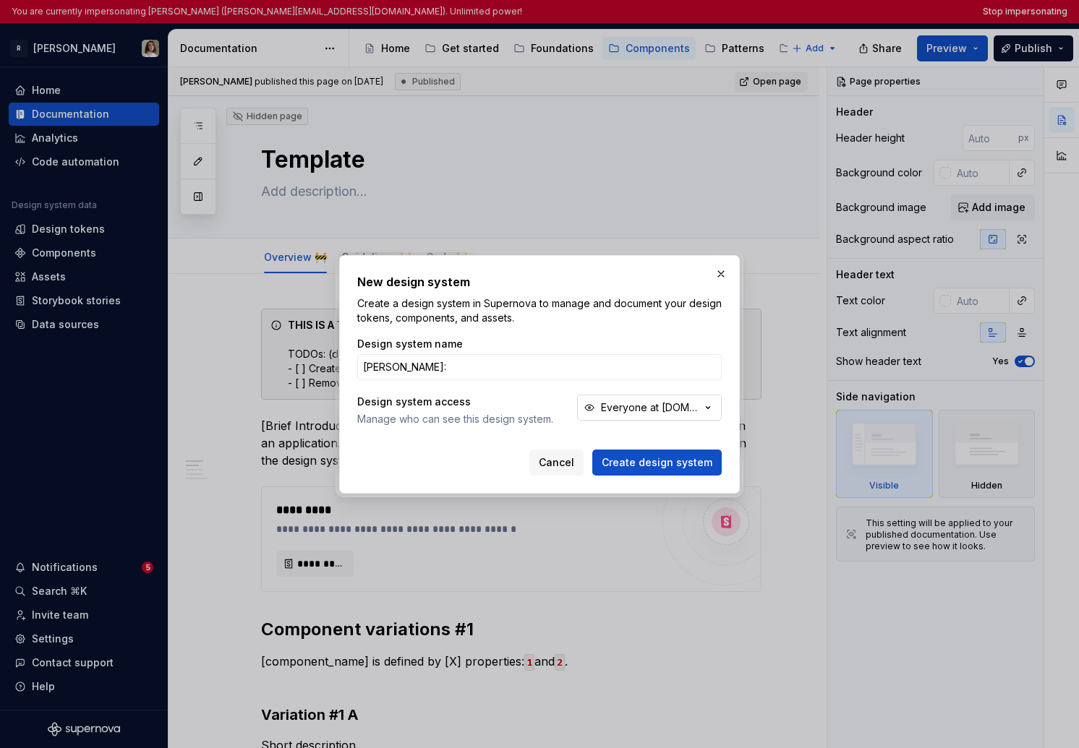
click at [673, 413] on div "Everyone at Remote.com" at bounding box center [651, 408] width 100 height 14
click at [403, 373] on input "Norma:" at bounding box center [539, 367] width 364 height 26
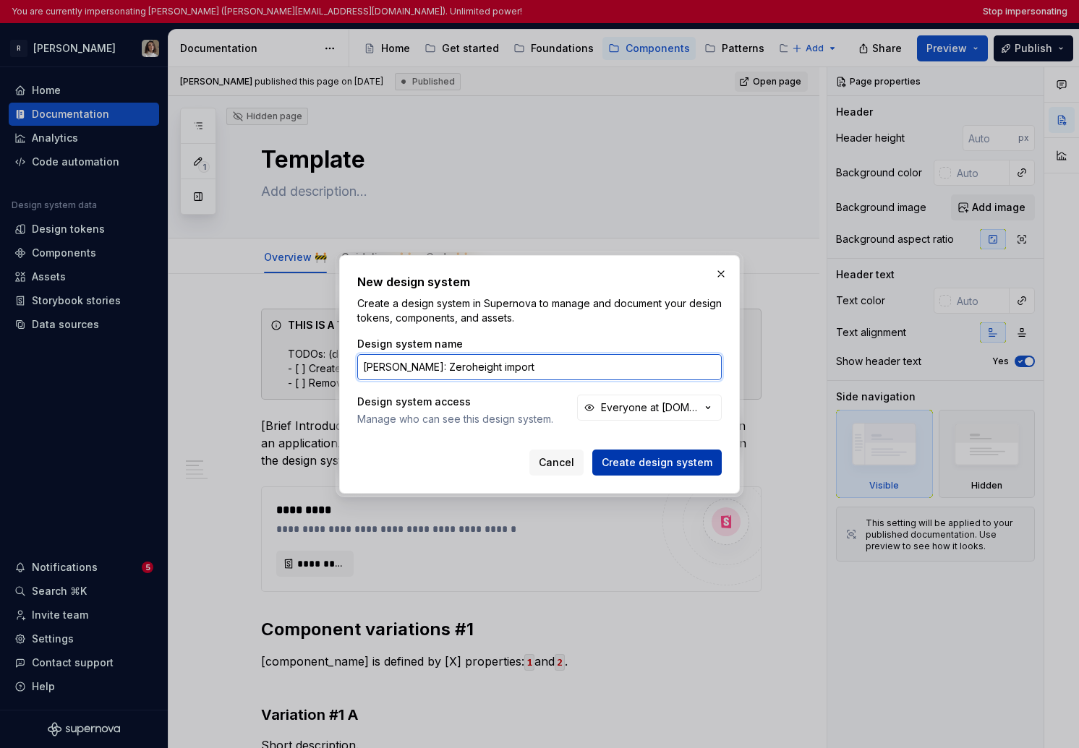
type input "Norma: Zeroheight import"
click at [630, 463] on span "Create design system" at bounding box center [656, 462] width 111 height 14
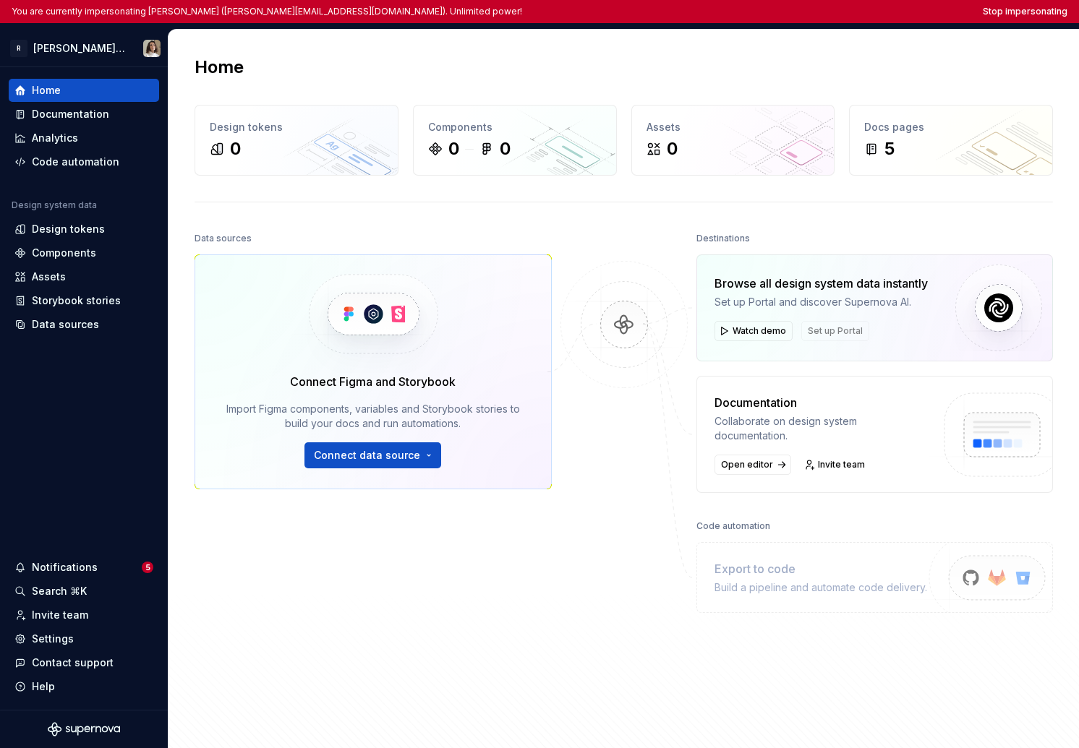
click at [312, 213] on div "Home Design tokens 0 Components 0 0 Assets 0 Docs pages 5 Data sources Connect …" at bounding box center [623, 396] width 910 height 732
click at [87, 33] on html "You are currently impersonating Sandrina pereira (sandrina@remote.com). Unlimit…" at bounding box center [539, 374] width 1079 height 748
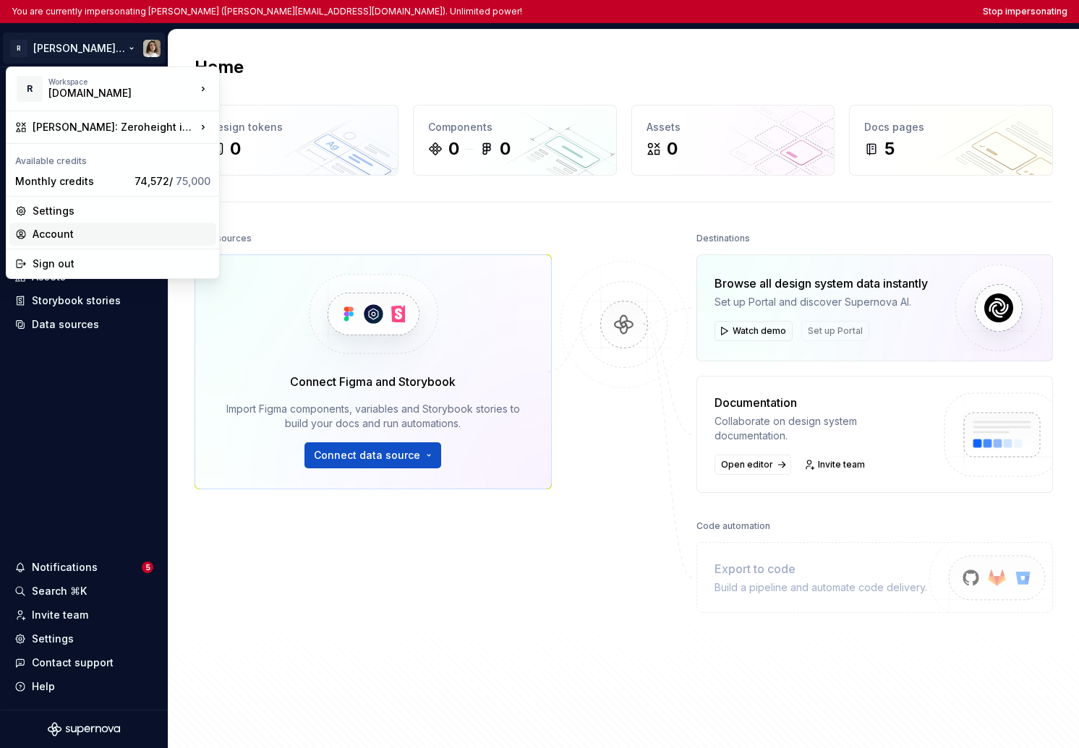
click at [99, 236] on div "Account" at bounding box center [122, 234] width 178 height 14
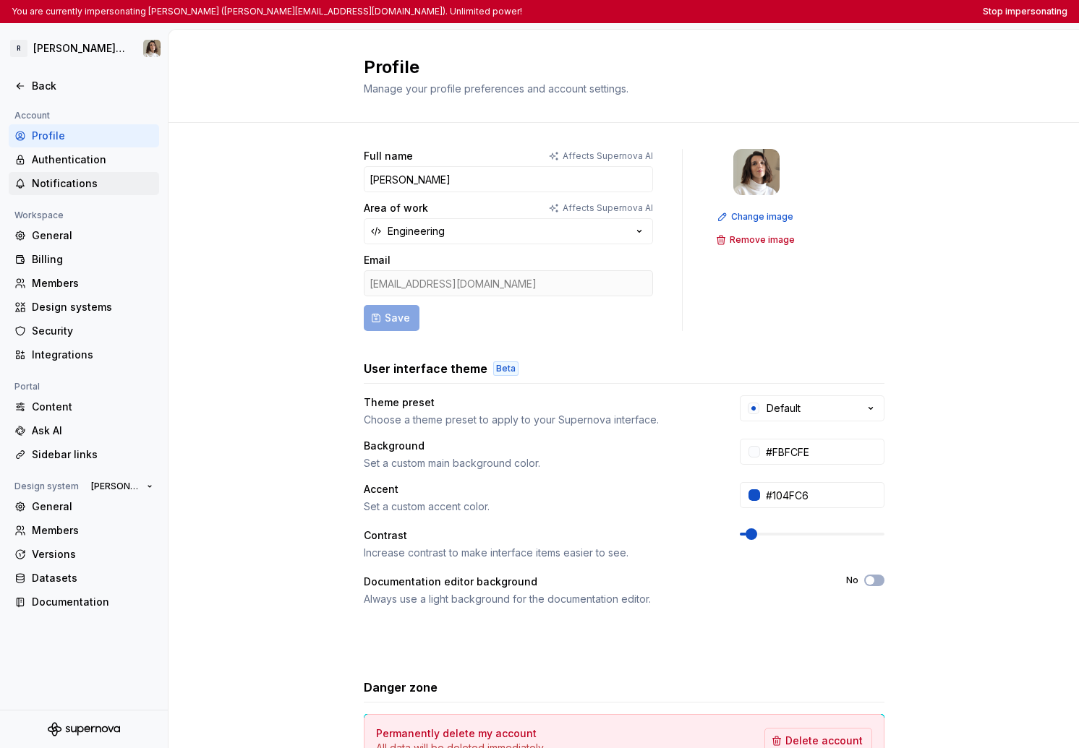
click at [100, 190] on div "Notifications" at bounding box center [92, 183] width 121 height 14
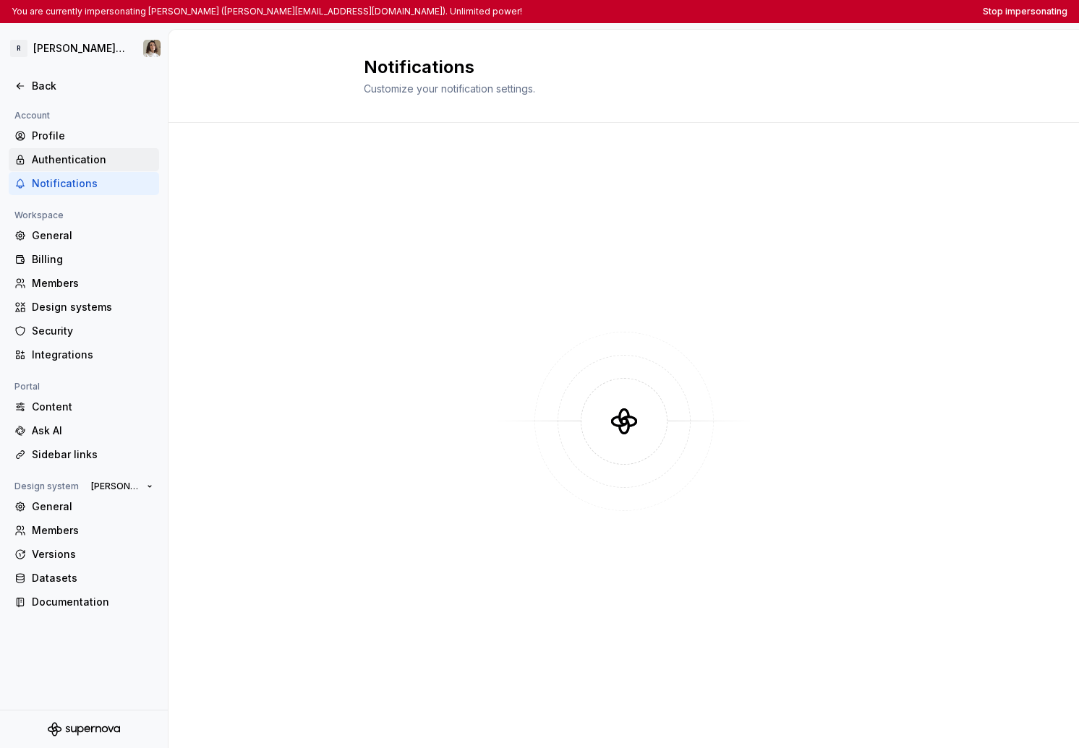
click at [103, 151] on div "Authentication" at bounding box center [84, 159] width 150 height 23
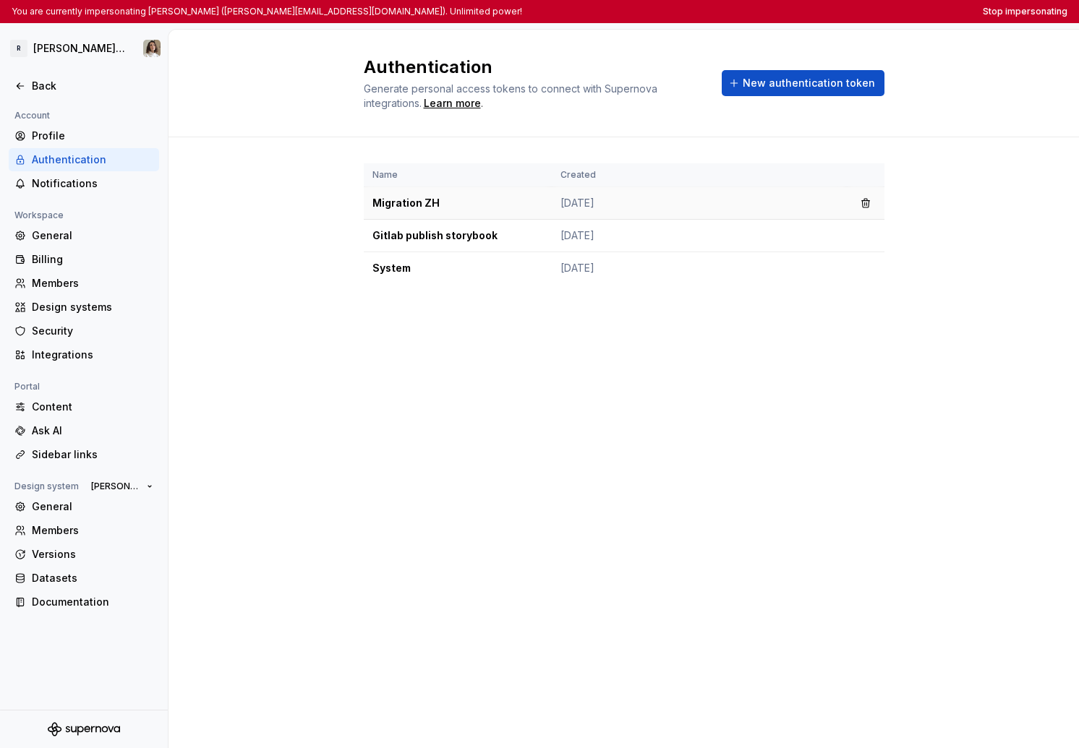
drag, startPoint x: 564, startPoint y: 202, endPoint x: 642, endPoint y: 202, distance: 78.1
click at [641, 202] on td "Aug 07, 2025" at bounding box center [699, 203] width 295 height 33
click at [642, 202] on td "Aug 07, 2025" at bounding box center [699, 203] width 295 height 33
click at [799, 84] on span "New authentication token" at bounding box center [808, 83] width 132 height 14
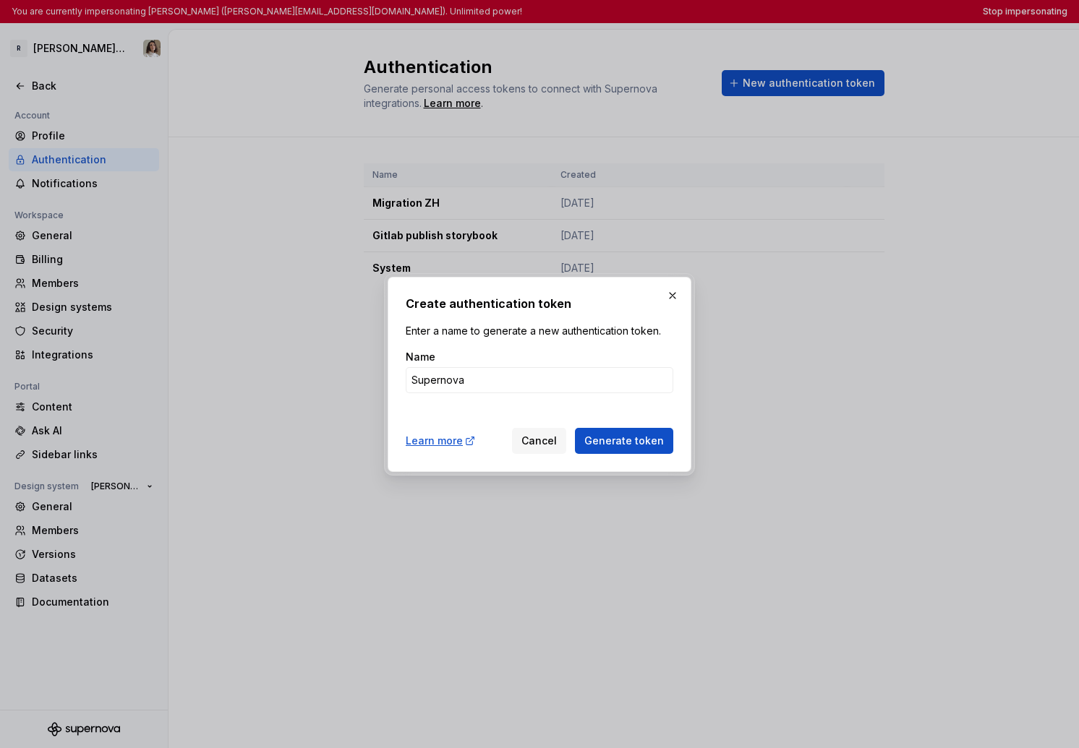
type input "Supernov"
type input "[Support] Zeroheight import"
click at [643, 440] on span "Generate token" at bounding box center [624, 441] width 80 height 14
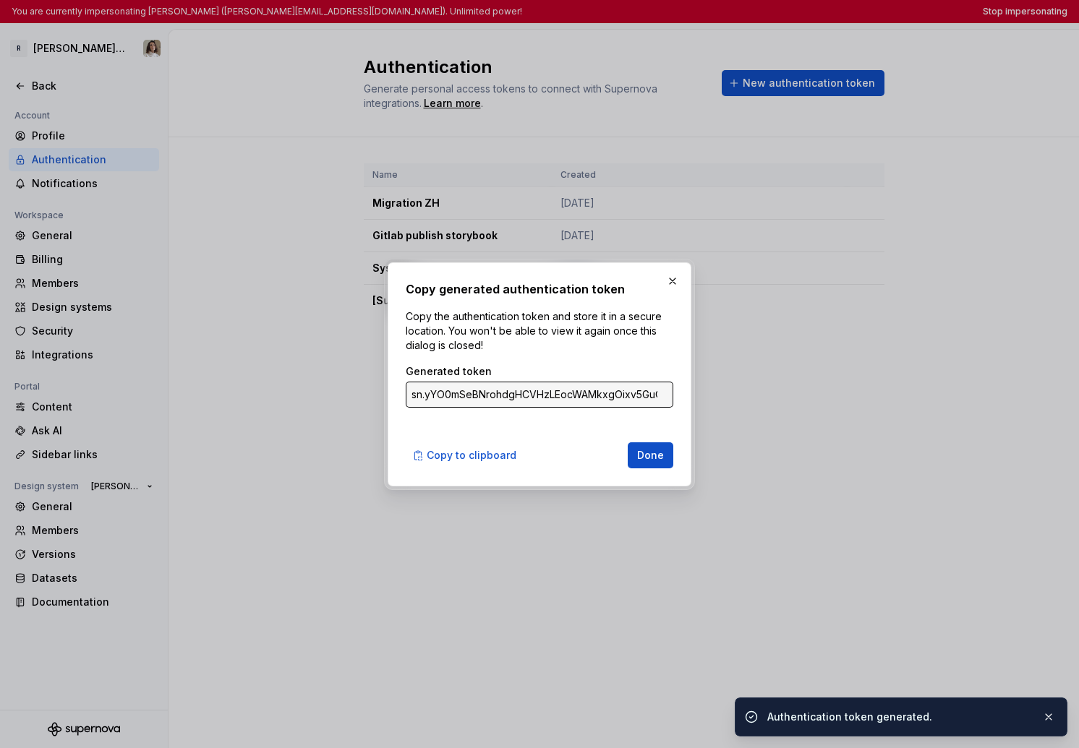
click at [549, 394] on input "sn.yYO0mSeBNrohdgHCVHzLEocWAMkxgOixv5GuO34KXz0pREKh30z2nKVbHDwcxt736F9K9NAki4ZW…" at bounding box center [539, 395] width 267 height 26
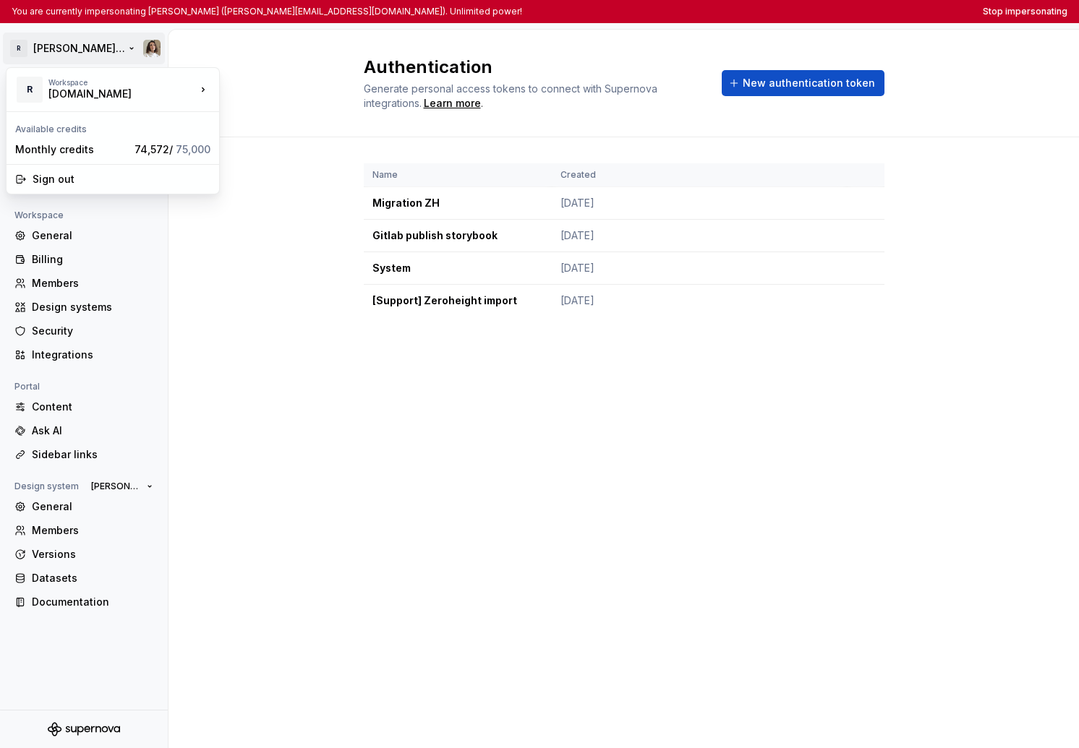
click at [20, 46] on html "You are currently impersonating Sandrina pereira (sandrina@remote.com). Unlimit…" at bounding box center [539, 374] width 1079 height 748
click at [33, 46] on html "You are currently impersonating Sandrina pereira (sandrina@remote.com). Unlimit…" at bounding box center [539, 374] width 1079 height 748
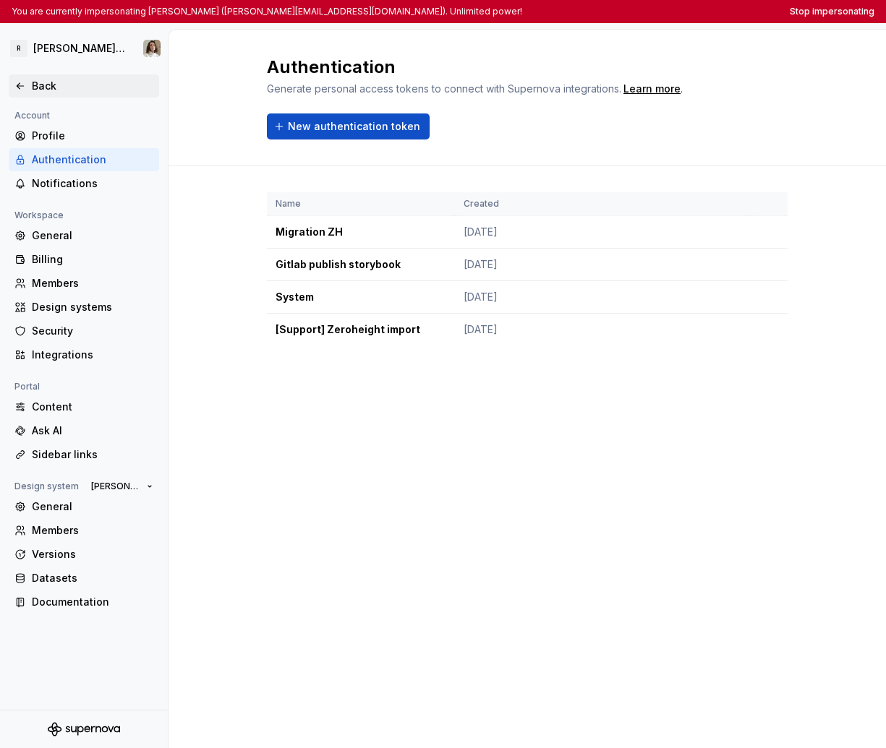
click at [62, 80] on div "Back" at bounding box center [92, 86] width 121 height 14
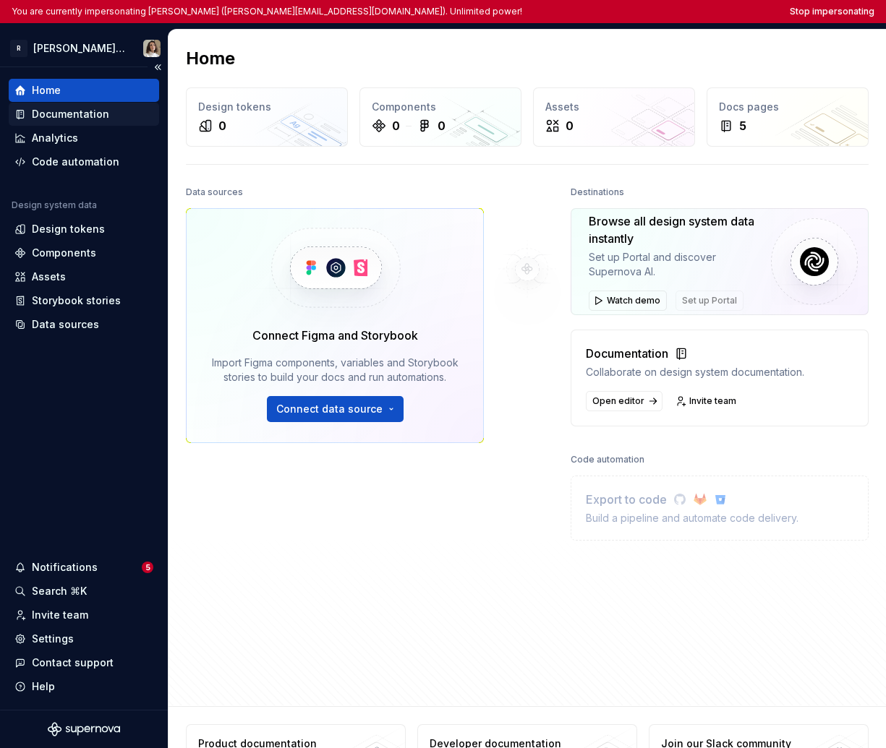
click at [42, 116] on div "Documentation" at bounding box center [70, 114] width 77 height 14
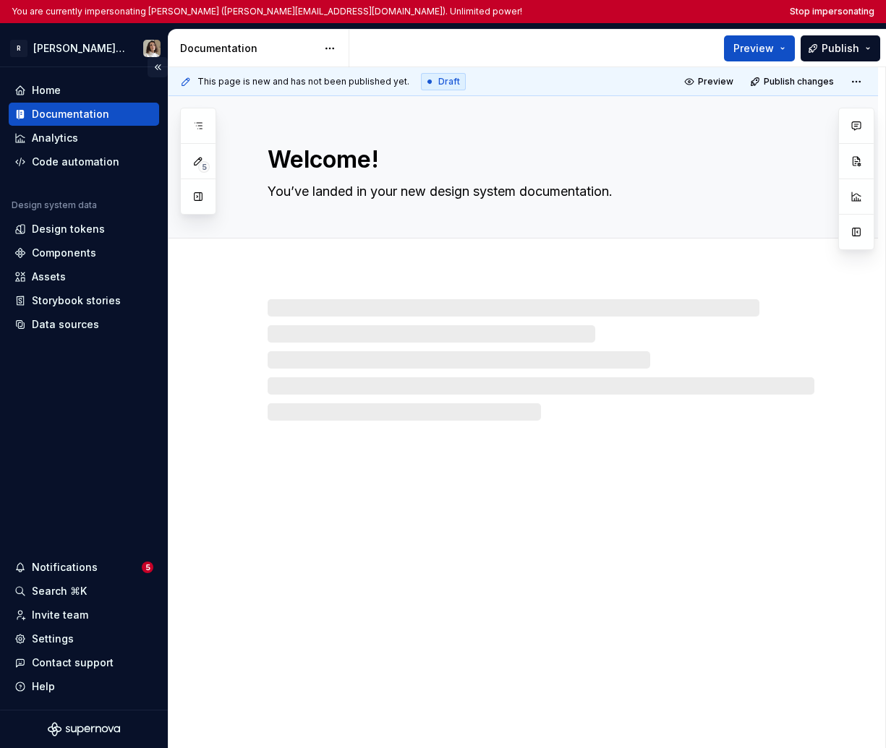
click at [157, 65] on button "Collapse sidebar" at bounding box center [157, 67] width 20 height 20
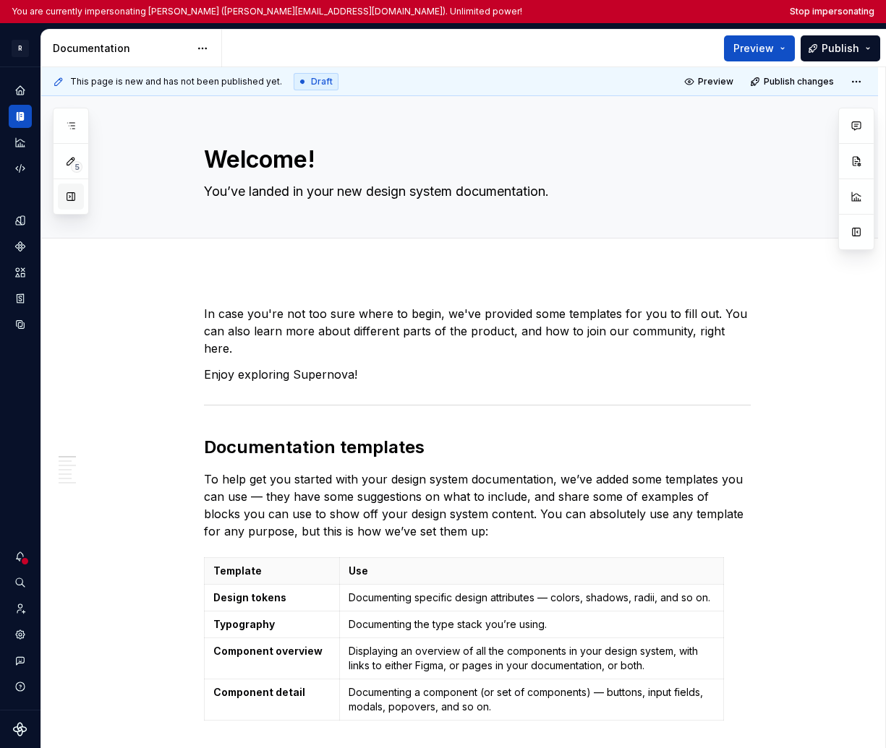
click at [65, 196] on button "button" at bounding box center [71, 197] width 26 height 26
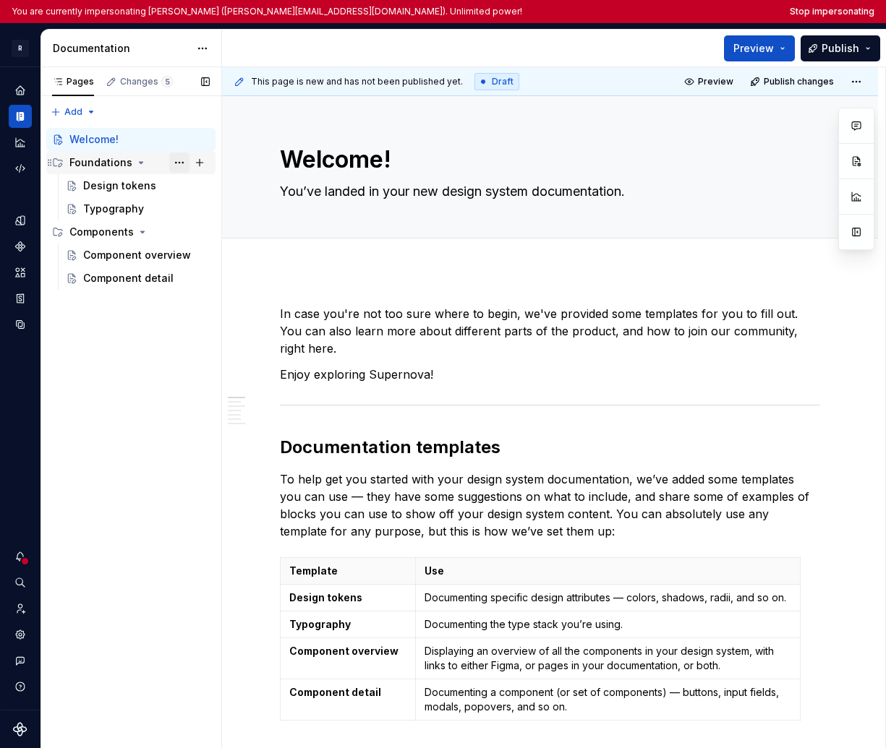
click at [179, 161] on button "Page tree" at bounding box center [179, 163] width 20 height 20
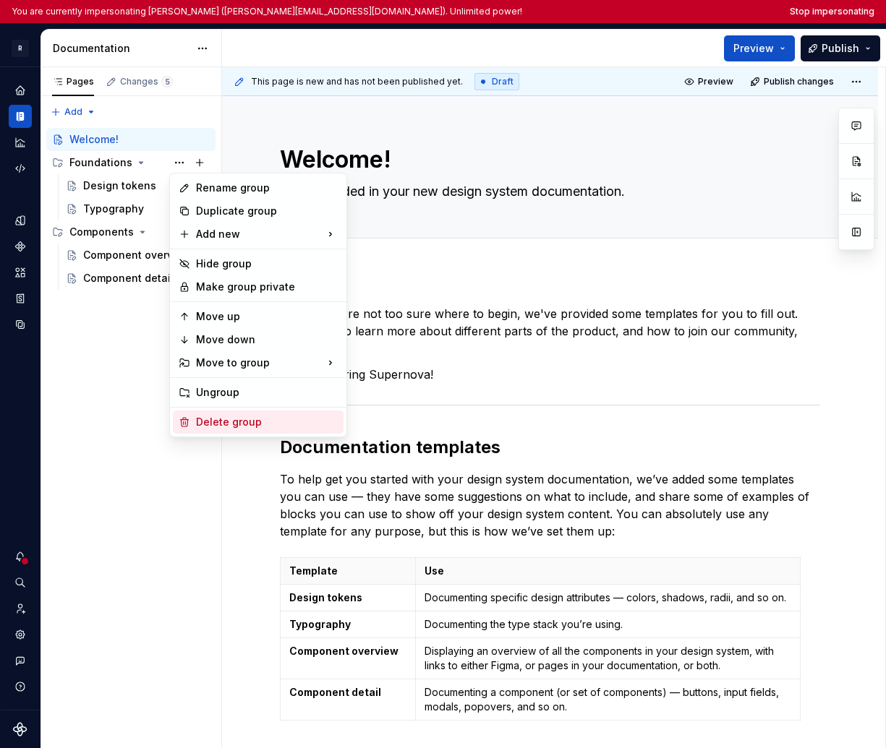
click at [239, 427] on div "Delete group" at bounding box center [267, 422] width 142 height 14
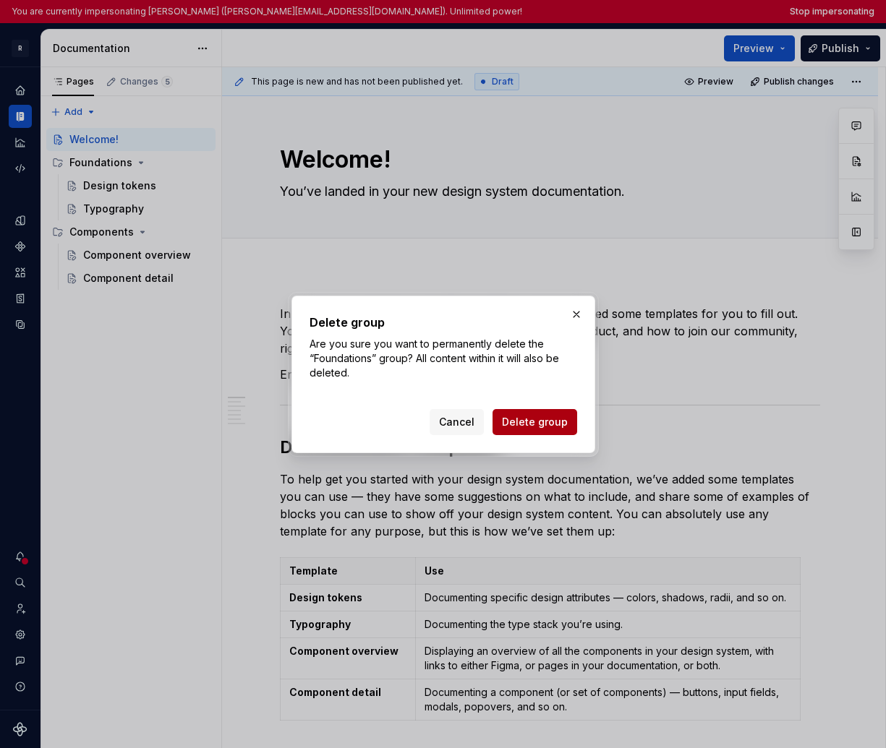
click at [517, 419] on span "Delete group" at bounding box center [535, 422] width 66 height 14
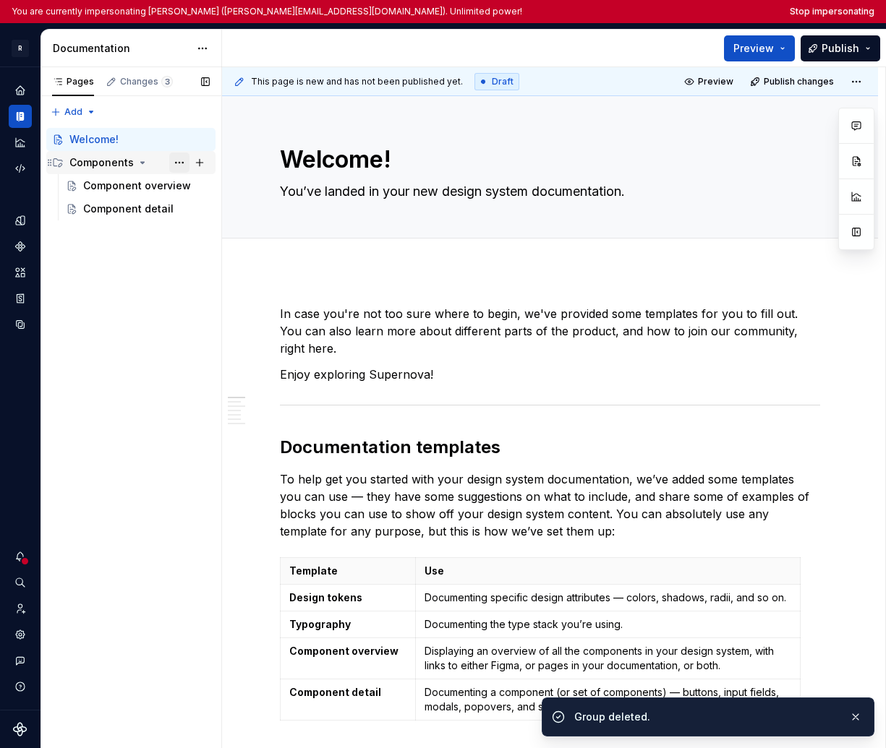
click at [174, 163] on button "Page tree" at bounding box center [179, 163] width 20 height 20
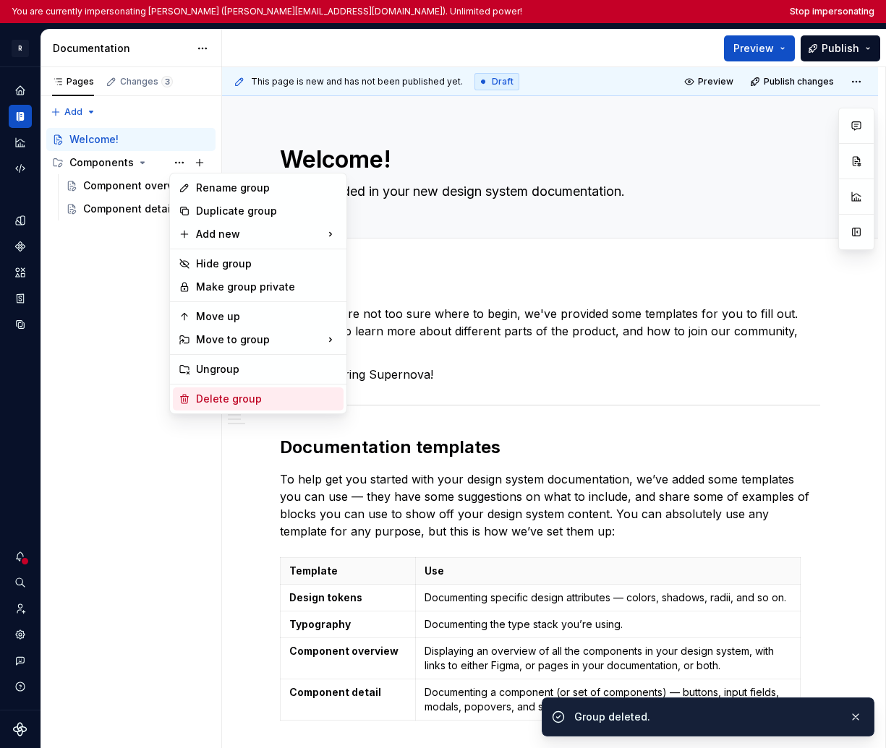
click at [243, 398] on div "Delete group" at bounding box center [267, 399] width 142 height 14
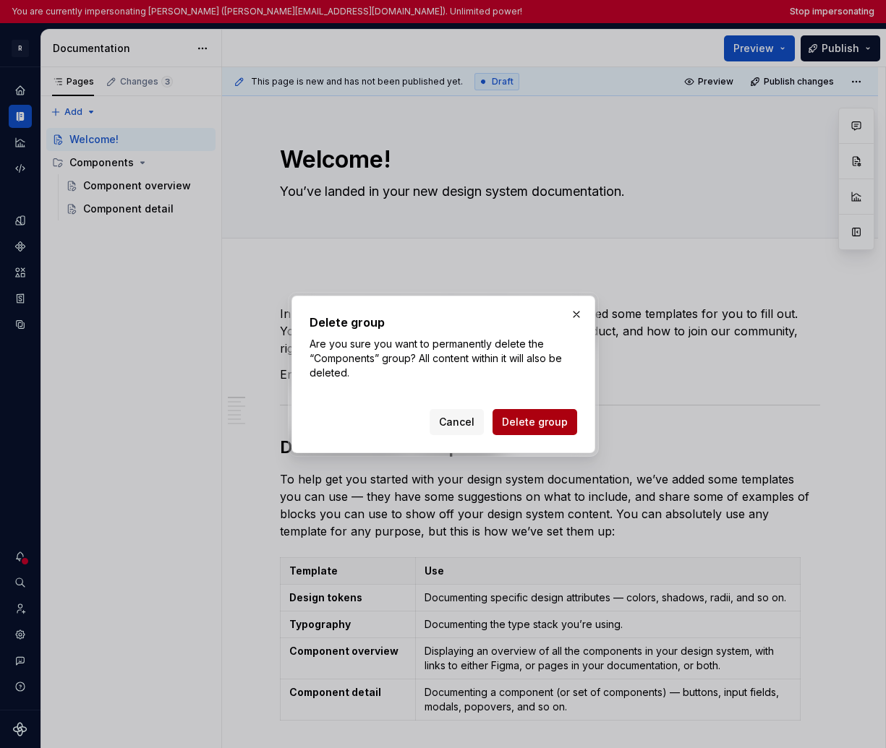
click at [538, 429] on button "Delete group" at bounding box center [534, 422] width 85 height 26
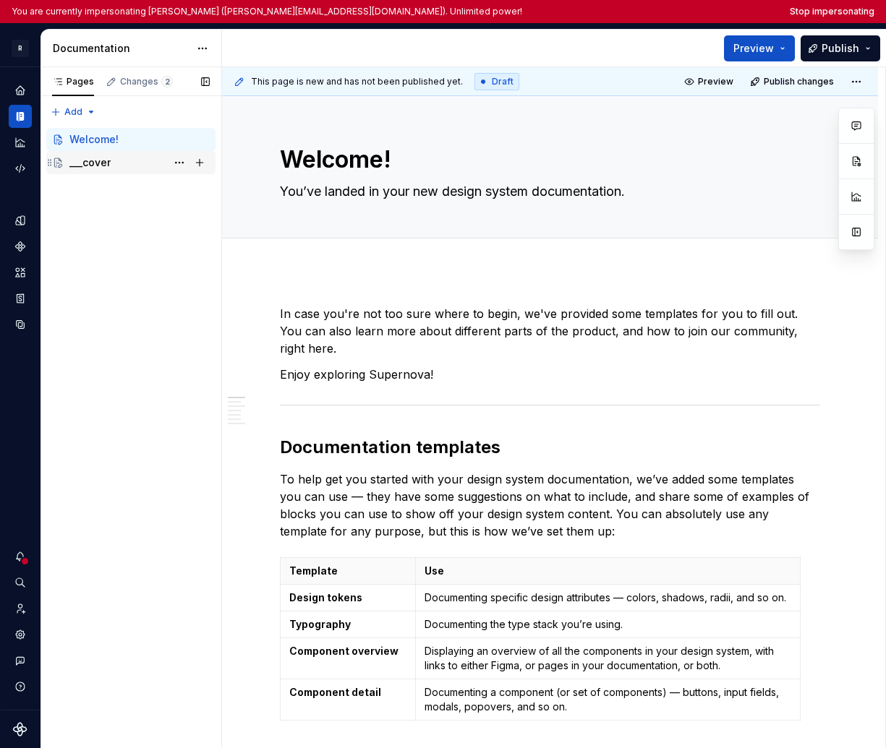
click at [95, 164] on div "___cover" at bounding box center [89, 162] width 41 height 14
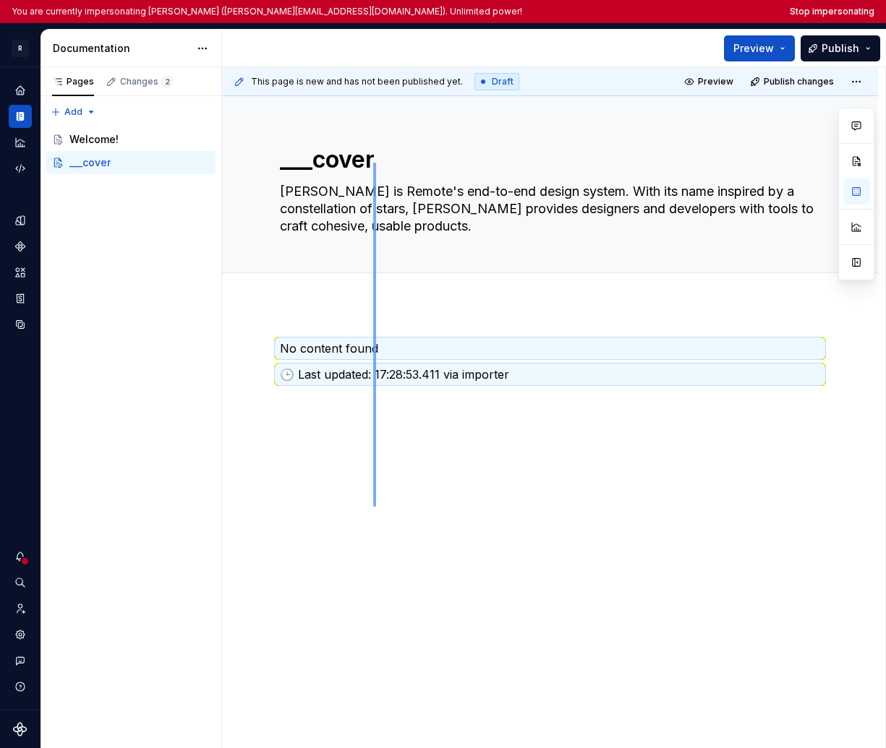
drag, startPoint x: 373, startPoint y: 507, endPoint x: 373, endPoint y: 163, distance: 344.1
click at [373, 163] on div "This page is new and has not been published yet. Draft Preview Publish changes …" at bounding box center [553, 419] width 663 height 705
click at [376, 450] on div "No content found 🕒 Last updated: 17:28:53.411 via importer" at bounding box center [550, 471] width 656 height 332
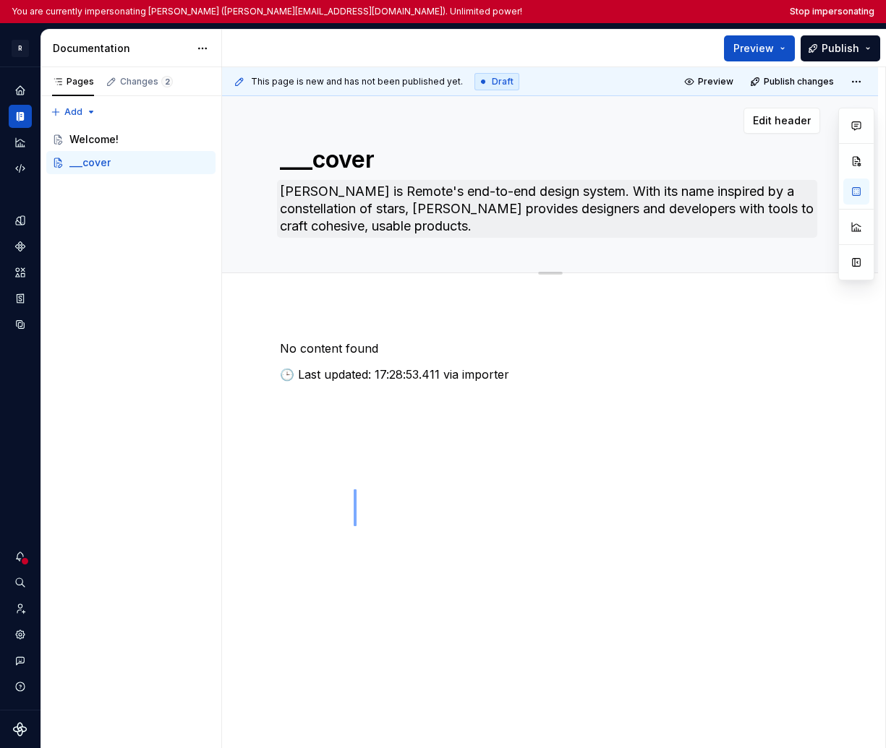
drag, startPoint x: 354, startPoint y: 526, endPoint x: 365, endPoint y: 192, distance: 334.2
click at [364, 197] on div "This page is new and has not been published yet. Draft Preview Publish changes …" at bounding box center [553, 419] width 663 height 705
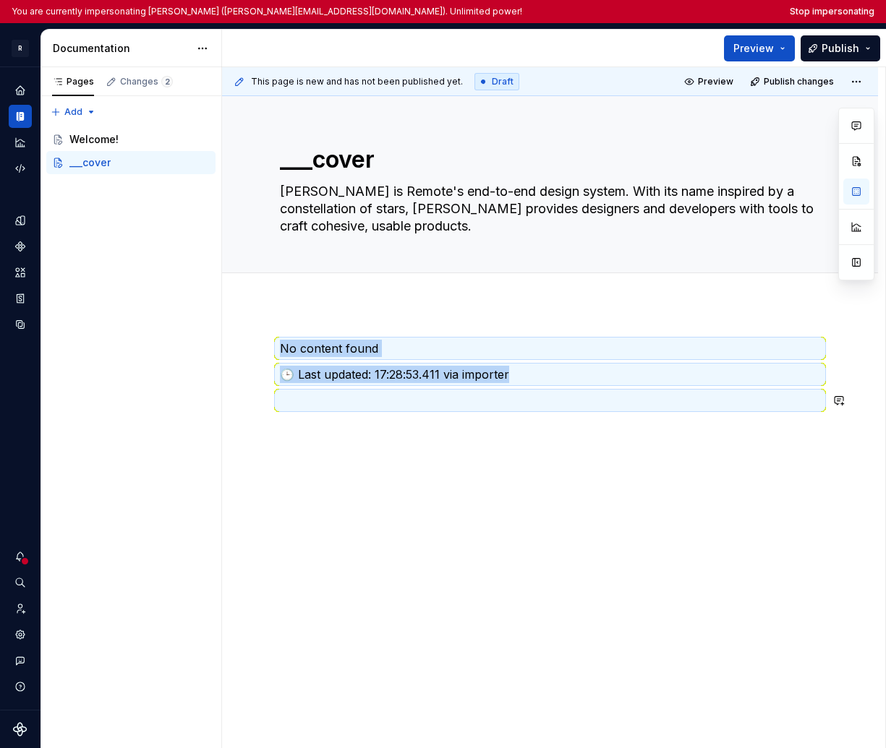
click at [375, 521] on div "No content found 🕒 Last updated: 17:28:53.411 via importer" at bounding box center [550, 478] width 656 height 346
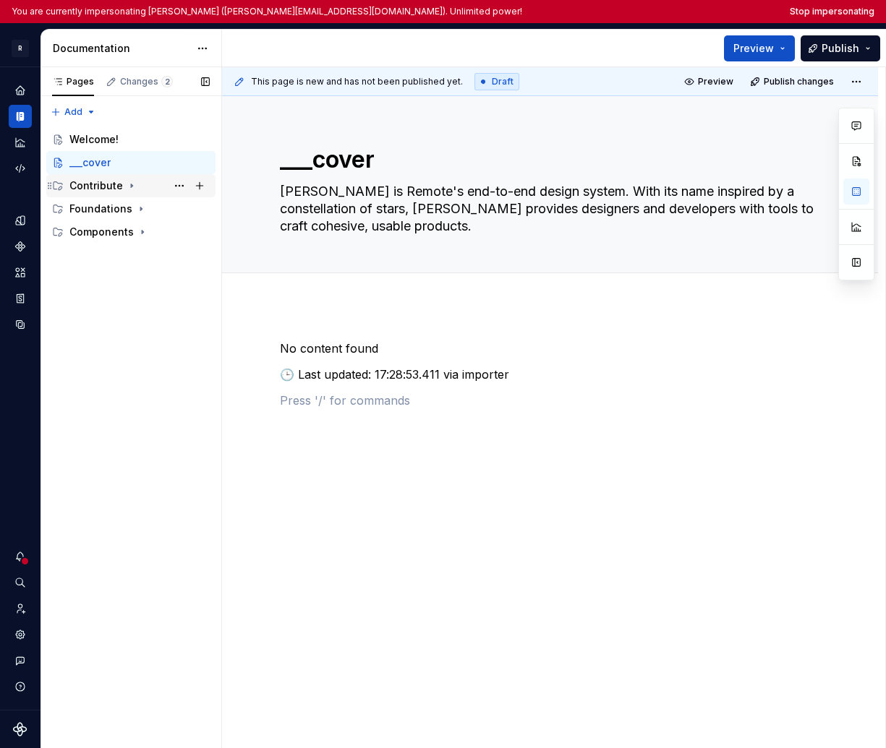
click at [126, 194] on div "Contribute" at bounding box center [139, 186] width 140 height 20
click at [125, 214] on div "Contributing" at bounding box center [114, 209] width 63 height 14
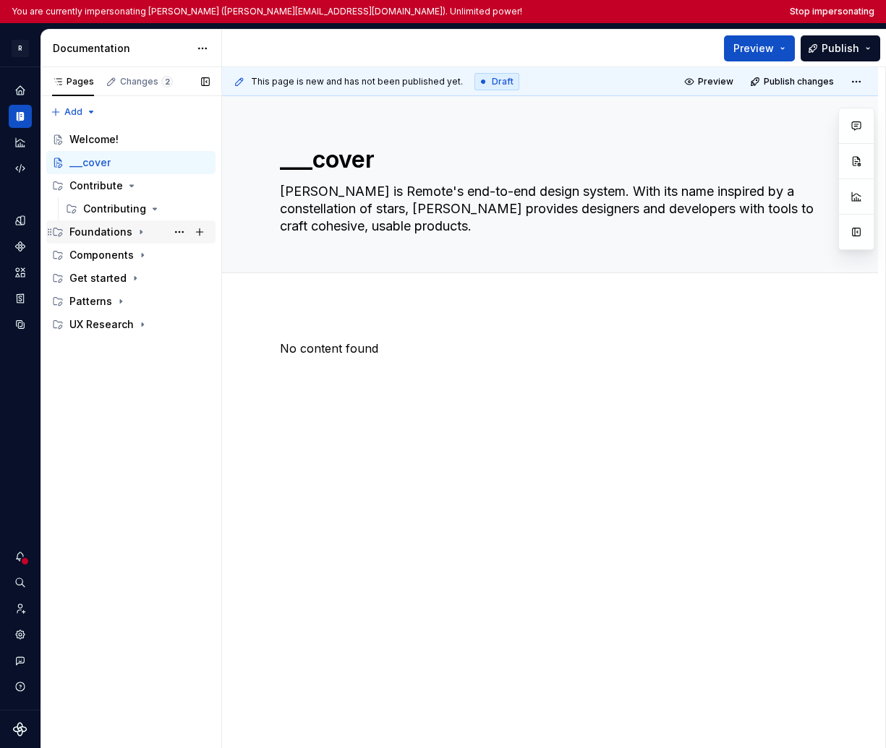
click at [106, 242] on div "Foundations" at bounding box center [130, 231] width 169 height 23
click at [103, 283] on div "Content design" at bounding box center [117, 278] width 69 height 14
click at [106, 256] on div "Styles" at bounding box center [98, 255] width 31 height 14
click at [102, 294] on div "Components" at bounding box center [101, 301] width 64 height 14
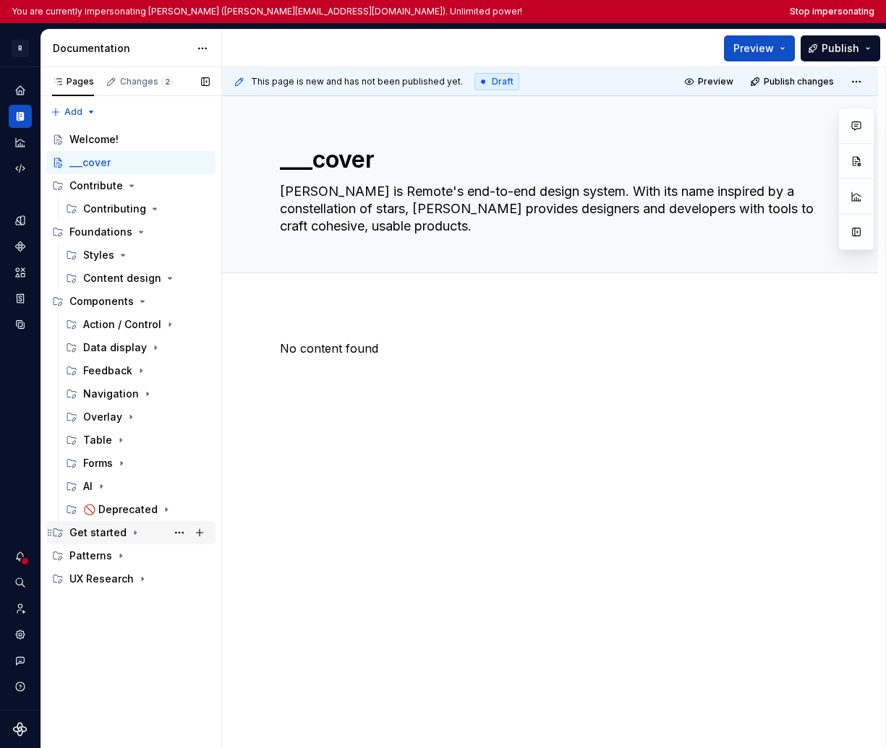
click at [103, 531] on div "Get started" at bounding box center [97, 533] width 57 height 14
click at [105, 605] on div "Changelog" at bounding box center [111, 602] width 56 height 14
click at [105, 579] on div "Code" at bounding box center [96, 579] width 27 height 14
click at [105, 634] on div "Patterns" at bounding box center [139, 625] width 140 height 20
click at [106, 656] on div "UX Research" at bounding box center [139, 648] width 140 height 20
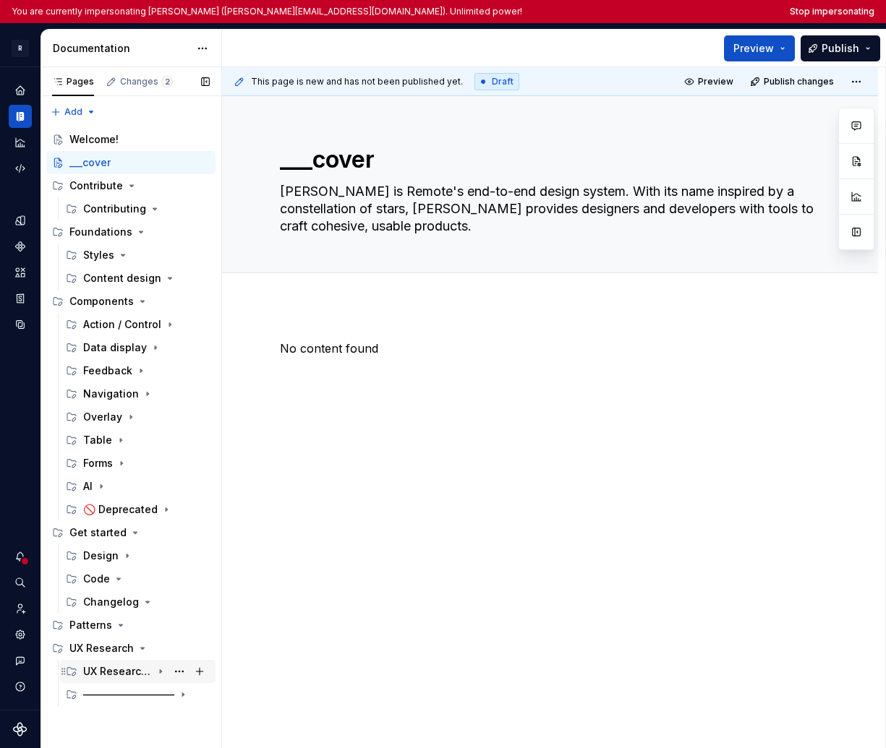
click at [106, 669] on div "UX Research Guidelines" at bounding box center [117, 671] width 69 height 14
click at [205, 52] on html "You are currently impersonating Sandrina pereira (sandrina@remote.com). Unlimit…" at bounding box center [443, 374] width 886 height 748
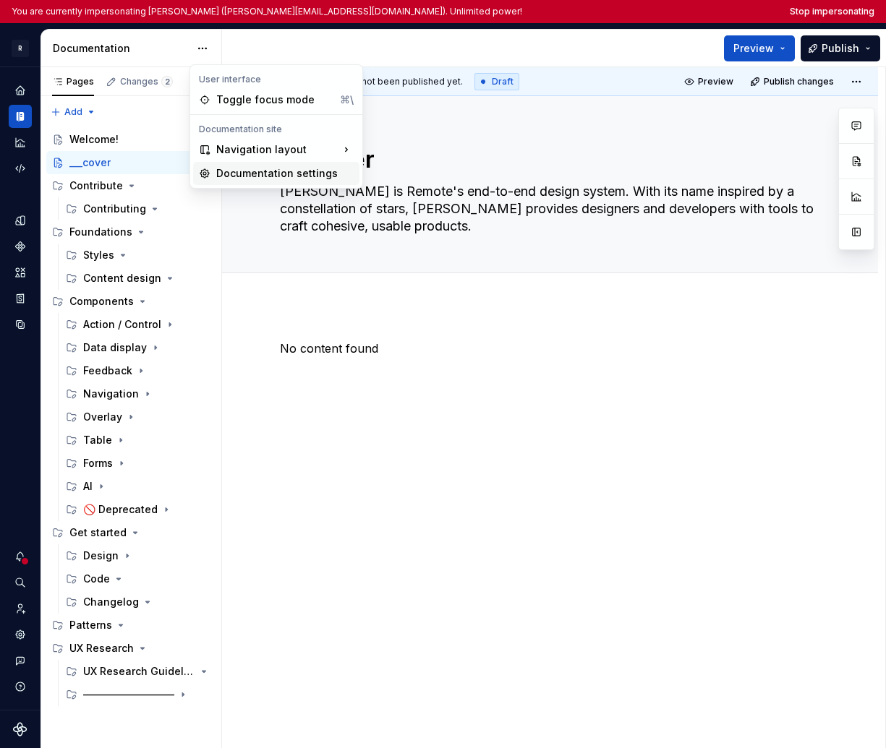
click at [244, 174] on div "Documentation settings" at bounding box center [284, 173] width 137 height 14
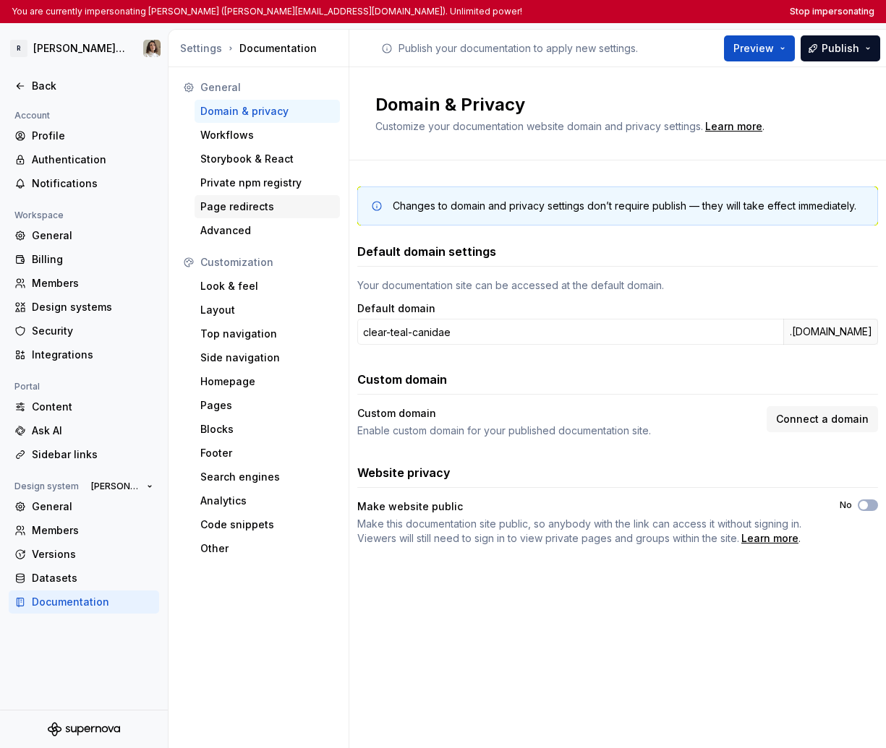
click at [266, 211] on div "Page redirects" at bounding box center [267, 207] width 134 height 14
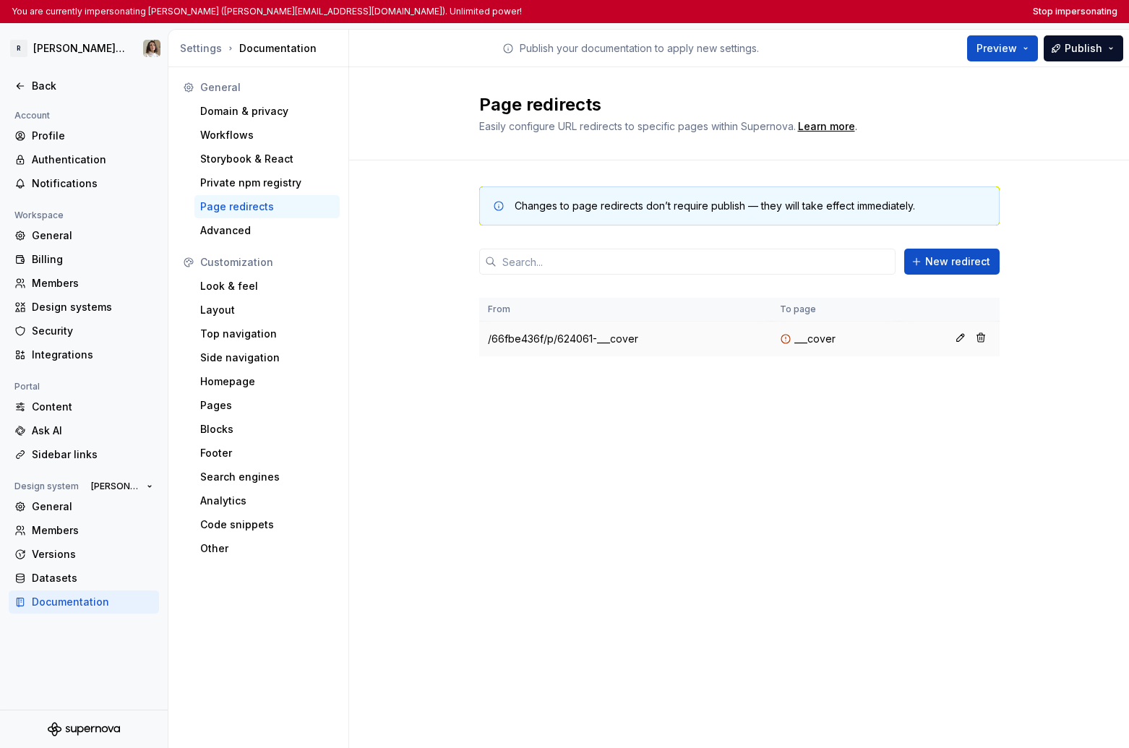
click at [616, 342] on td "/66fbe436f/p/624061-___cover" at bounding box center [625, 339] width 292 height 35
click at [661, 339] on td "/66fbe436f/p/624061-___cover" at bounding box center [625, 339] width 292 height 35
click at [61, 93] on div "Back" at bounding box center [84, 85] width 150 height 23
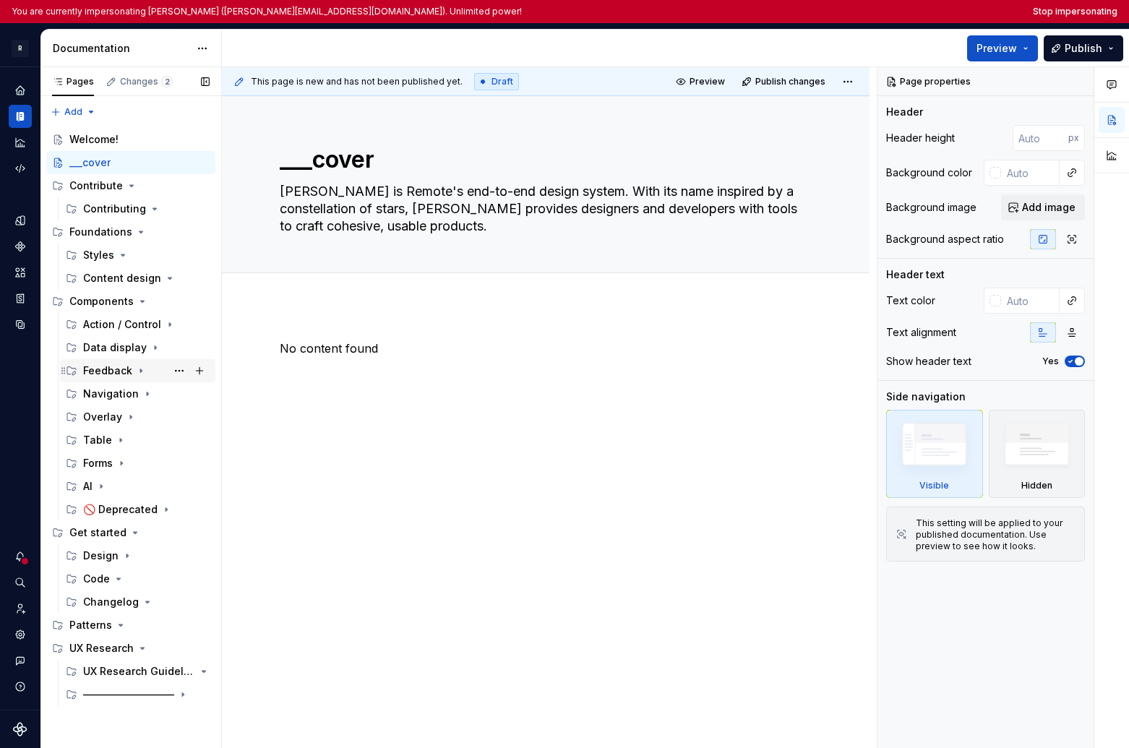
click at [121, 375] on div "Feedback" at bounding box center [107, 371] width 49 height 14
click at [121, 393] on div "Navigation" at bounding box center [111, 394] width 56 height 14
click at [121, 419] on div "Overlay" at bounding box center [146, 417] width 127 height 20
click at [113, 448] on div "Table" at bounding box center [146, 440] width 127 height 20
click at [113, 465] on div "Forms" at bounding box center [146, 463] width 127 height 20
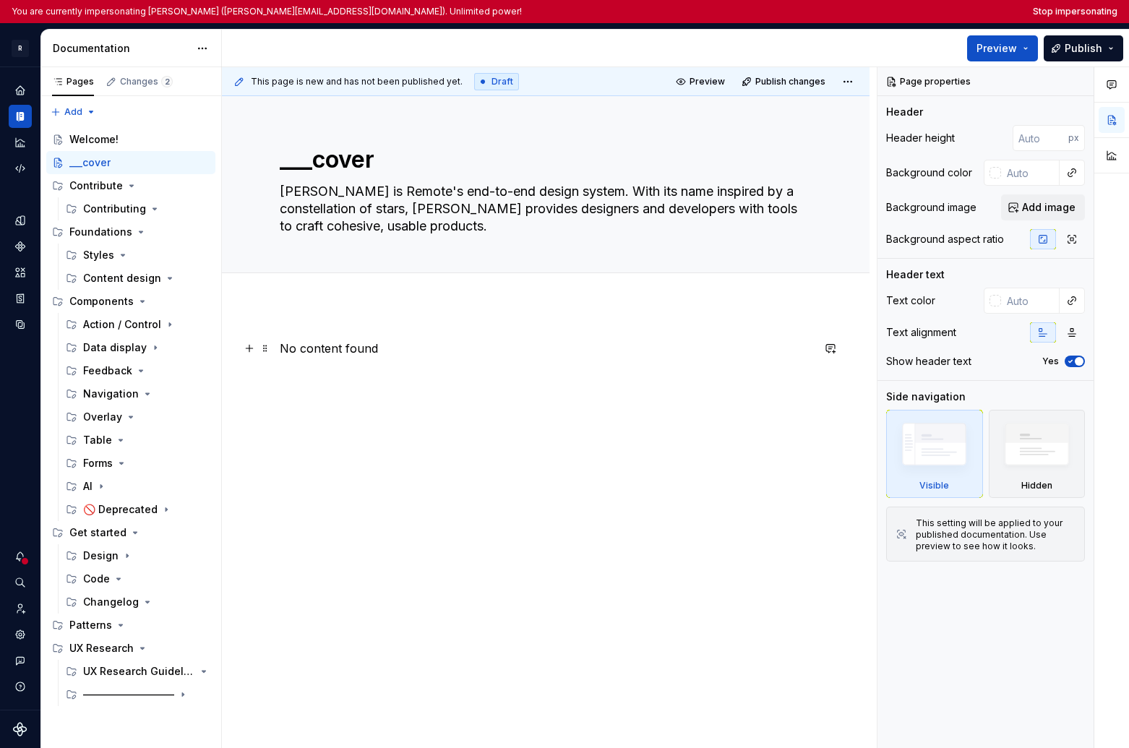
click at [317, 351] on p "No content found" at bounding box center [546, 348] width 532 height 17
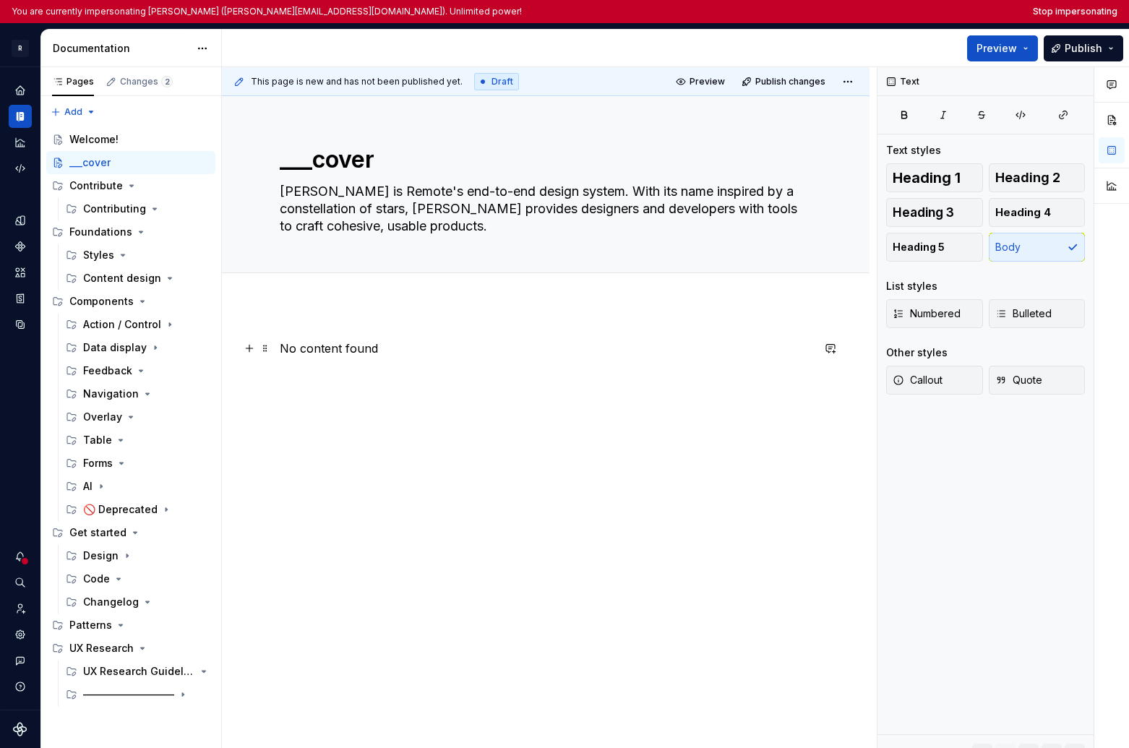
click at [319, 351] on p "No content found" at bounding box center [546, 348] width 532 height 17
click at [339, 256] on div "___cover Norma is Remote's end-to-end design system. With its name inspired by …" at bounding box center [546, 184] width 532 height 176
click at [143, 697] on div "—————————" at bounding box center [117, 695] width 69 height 14
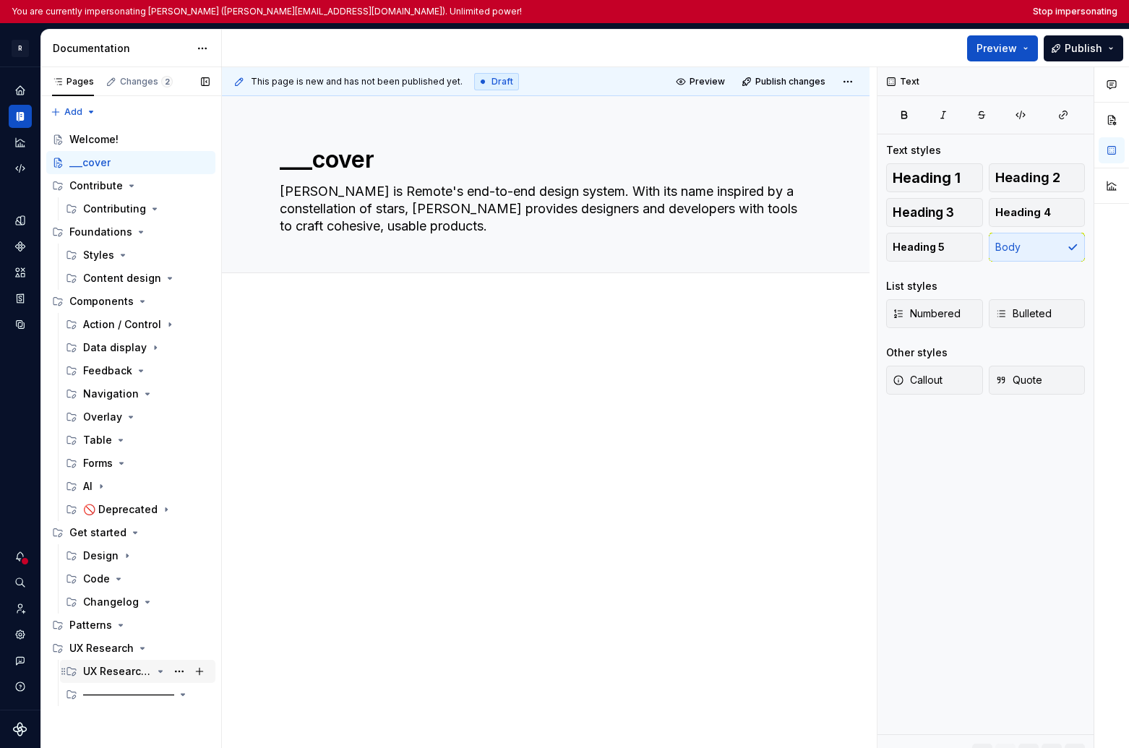
click at [129, 667] on div "UX Research Guidelines" at bounding box center [117, 671] width 69 height 14
click at [29, 49] on html "You are currently impersonating Sandrina pereira (sandrina@remote.com). Unlimit…" at bounding box center [564, 374] width 1129 height 748
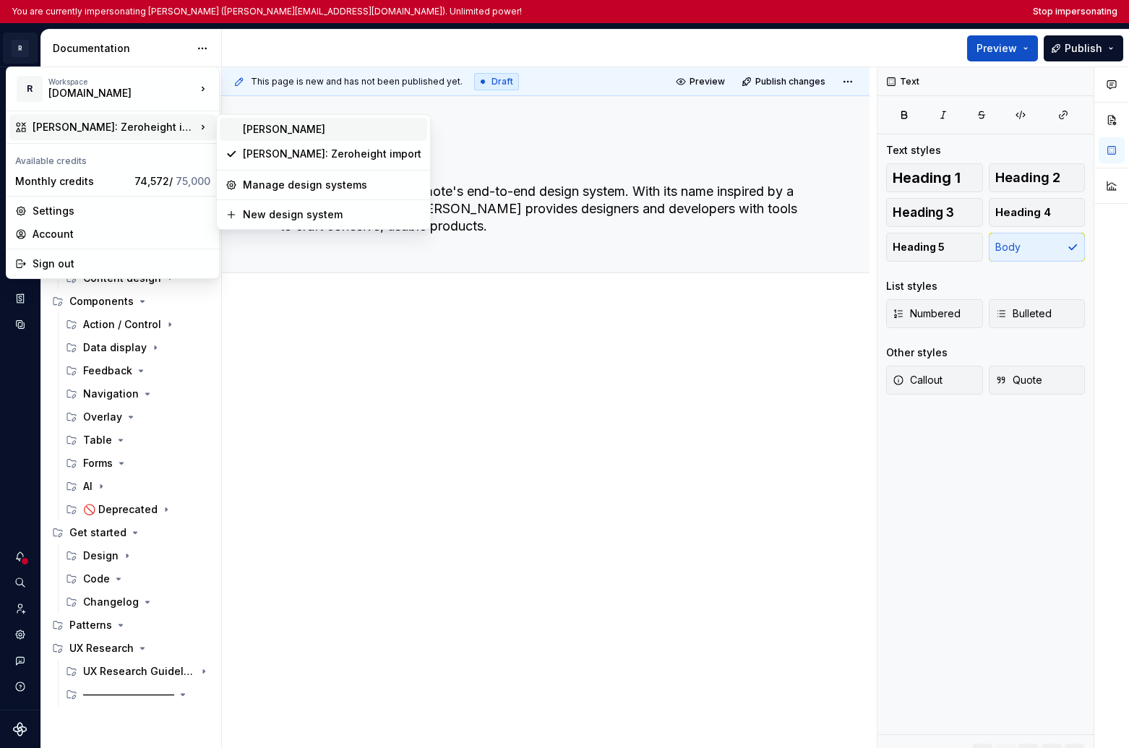
click at [273, 126] on div "Norma" at bounding box center [332, 129] width 179 height 14
type textarea "*"
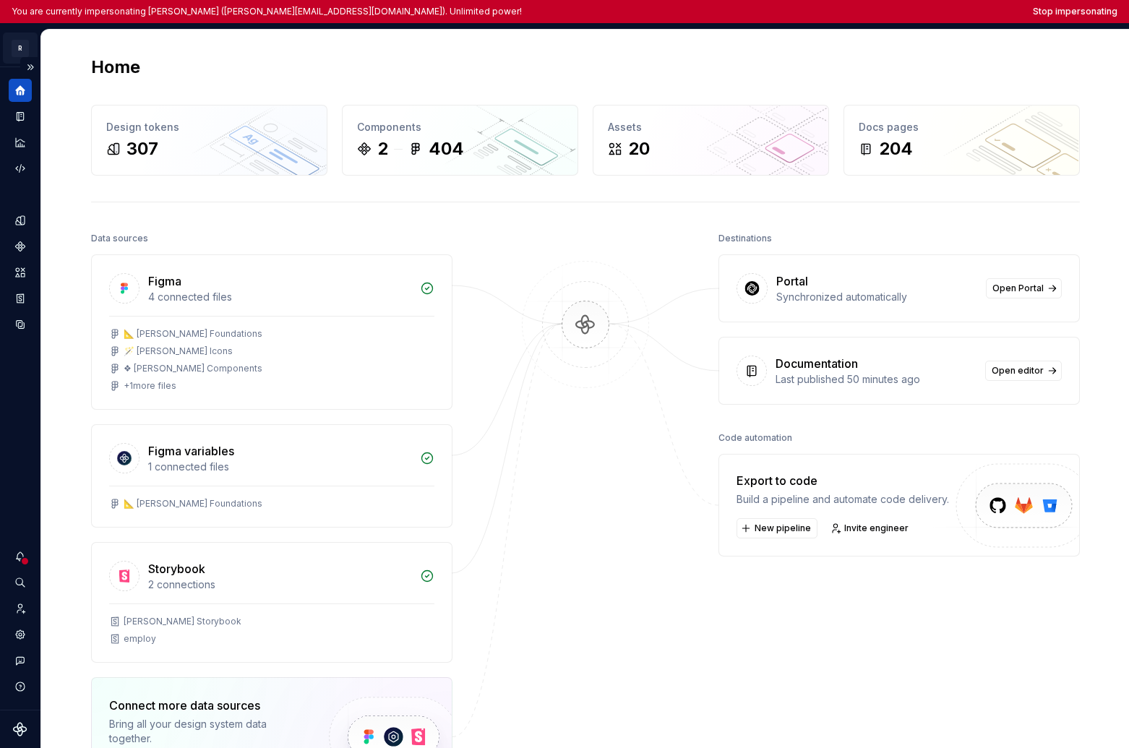
click at [22, 47] on html "You are currently impersonating Sandrina pereira (sandrina@remote.com). Unlimit…" at bounding box center [564, 374] width 1129 height 748
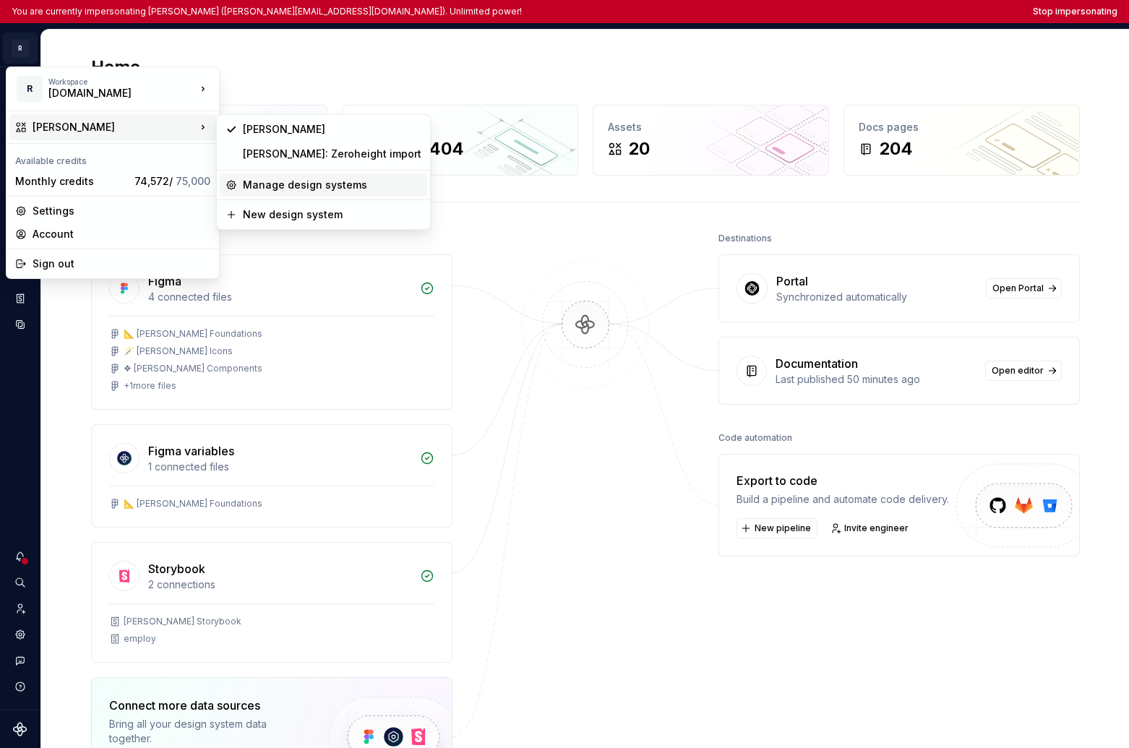
click at [255, 188] on div "Manage design systems" at bounding box center [332, 185] width 179 height 14
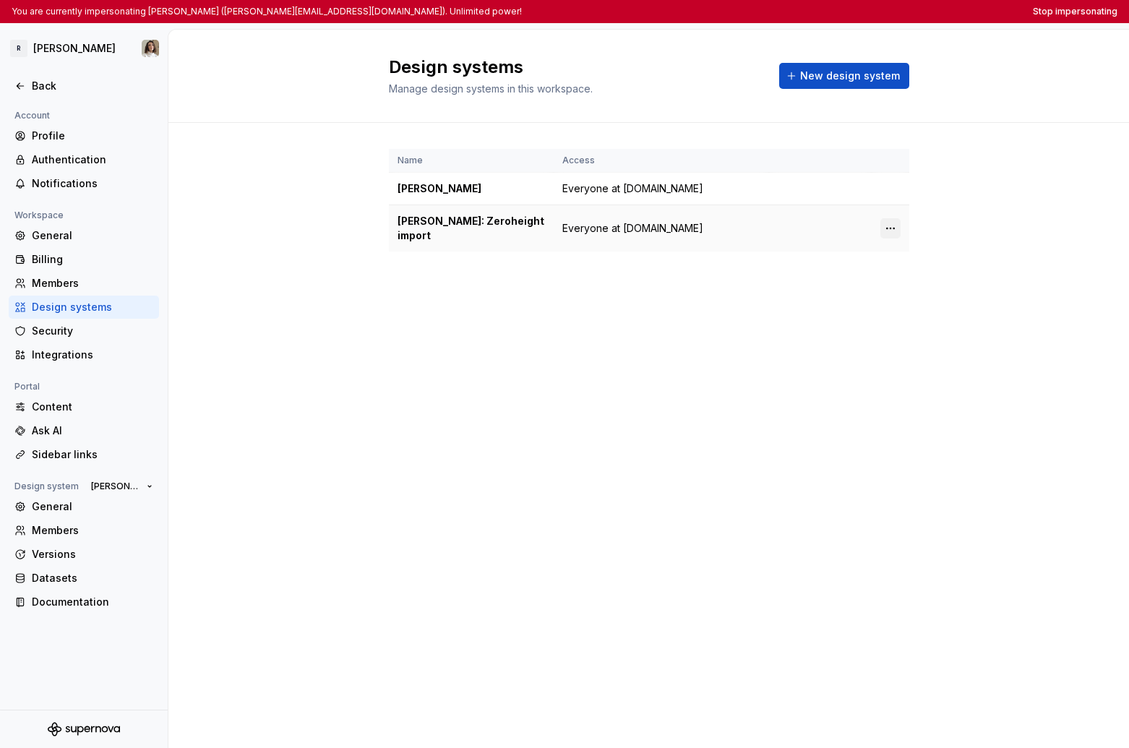
click at [885, 218] on html "You are currently impersonating Sandrina pereira (sandrina@remote.com). Unlimit…" at bounding box center [564, 374] width 1129 height 748
click at [885, 273] on div "Design system settings" at bounding box center [975, 272] width 137 height 14
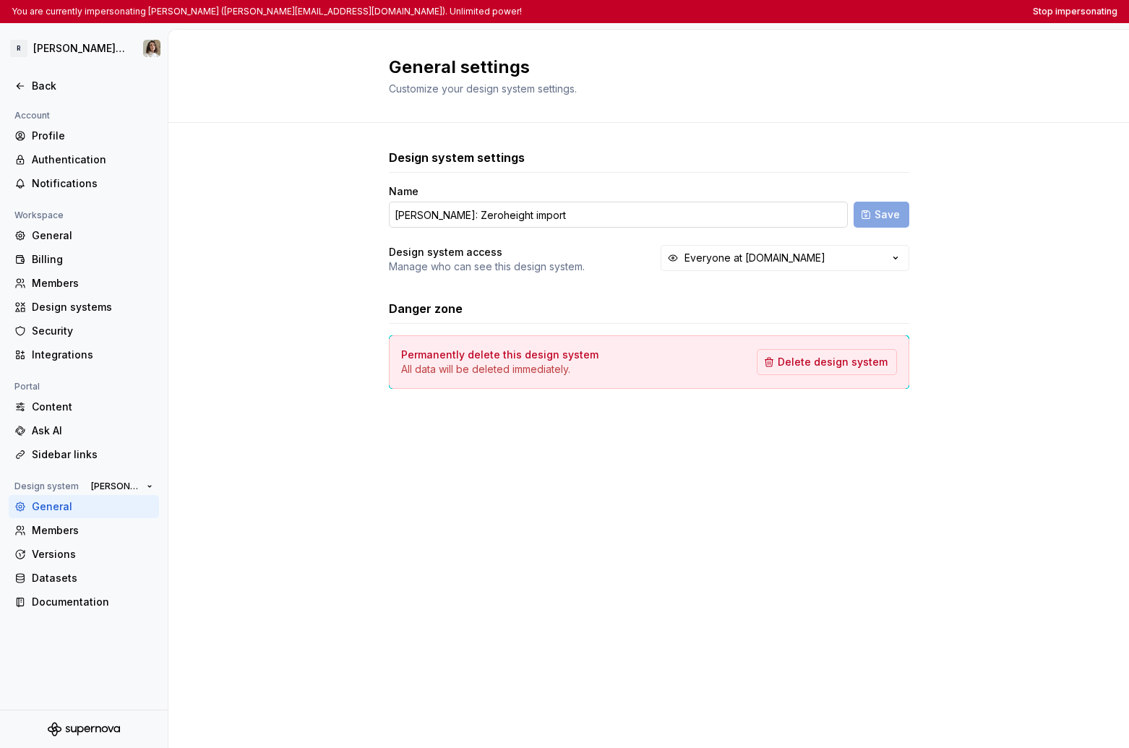
click at [556, 215] on input "Norma: Zeroheight import" at bounding box center [618, 215] width 459 height 26
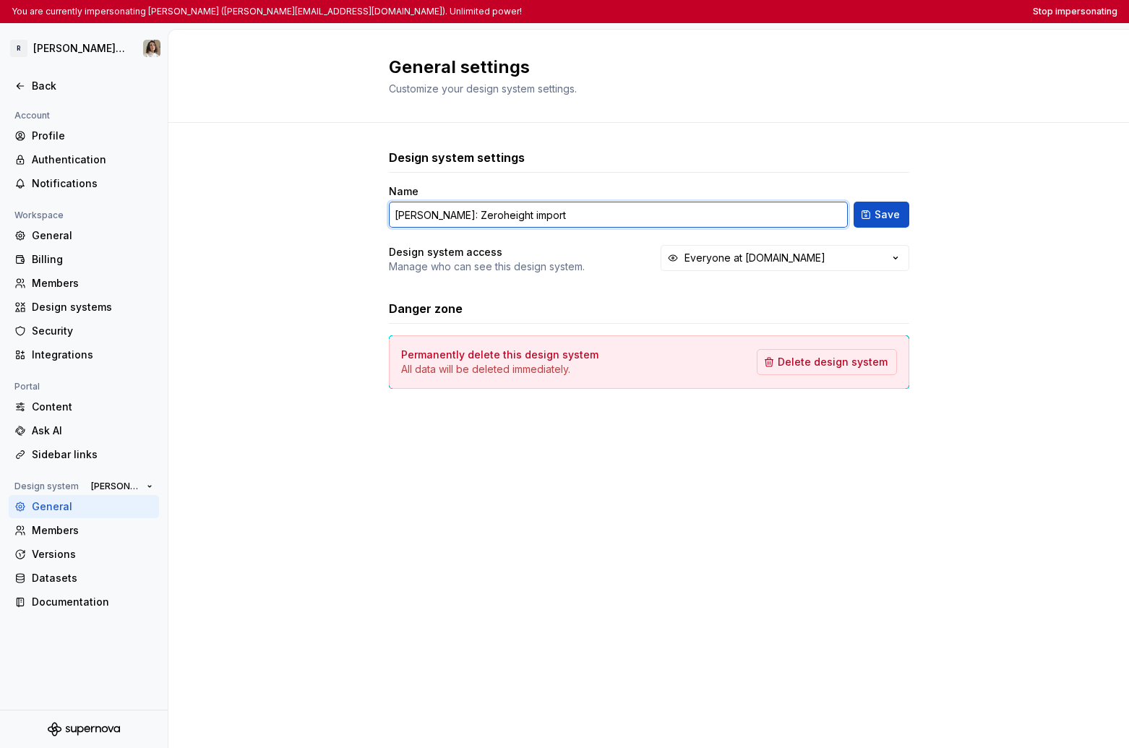
paste input "🏗️"
type input "Norma: Zeroheight import 🏗️"
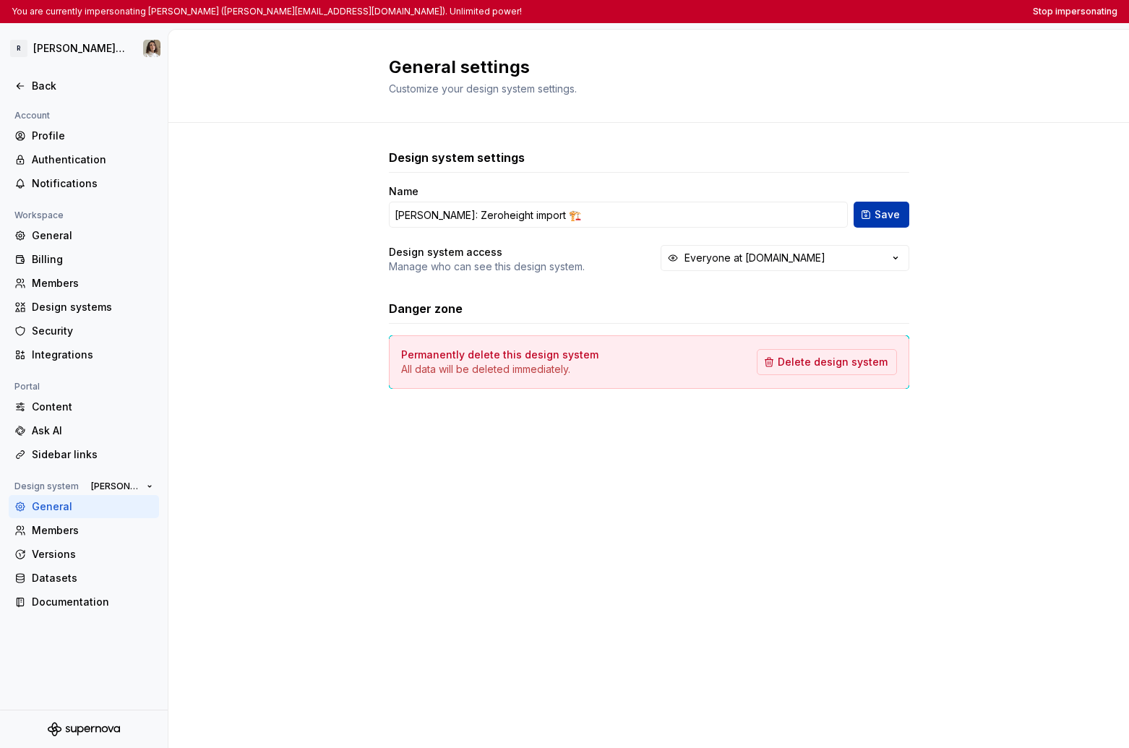
click at [885, 223] on button "Save" at bounding box center [882, 215] width 56 height 26
click at [46, 83] on div "Back" at bounding box center [92, 86] width 121 height 14
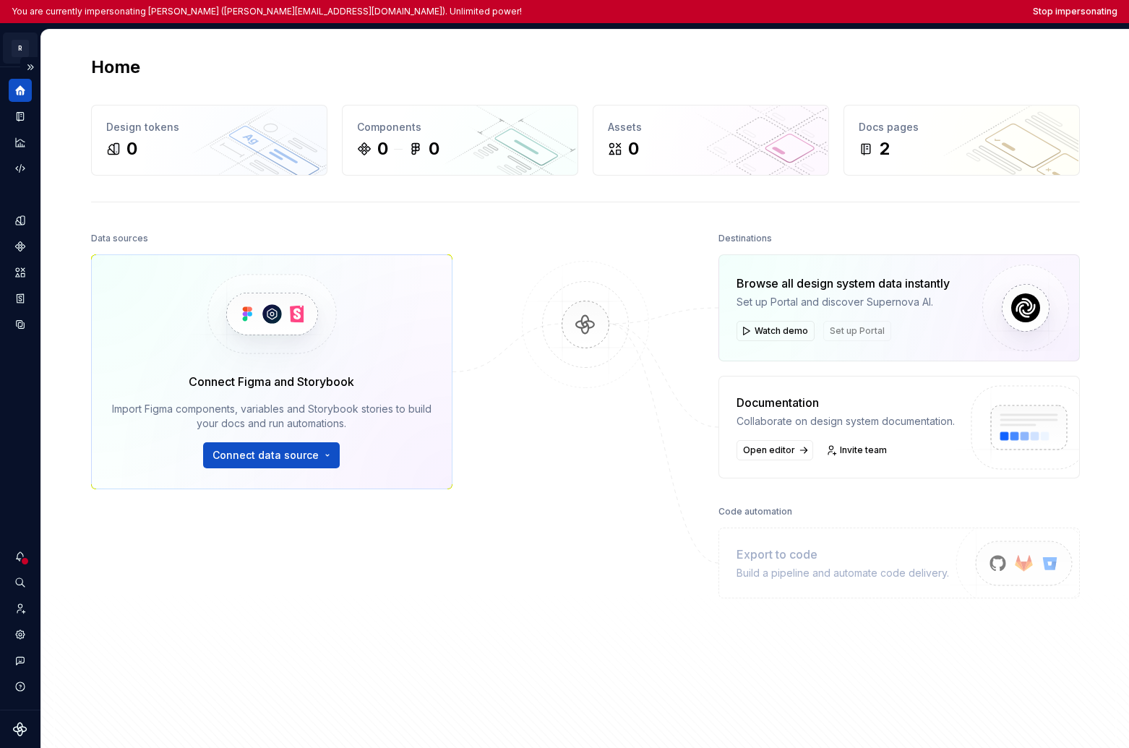
click at [21, 46] on html "You are currently impersonating Sandrina pereira (sandrina@remote.com). Unlimit…" at bounding box center [564, 374] width 1129 height 748
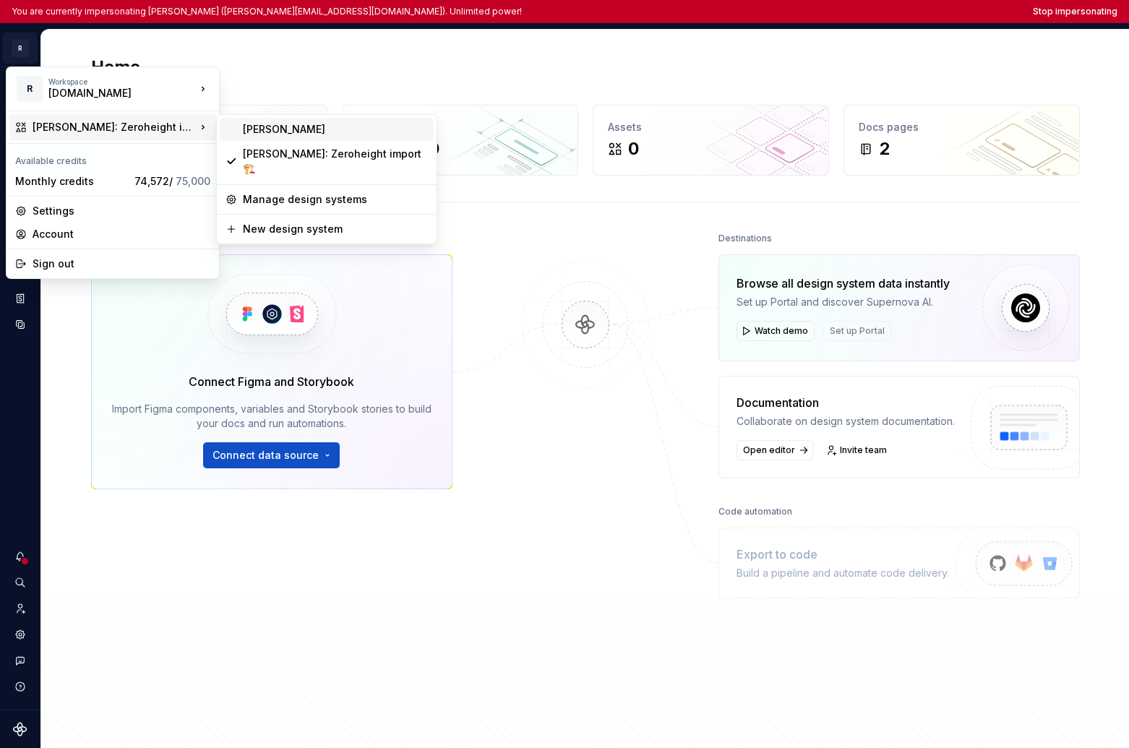
click at [291, 132] on div "Norma" at bounding box center [335, 129] width 185 height 14
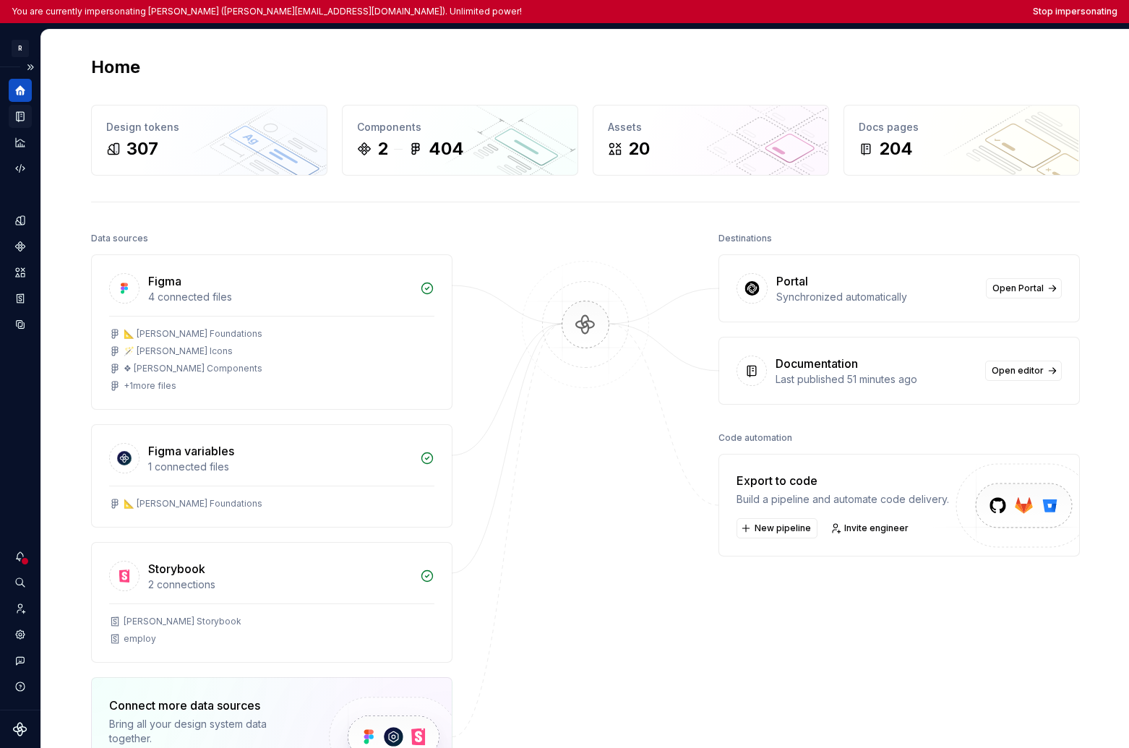
click at [27, 115] on div "Documentation" at bounding box center [20, 116] width 23 height 23
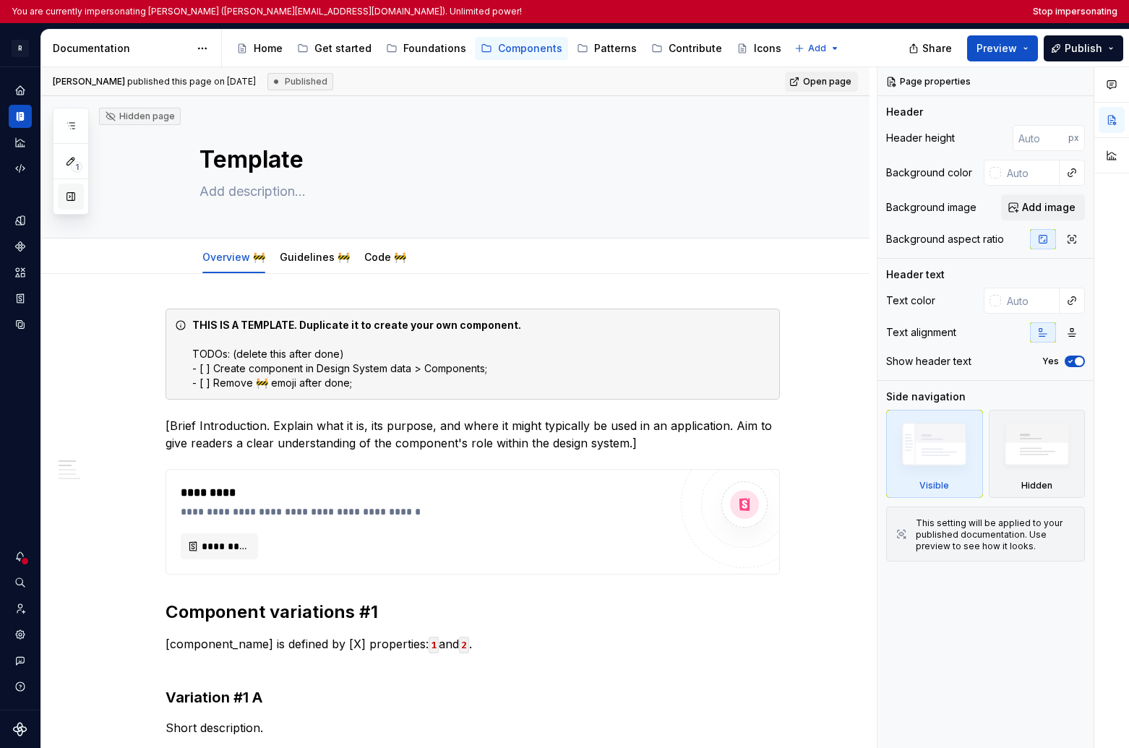
click at [71, 195] on button "button" at bounding box center [71, 197] width 26 height 26
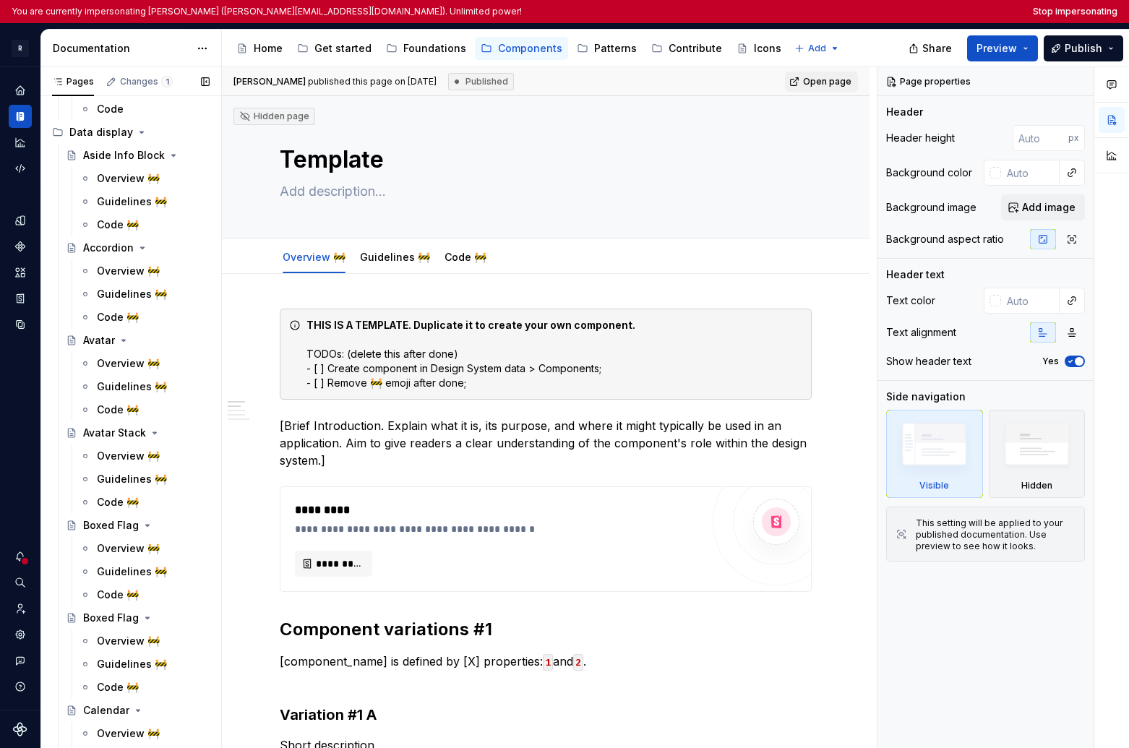
scroll to position [1586, 0]
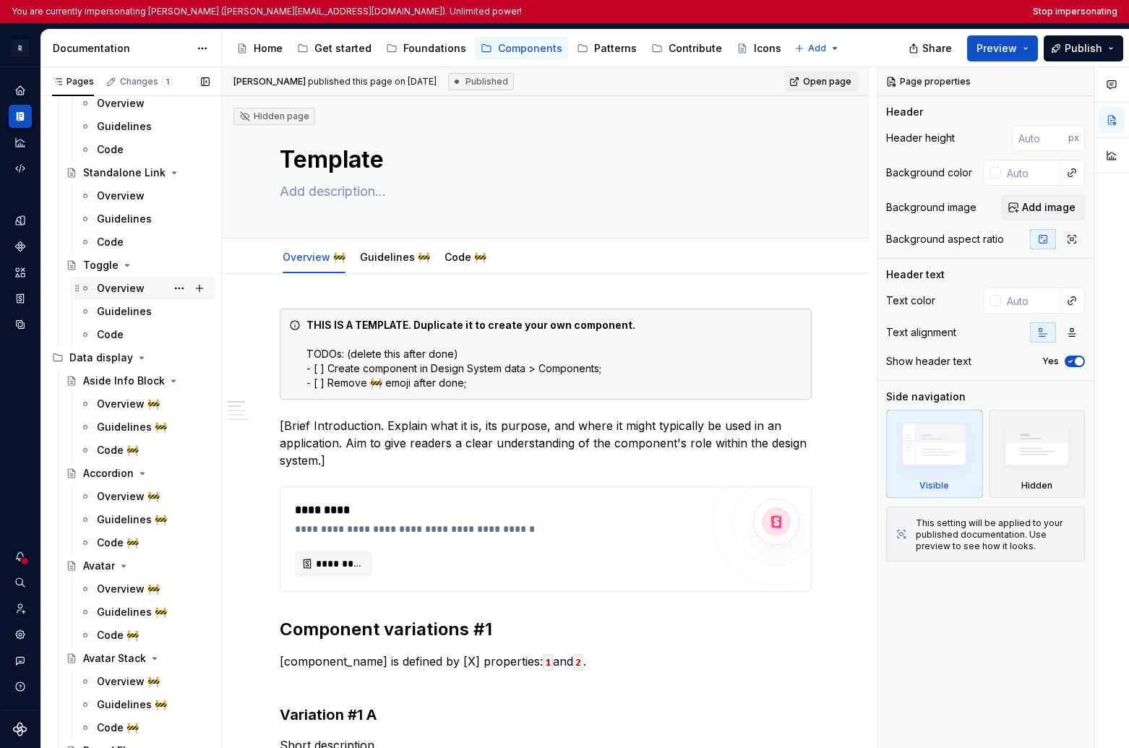
click at [119, 291] on div "Overview" at bounding box center [121, 288] width 48 height 14
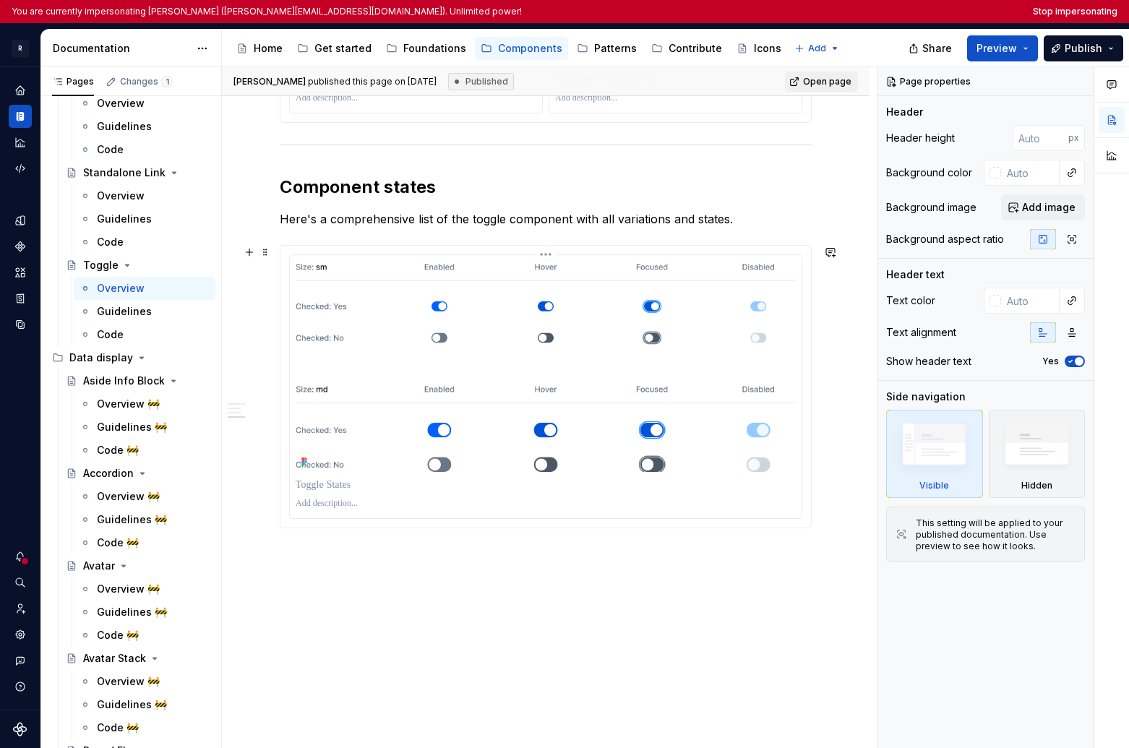
scroll to position [1217, 0]
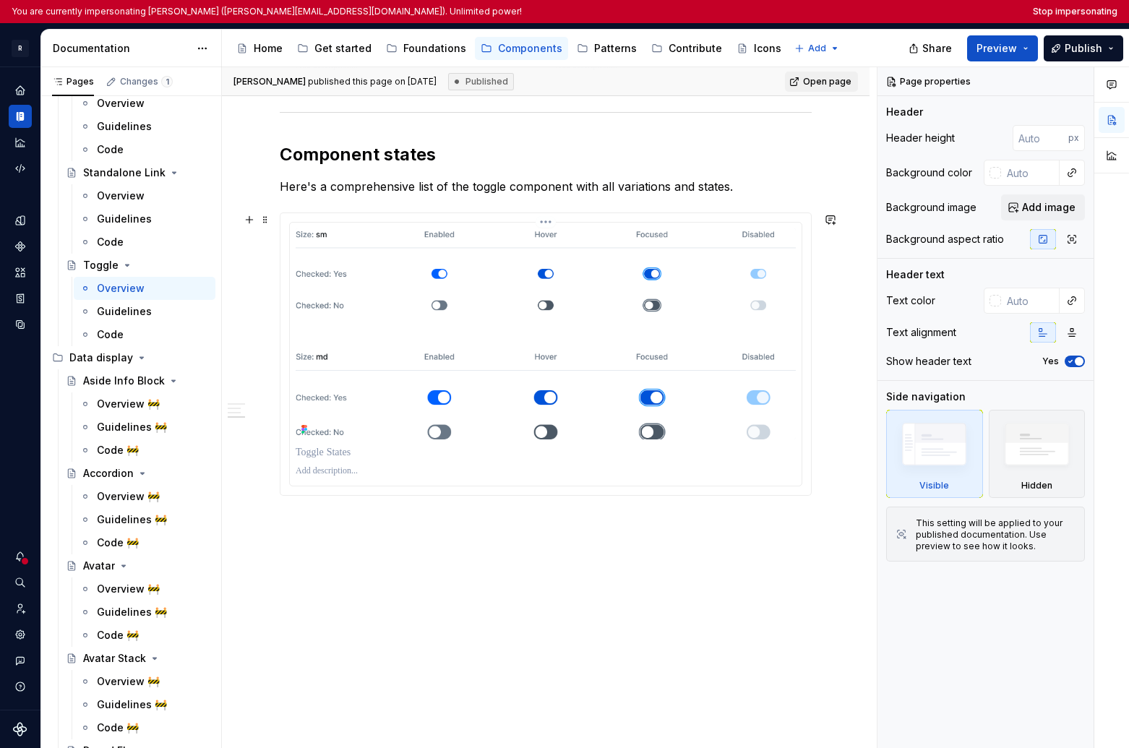
click at [423, 396] on img at bounding box center [546, 333] width 500 height 211
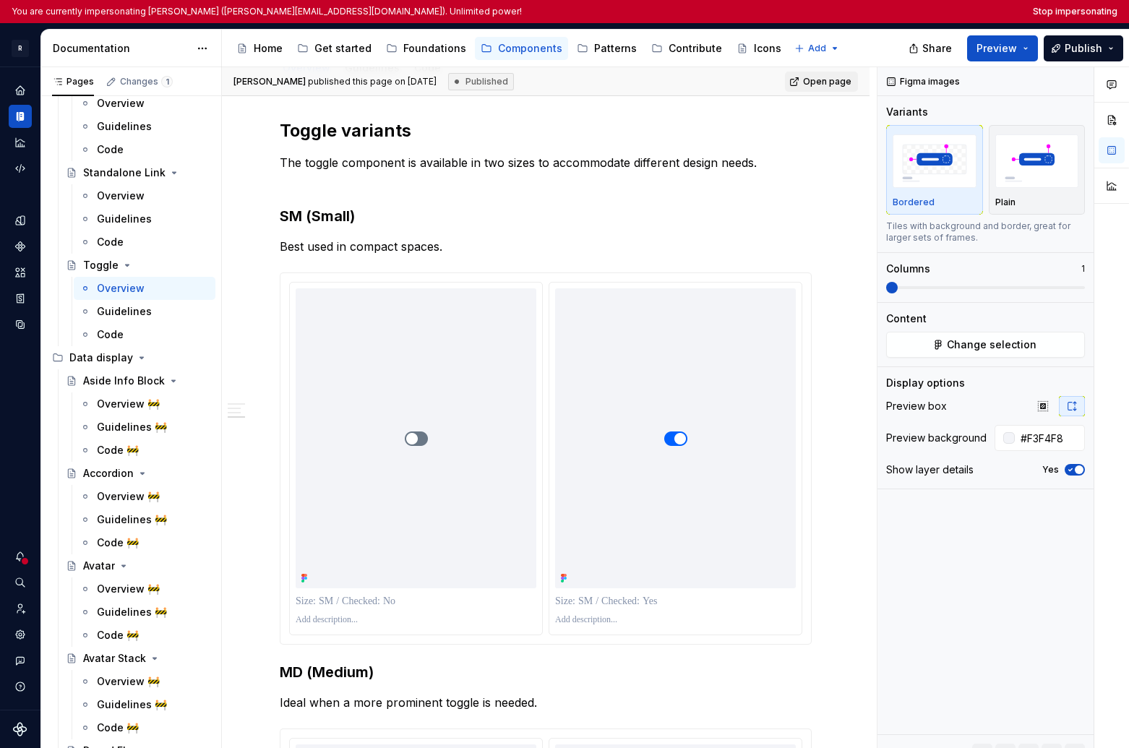
scroll to position [0, 0]
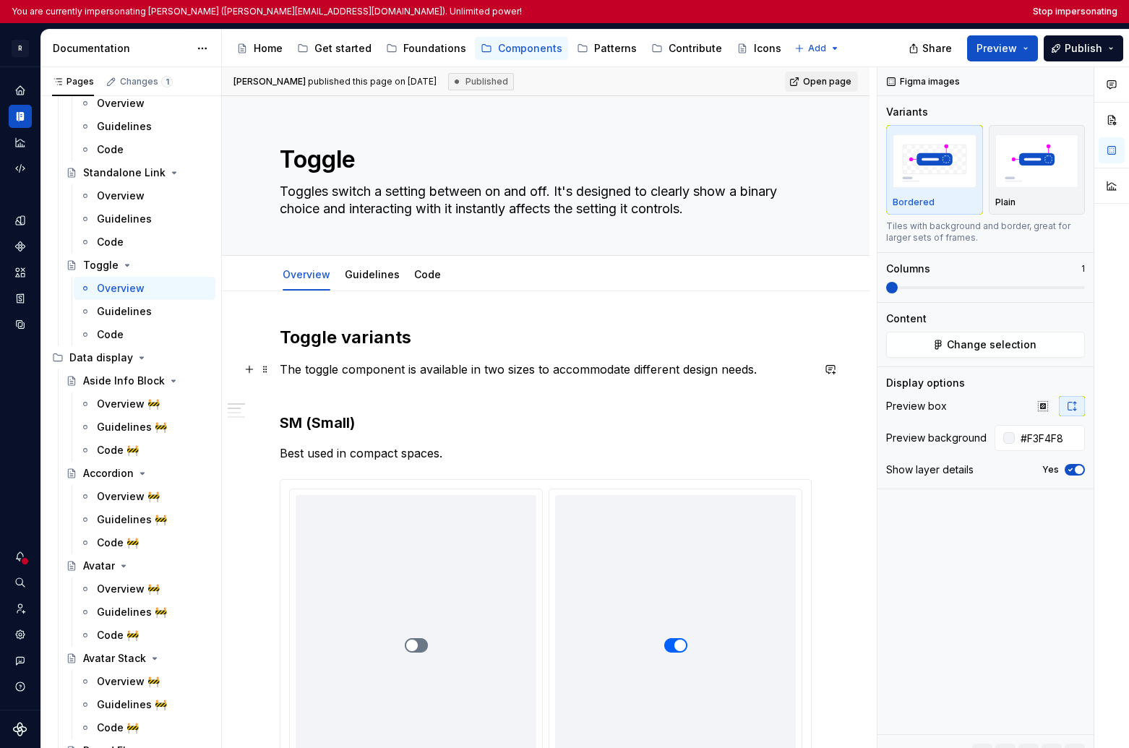
click at [402, 369] on p "The toggle component is available in two sizes to accommodate different design …" at bounding box center [546, 378] width 532 height 35
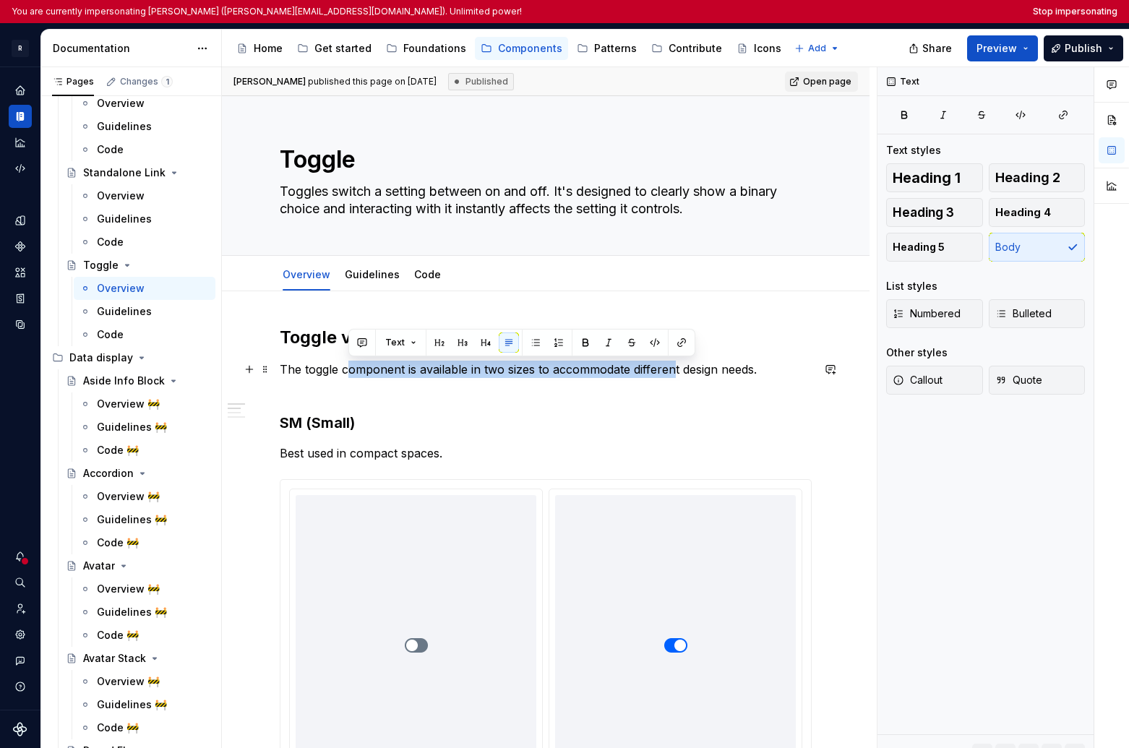
drag, startPoint x: 591, startPoint y: 369, endPoint x: 697, endPoint y: 369, distance: 106.3
click at [693, 369] on p "The toggle component is available in two sizes to accommodate different design …" at bounding box center [546, 378] width 532 height 35
click at [697, 369] on p "The toggle component is available in two sizes to accommodate different design …" at bounding box center [546, 378] width 532 height 35
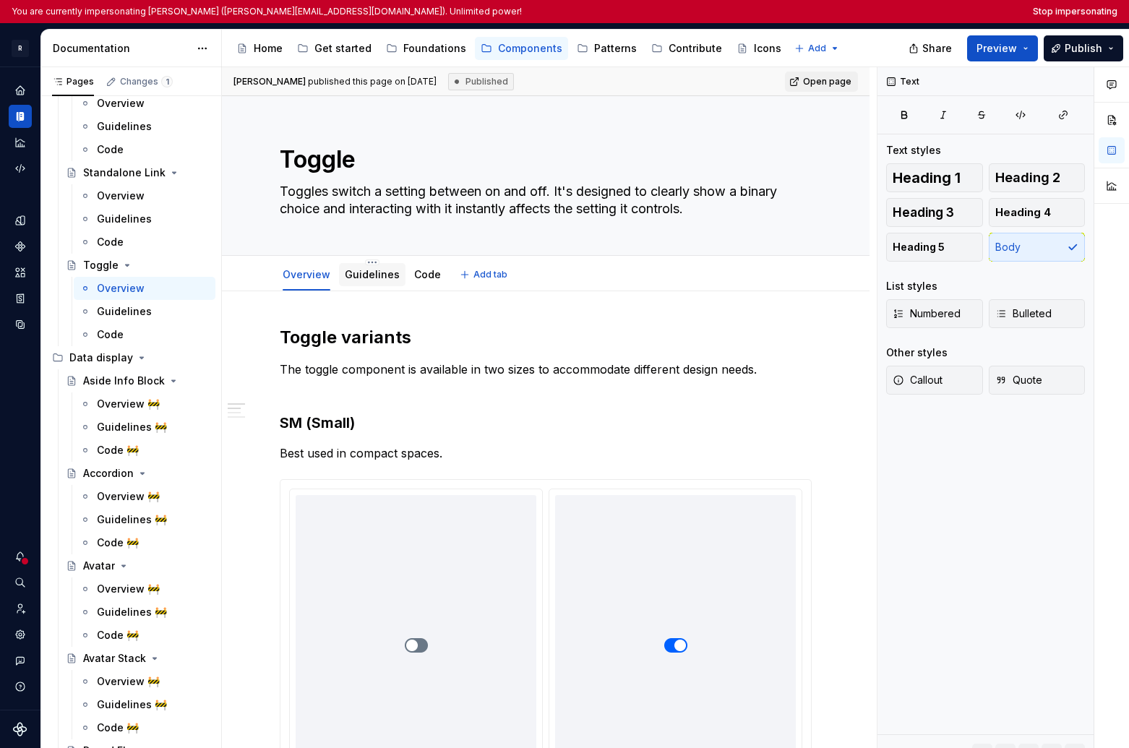
click at [360, 278] on link "Guidelines" at bounding box center [372, 274] width 55 height 12
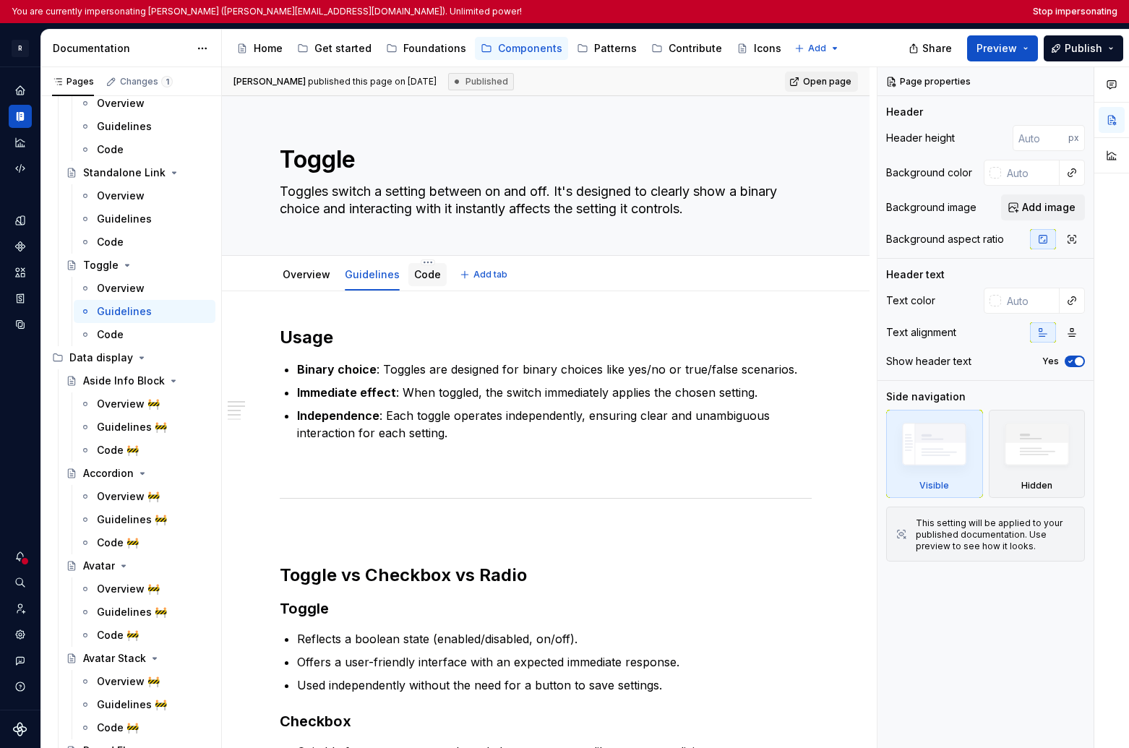
click at [424, 284] on div "Code" at bounding box center [427, 274] width 38 height 23
click at [424, 278] on link "Code" at bounding box center [427, 274] width 27 height 12
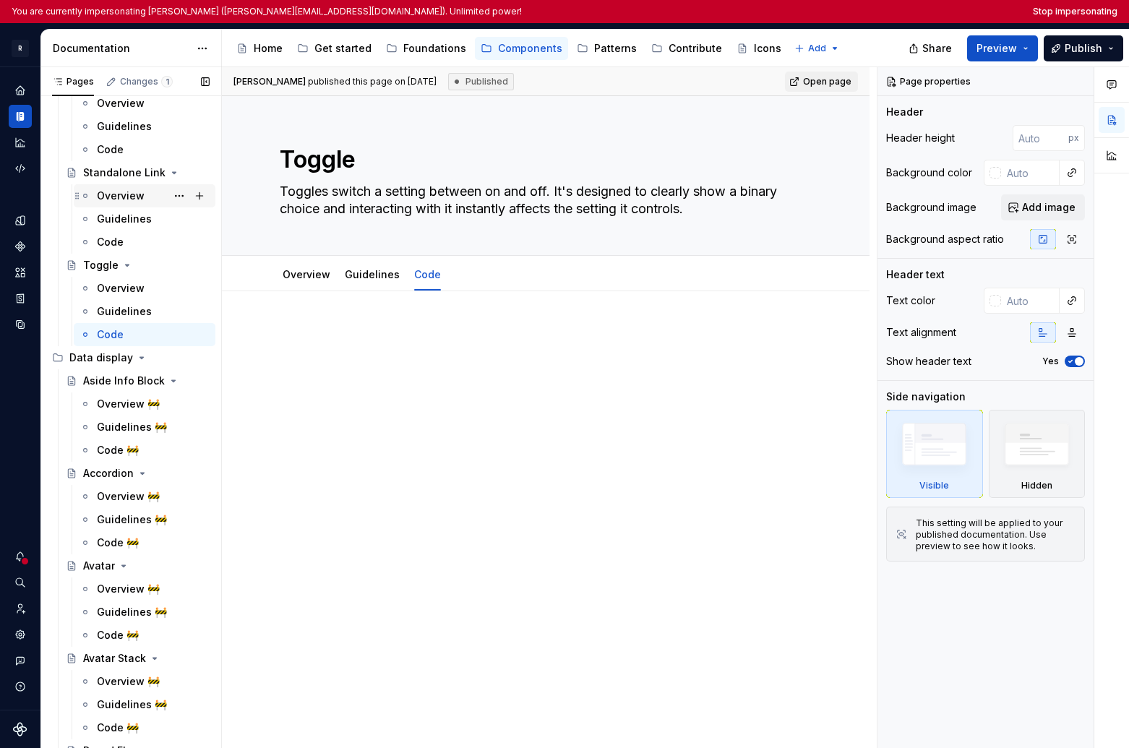
click at [108, 197] on div "Overview" at bounding box center [121, 196] width 48 height 14
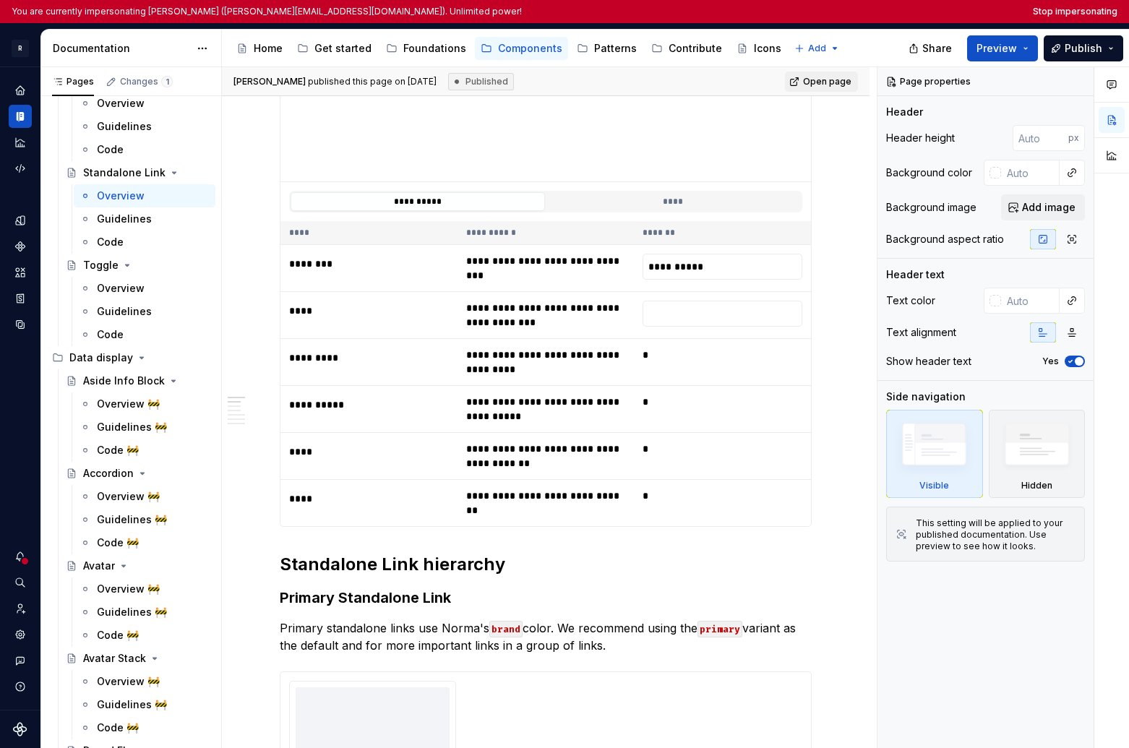
scroll to position [319, 0]
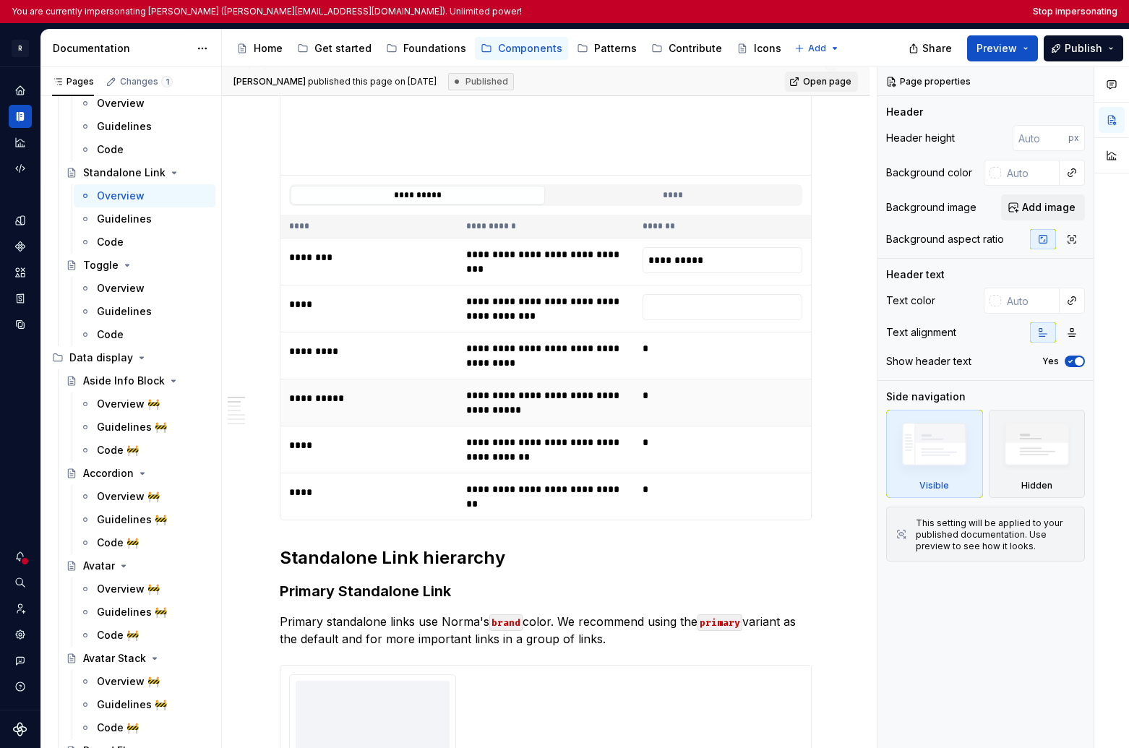
click at [486, 395] on td "**********" at bounding box center [546, 403] width 177 height 47
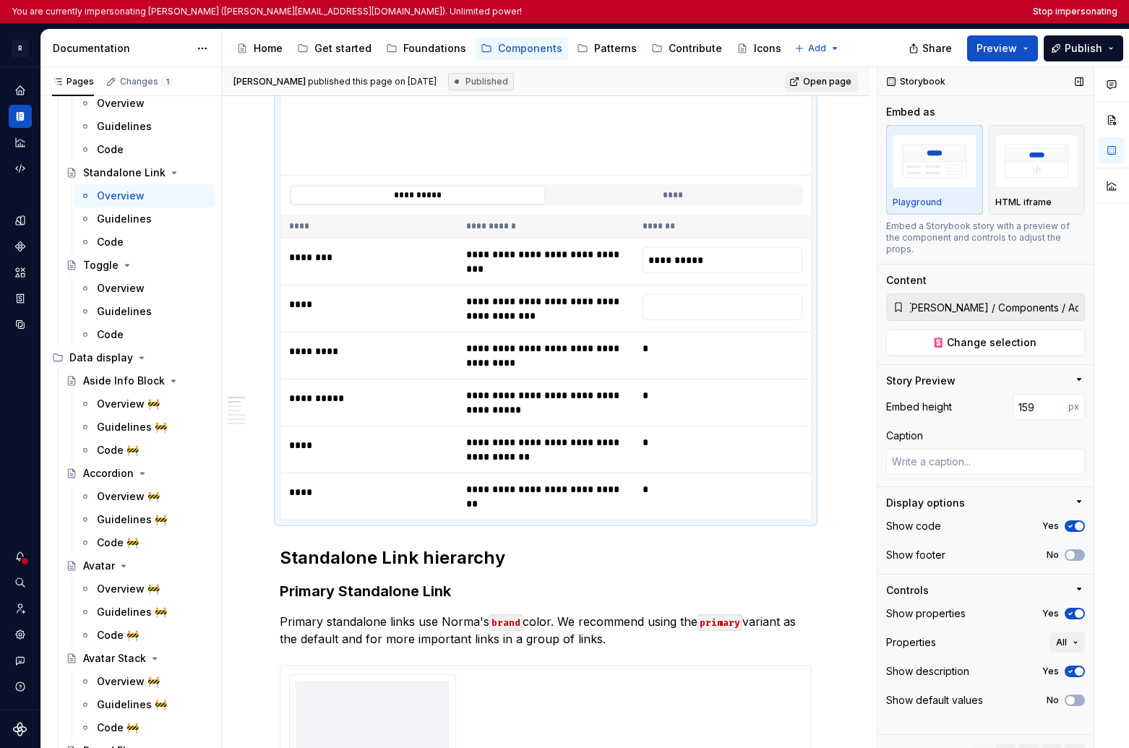
scroll to position [0, 0]
click at [885, 335] on span "Change selection" at bounding box center [992, 342] width 90 height 14
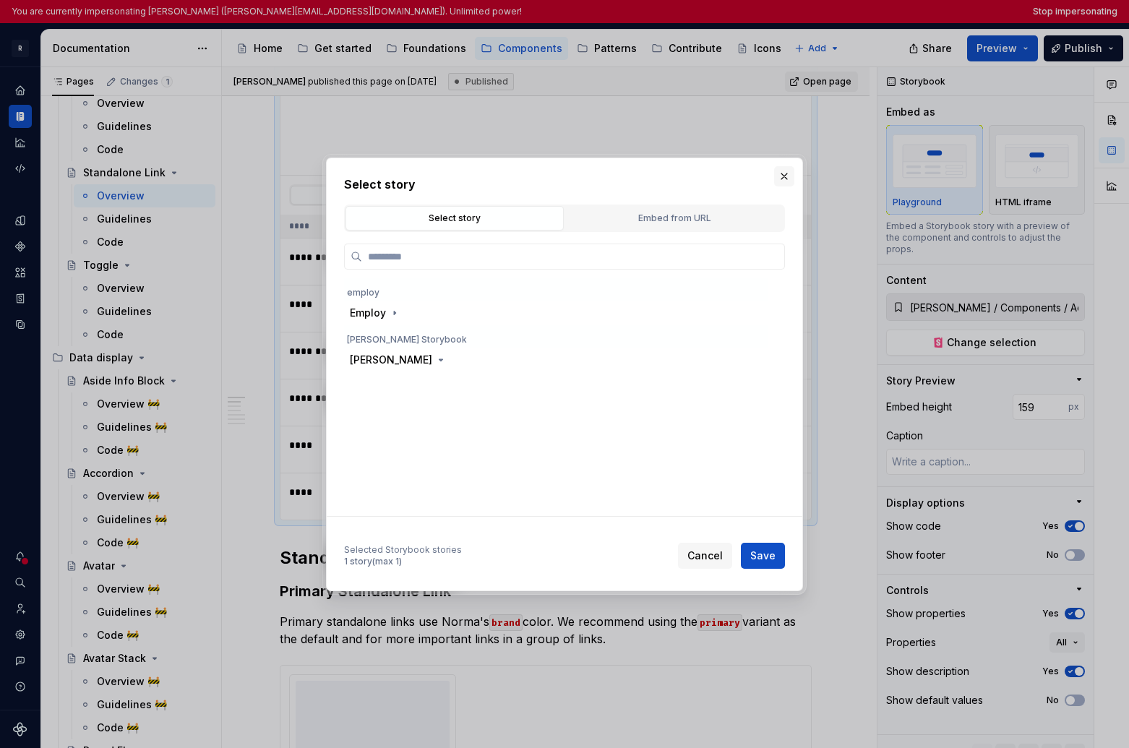
click at [786, 174] on button "button" at bounding box center [784, 176] width 20 height 20
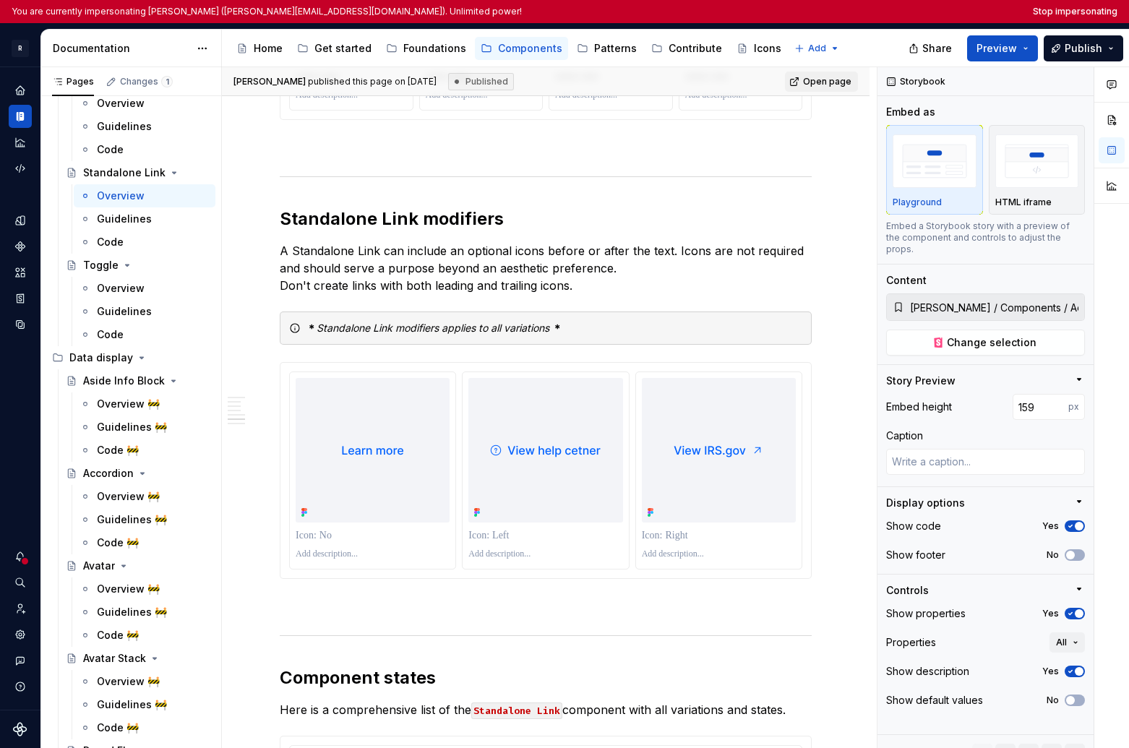
scroll to position [2665, 0]
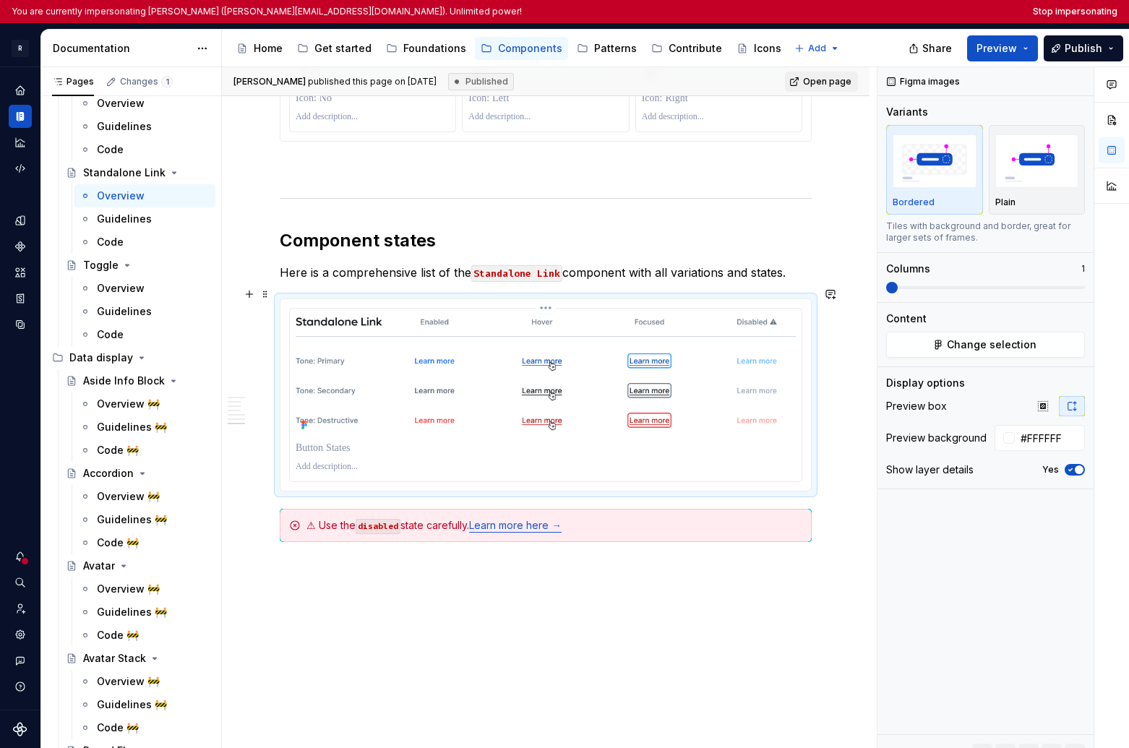
click at [447, 379] on img at bounding box center [546, 374] width 500 height 121
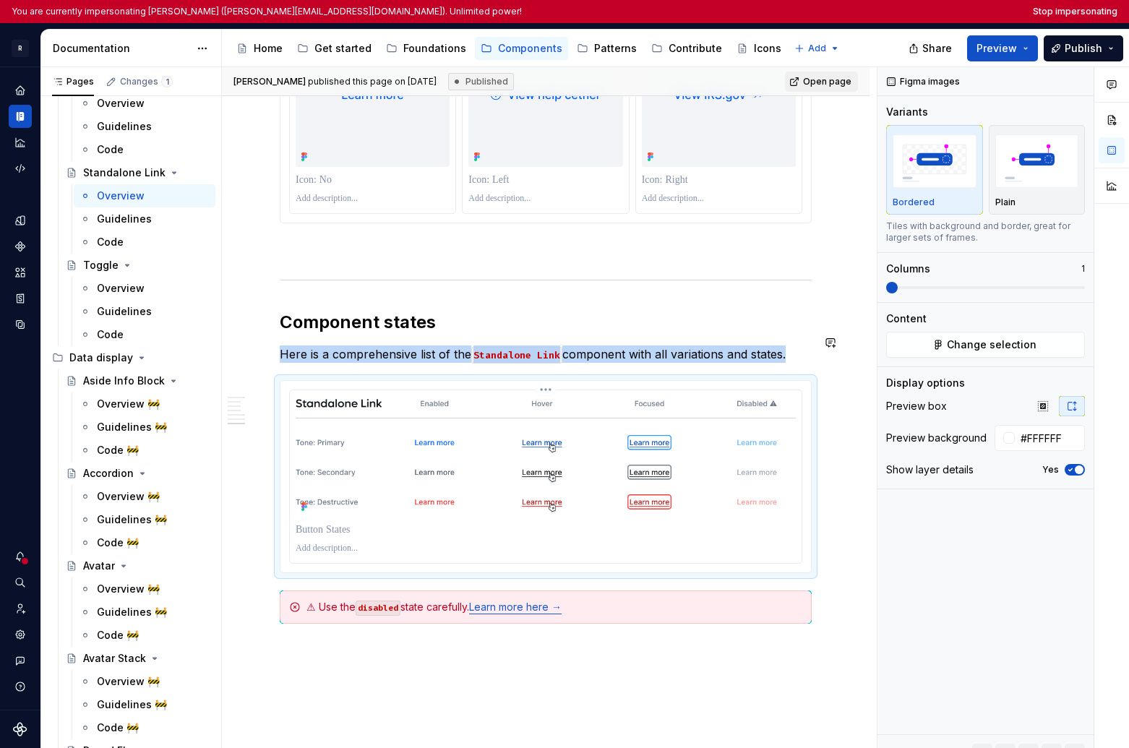
scroll to position [2583, 0]
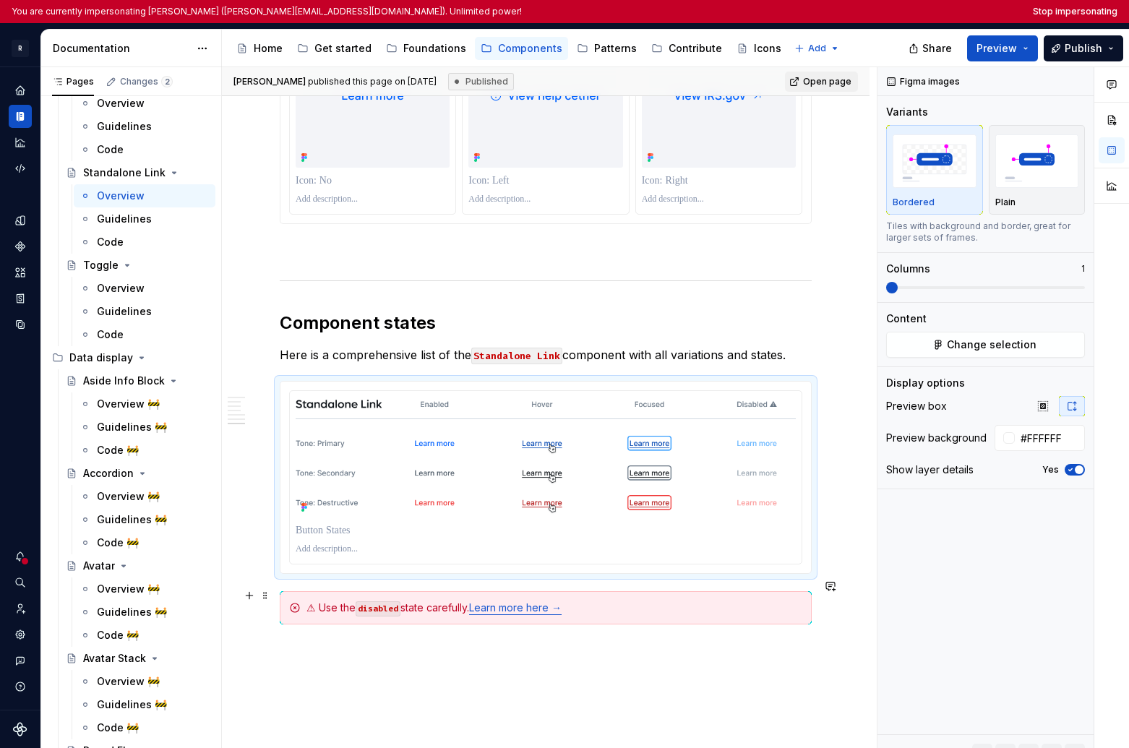
click at [440, 601] on div "⚠ Use the disabled state carefully. Learn more here →" at bounding box center [555, 608] width 496 height 14
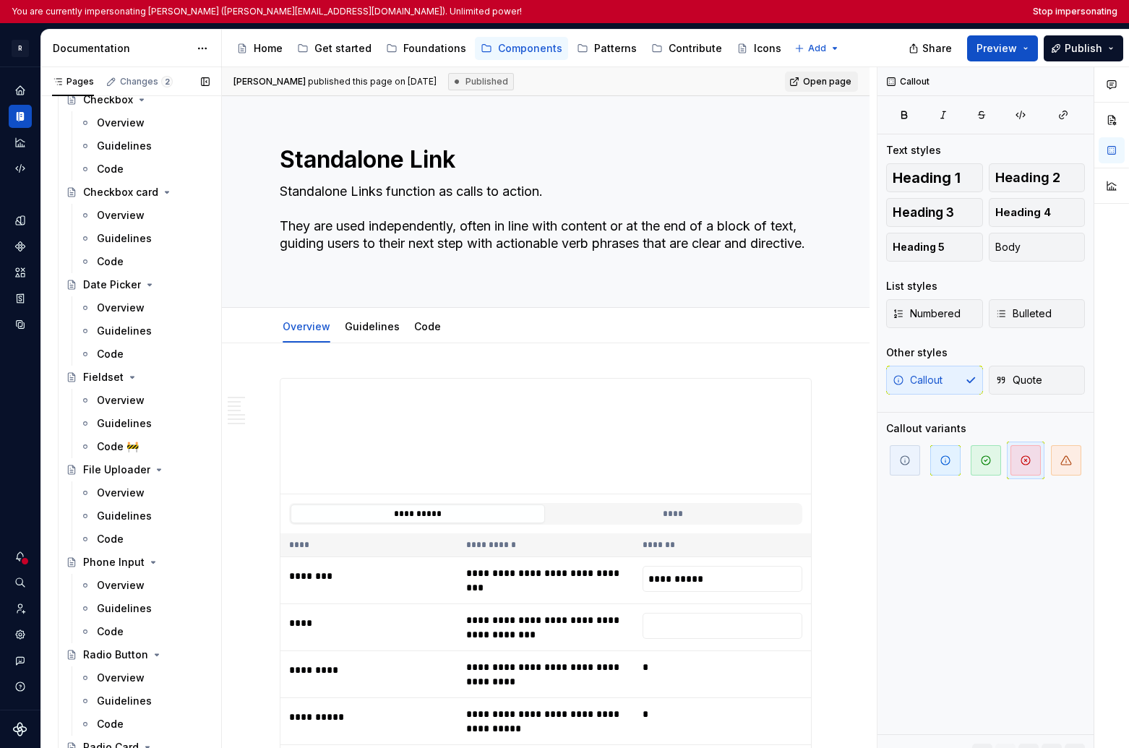
scroll to position [3845, 0]
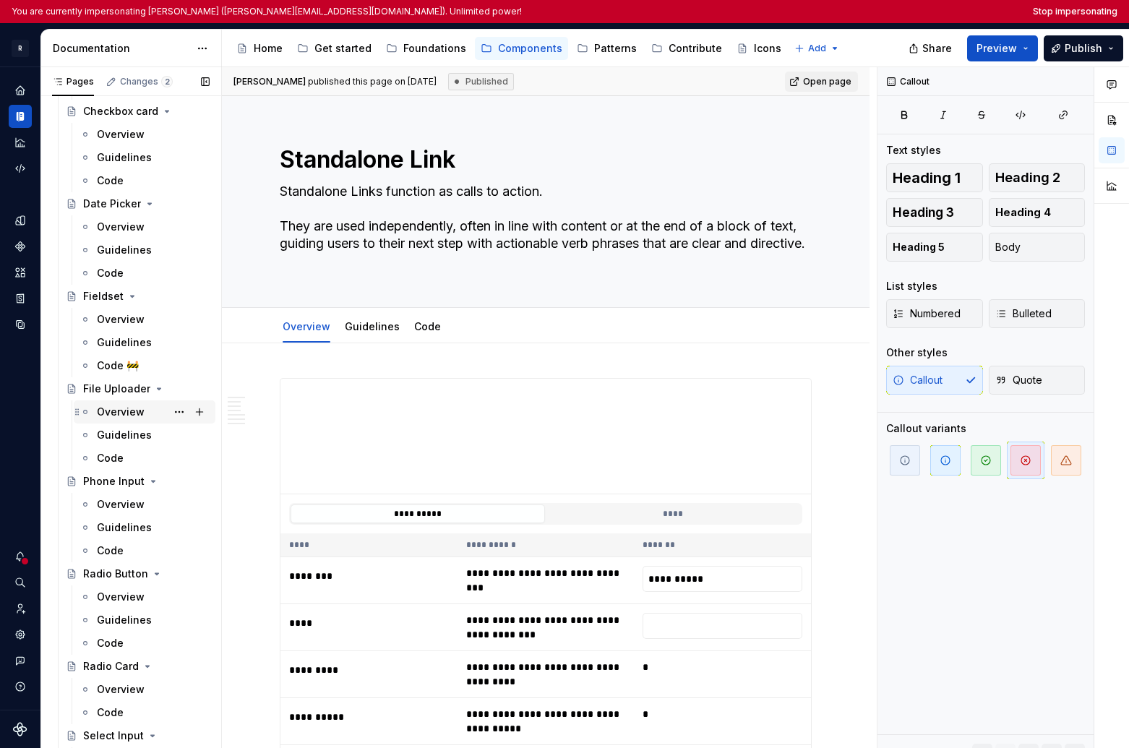
click at [115, 416] on div "Overview" at bounding box center [121, 412] width 48 height 14
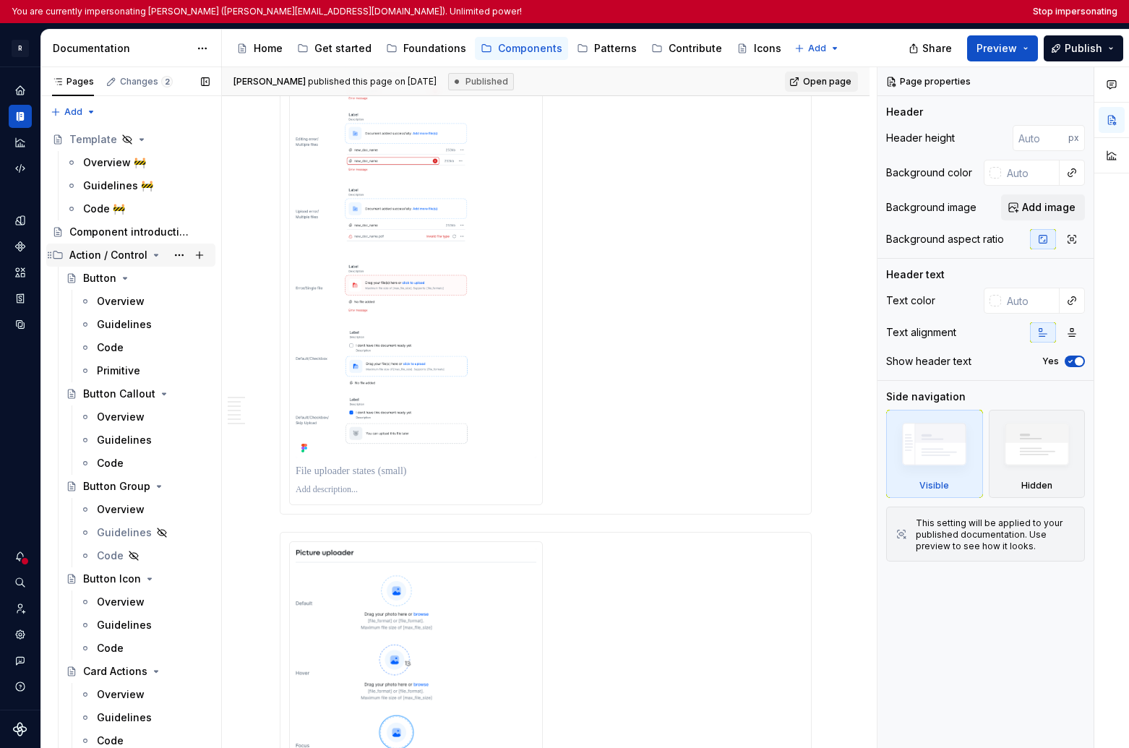
click at [106, 256] on div "Action / Control" at bounding box center [108, 255] width 78 height 14
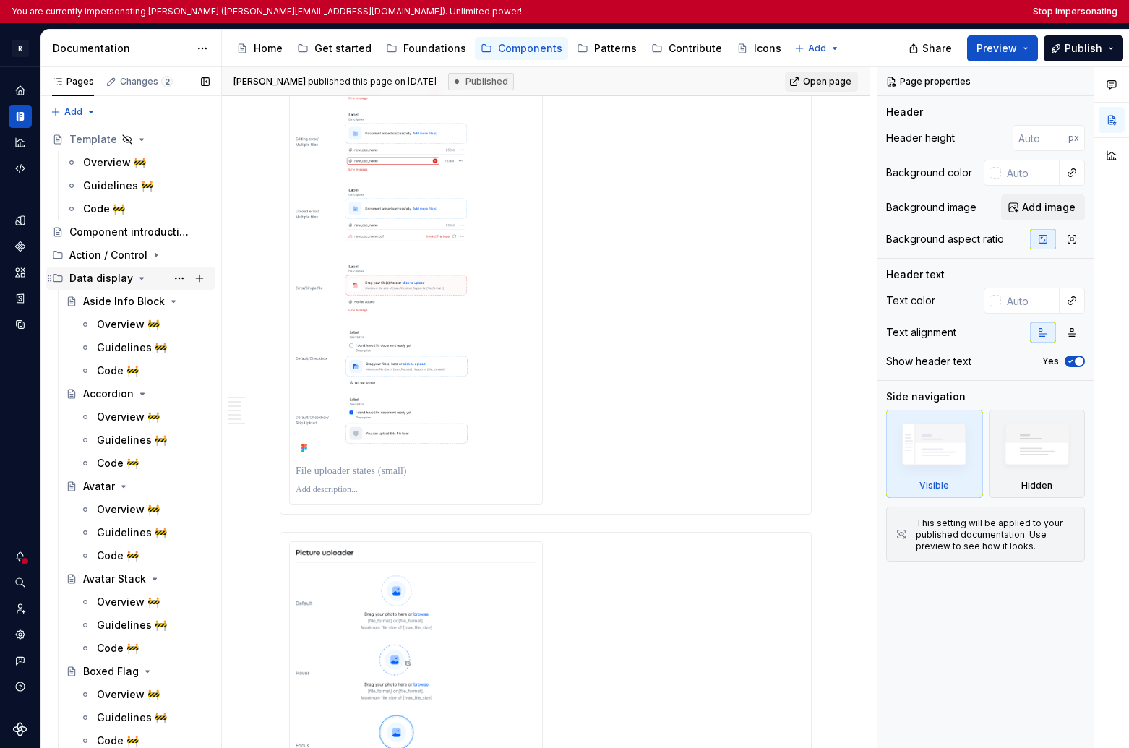
click at [98, 277] on div "Data display" at bounding box center [101, 278] width 64 height 14
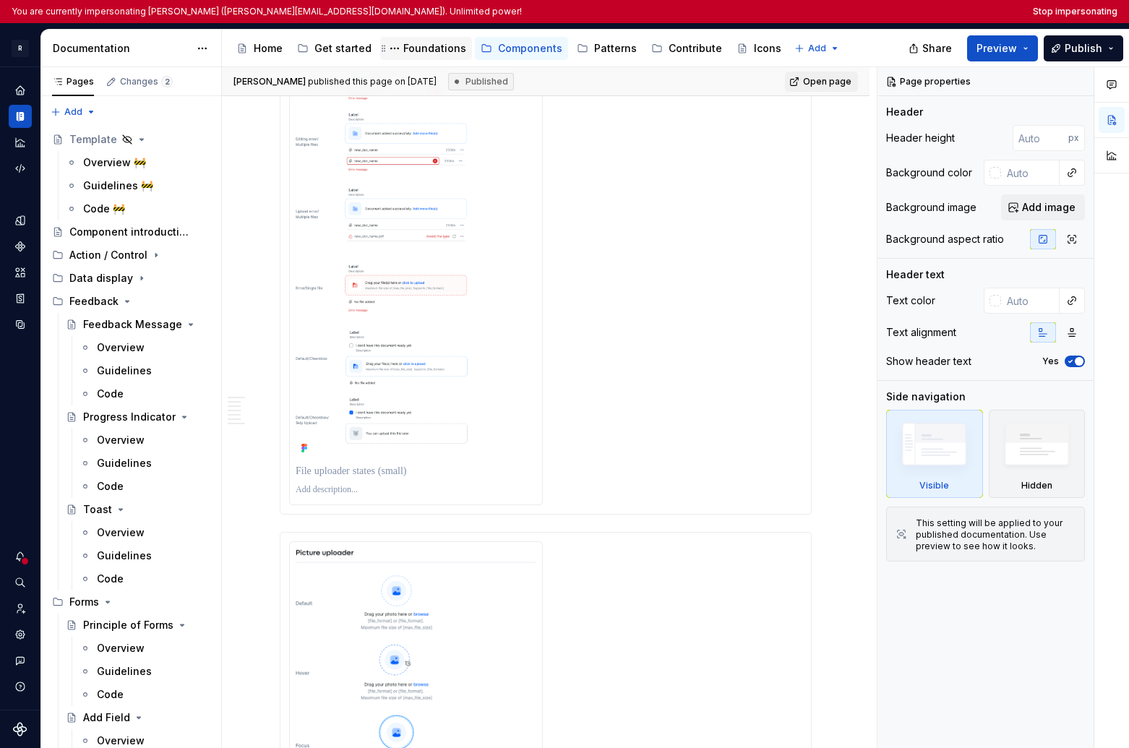
click at [425, 51] on div "Foundations" at bounding box center [434, 48] width 63 height 14
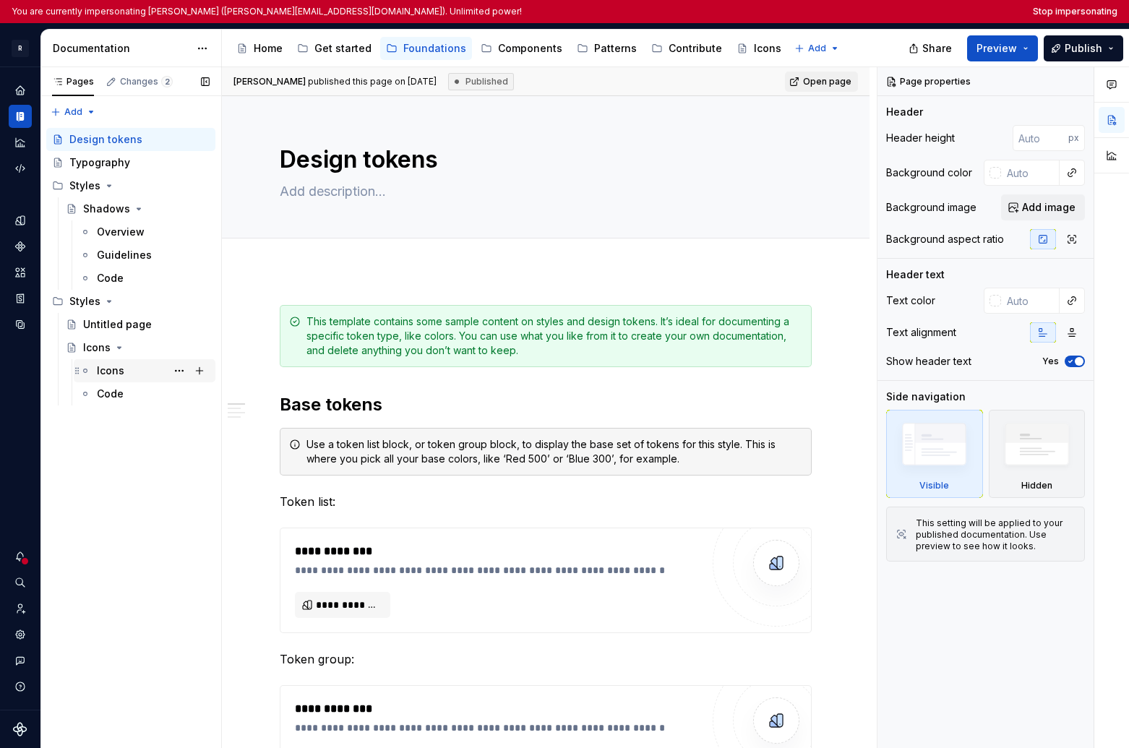
click at [106, 371] on div "Icons" at bounding box center [110, 371] width 27 height 14
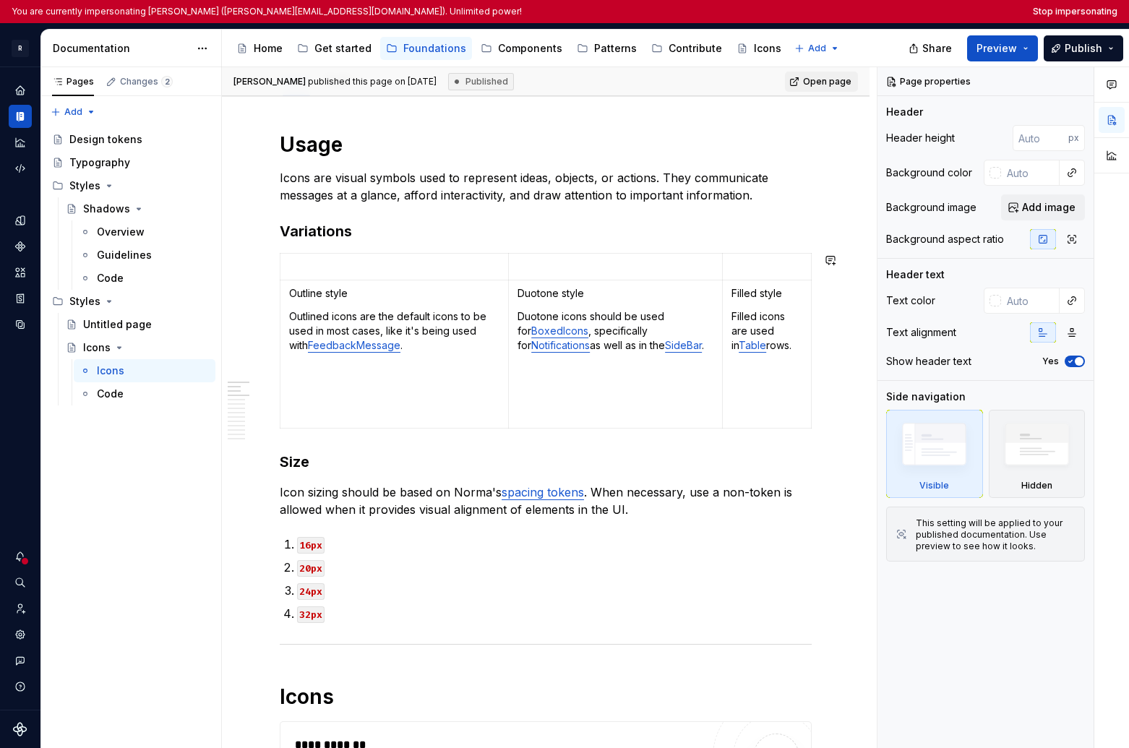
scroll to position [179, 0]
click at [358, 268] on p at bounding box center [394, 265] width 210 height 14
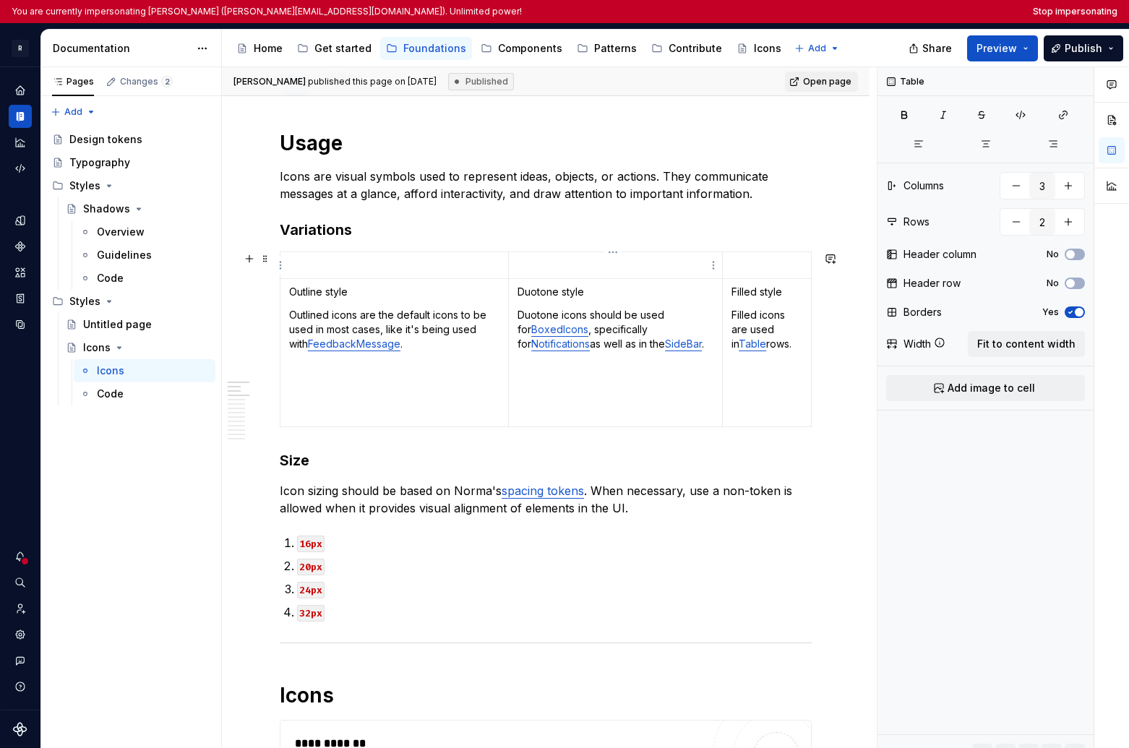
click at [558, 271] on p at bounding box center [616, 265] width 196 height 14
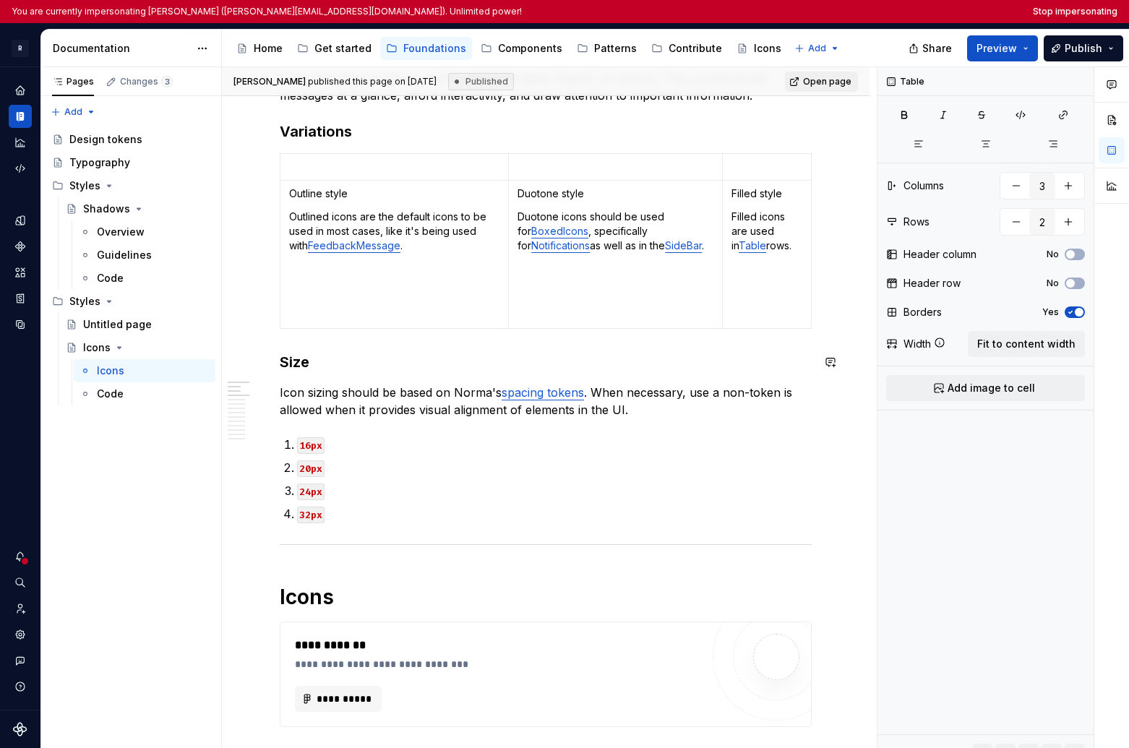
scroll to position [0, 0]
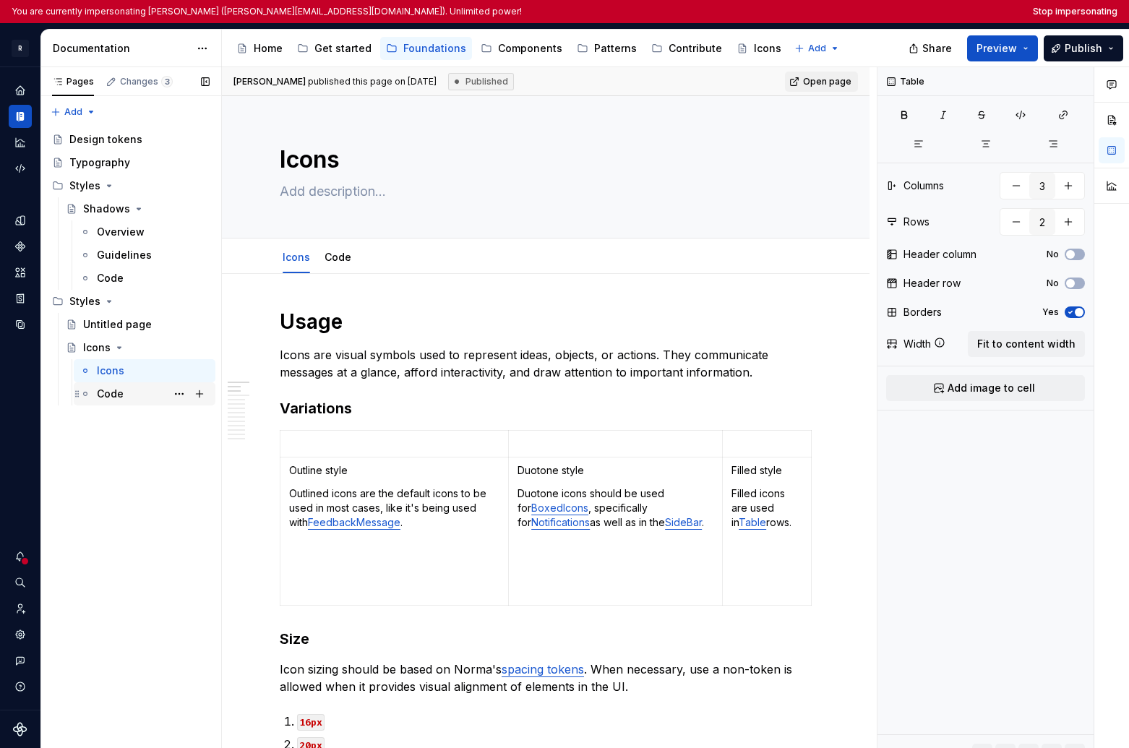
click at [112, 403] on div "Code" at bounding box center [153, 394] width 113 height 20
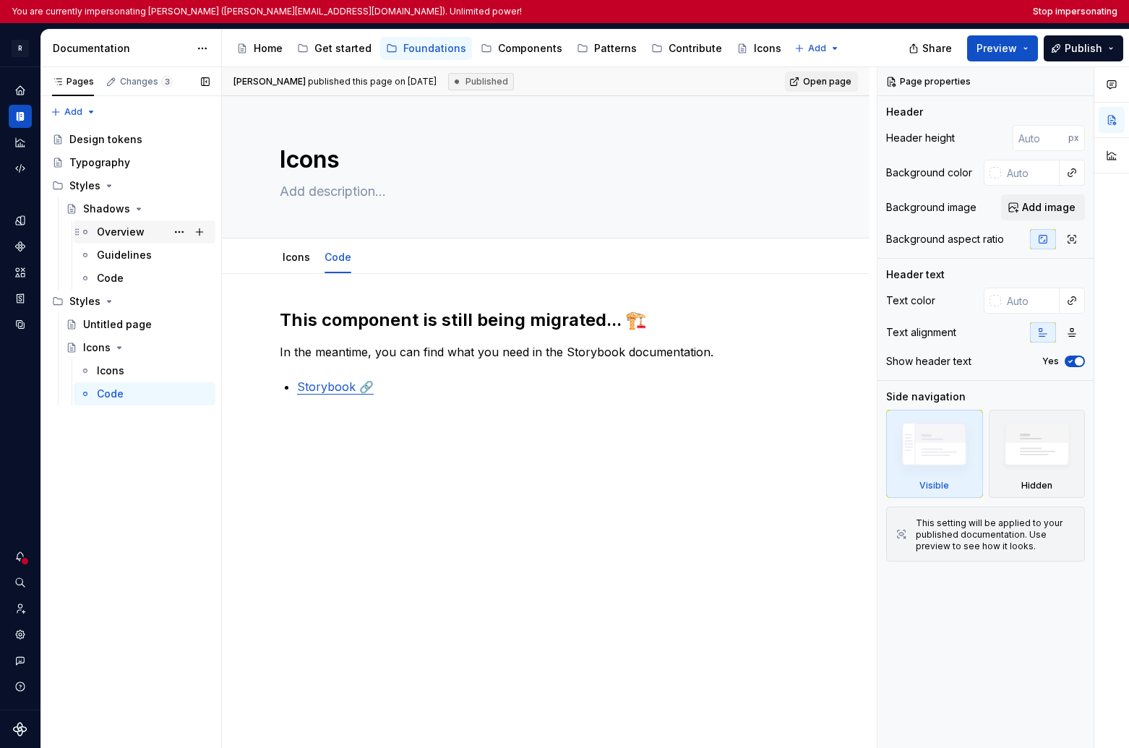
click at [118, 227] on div "Overview" at bounding box center [121, 232] width 48 height 14
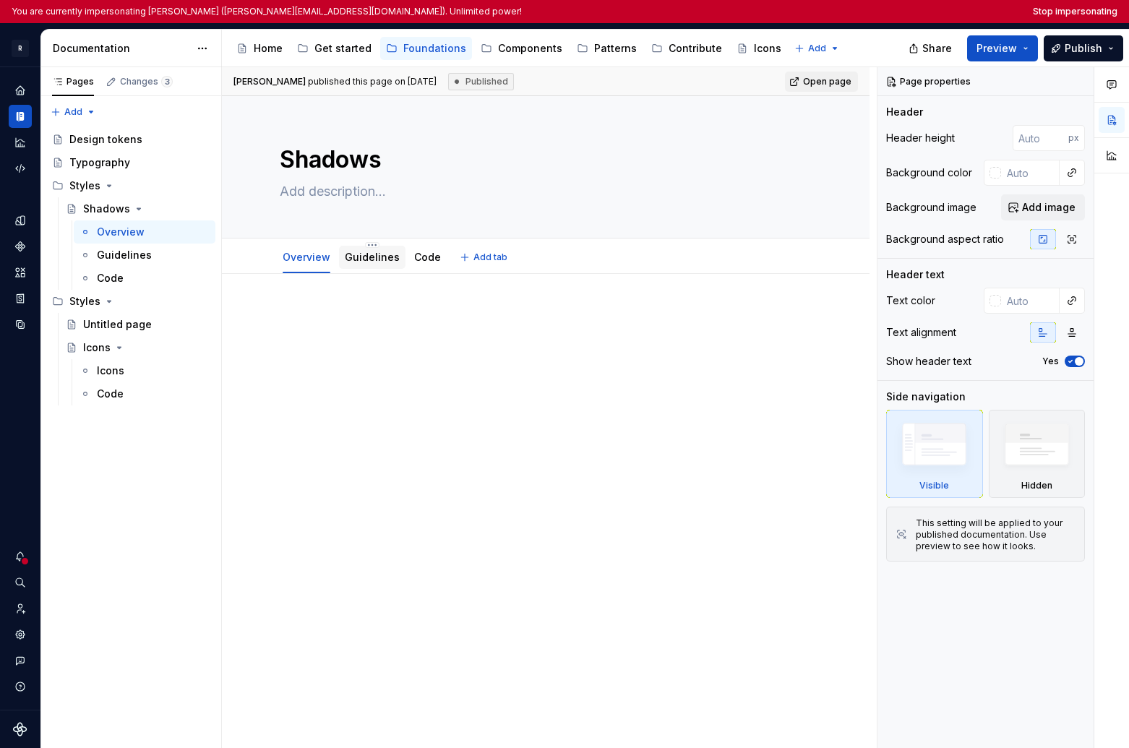
click at [366, 254] on link "Guidelines" at bounding box center [372, 257] width 55 height 12
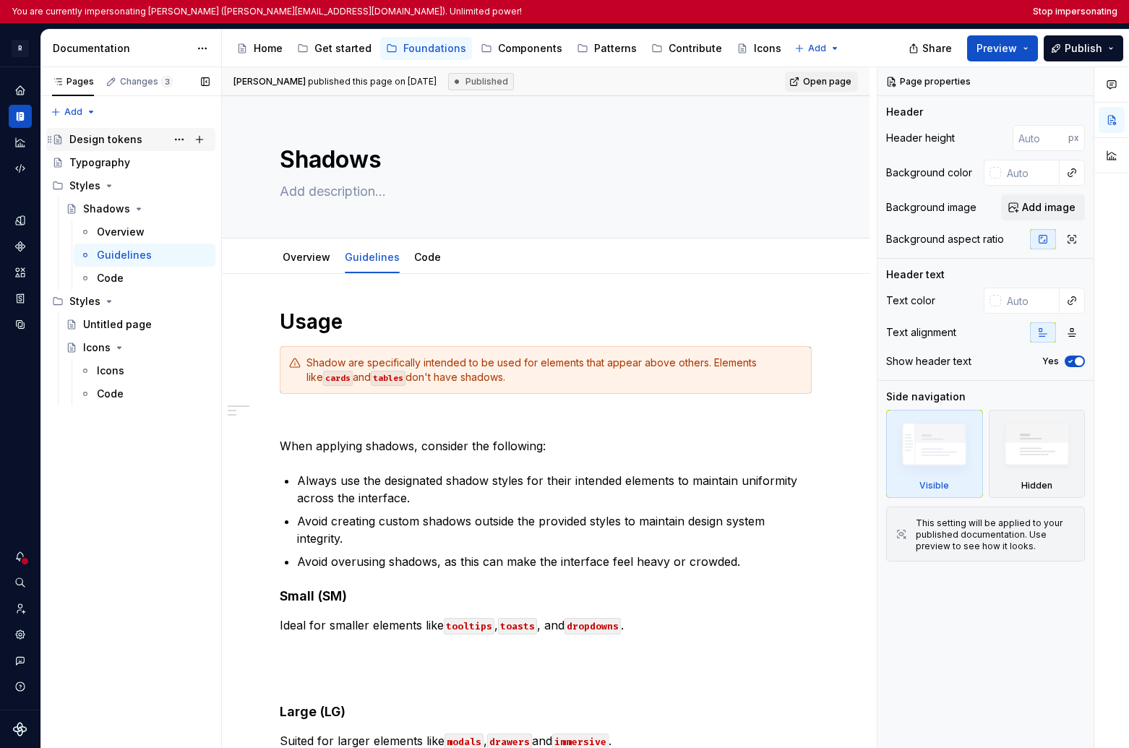
click at [107, 129] on div "Design tokens" at bounding box center [139, 139] width 140 height 20
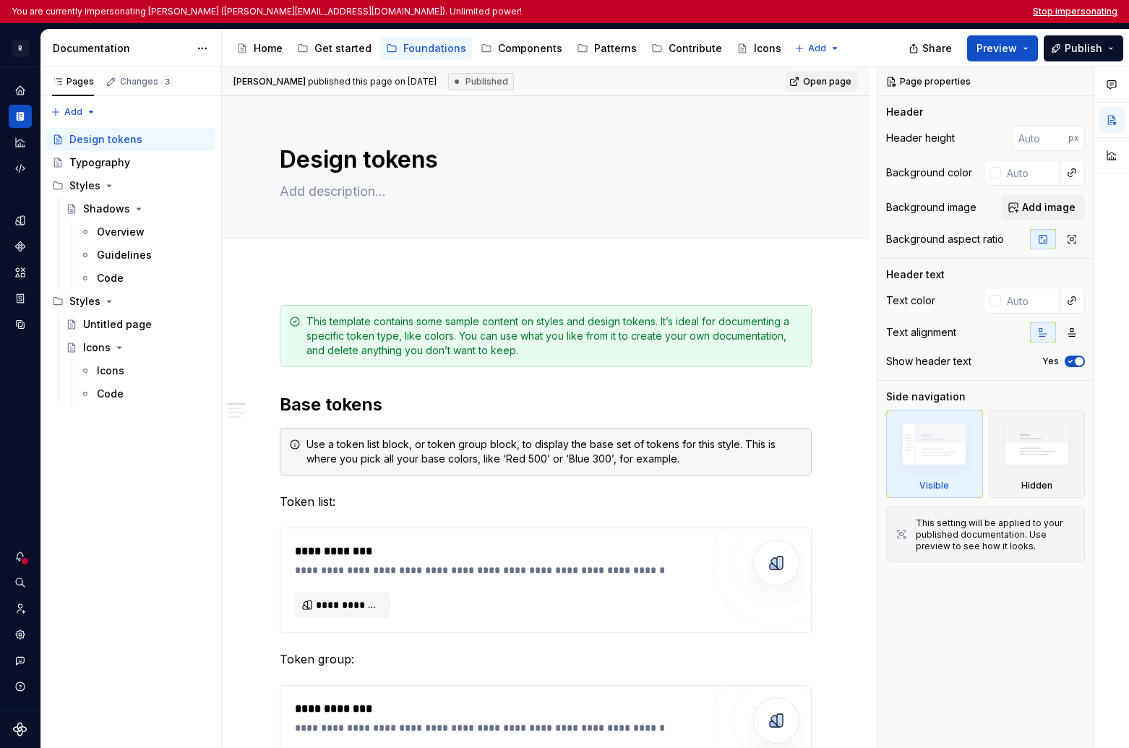
type textarea "*"
click at [885, 11] on button "Stop impersonating" at bounding box center [1075, 12] width 85 height 12
